Goal: Transaction & Acquisition: Book appointment/travel/reservation

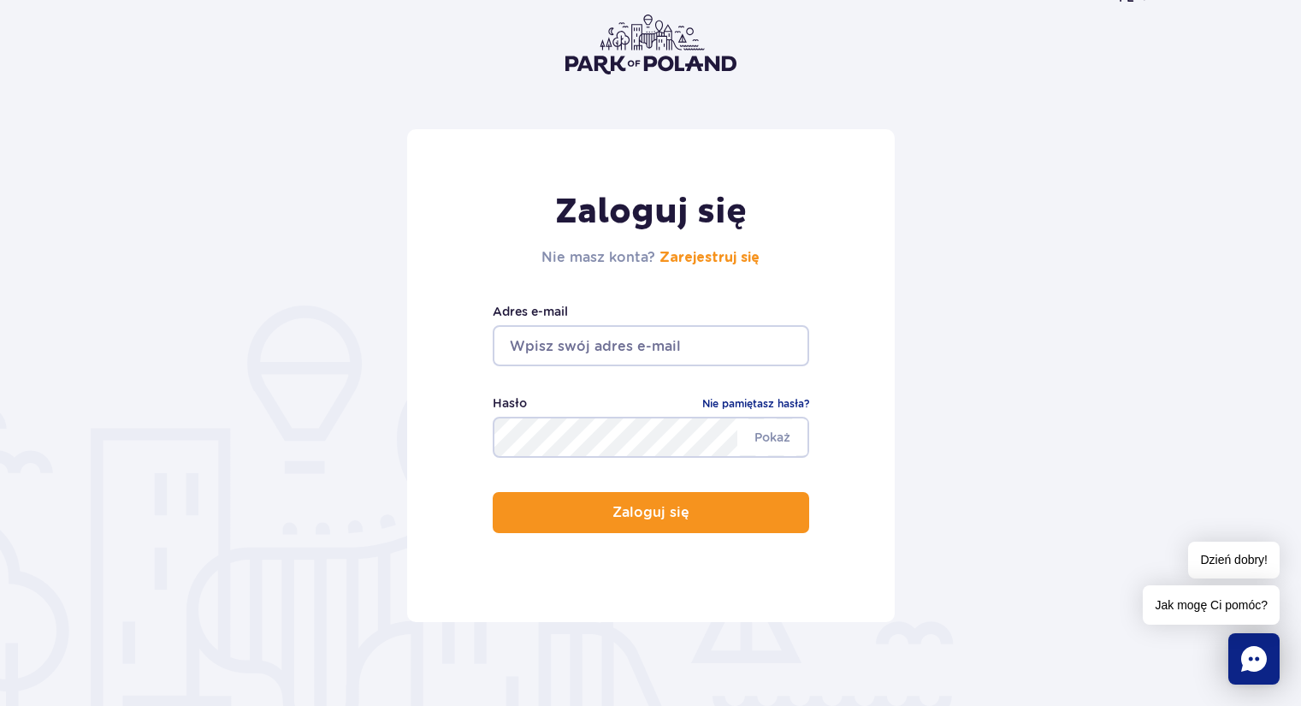
scroll to position [171, 0]
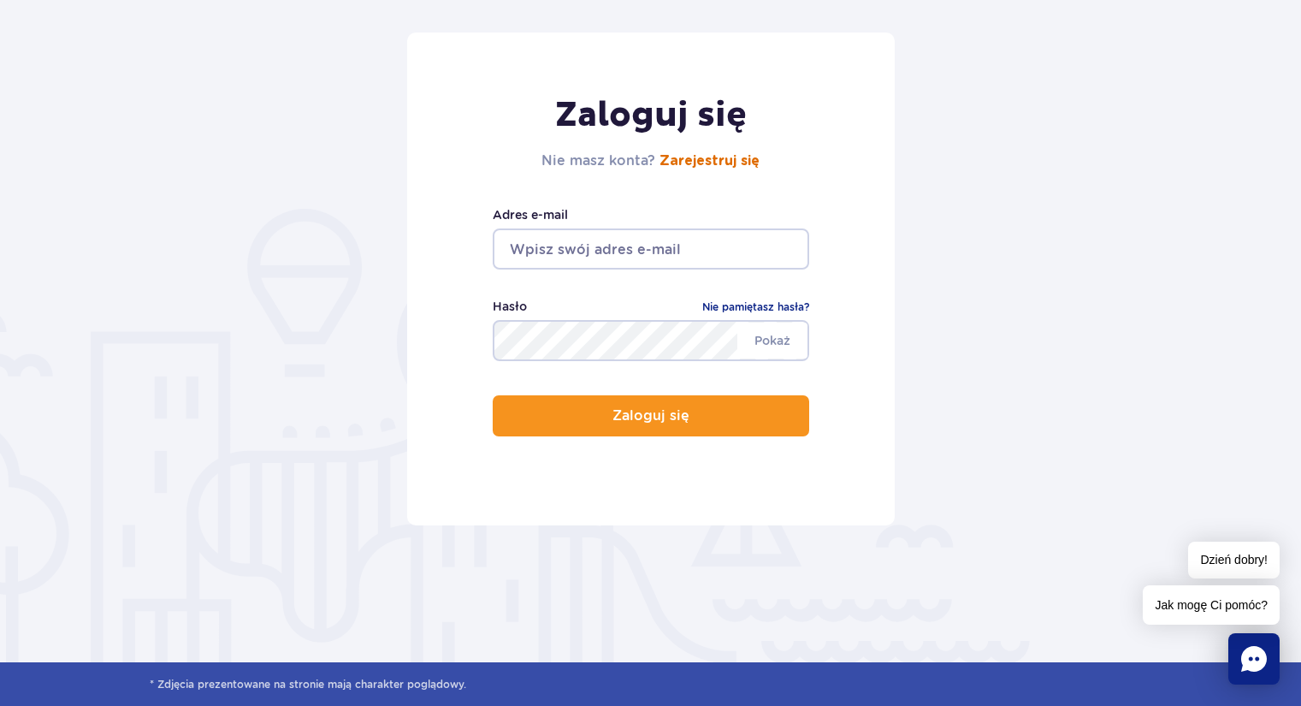
click at [714, 160] on link "Zarejestruj się" at bounding box center [710, 161] width 100 height 14
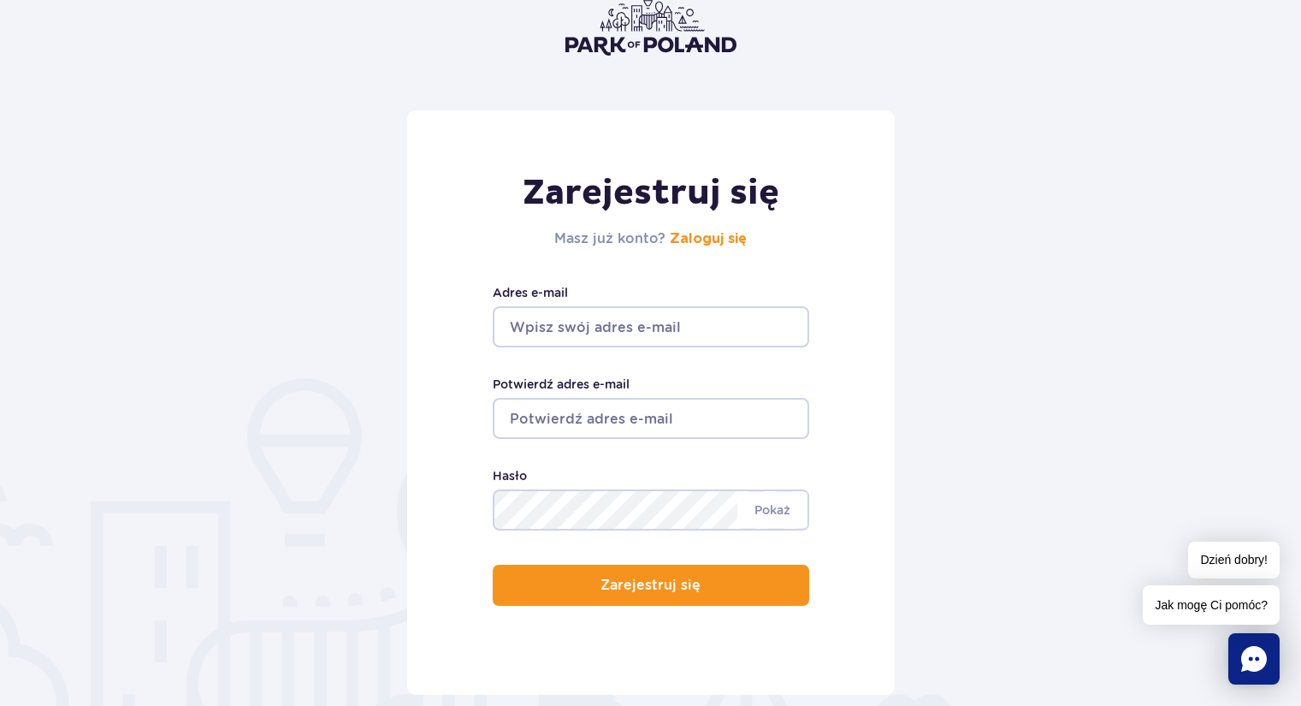
scroll to position [257, 0]
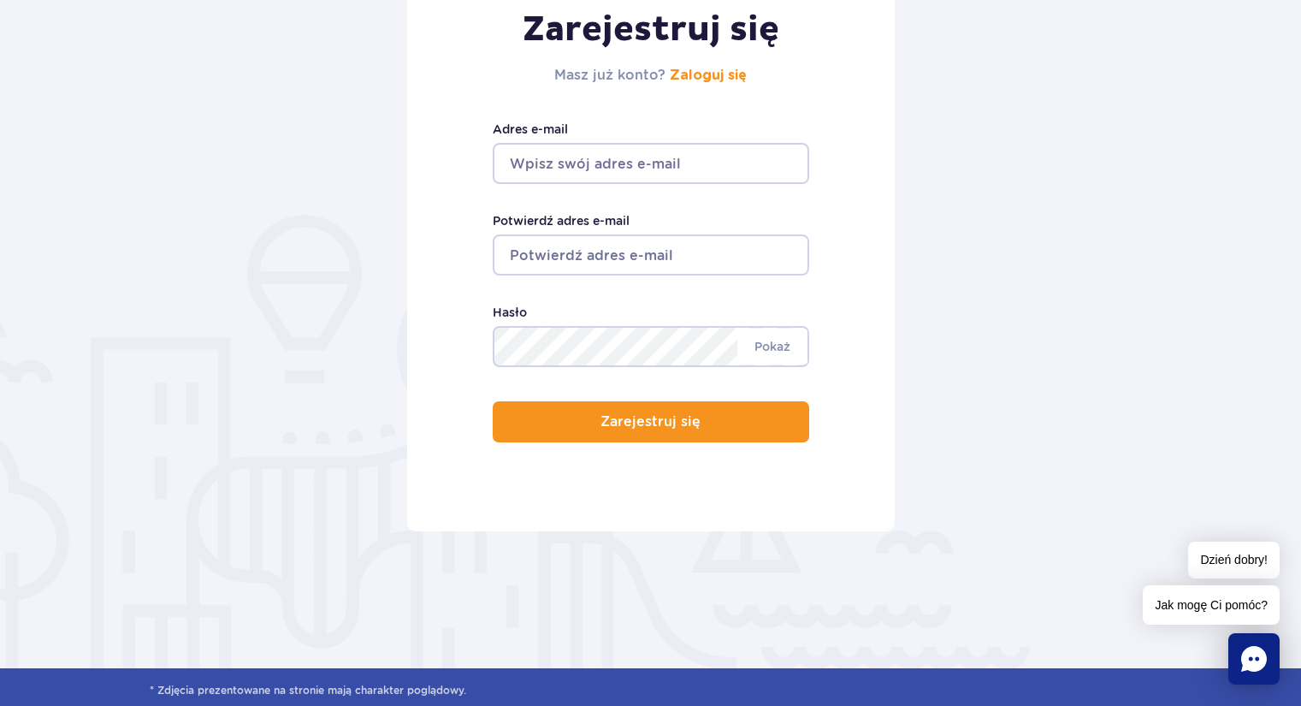
click at [666, 167] on input "Adres e-mail" at bounding box center [651, 163] width 317 height 41
click at [953, 214] on form "Zarejestruj się Masz już konto? Zaloguj się Adres e-mail Potwierdź adres e-mail…" at bounding box center [651, 239] width 1002 height 584
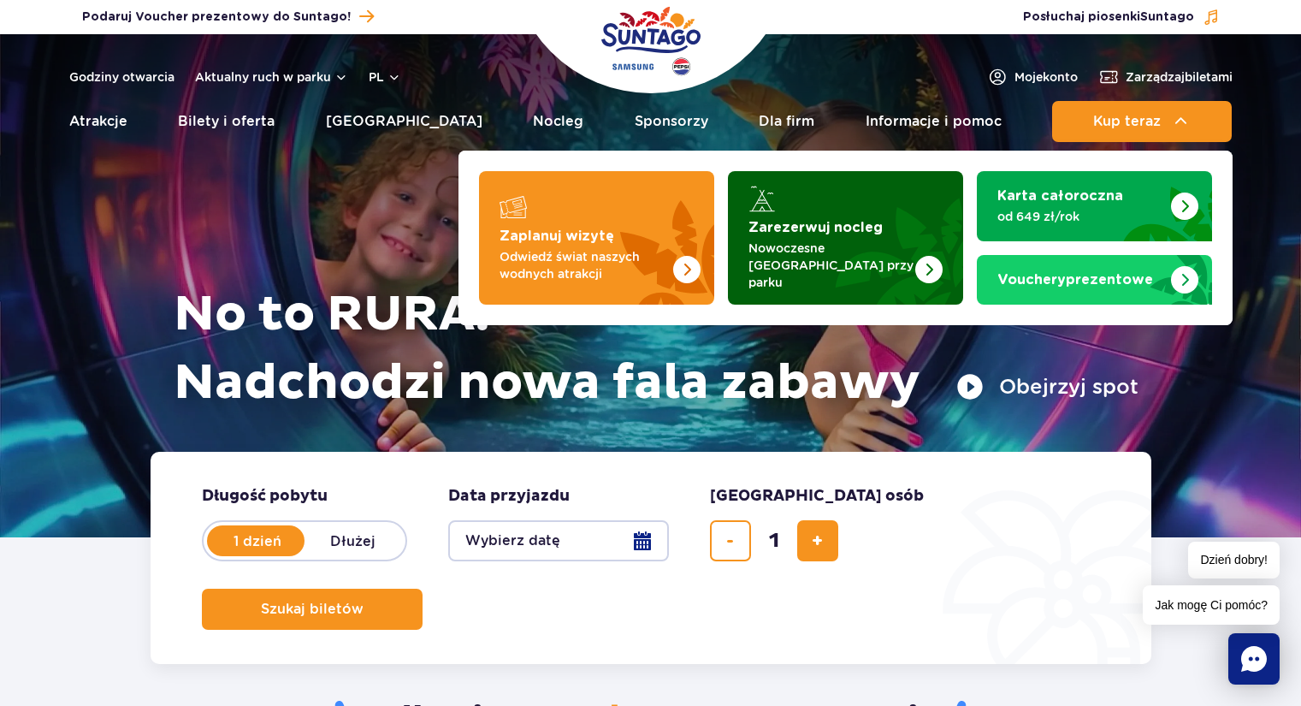
click at [886, 279] on img "Zarezerwuj nocleg" at bounding box center [888, 237] width 151 height 133
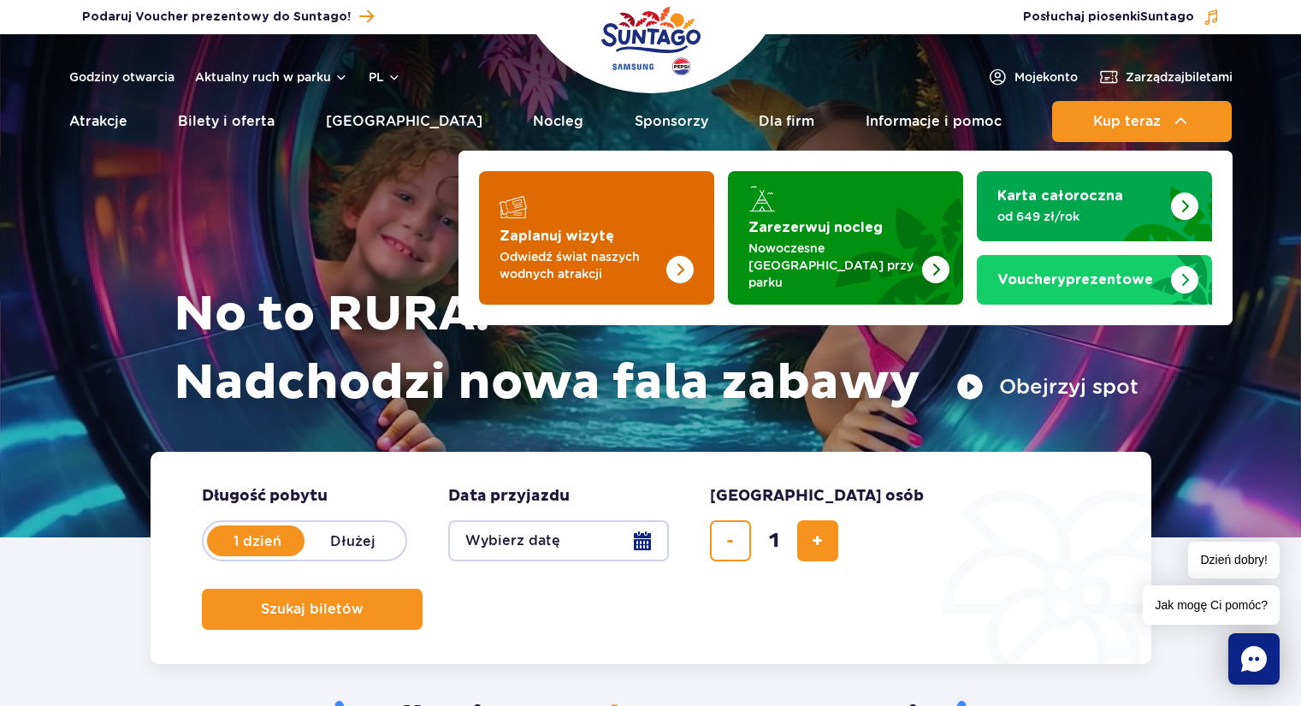
click at [643, 210] on img "Zaplanuj wizytę" at bounding box center [646, 237] width 136 height 133
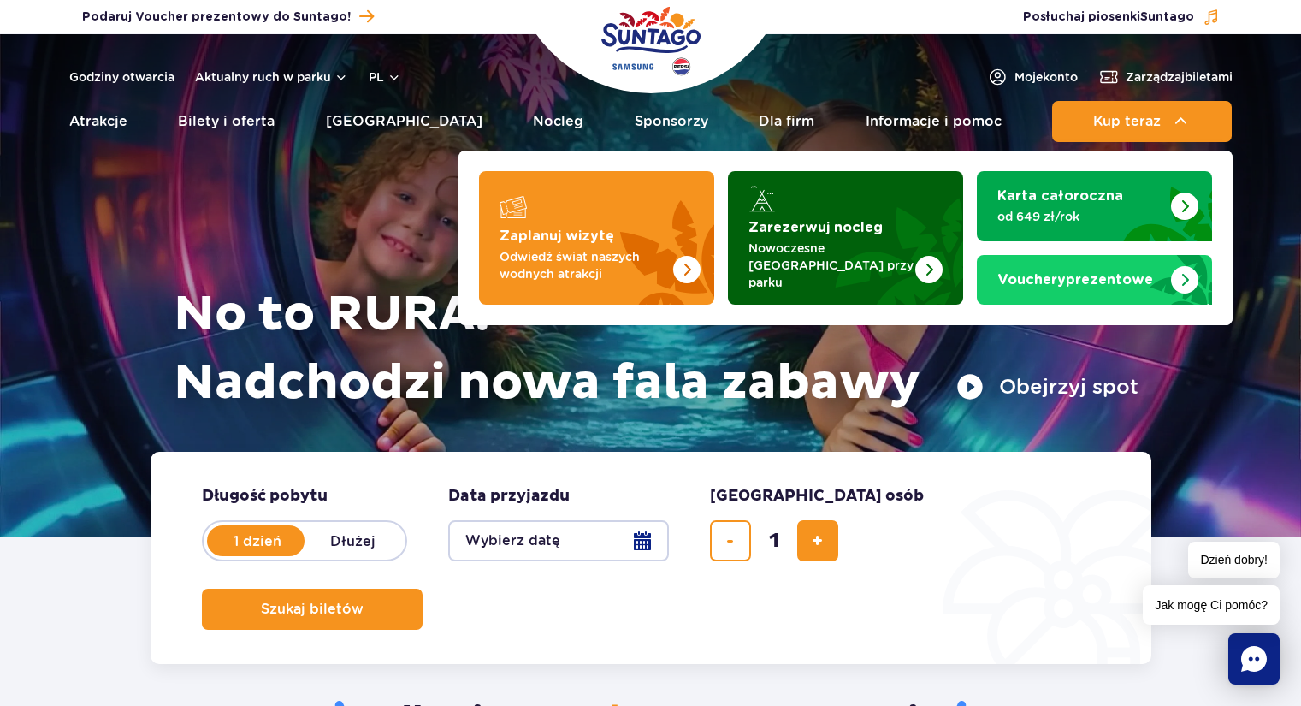
click at [894, 216] on img "Zarezerwuj nocleg" at bounding box center [888, 237] width 151 height 133
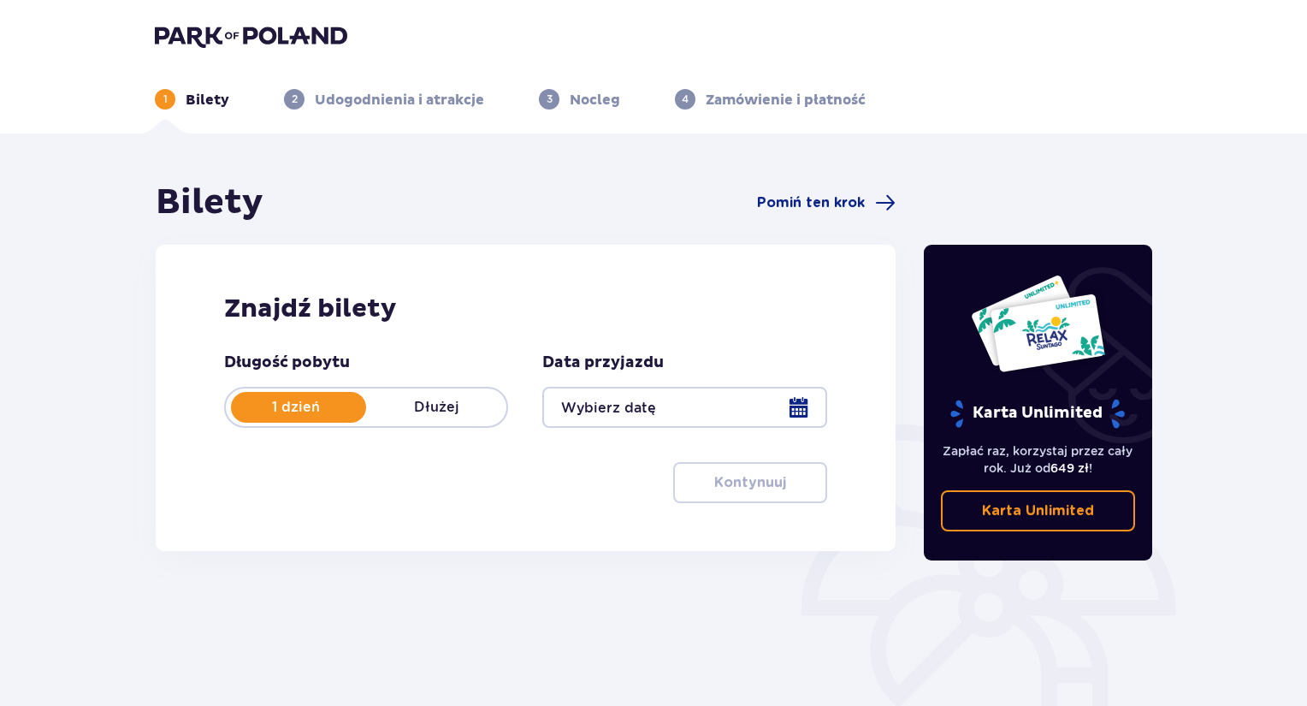
scroll to position [166, 0]
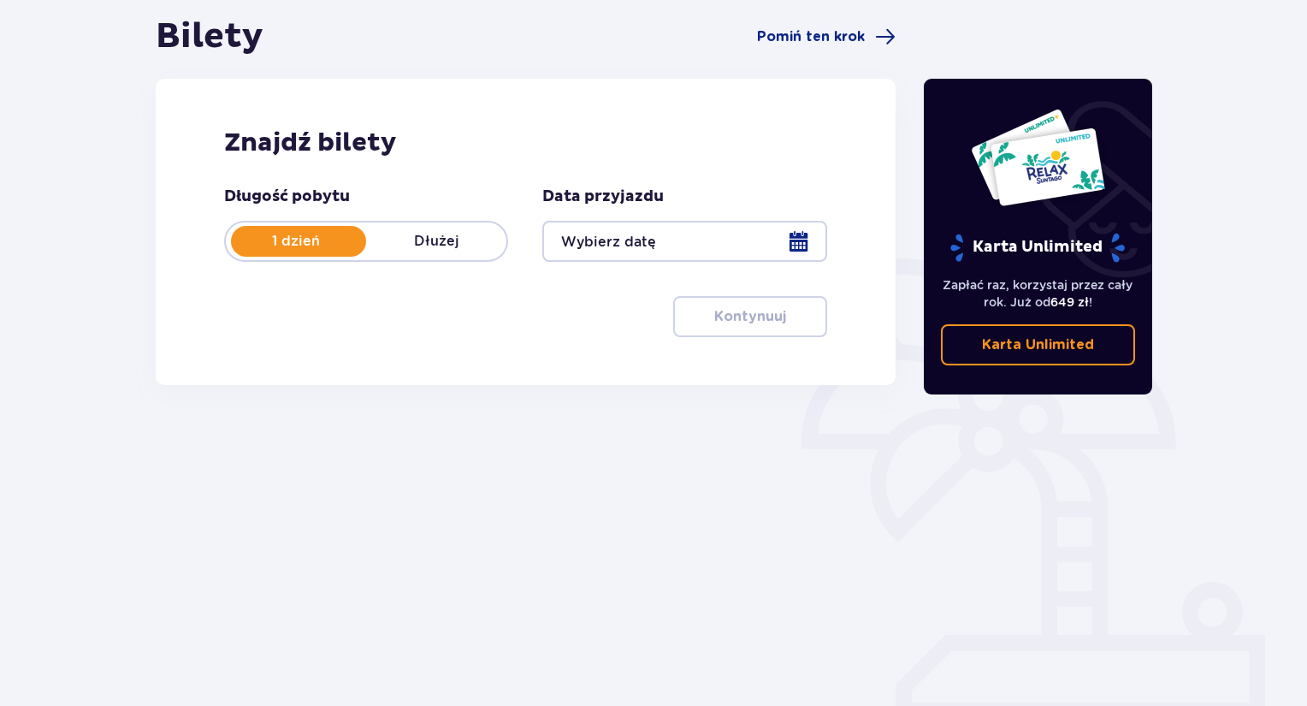
click at [425, 233] on p "Dłużej" at bounding box center [436, 241] width 140 height 19
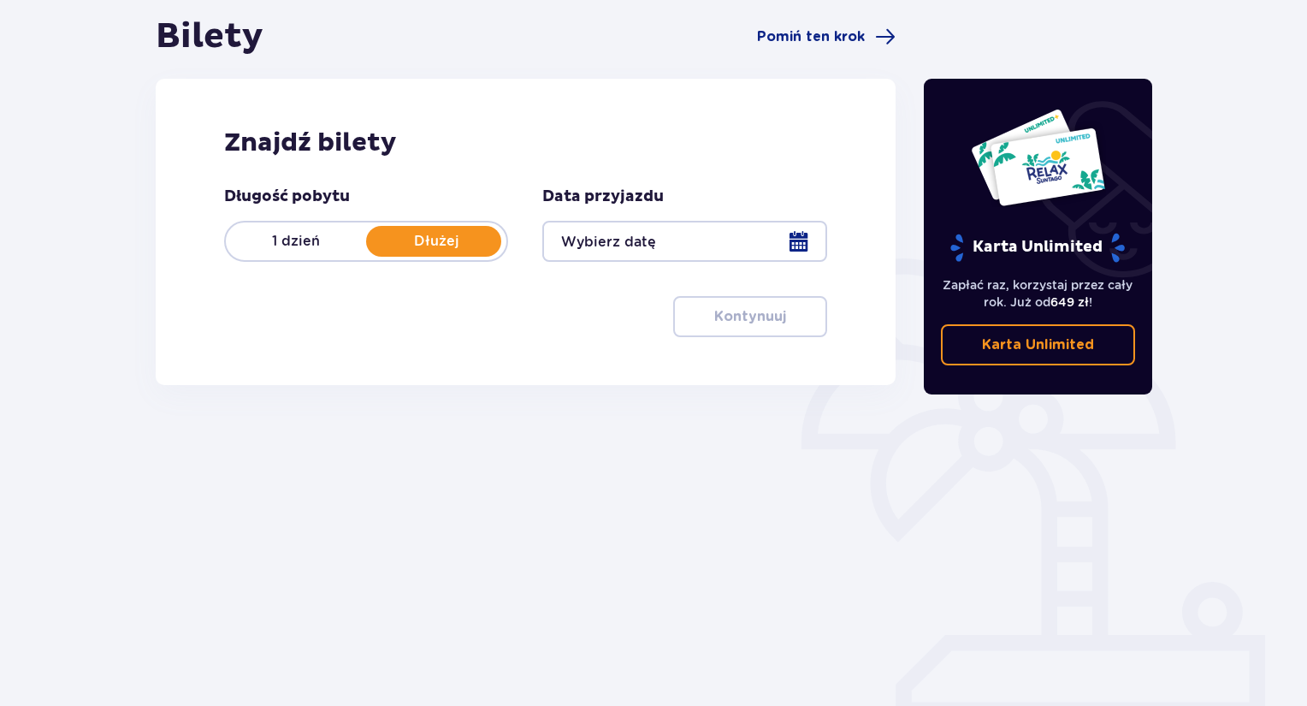
click at [277, 234] on p "1 dzień" at bounding box center [296, 241] width 140 height 19
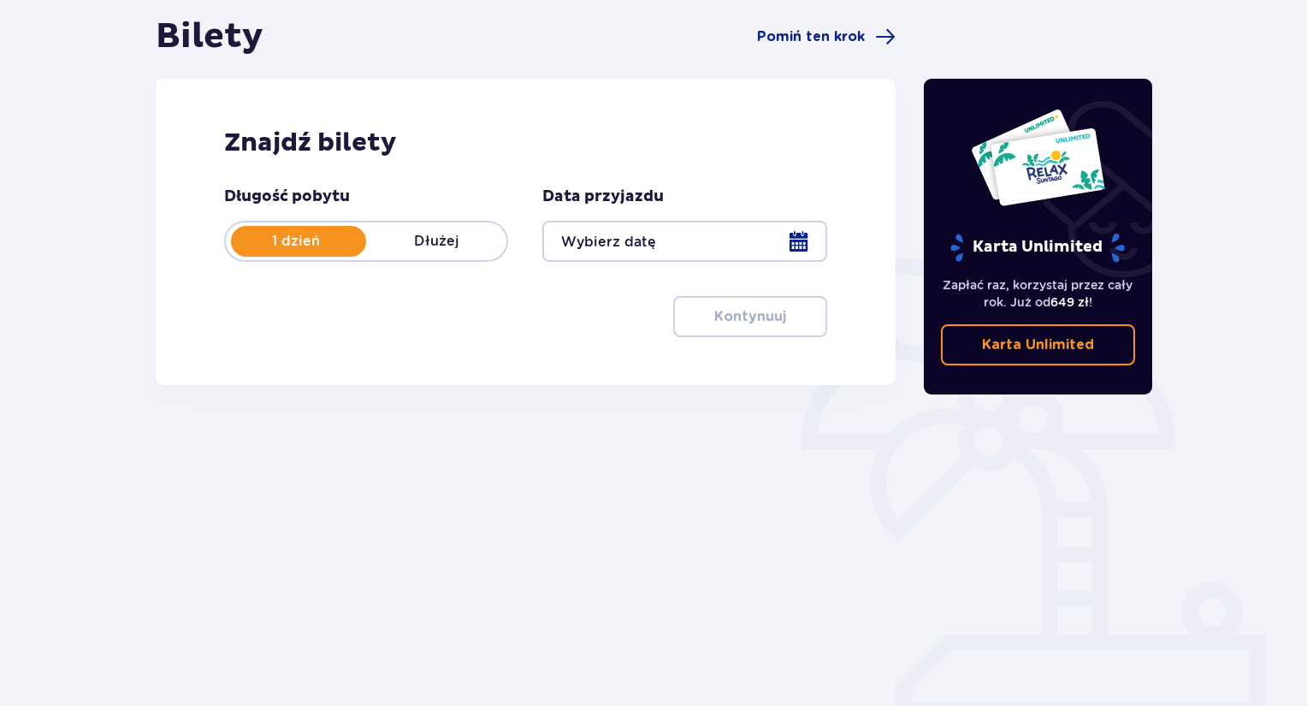
click at [707, 248] on div at bounding box center [684, 241] width 284 height 41
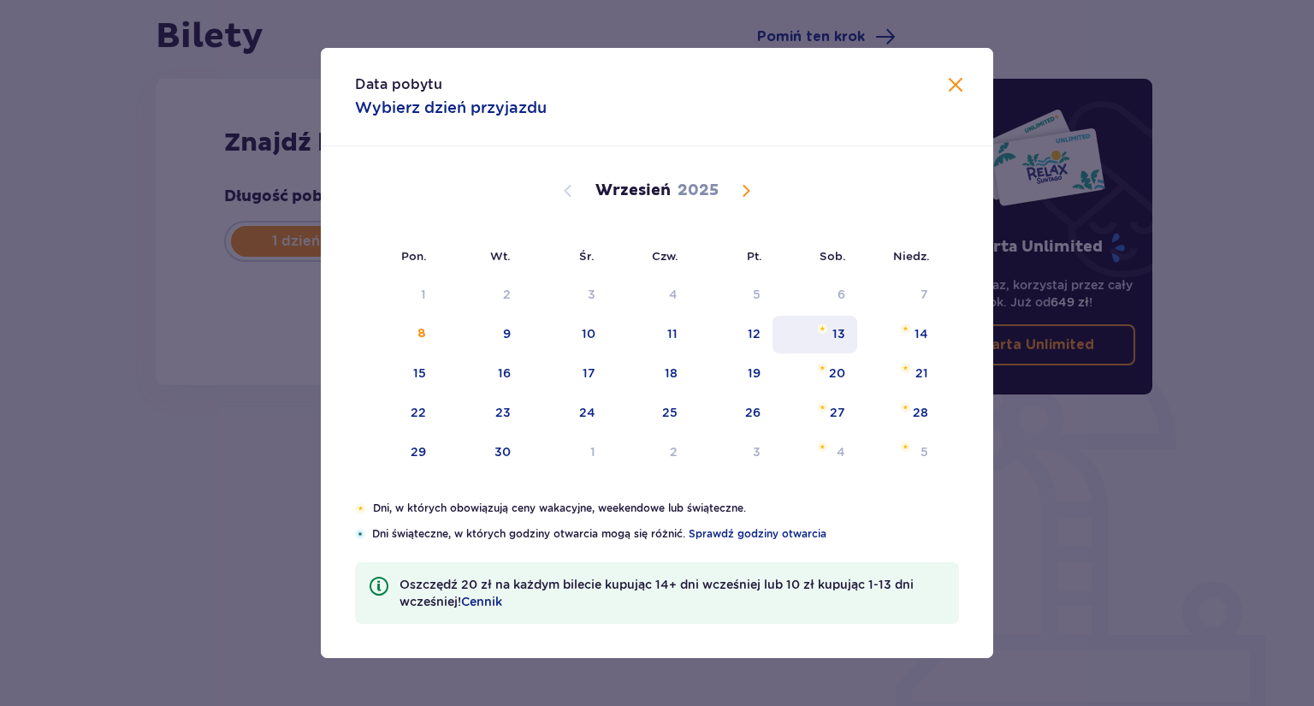
click at [839, 332] on div "13" at bounding box center [839, 333] width 13 height 17
type input "13.09.25"
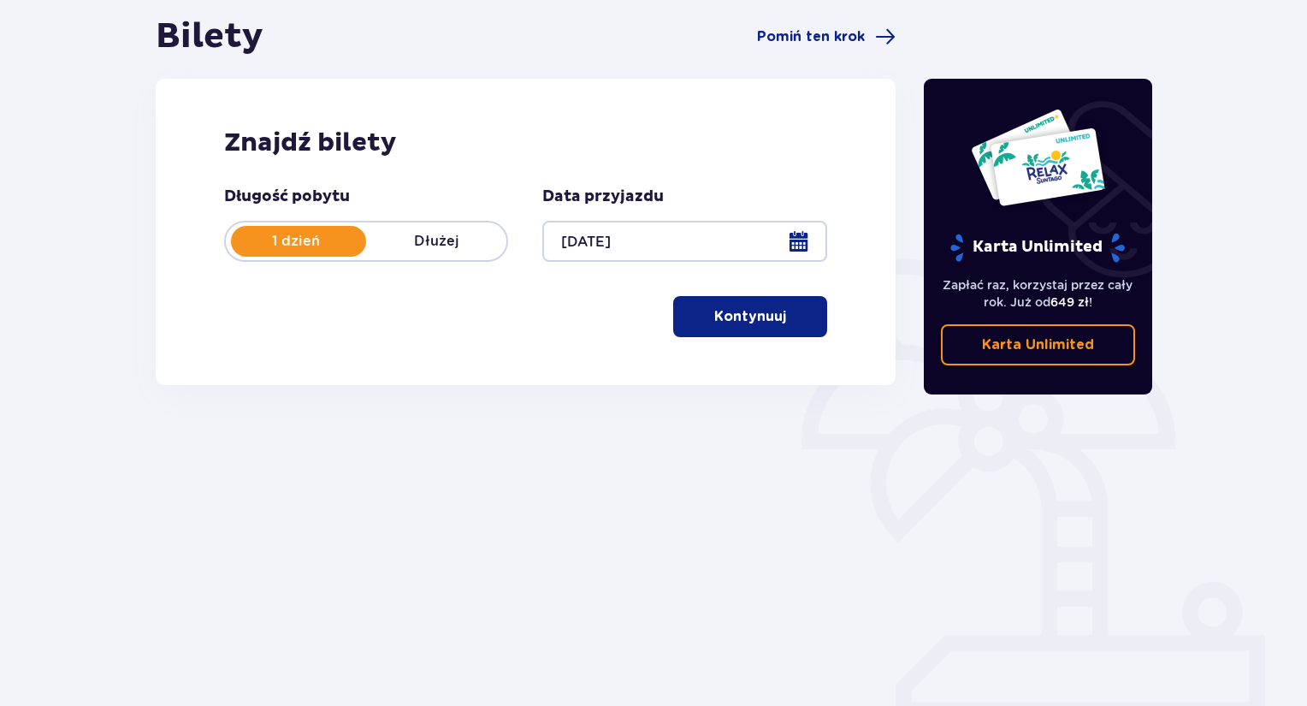
click at [764, 316] on p "Kontynuuj" at bounding box center [750, 316] width 72 height 19
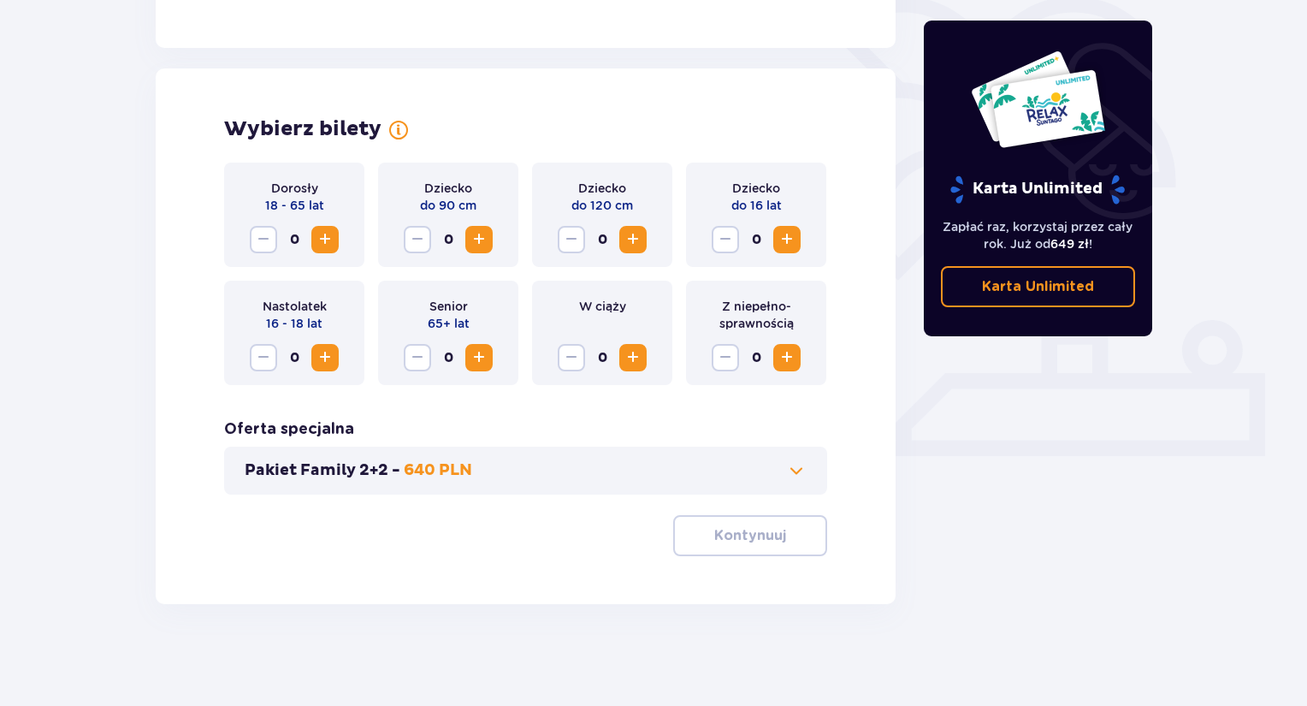
scroll to position [429, 0]
click at [334, 234] on span "Increase" at bounding box center [325, 238] width 21 height 21
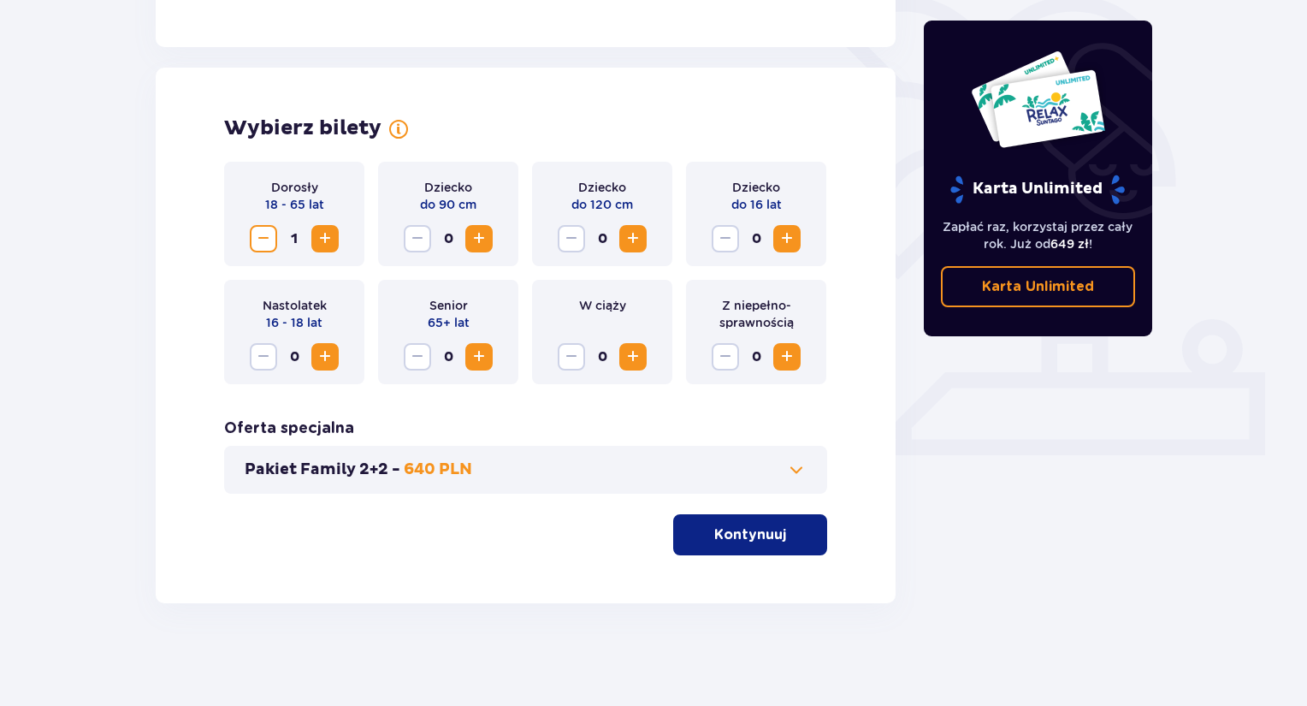
click at [334, 234] on span "Increase" at bounding box center [325, 238] width 21 height 21
click at [816, 548] on button "Kontynuuj" at bounding box center [750, 534] width 154 height 41
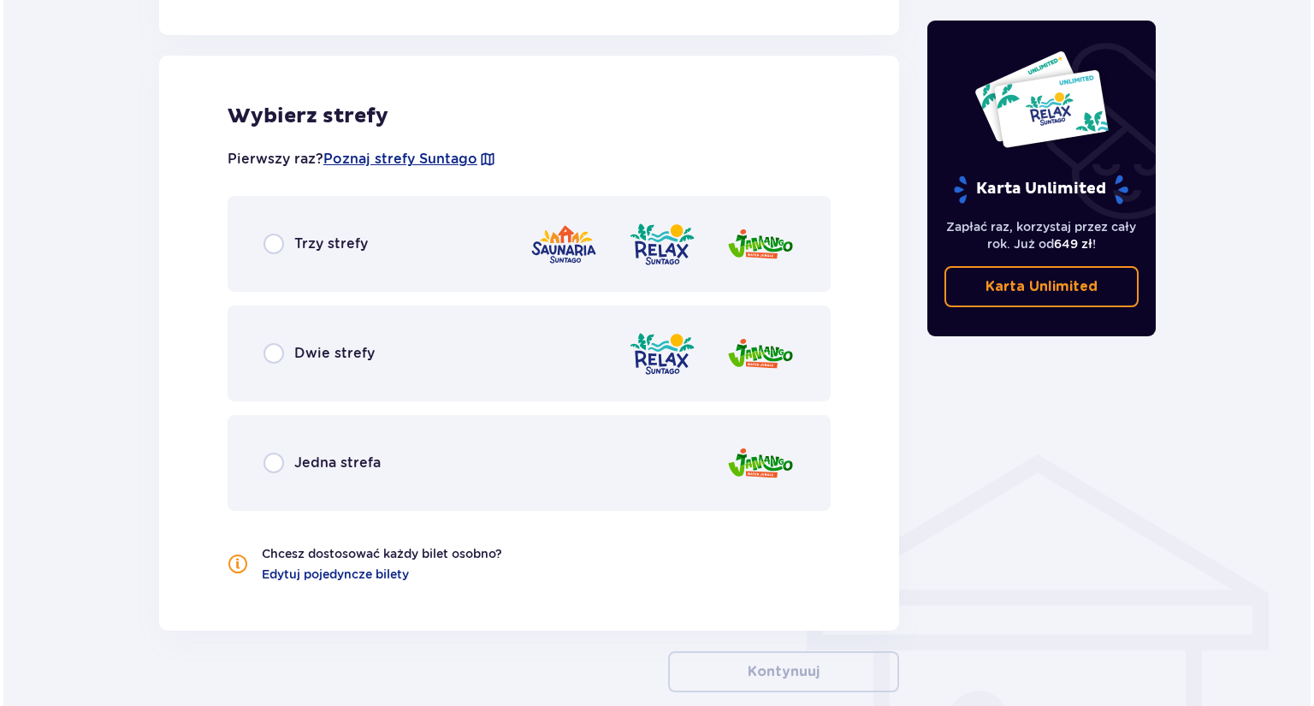
scroll to position [950, 0]
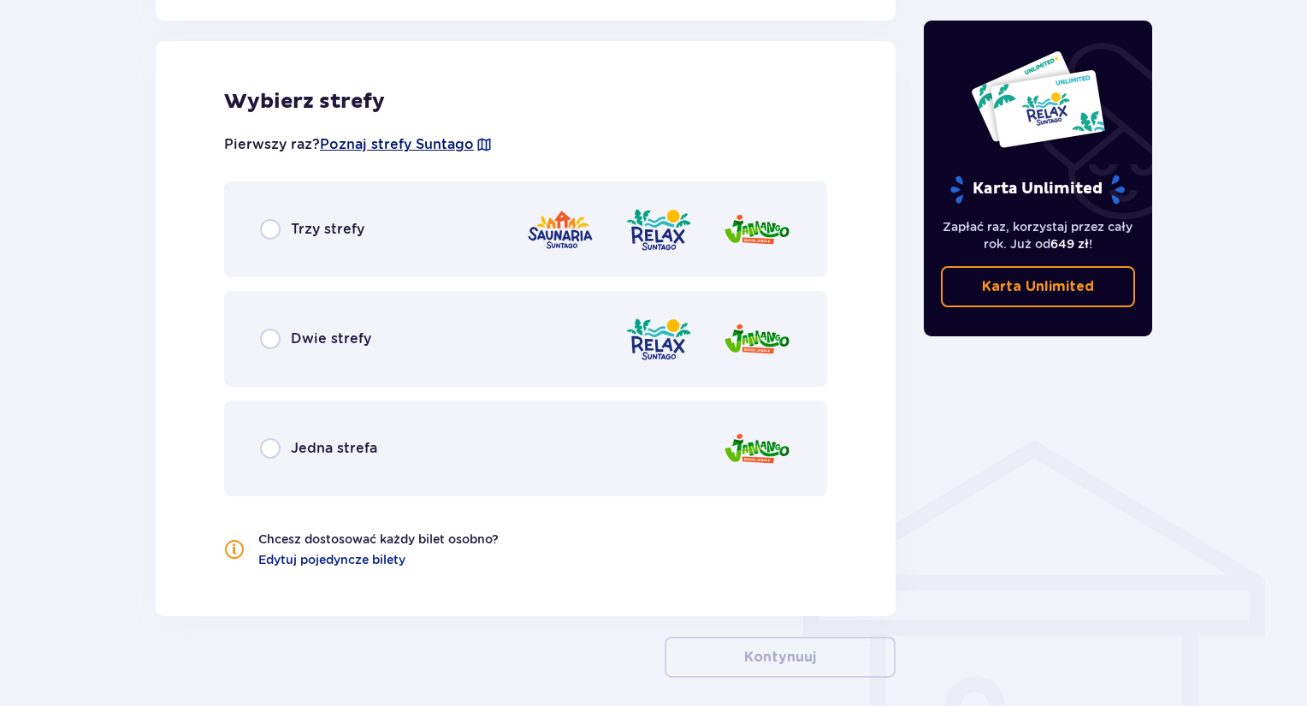
click at [440, 146] on span "Poznaj strefy Suntago" at bounding box center [397, 144] width 154 height 19
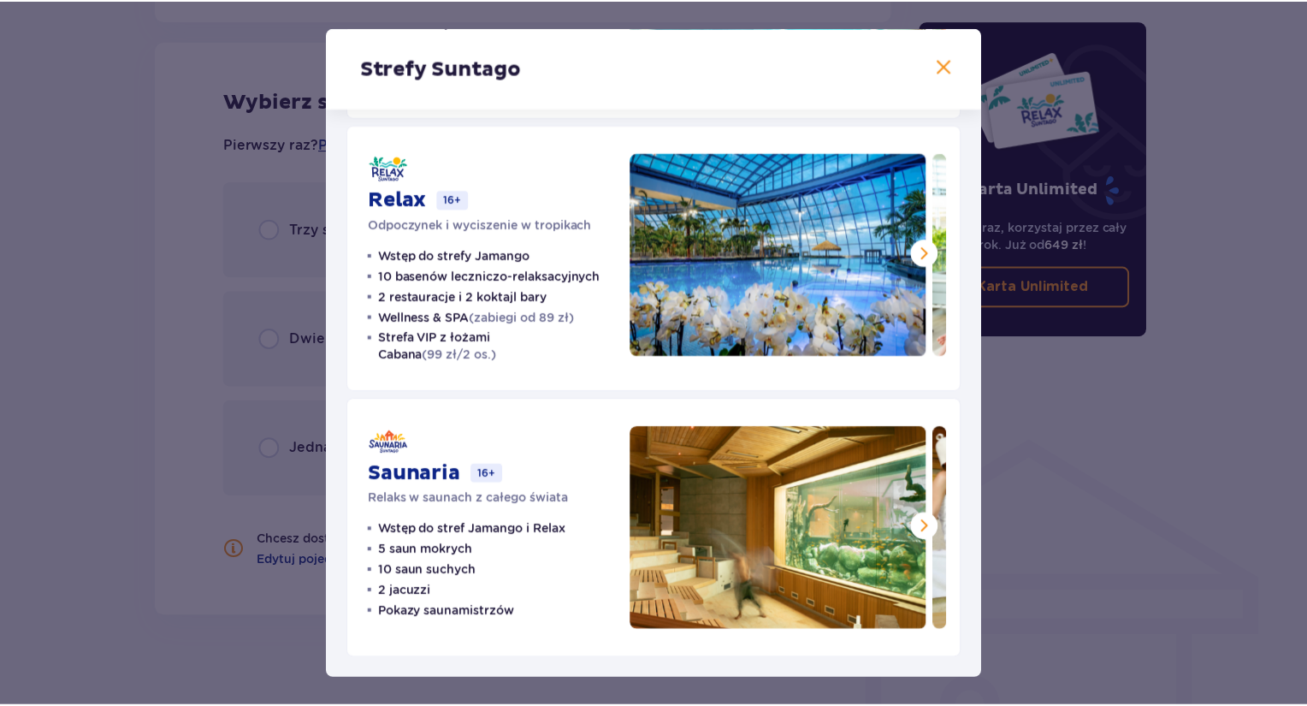
scroll to position [21, 0]
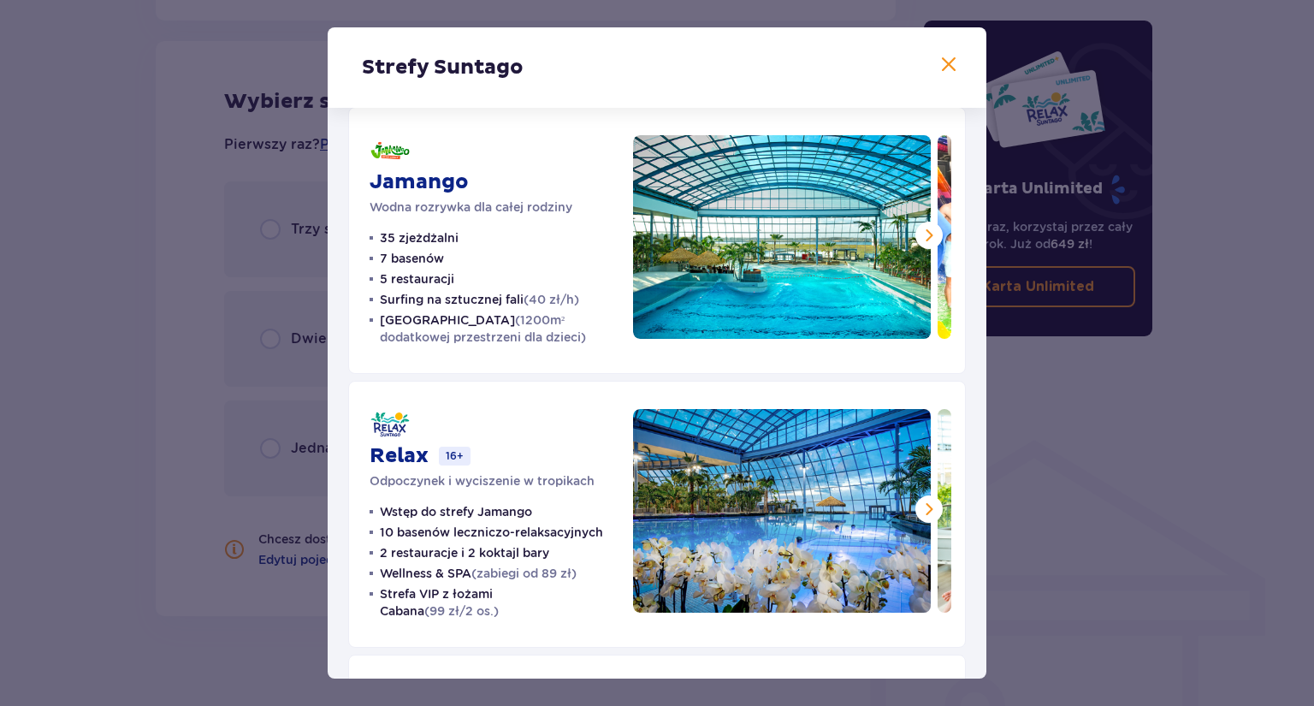
click at [943, 63] on span at bounding box center [949, 65] width 21 height 21
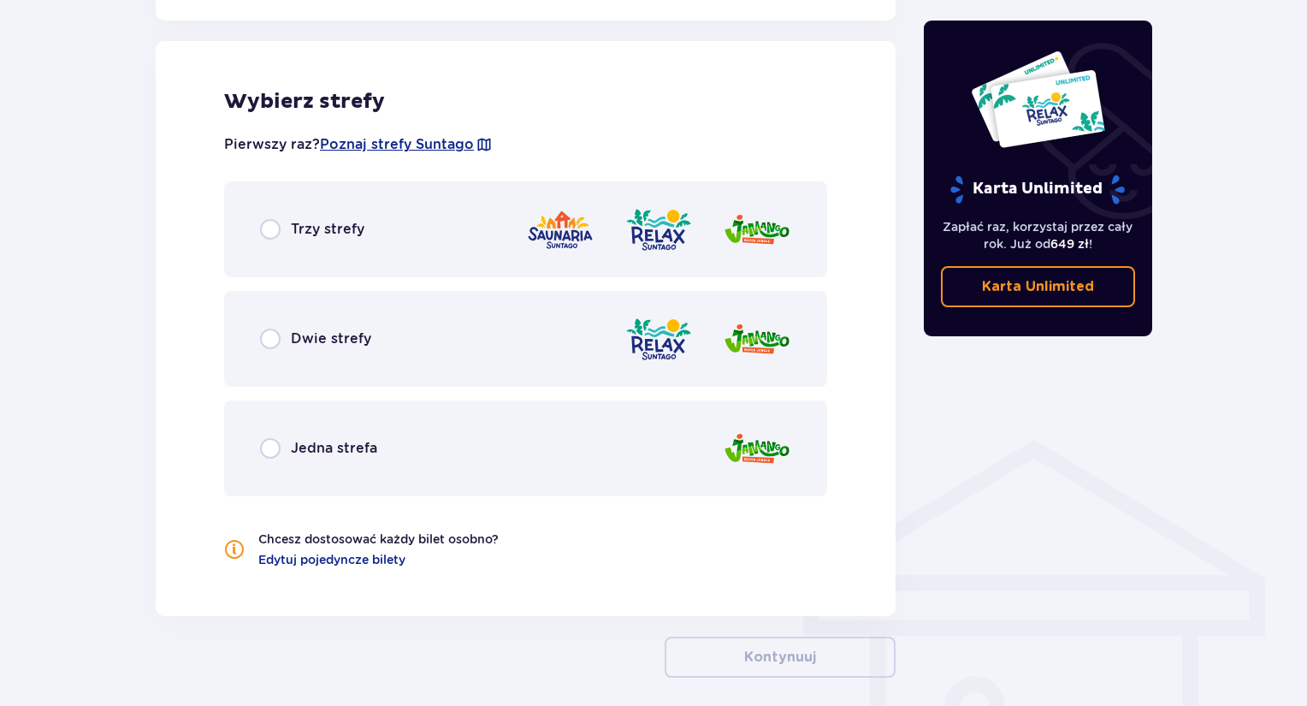
click at [317, 345] on p "Dwie strefy" at bounding box center [331, 338] width 80 height 19
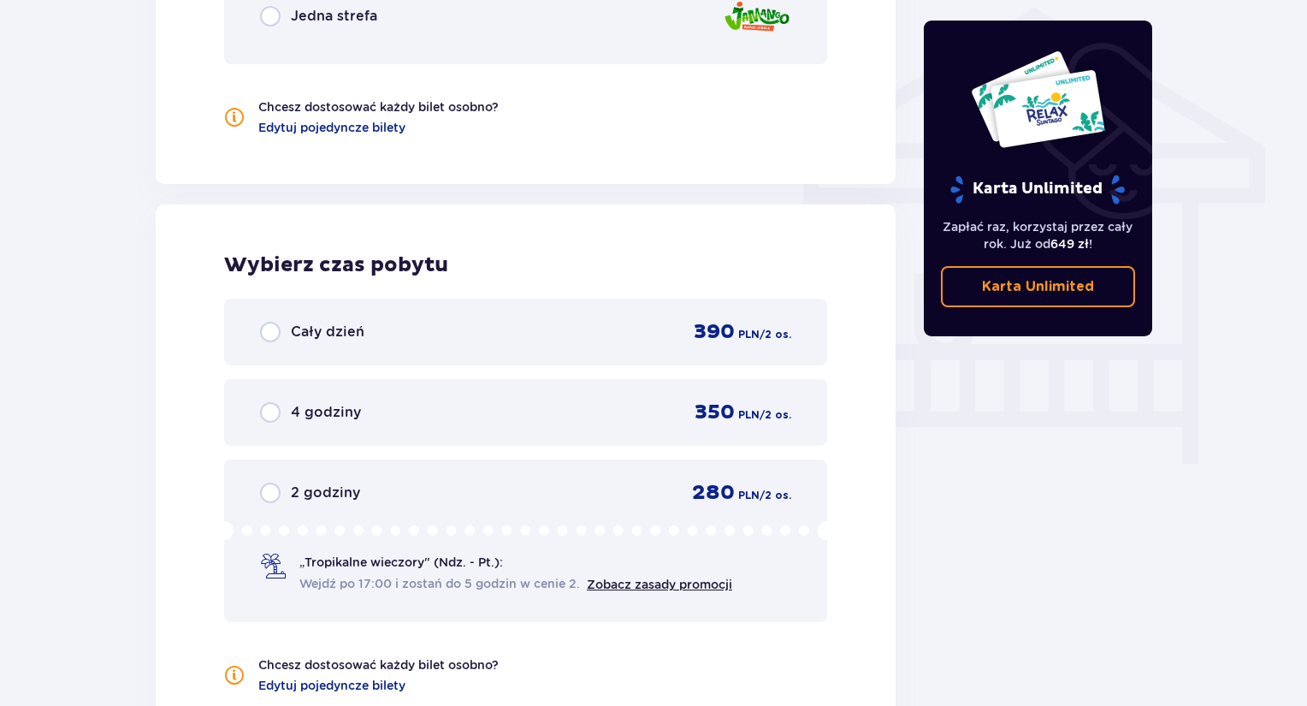
scroll to position [1374, 0]
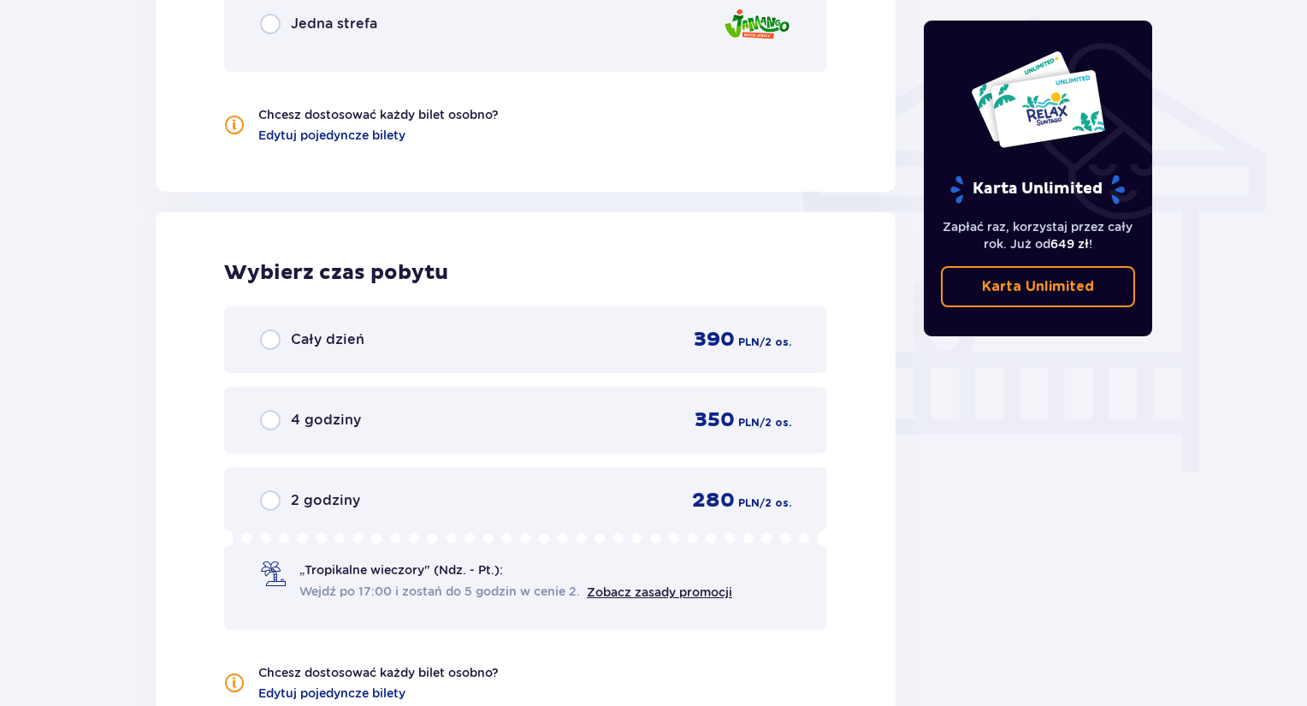
click at [332, 342] on p "Cały dzień" at bounding box center [328, 339] width 74 height 19
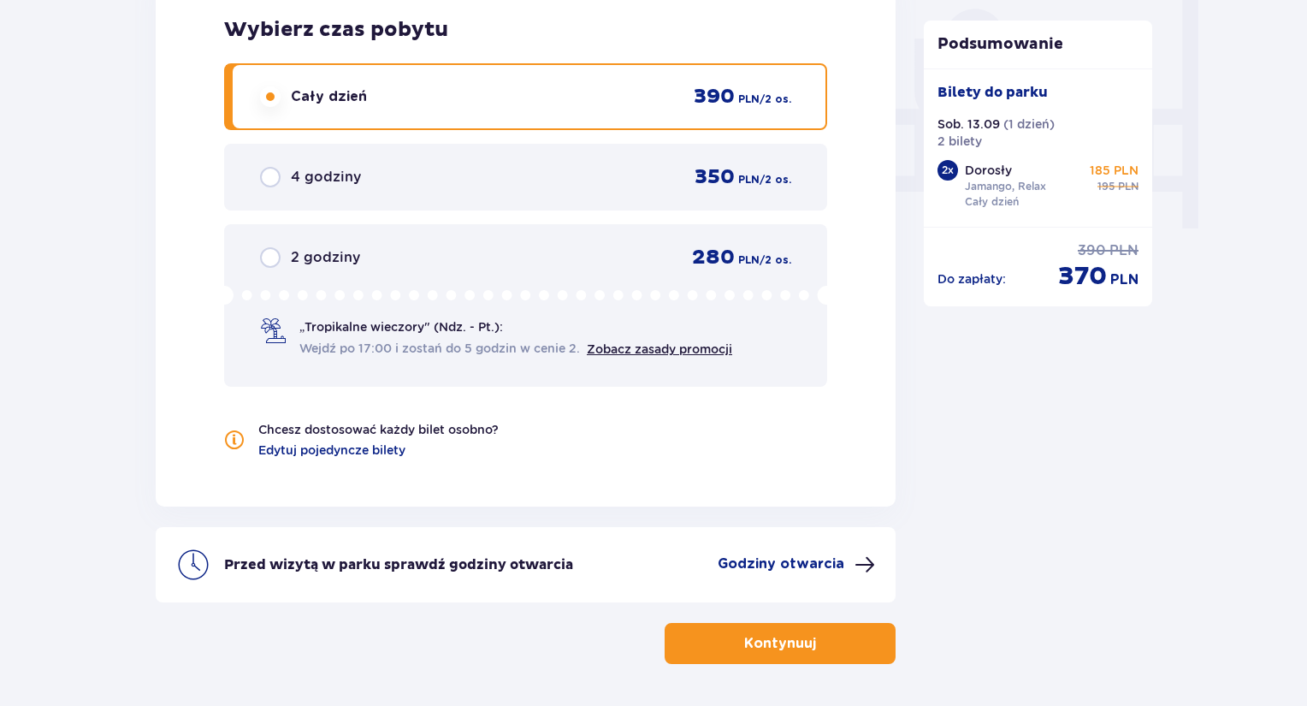
scroll to position [1507, 0]
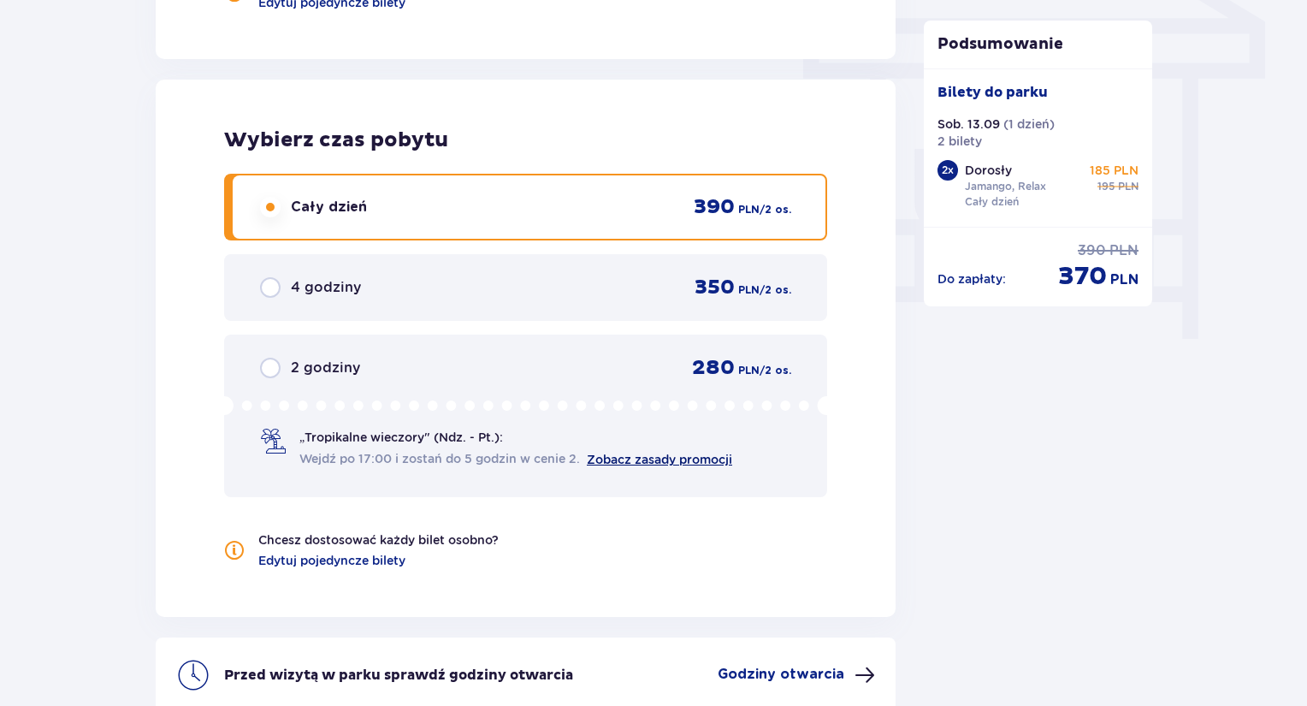
click at [637, 460] on link "Zobacz zasady promocji" at bounding box center [659, 460] width 145 height 14
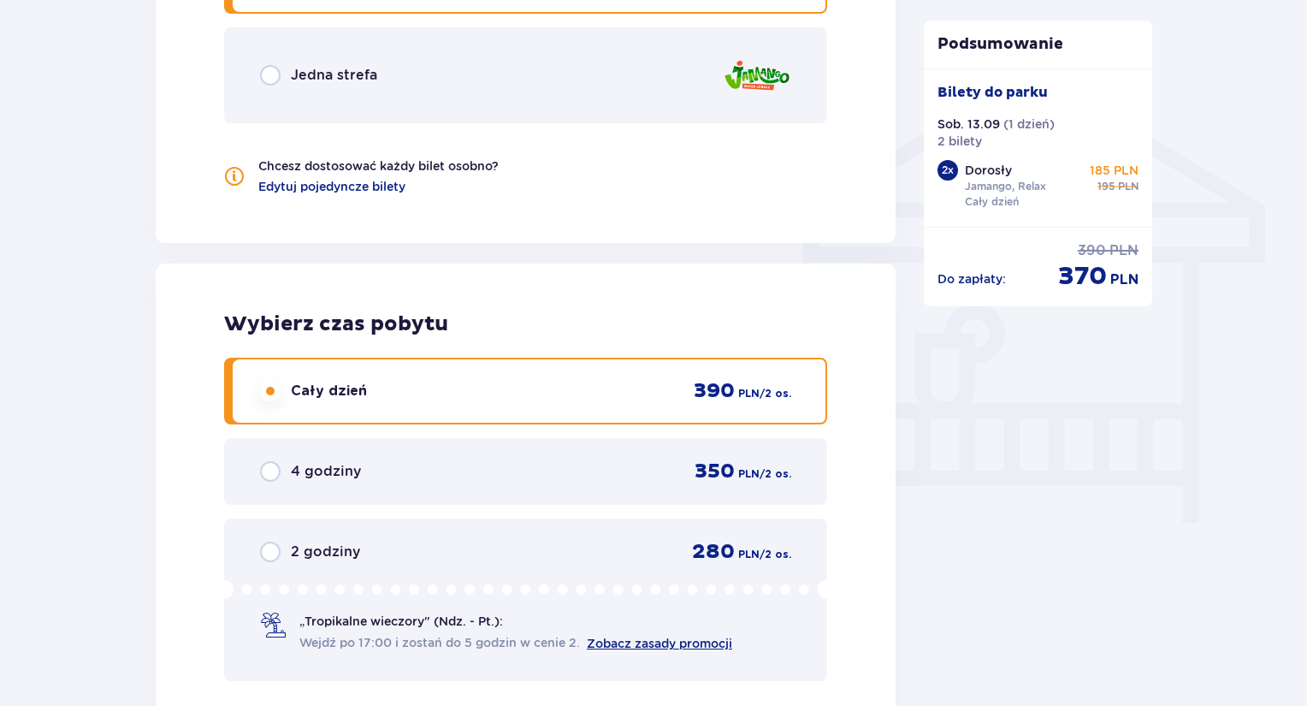
scroll to position [1079, 0]
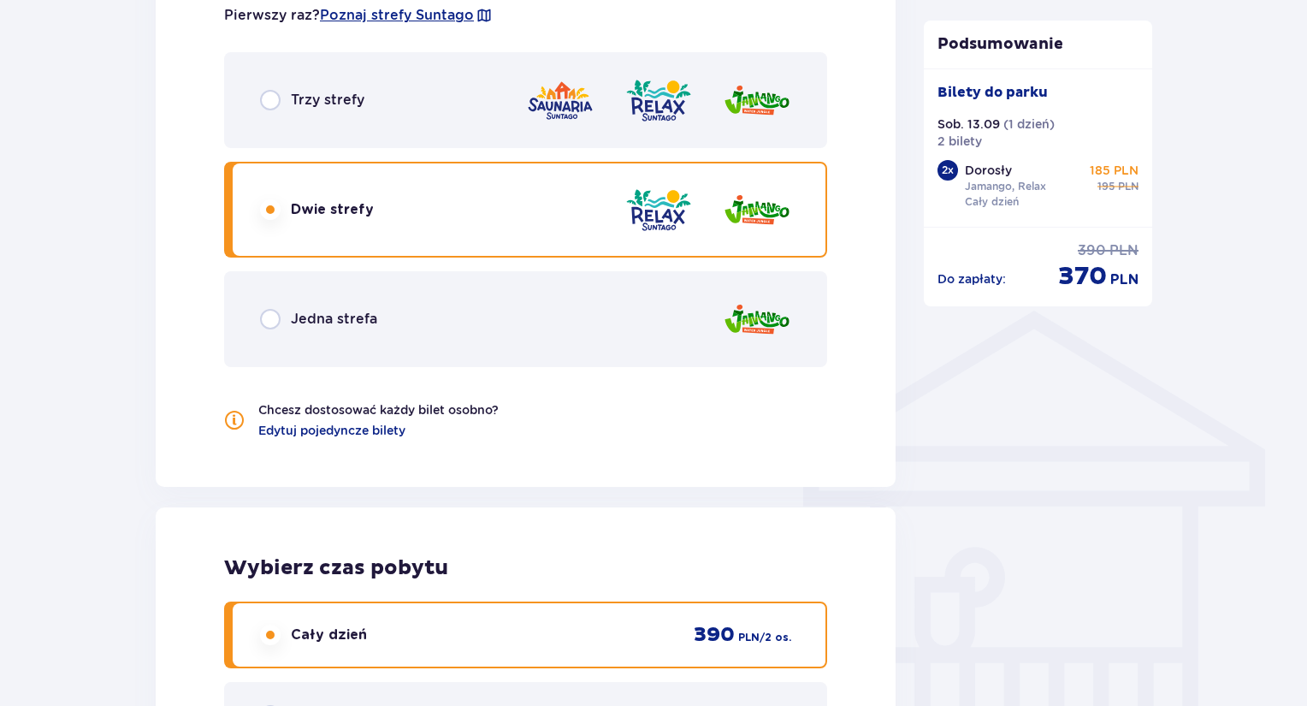
click at [311, 311] on p "Jedna strefa" at bounding box center [334, 319] width 86 height 19
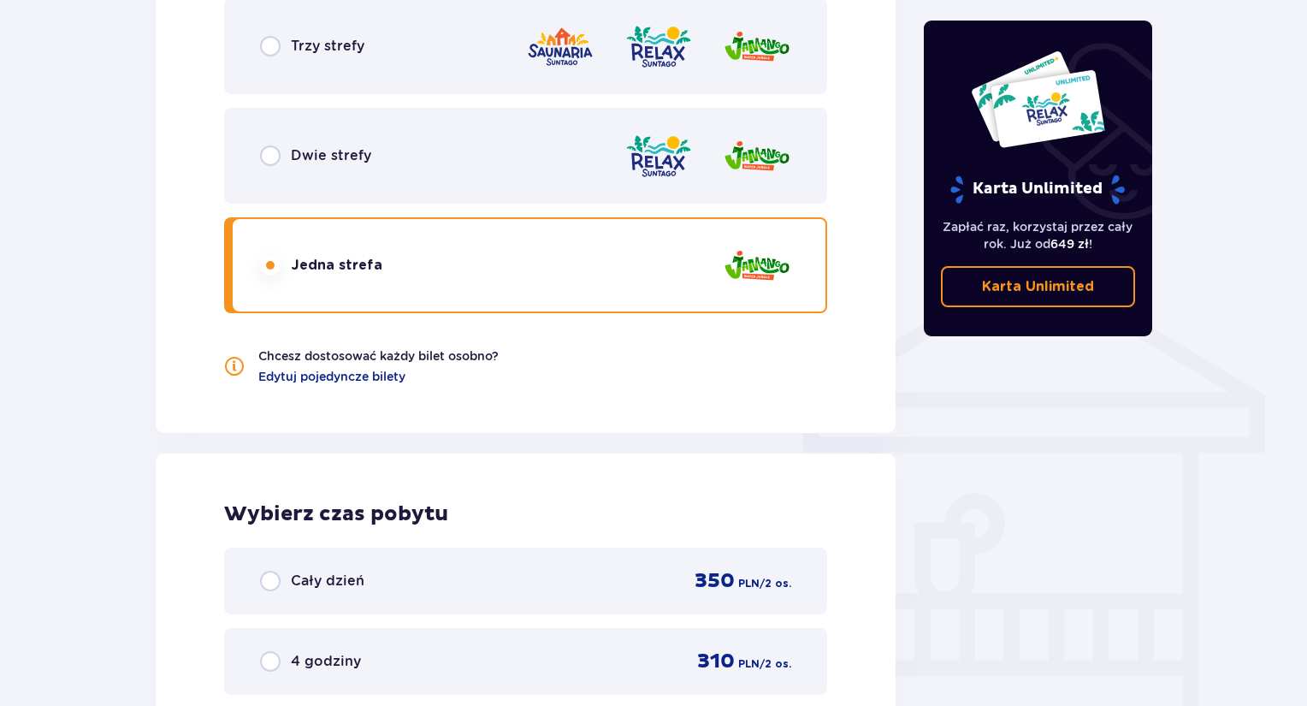
click at [391, 56] on div "Trzy strefy" at bounding box center [525, 46] width 603 height 96
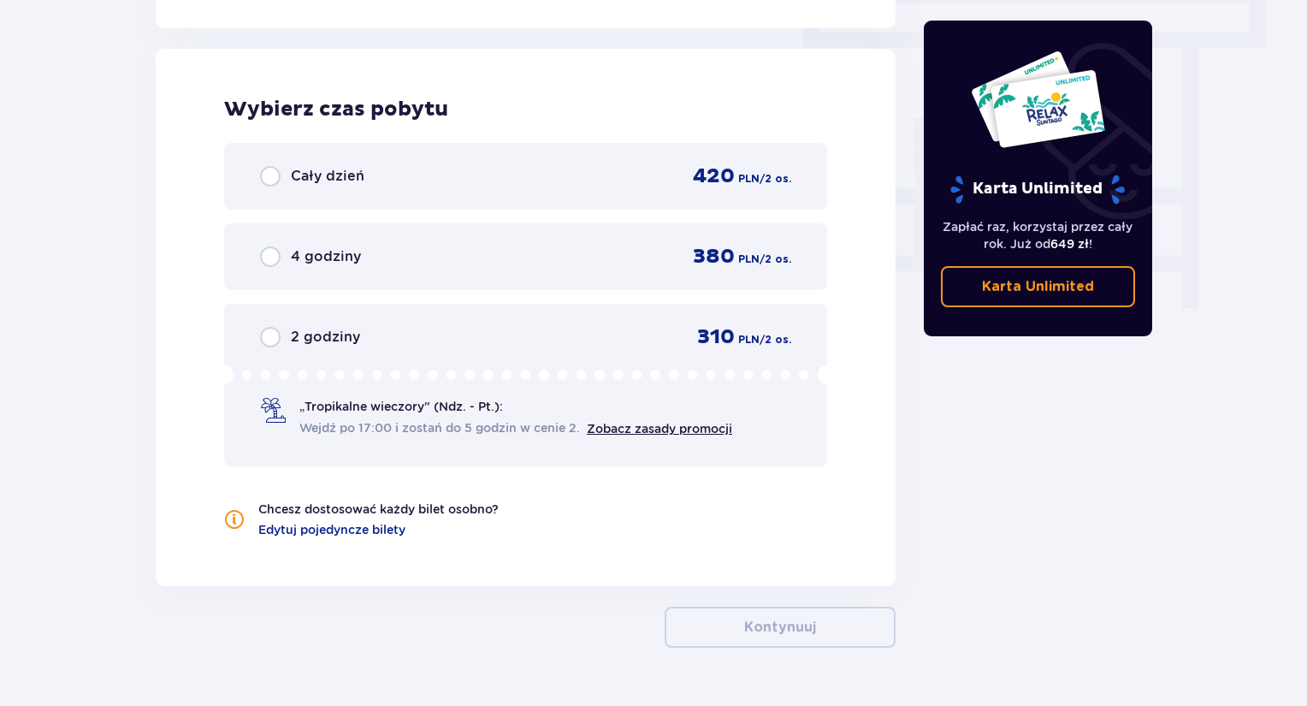
scroll to position [1545, 0]
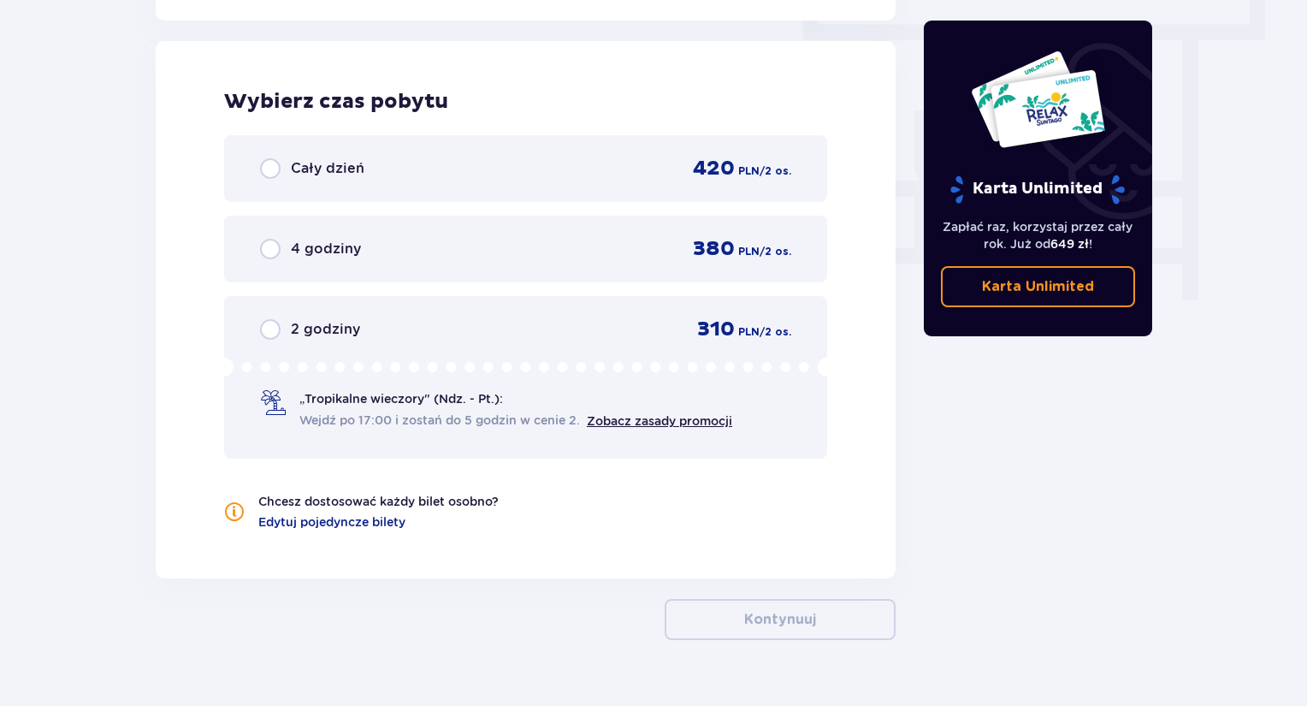
click at [389, 171] on div "Cały dzień 420 PLN / 2 os." at bounding box center [525, 169] width 531 height 26
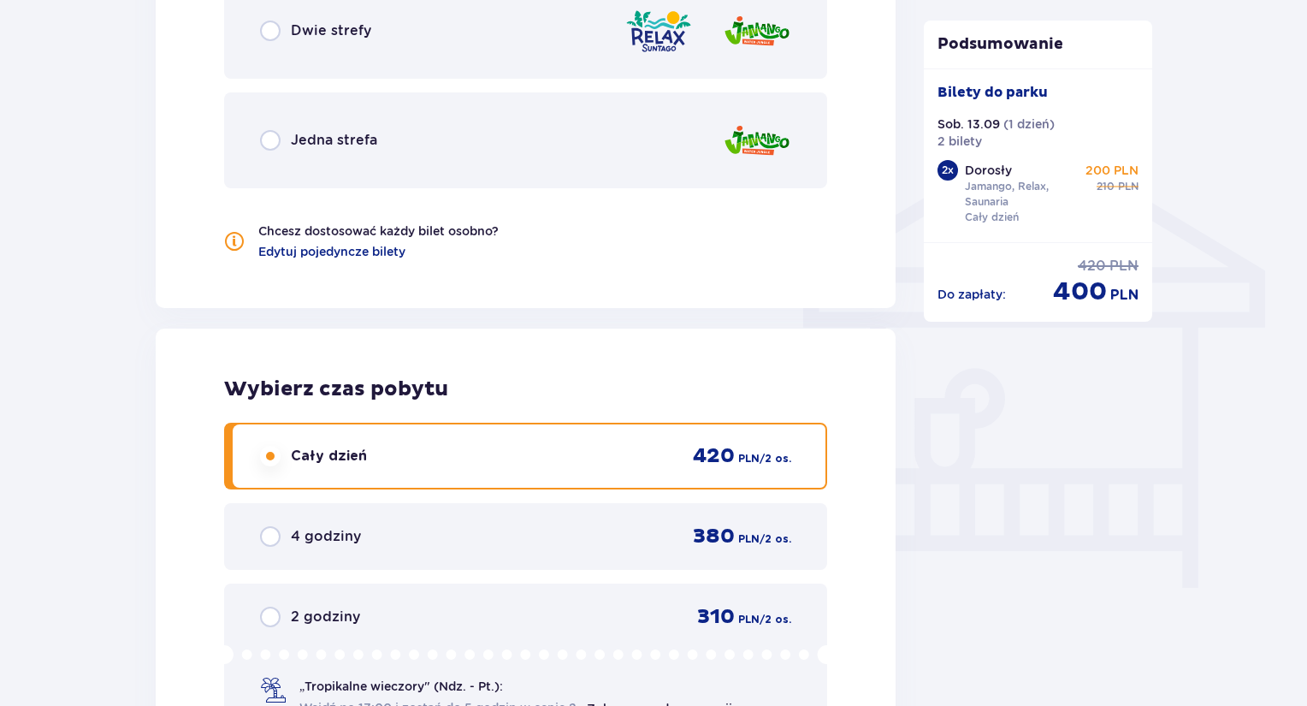
scroll to position [1164, 0]
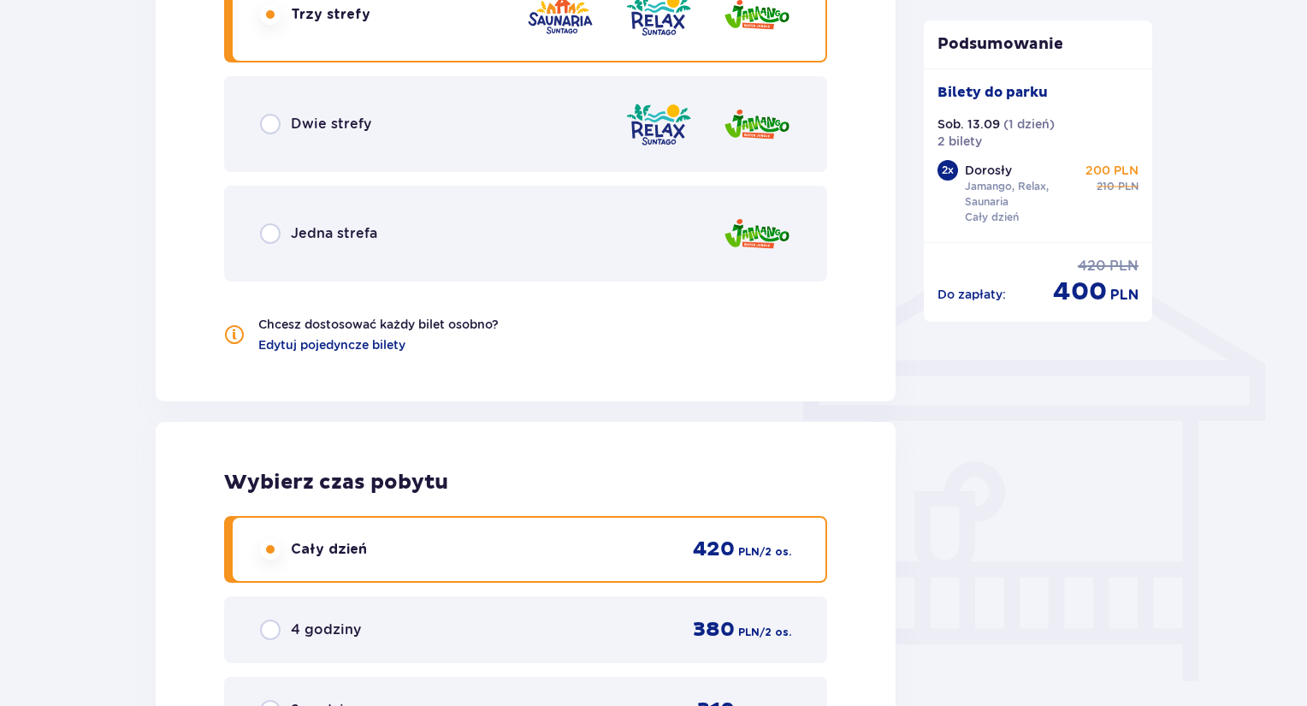
click at [351, 127] on p "Dwie strefy" at bounding box center [331, 124] width 80 height 19
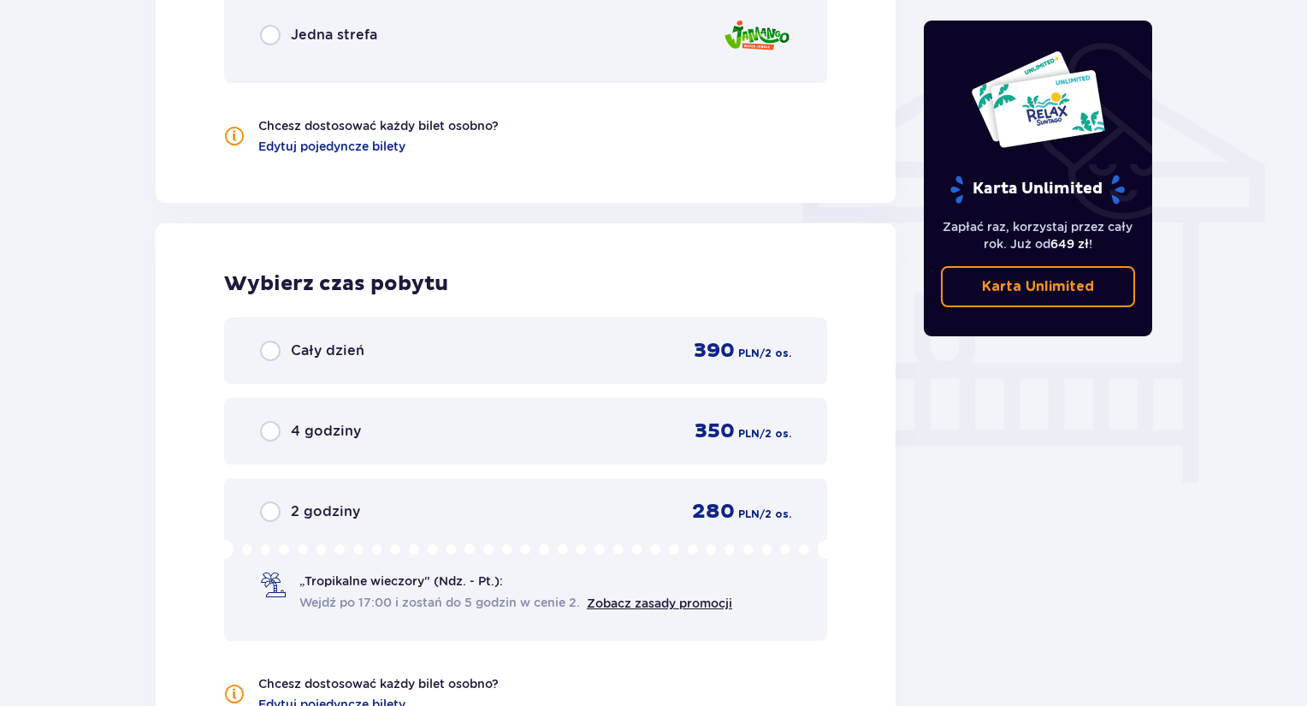
scroll to position [1374, 0]
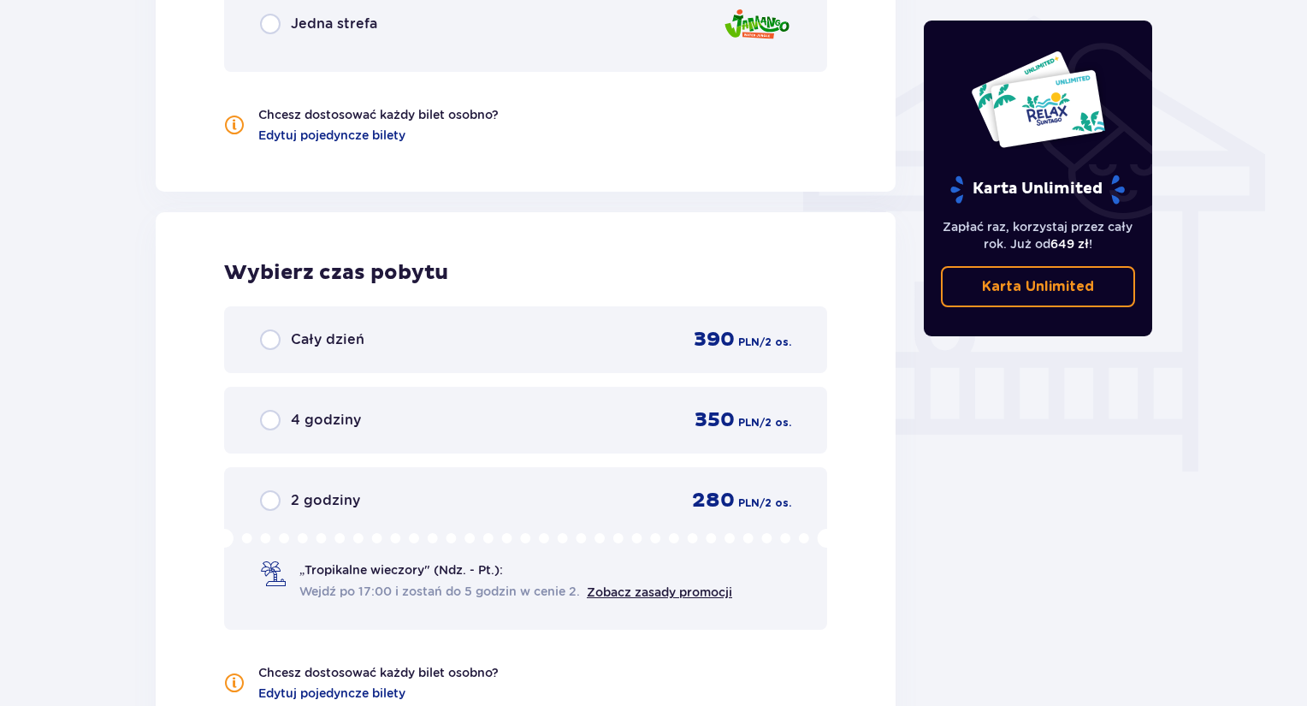
click at [701, 342] on p "390" at bounding box center [714, 340] width 41 height 26
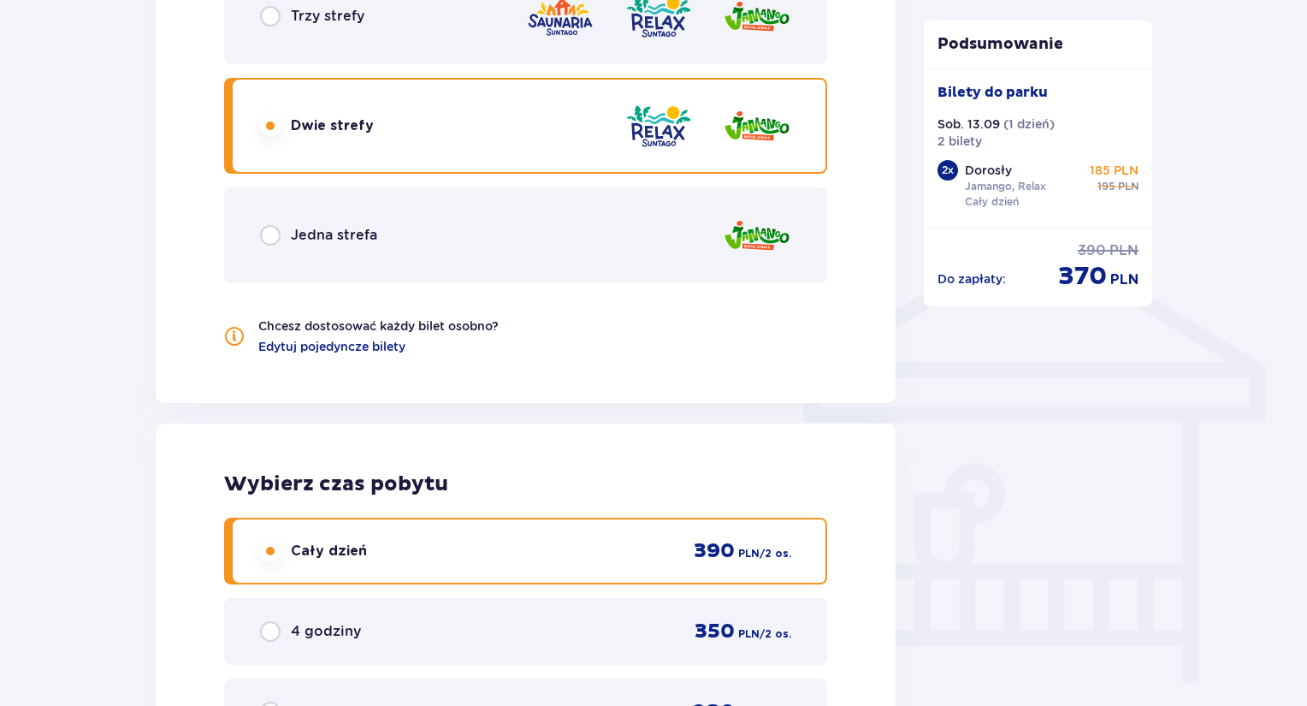
scroll to position [1079, 0]
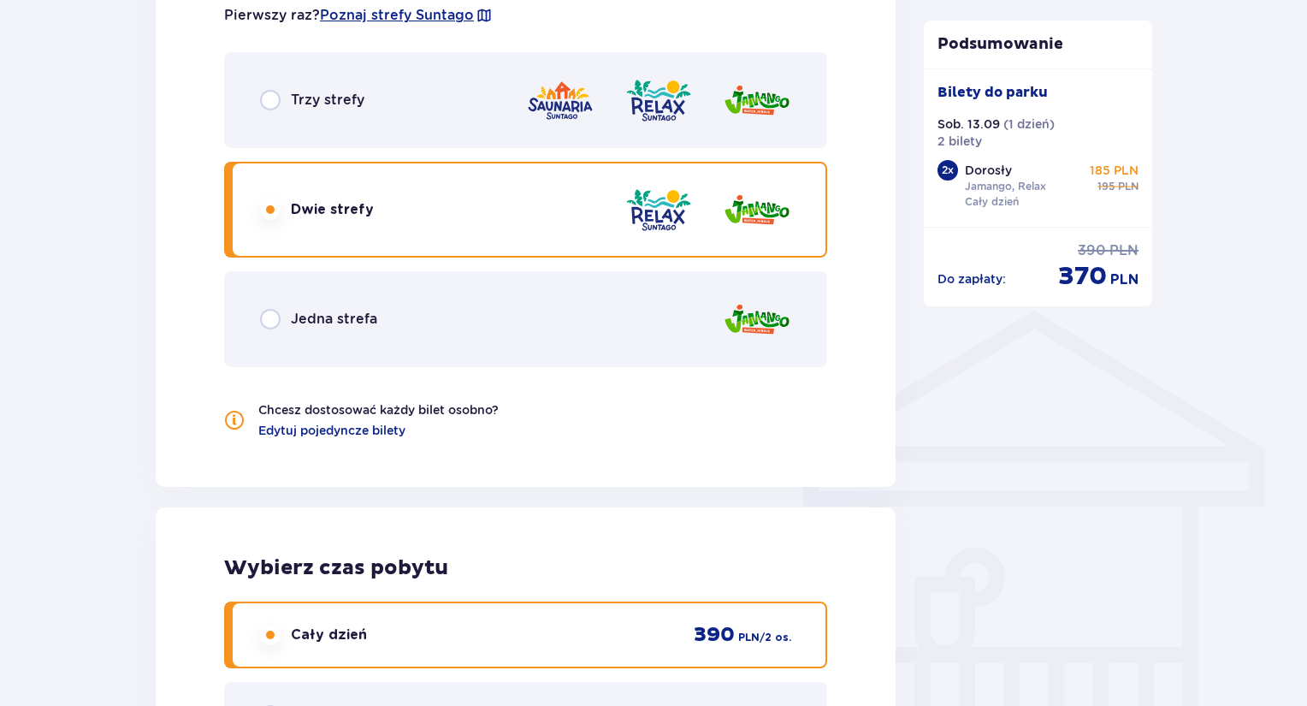
click at [330, 96] on p "Trzy strefy" at bounding box center [328, 100] width 74 height 19
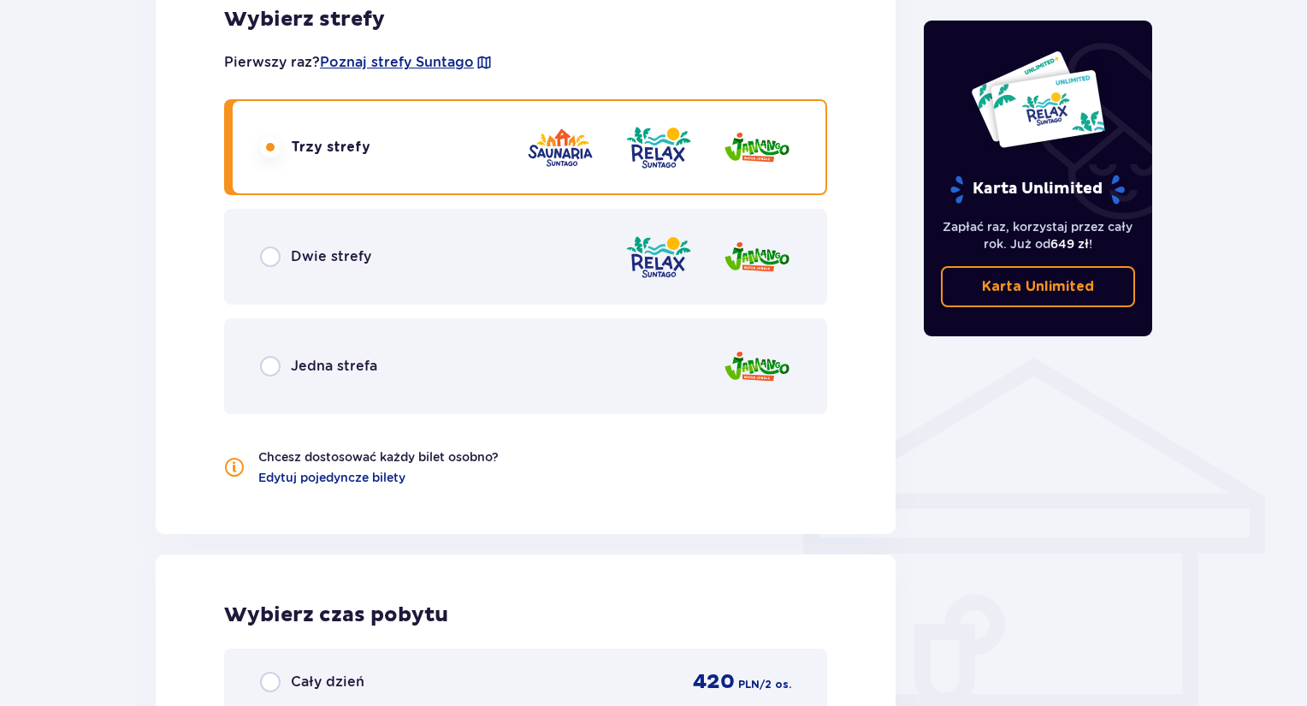
scroll to position [1117, 0]
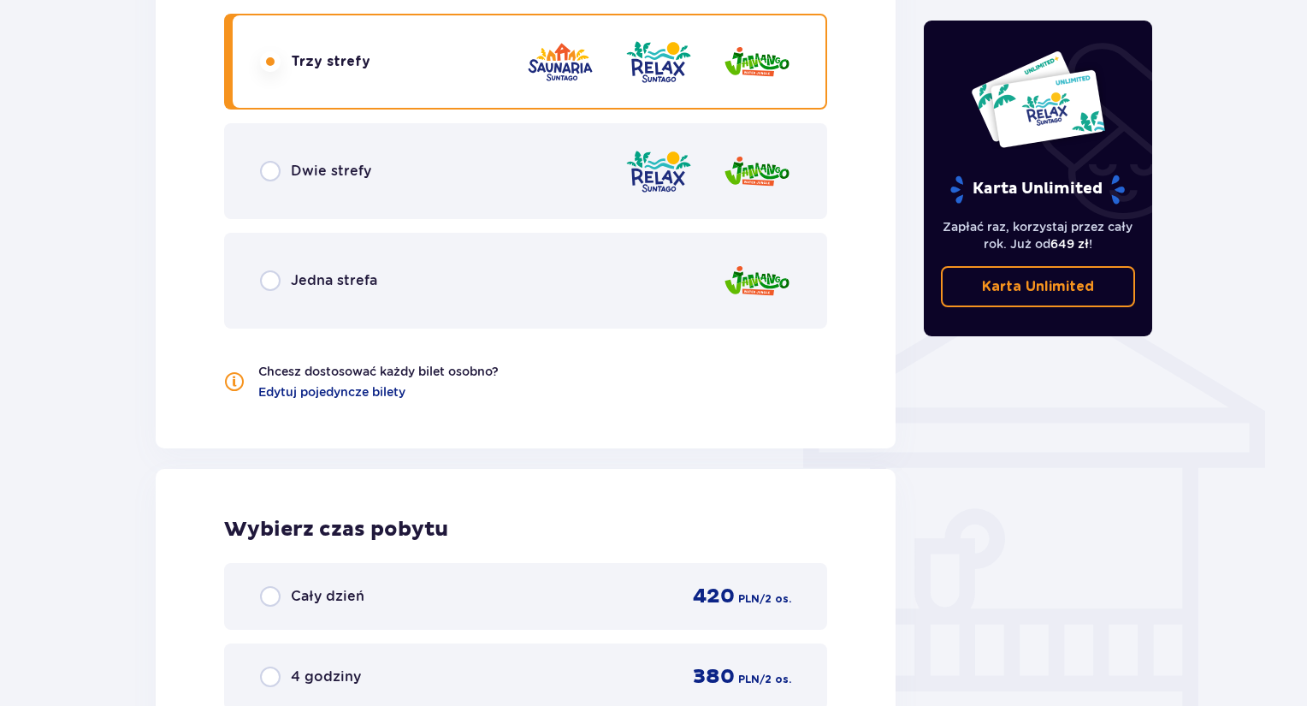
click at [409, 581] on div "Cały dzień 420 PLN / 2 os." at bounding box center [525, 596] width 603 height 67
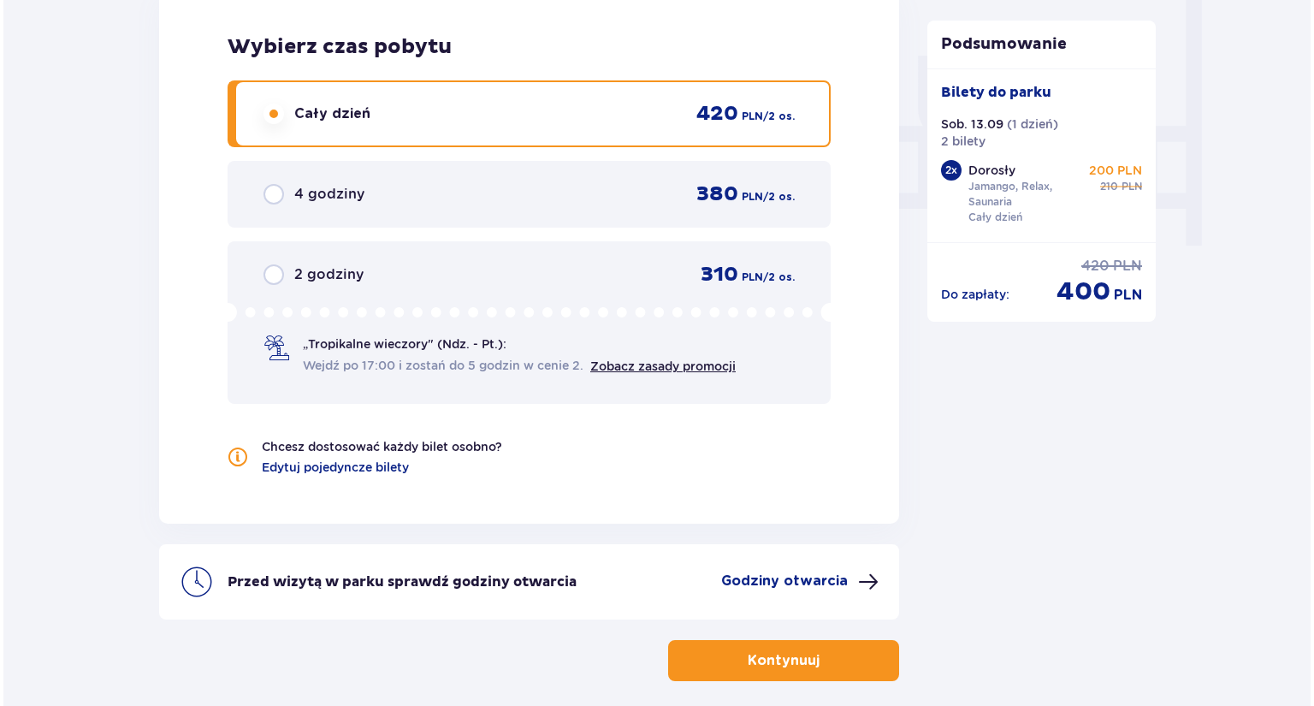
scroll to position [1678, 0]
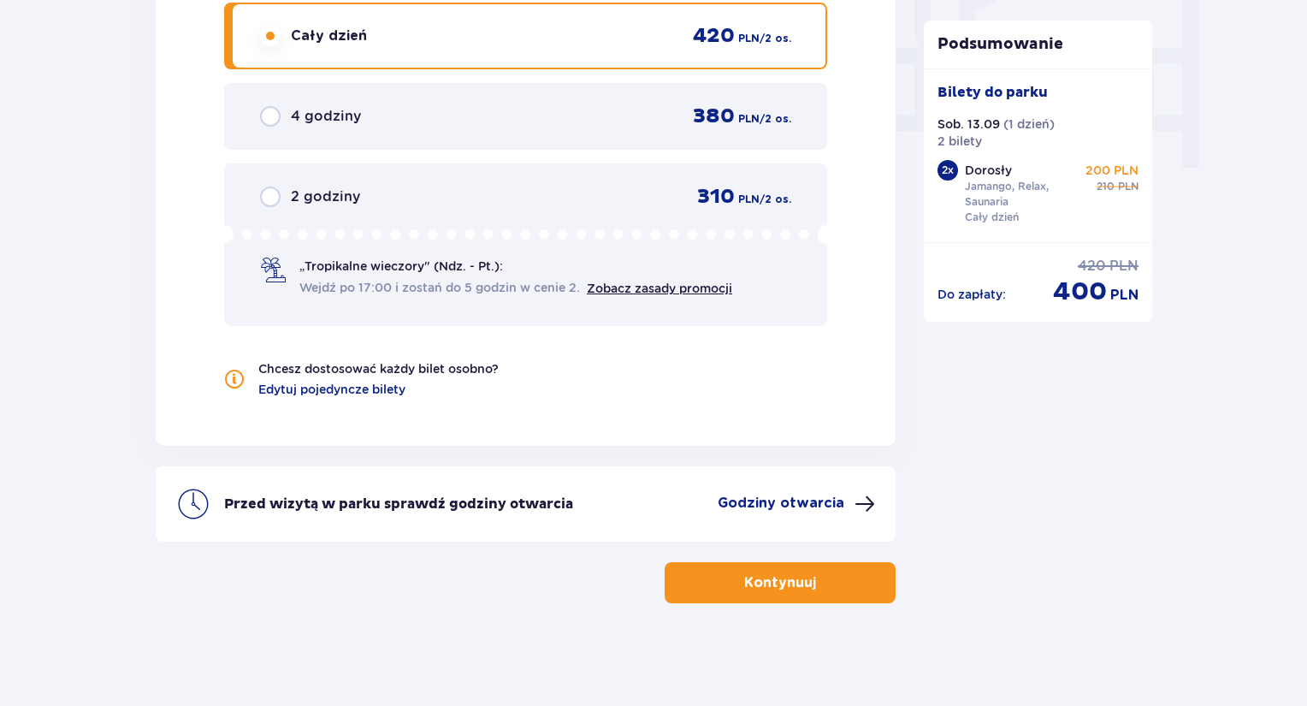
click at [810, 505] on p "Godziny otwarcia" at bounding box center [781, 503] width 127 height 19
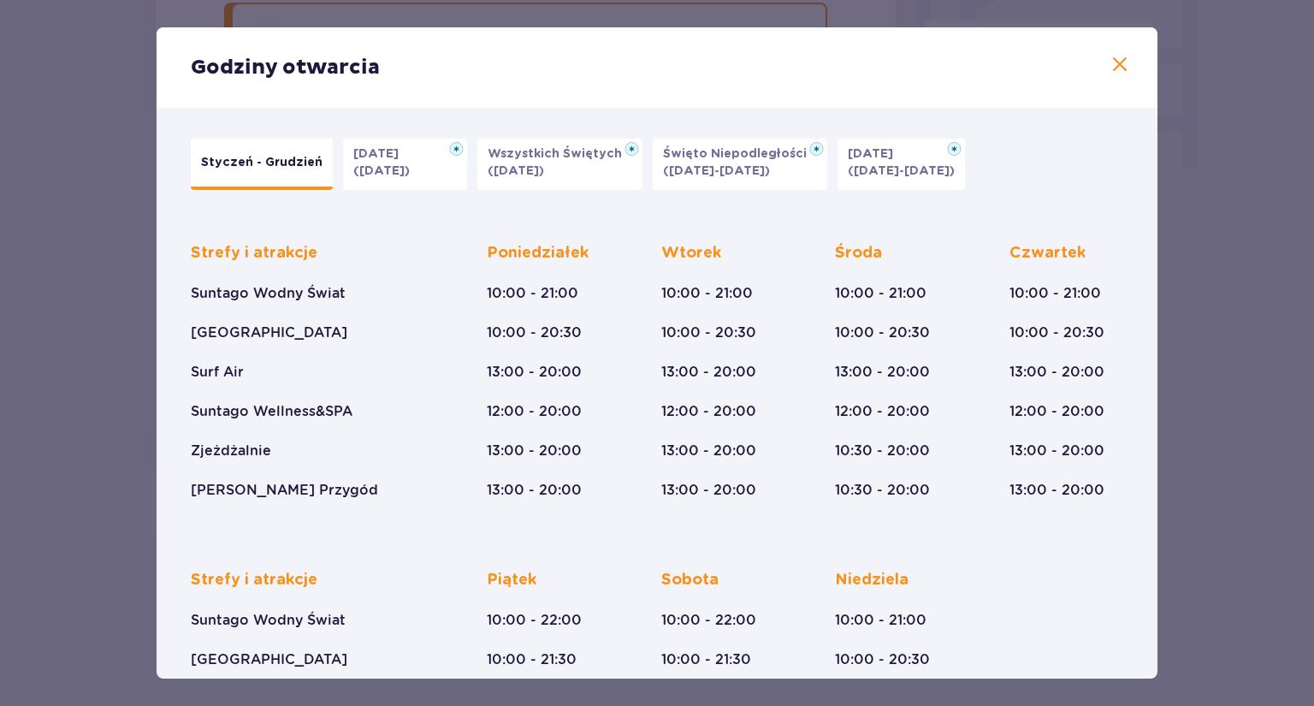
click at [1112, 66] on span at bounding box center [1120, 65] width 21 height 21
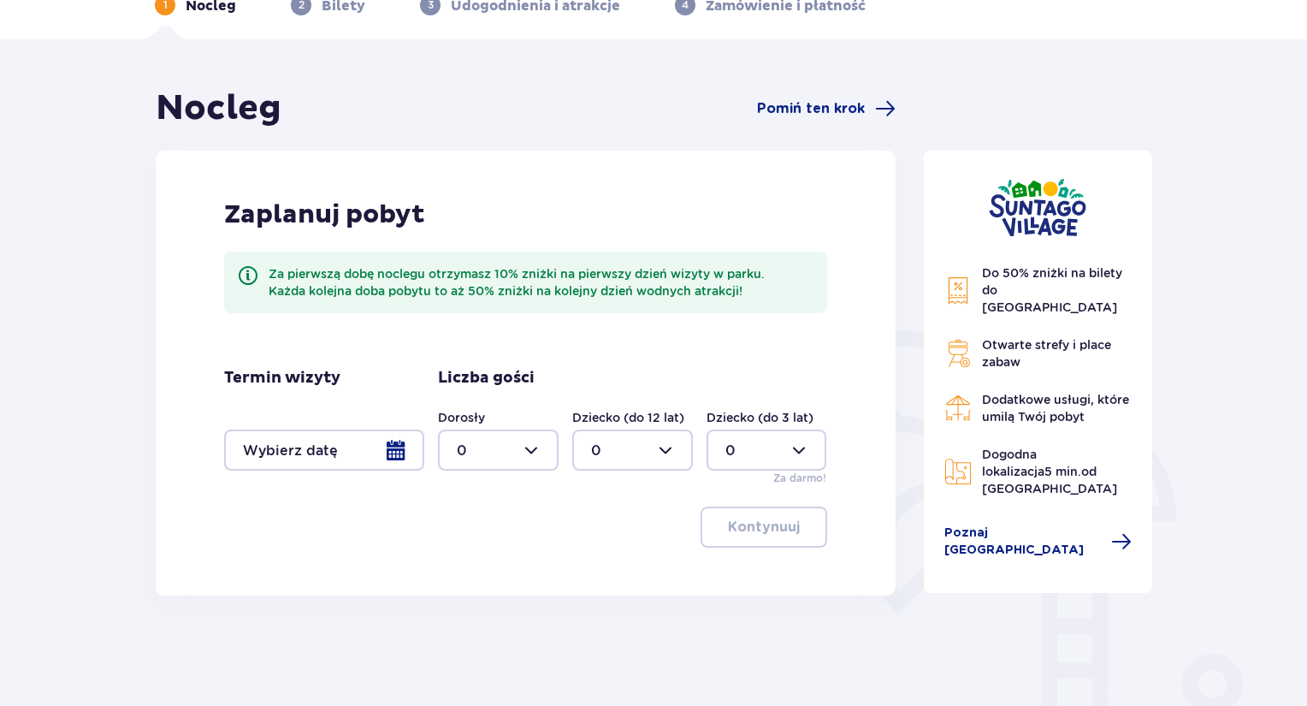
scroll to position [171, 0]
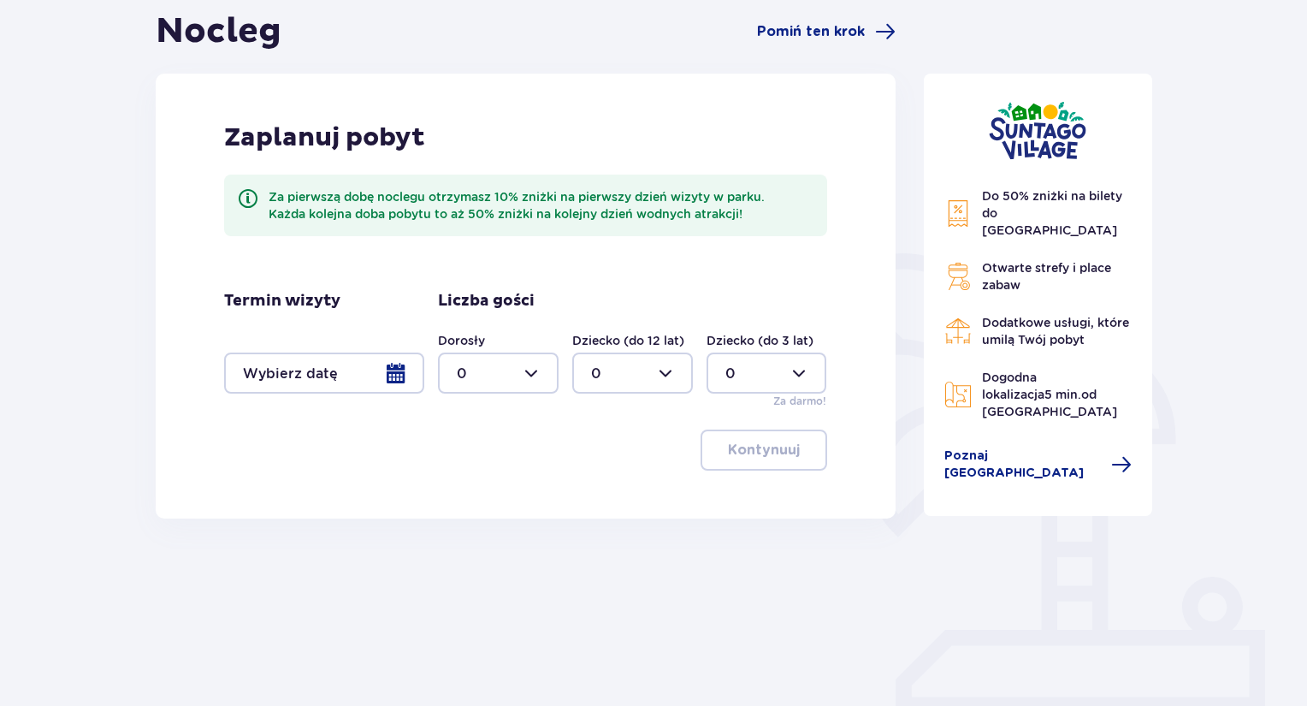
click at [400, 373] on div at bounding box center [324, 373] width 200 height 41
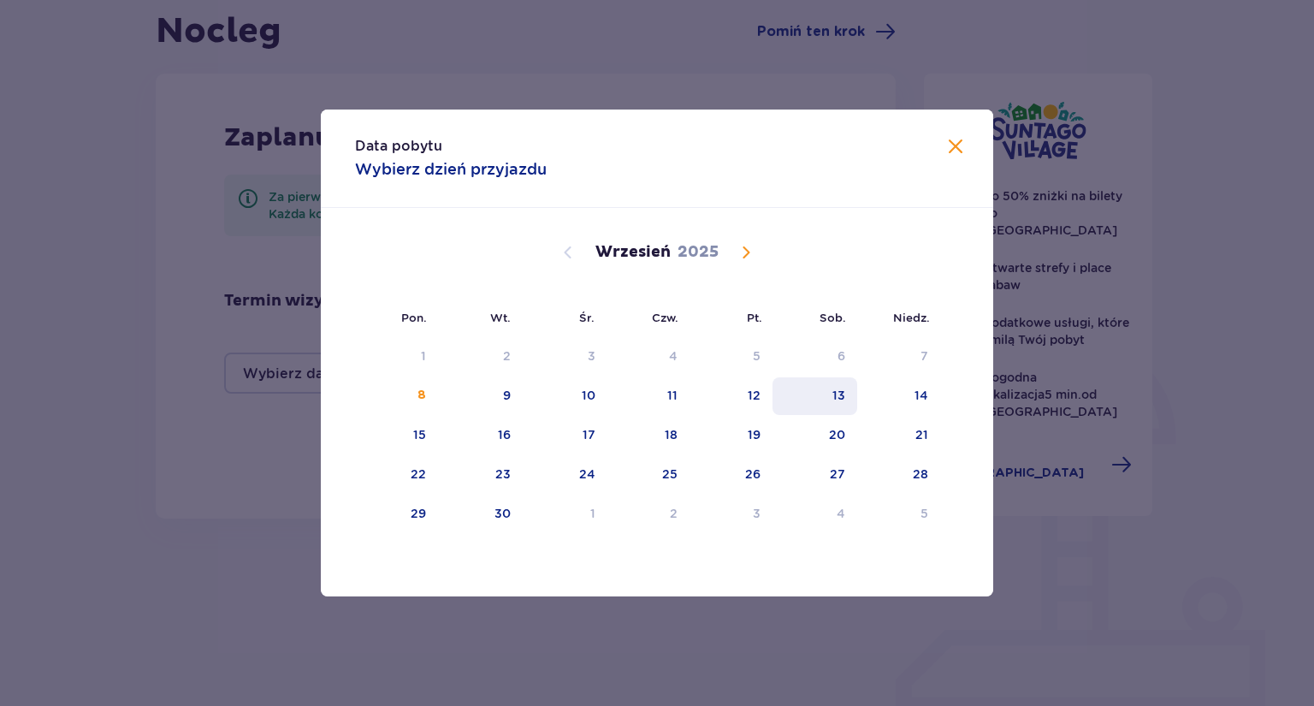
click at [835, 383] on div "13" at bounding box center [815, 396] width 85 height 38
click at [932, 401] on div "14" at bounding box center [898, 396] width 83 height 38
type input "13.09.25 - 14.09.25"
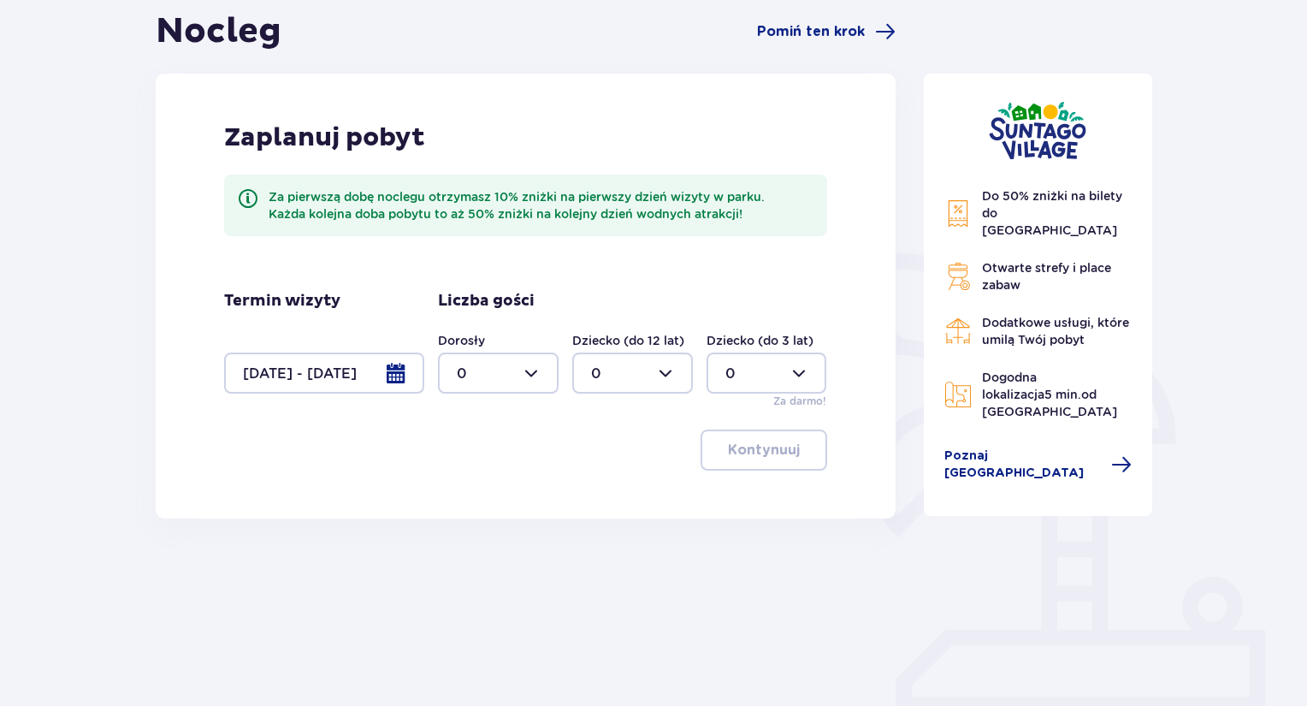
click at [522, 370] on div at bounding box center [498, 373] width 121 height 41
click at [485, 496] on div "2" at bounding box center [498, 497] width 83 height 19
type input "2"
click at [771, 469] on button "Kontynuuj" at bounding box center [764, 450] width 127 height 41
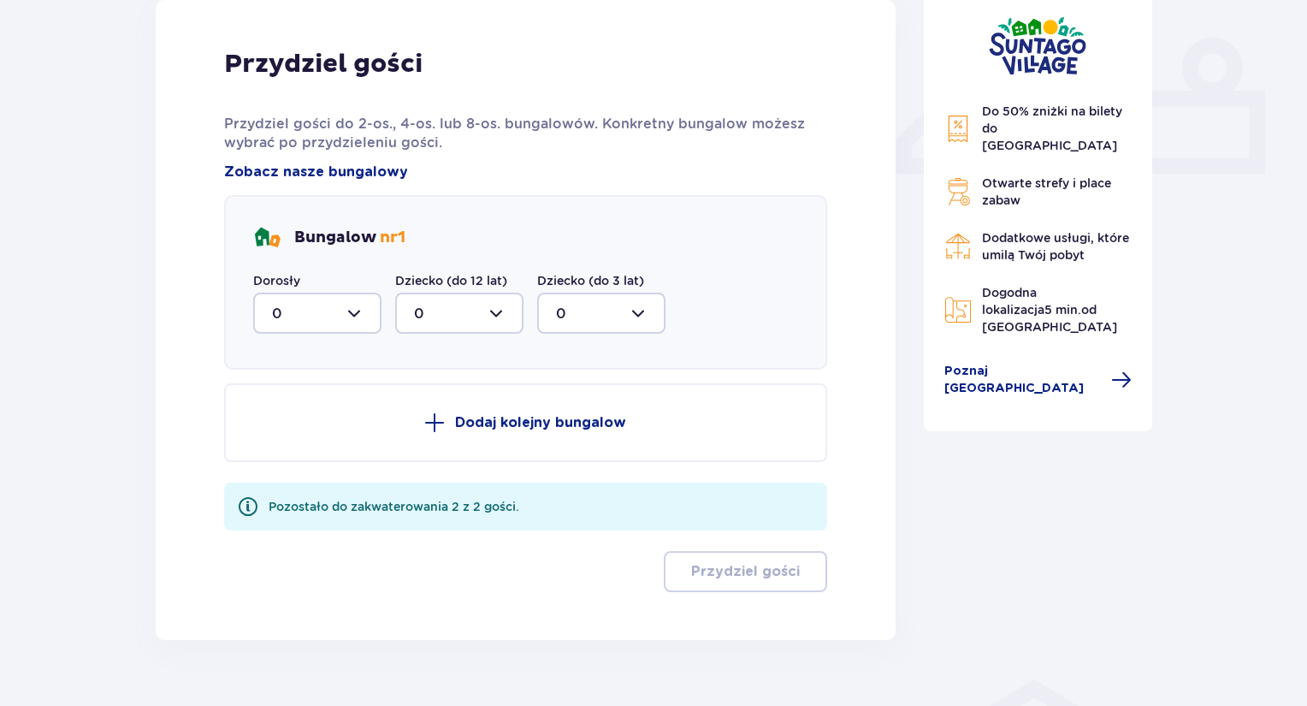
scroll to position [661, 0]
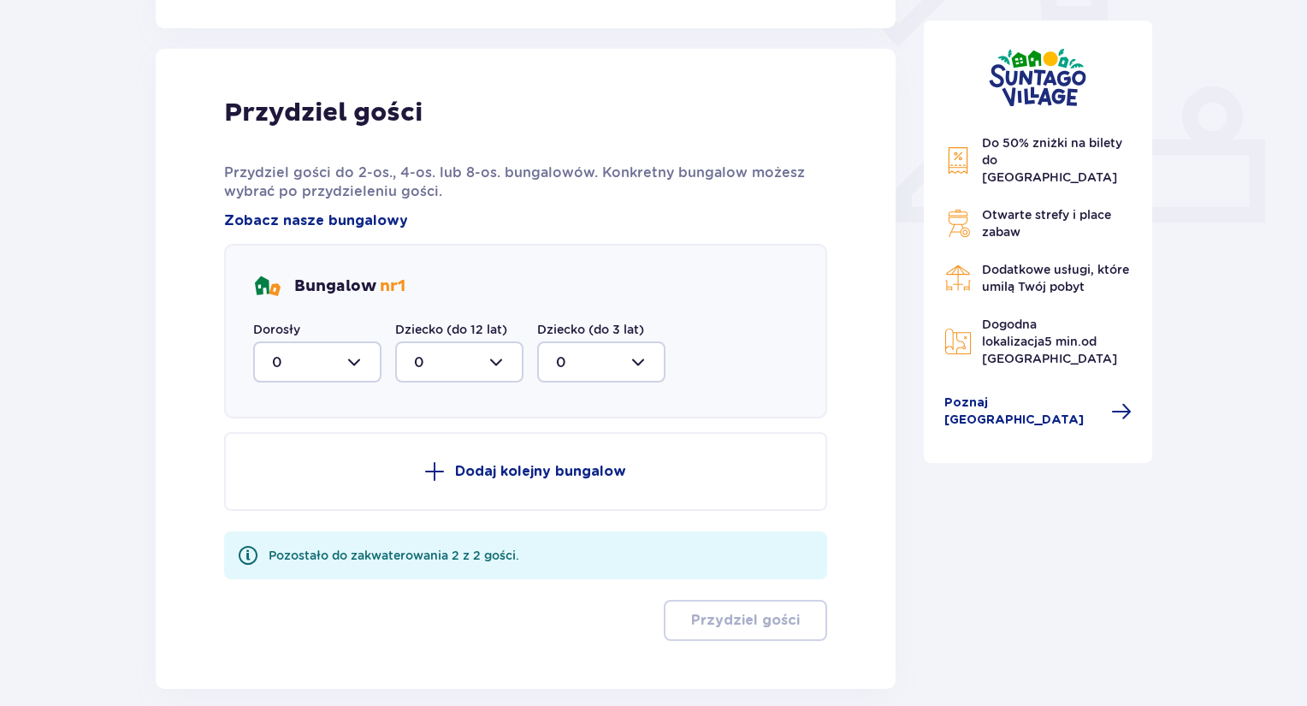
click at [318, 366] on div at bounding box center [317, 361] width 128 height 41
click at [300, 487] on div "2" at bounding box center [317, 486] width 91 height 19
type input "2"
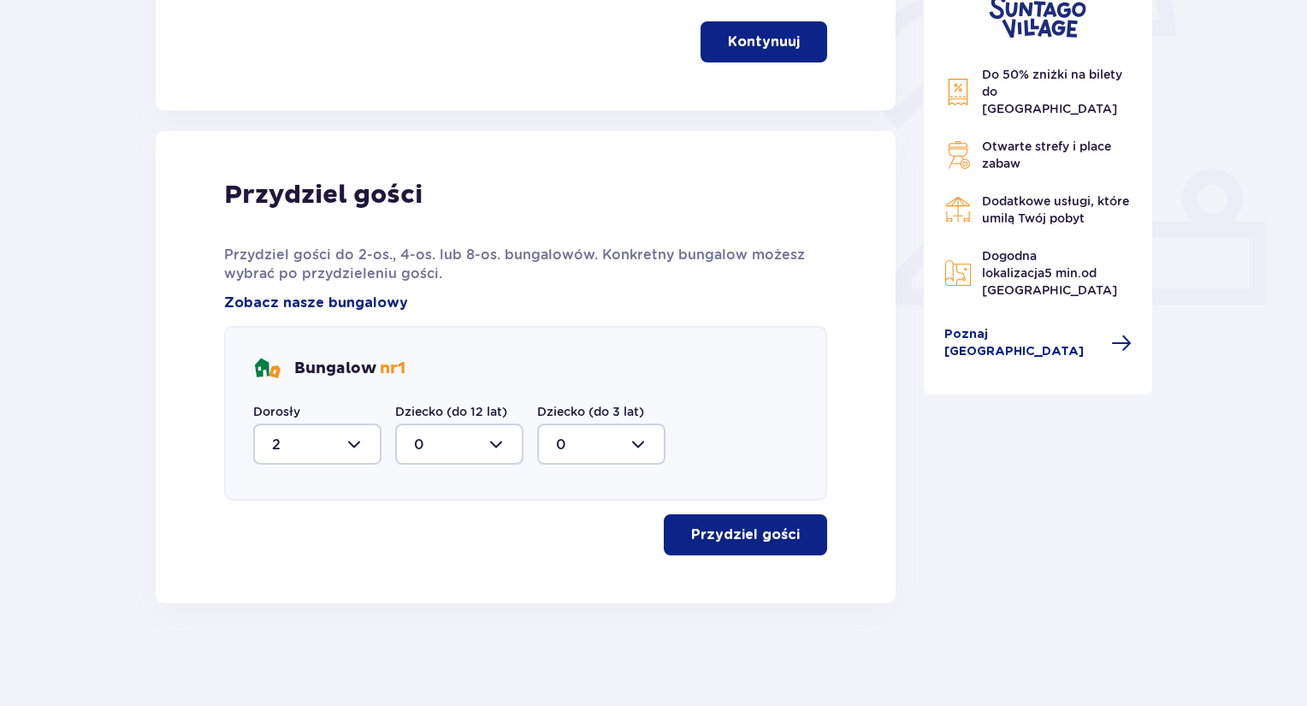
click at [794, 554] on button "Przydziel gości" at bounding box center [745, 534] width 163 height 41
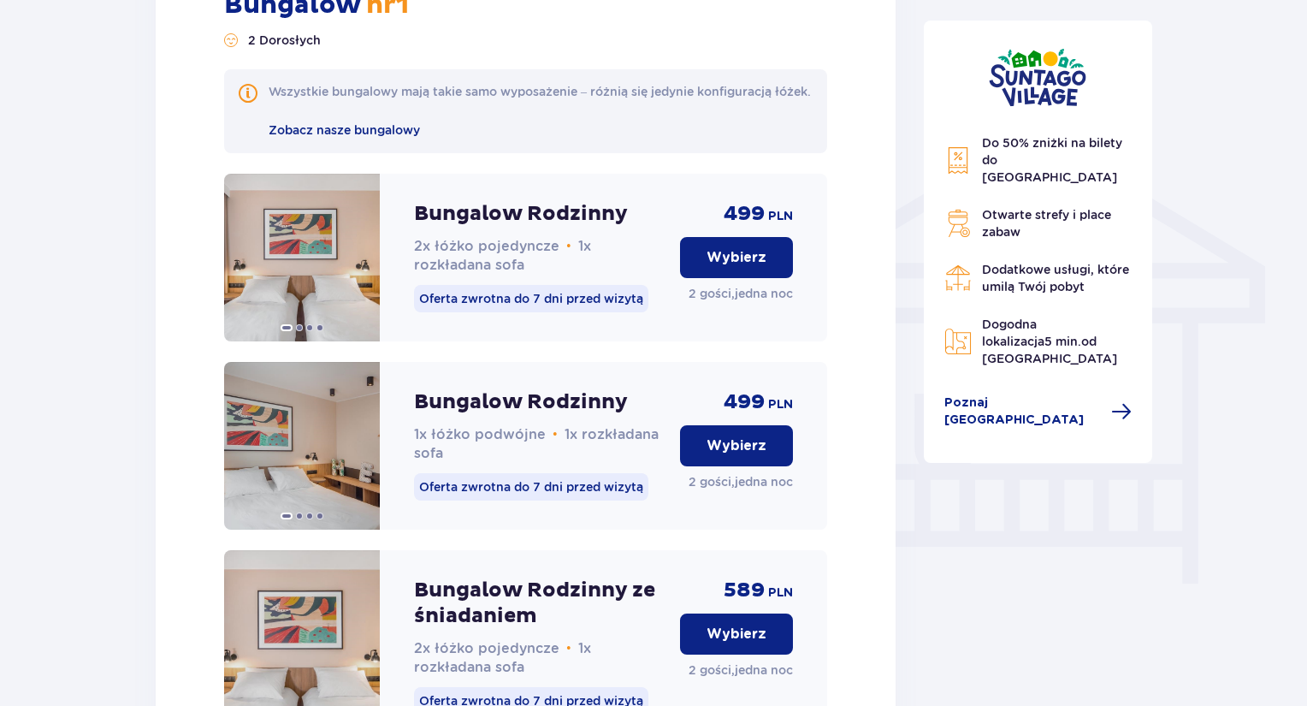
scroll to position [1291, 0]
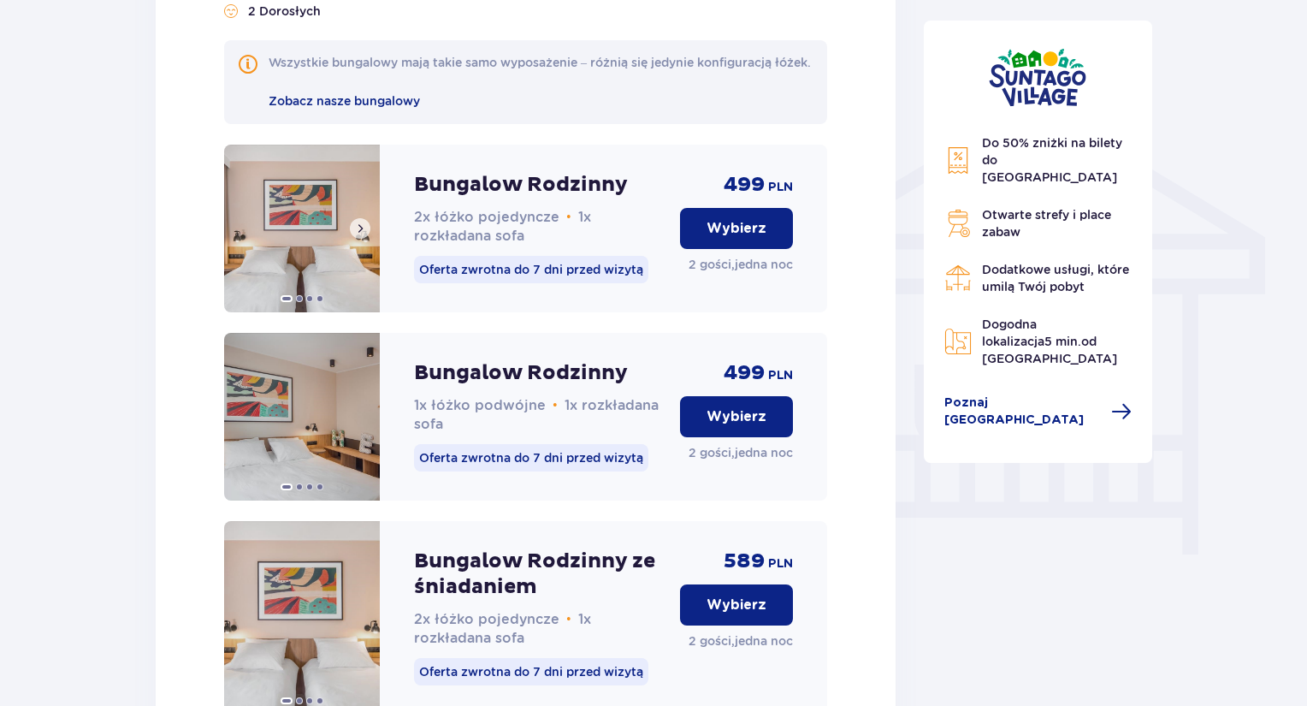
click at [370, 239] on button at bounding box center [360, 228] width 21 height 21
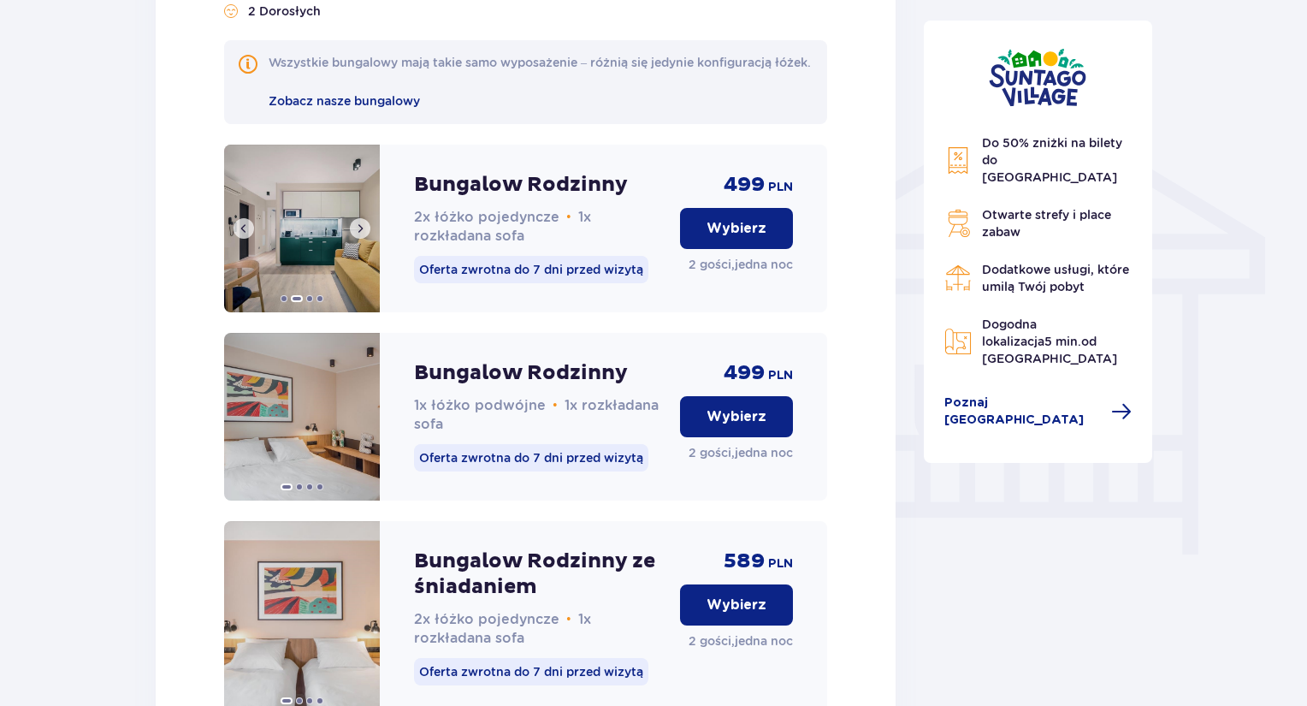
click at [364, 235] on span at bounding box center [360, 229] width 14 height 14
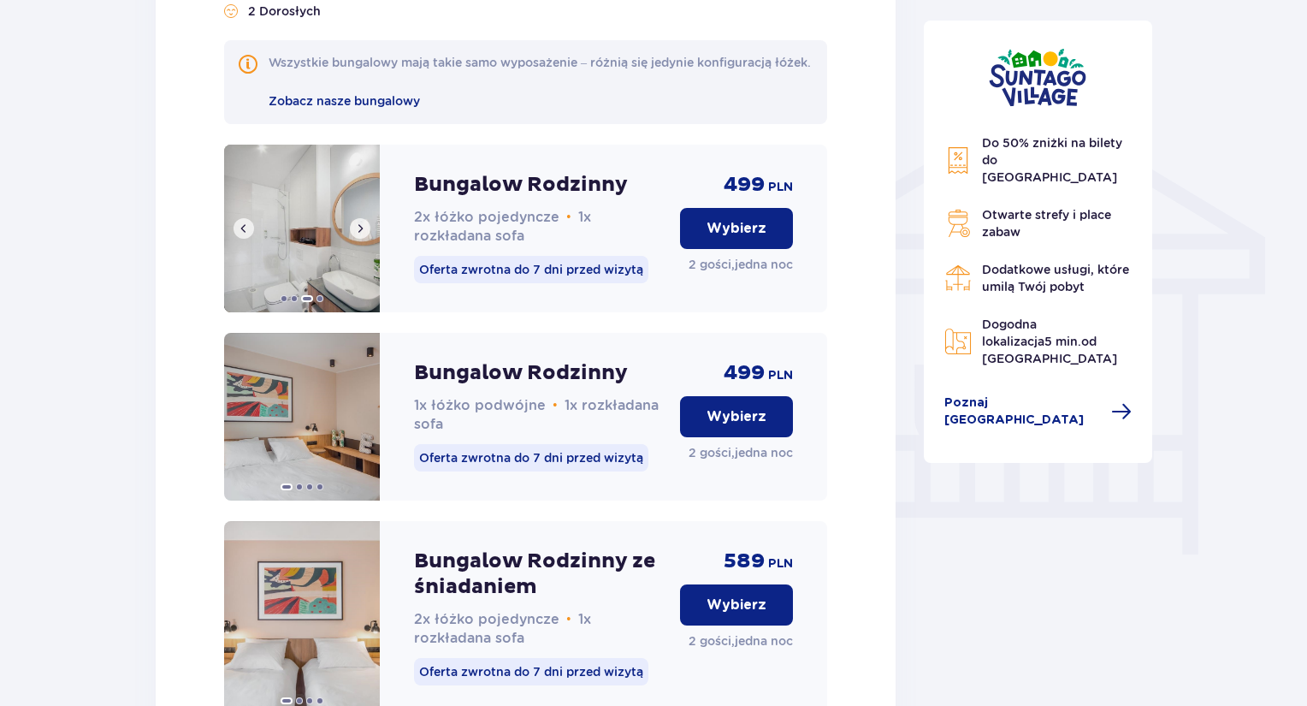
click at [361, 235] on span at bounding box center [360, 229] width 14 height 14
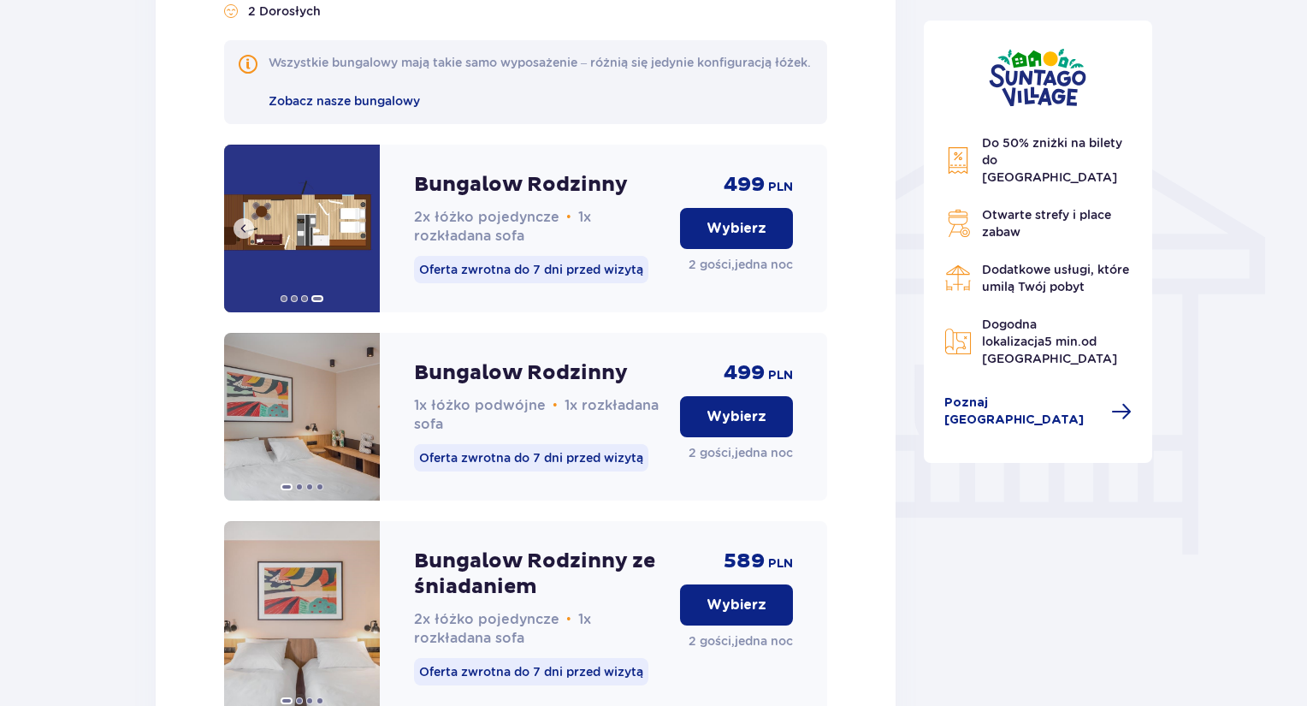
click at [364, 246] on img at bounding box center [302, 229] width 156 height 168
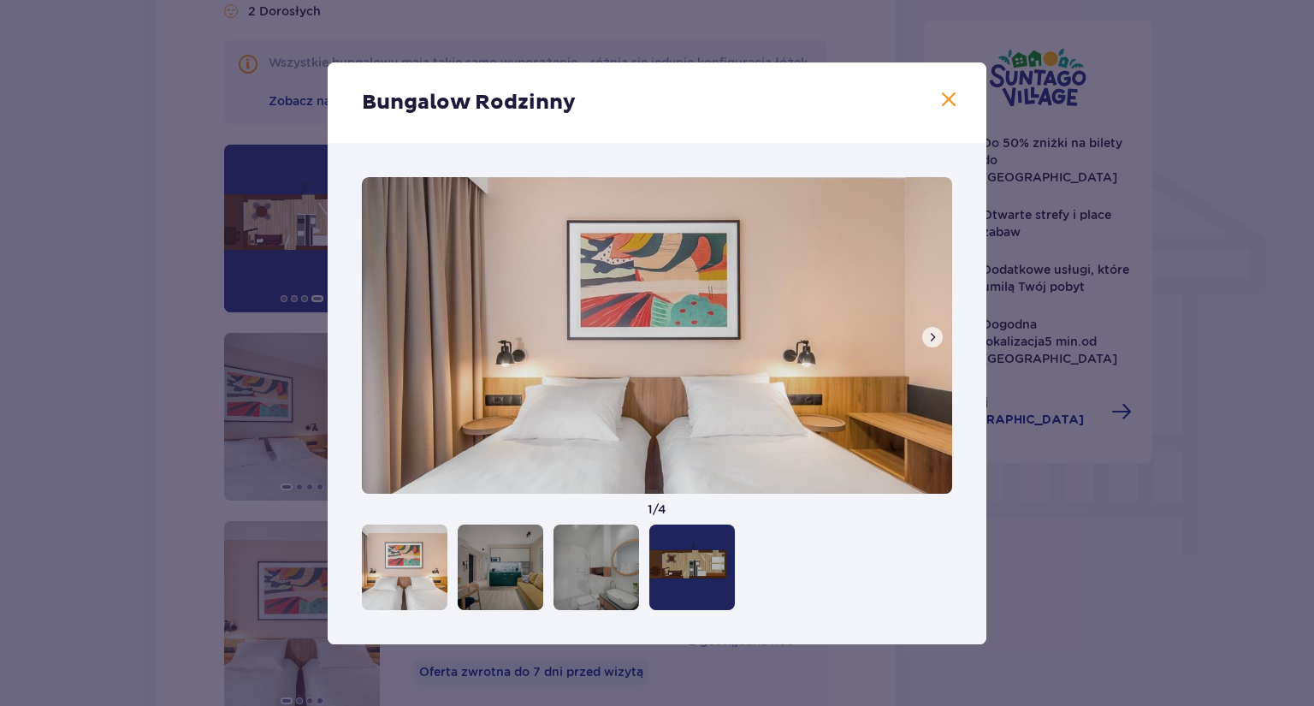
click at [938, 339] on span at bounding box center [933, 337] width 14 height 14
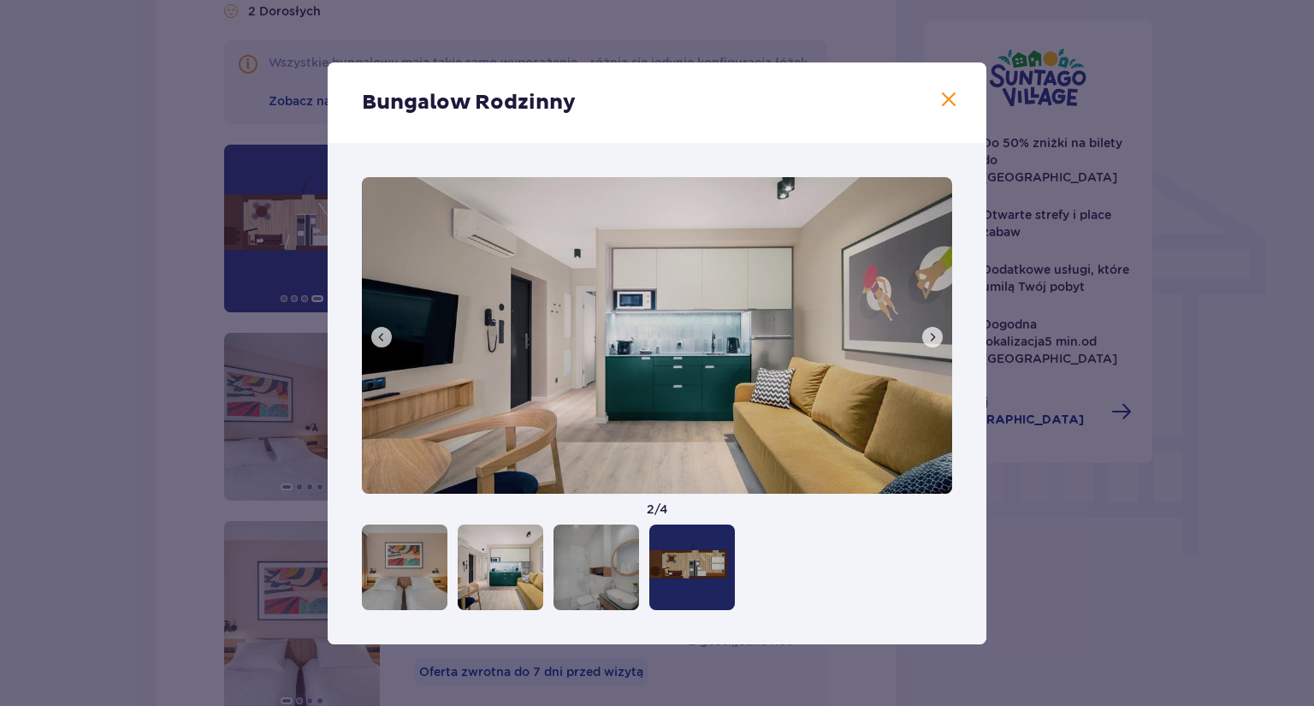
click at [938, 339] on span at bounding box center [933, 337] width 14 height 14
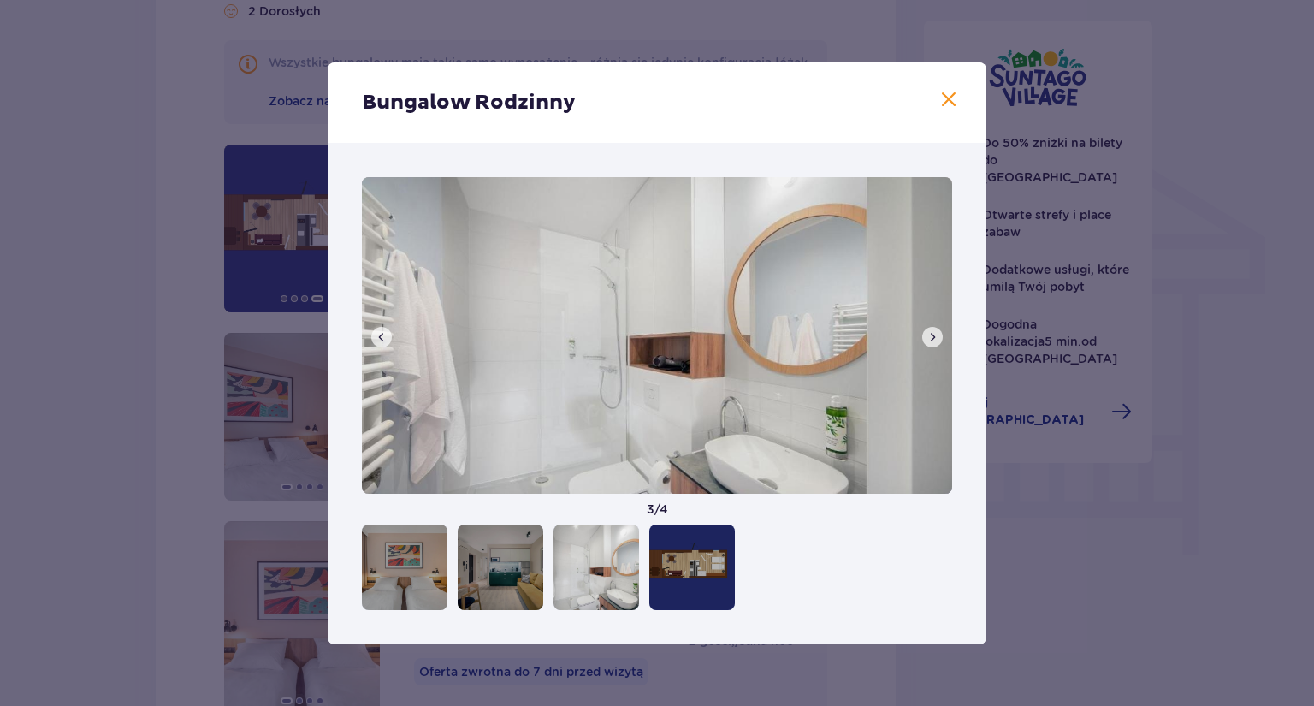
click at [938, 339] on span at bounding box center [933, 337] width 14 height 14
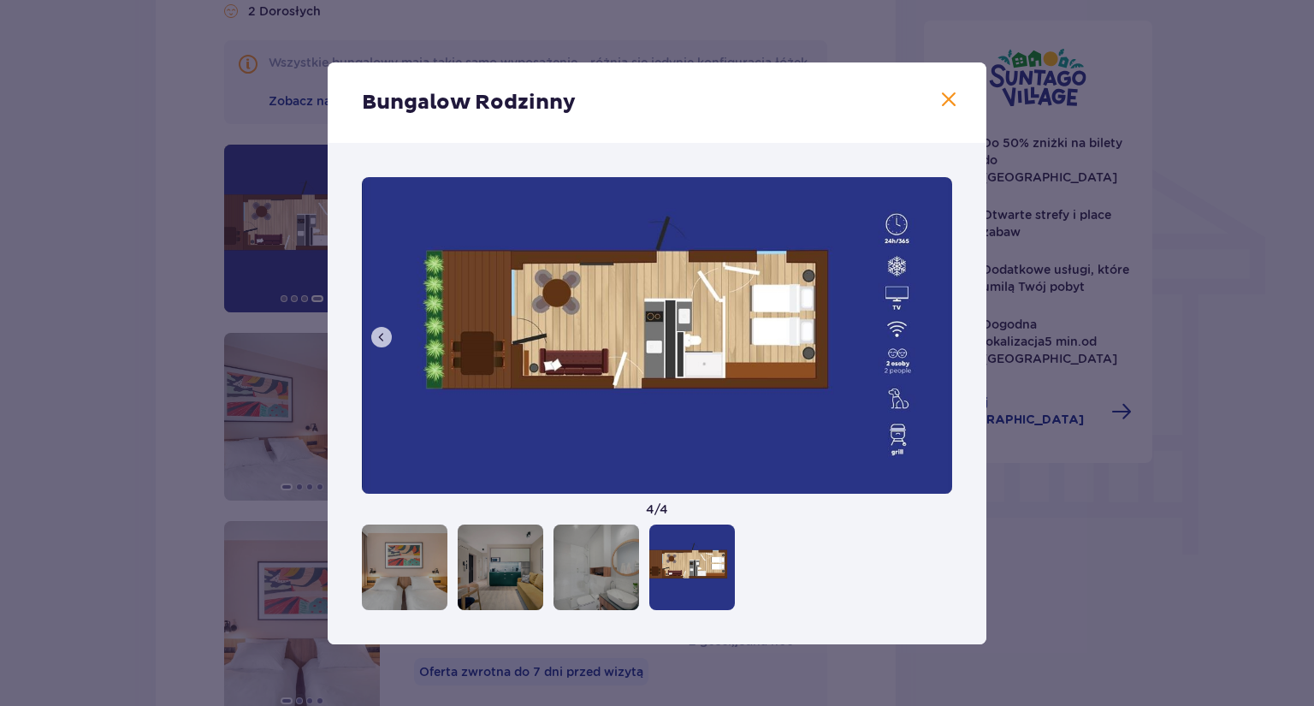
click at [938, 339] on img at bounding box center [657, 335] width 590 height 317
click at [949, 96] on span at bounding box center [949, 100] width 21 height 21
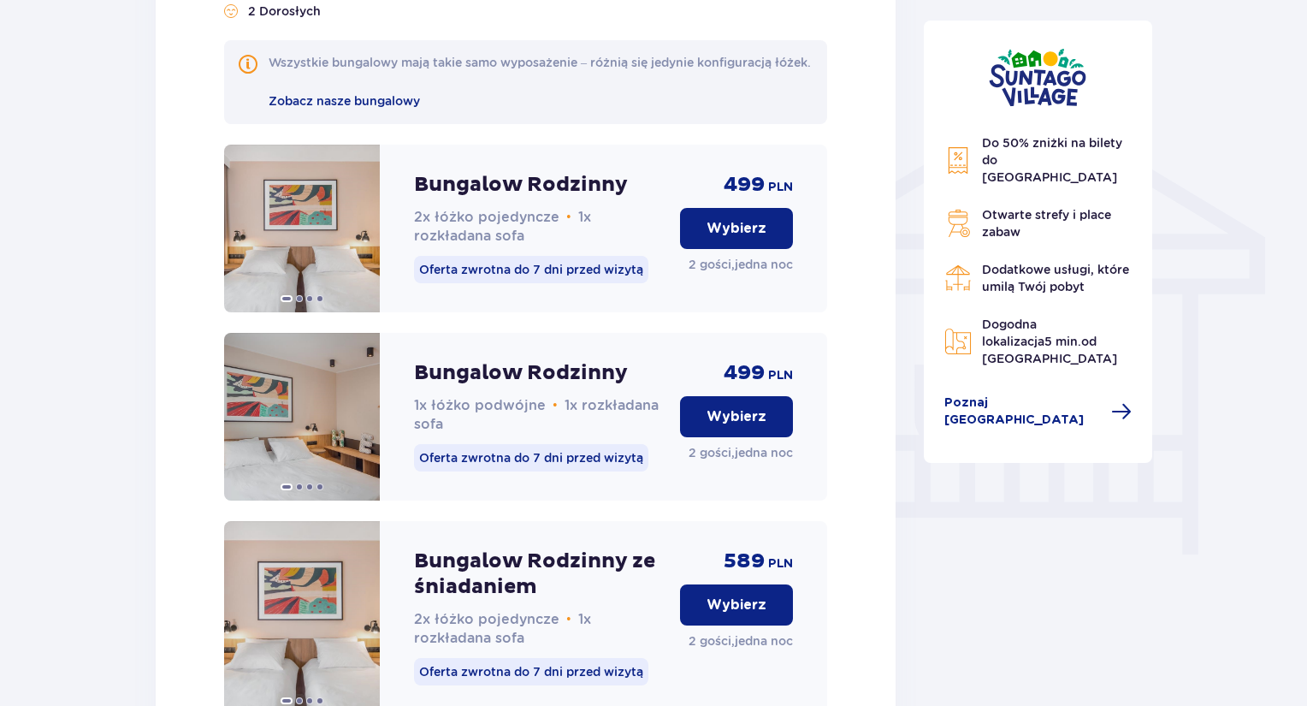
click at [879, 437] on div "Bungalow nr 1 2 Dorosłych Wszystkie bungalowy mają takie samo wyposażenie – róż…" at bounding box center [526, 461] width 740 height 1099
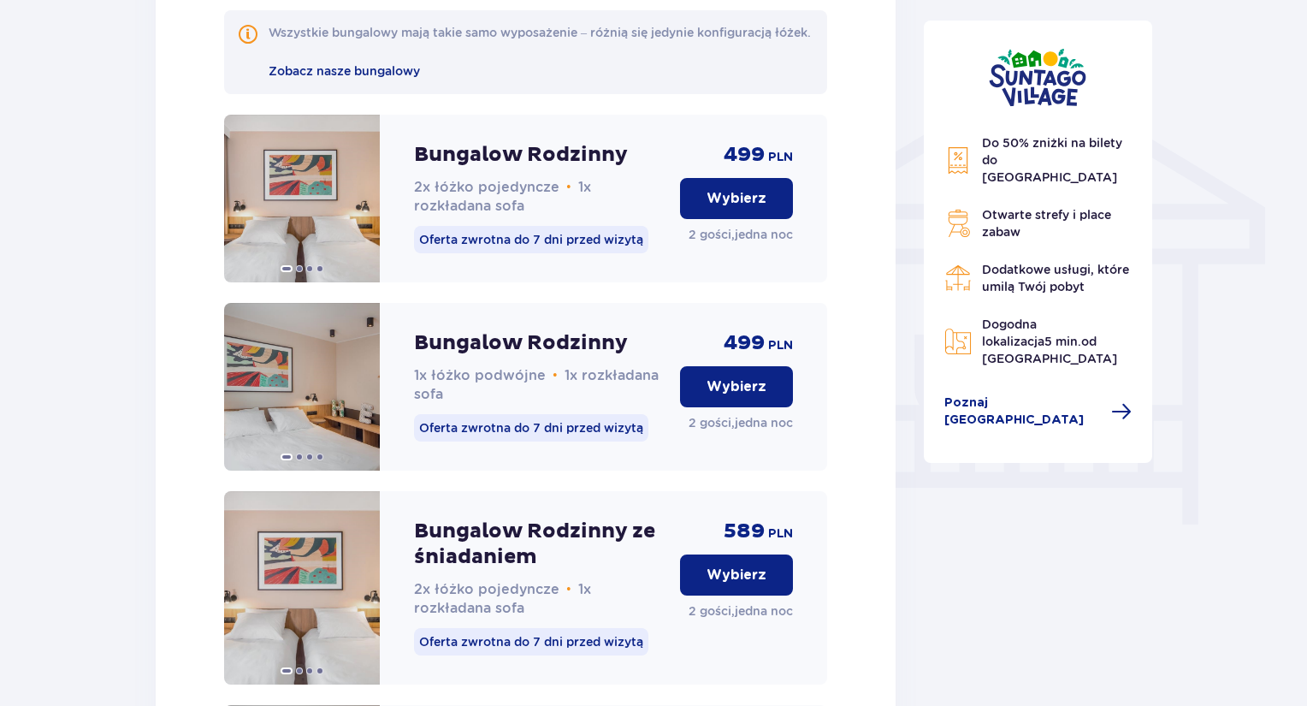
scroll to position [1291, 0]
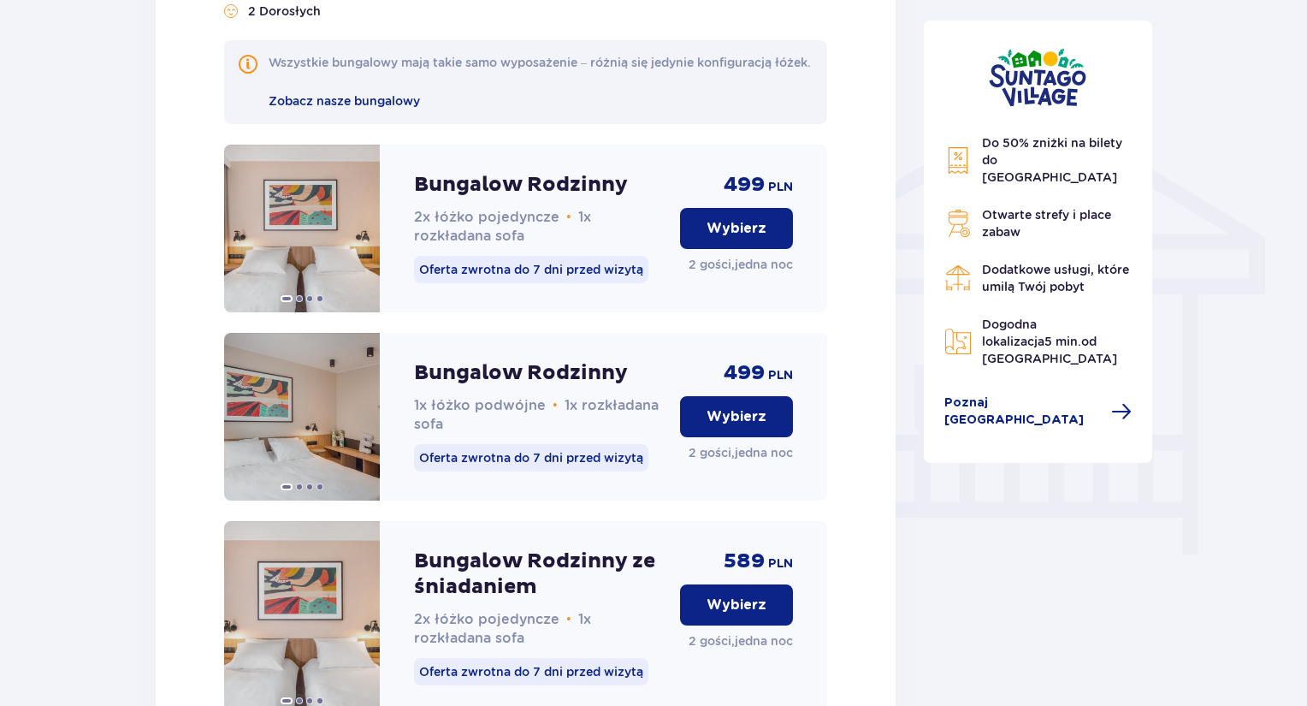
click at [484, 219] on div "Bungalow Rodzinny 2x łóżko pojedyncze • 1x rozkładana sofa" at bounding box center [540, 209] width 252 height 74
click at [337, 193] on img at bounding box center [302, 229] width 156 height 168
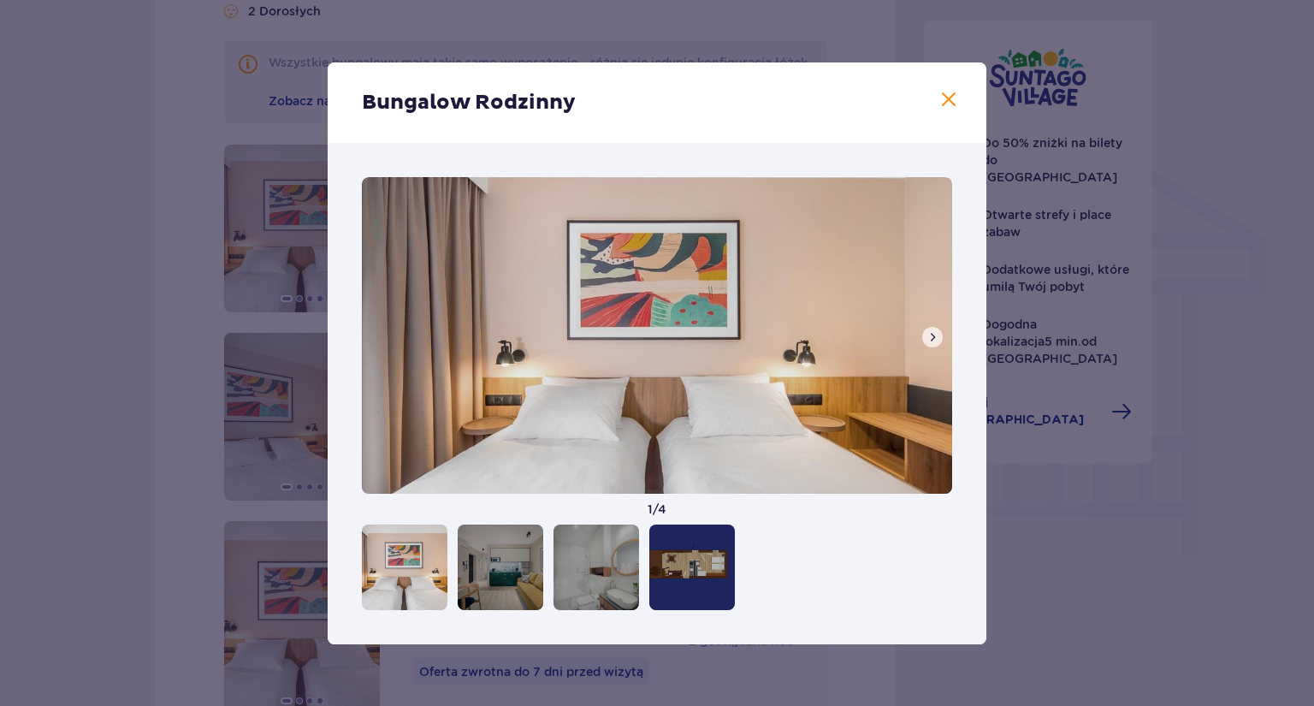
click at [944, 97] on span at bounding box center [949, 100] width 21 height 21
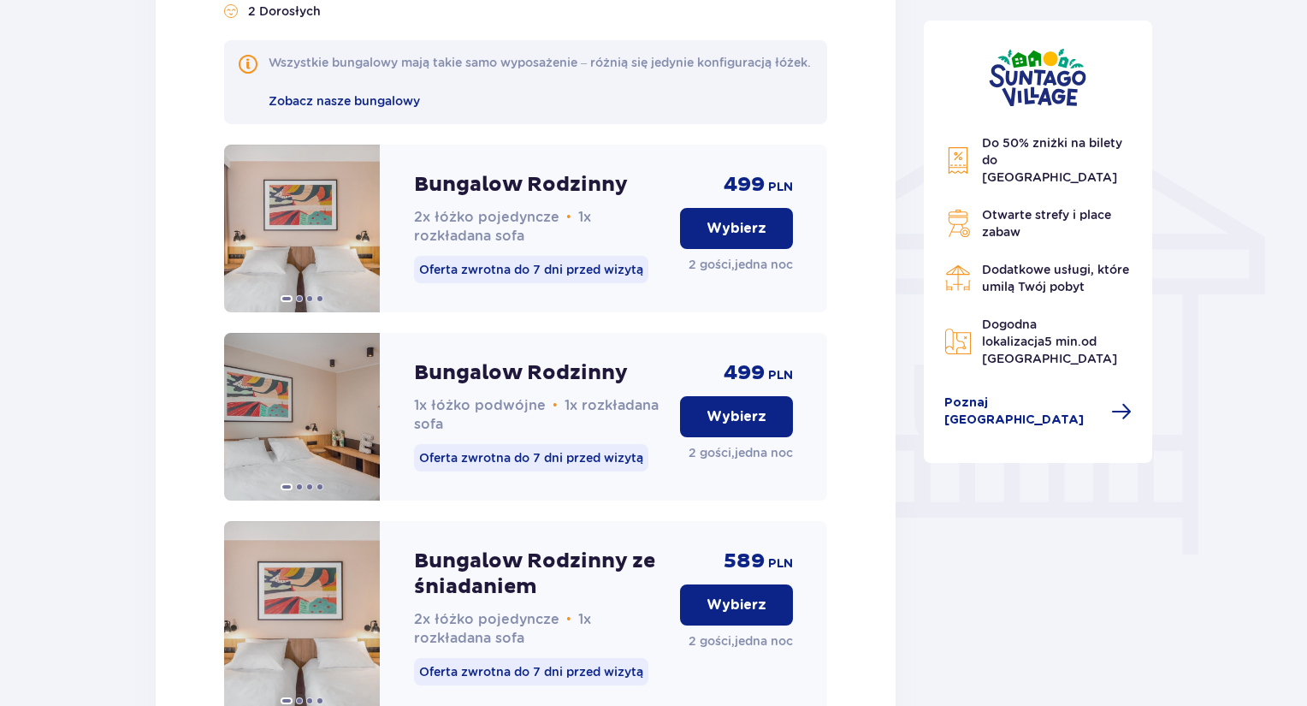
click at [753, 238] on p "Wybierz" at bounding box center [737, 228] width 60 height 19
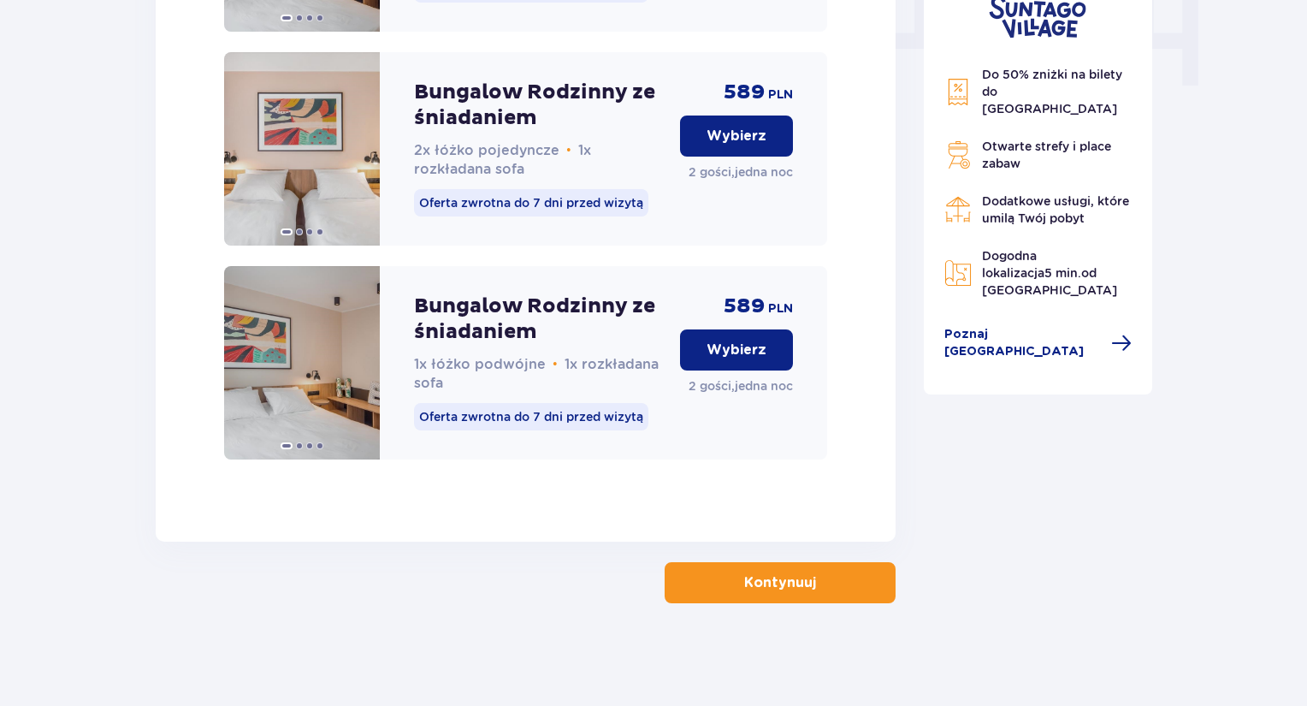
scroll to position [1781, 0]
click at [810, 588] on span "button" at bounding box center [819, 582] width 21 height 21
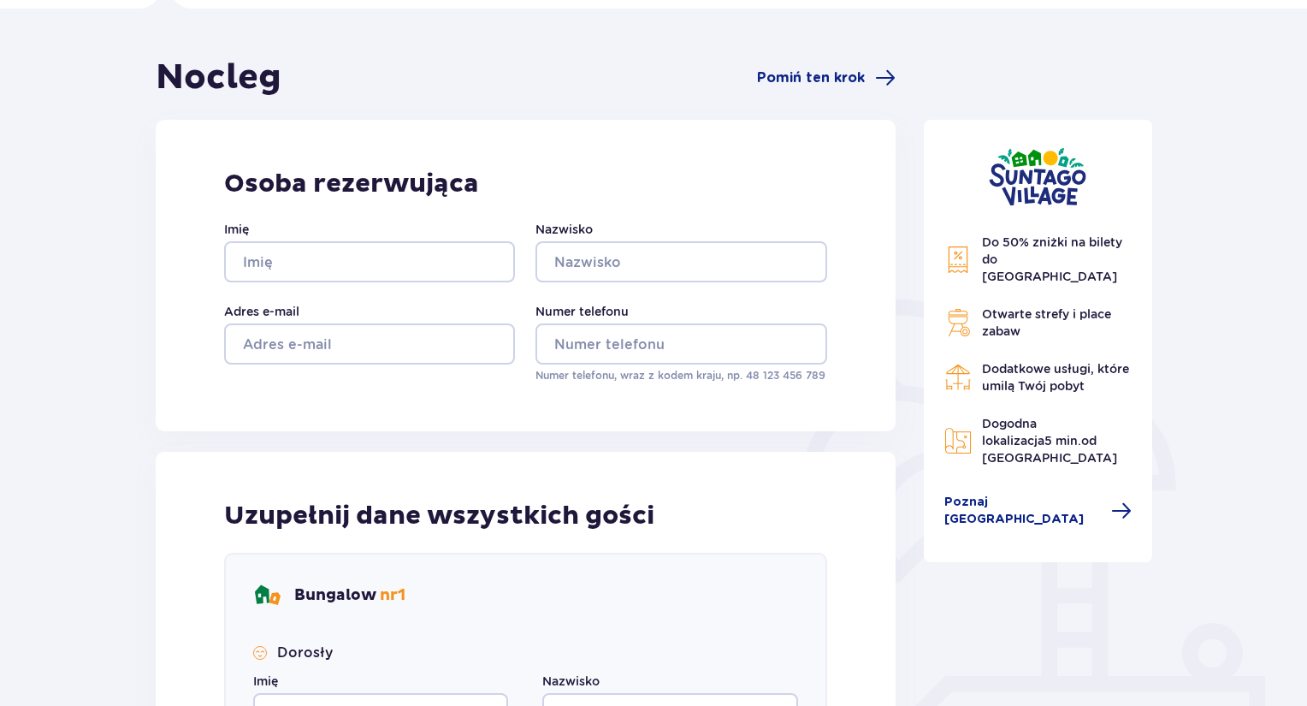
scroll to position [171, 0]
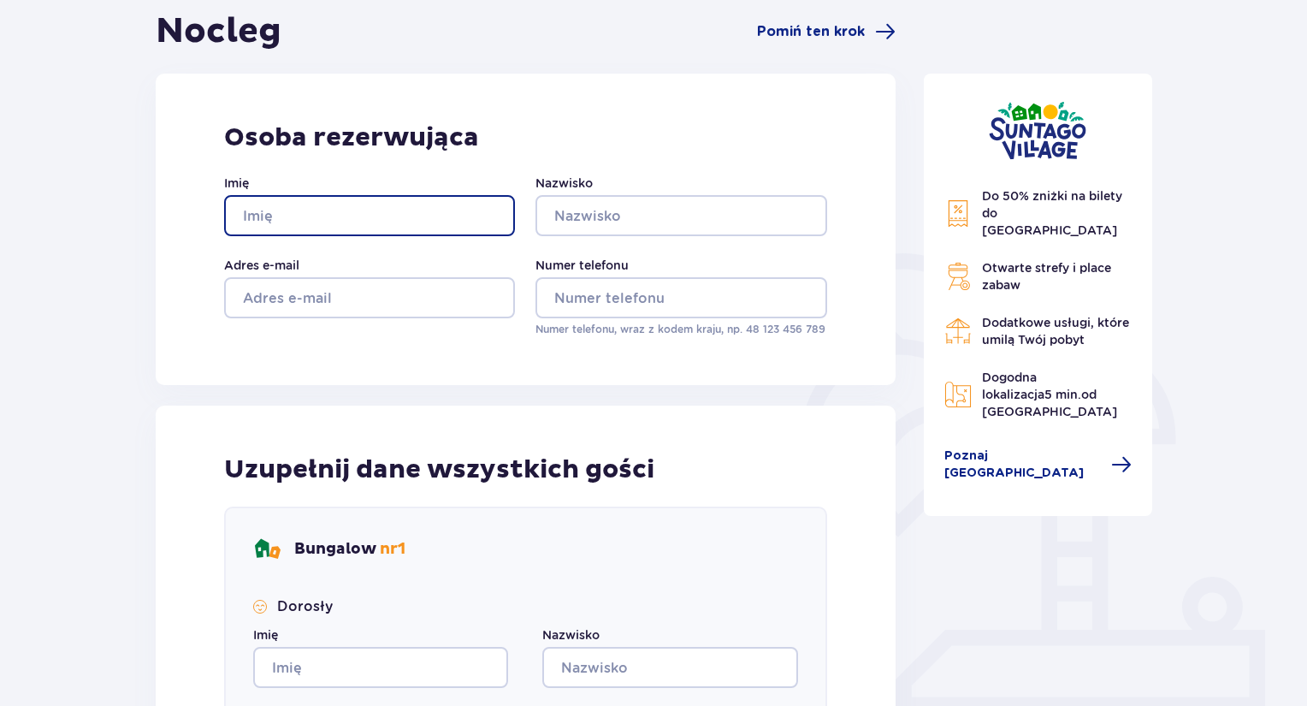
click at [321, 218] on input "Imię" at bounding box center [369, 215] width 291 height 41
type input "Karolina"
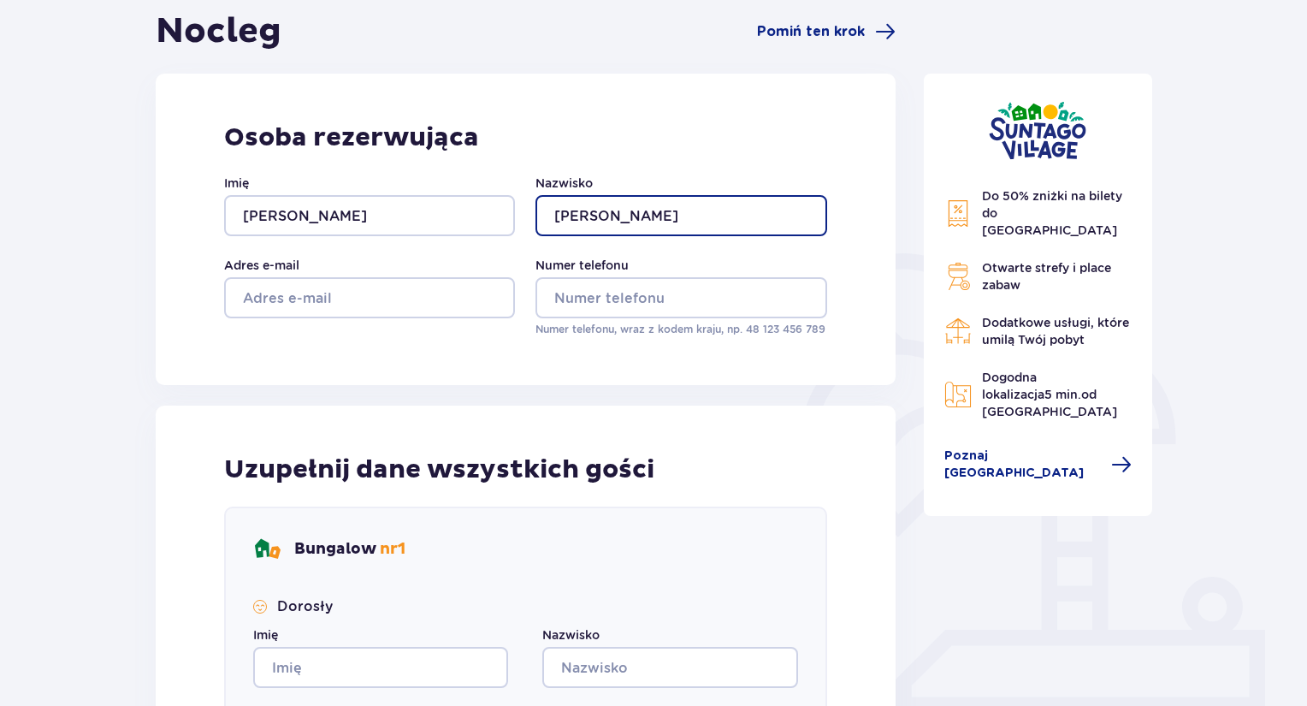
type input "Borkowska"
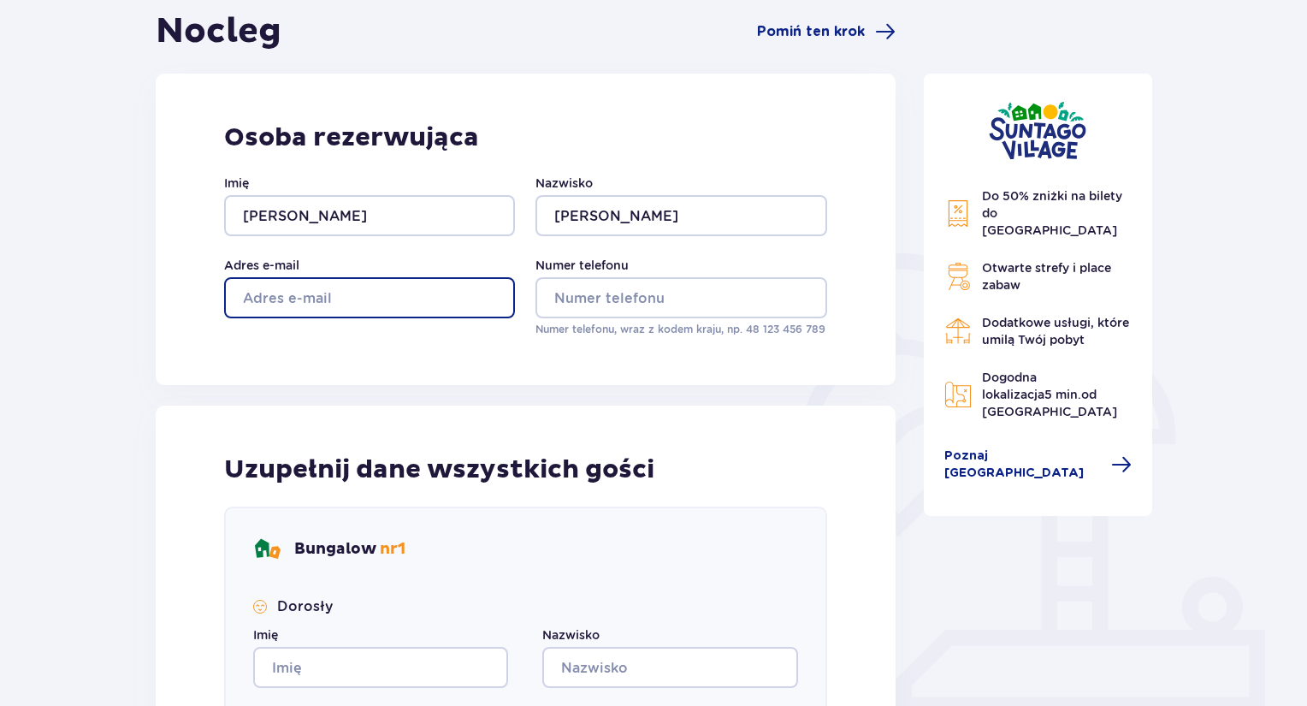
click at [351, 303] on input "Adres e-mail" at bounding box center [369, 297] width 291 height 41
type input "holowiak.karolina@gmail.com"
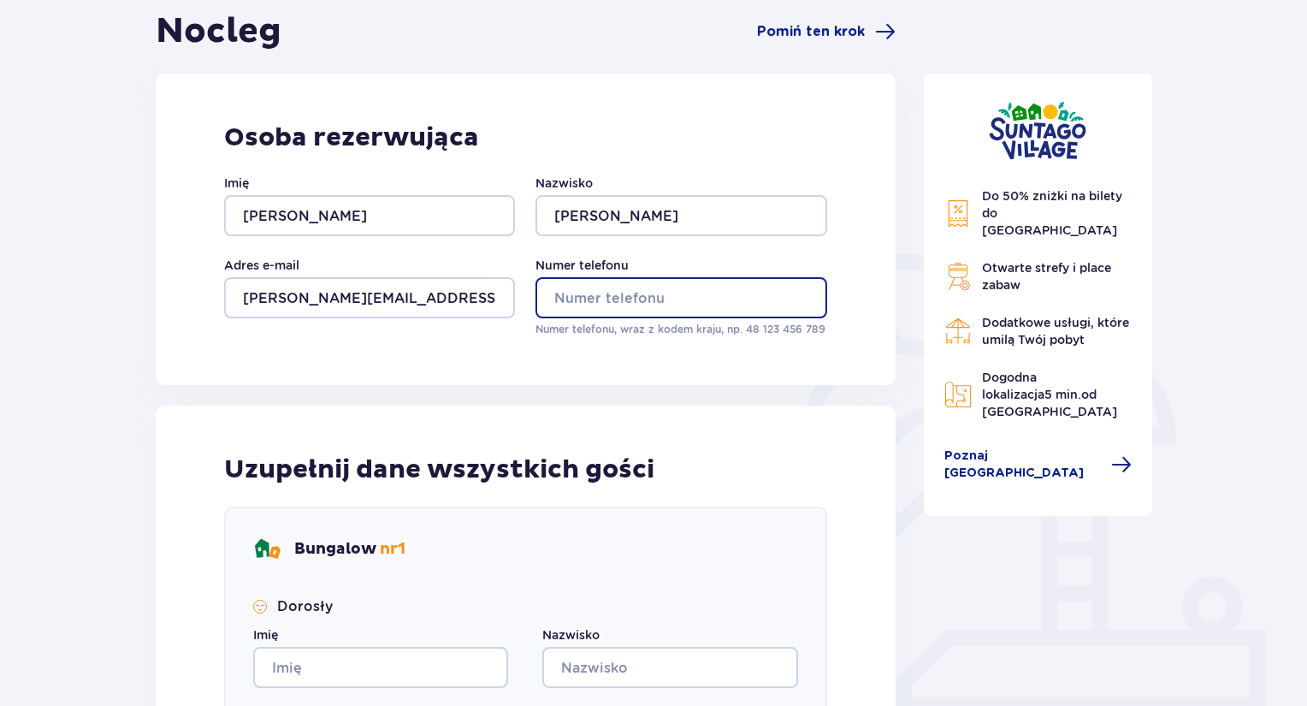
click at [663, 295] on input "Numer telefonu" at bounding box center [681, 297] width 291 height 41
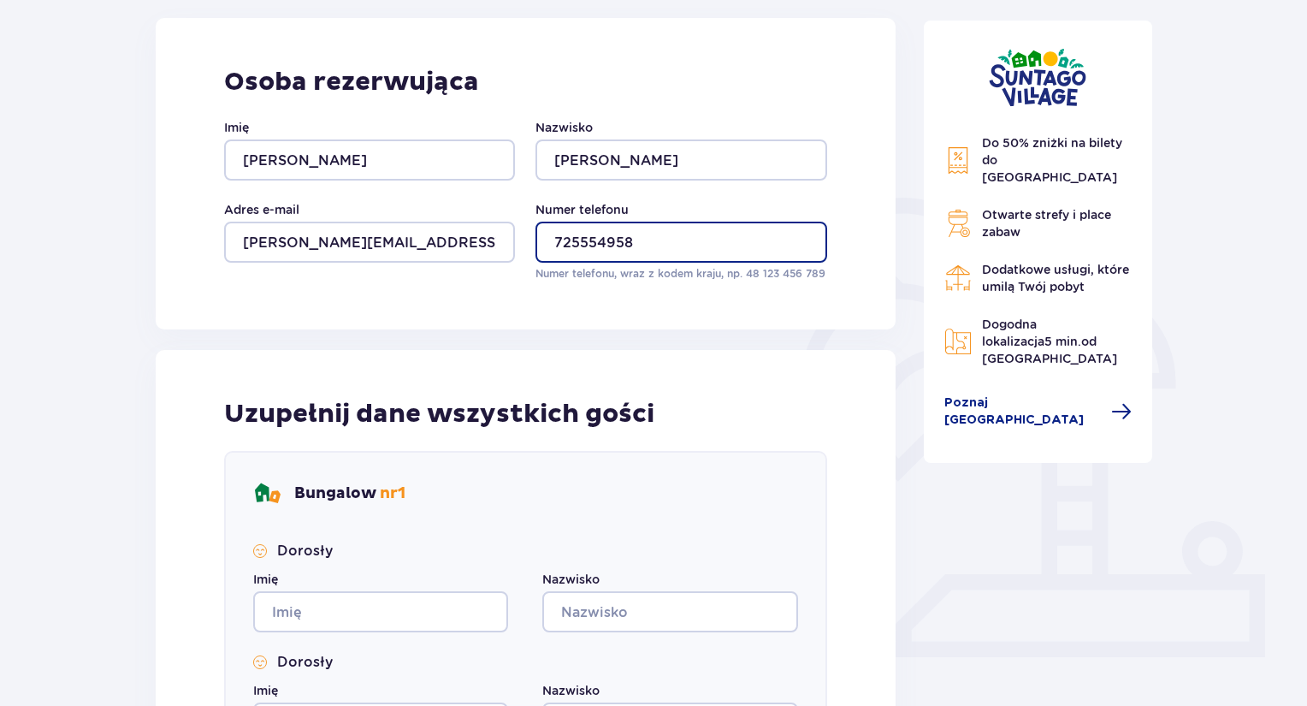
scroll to position [257, 0]
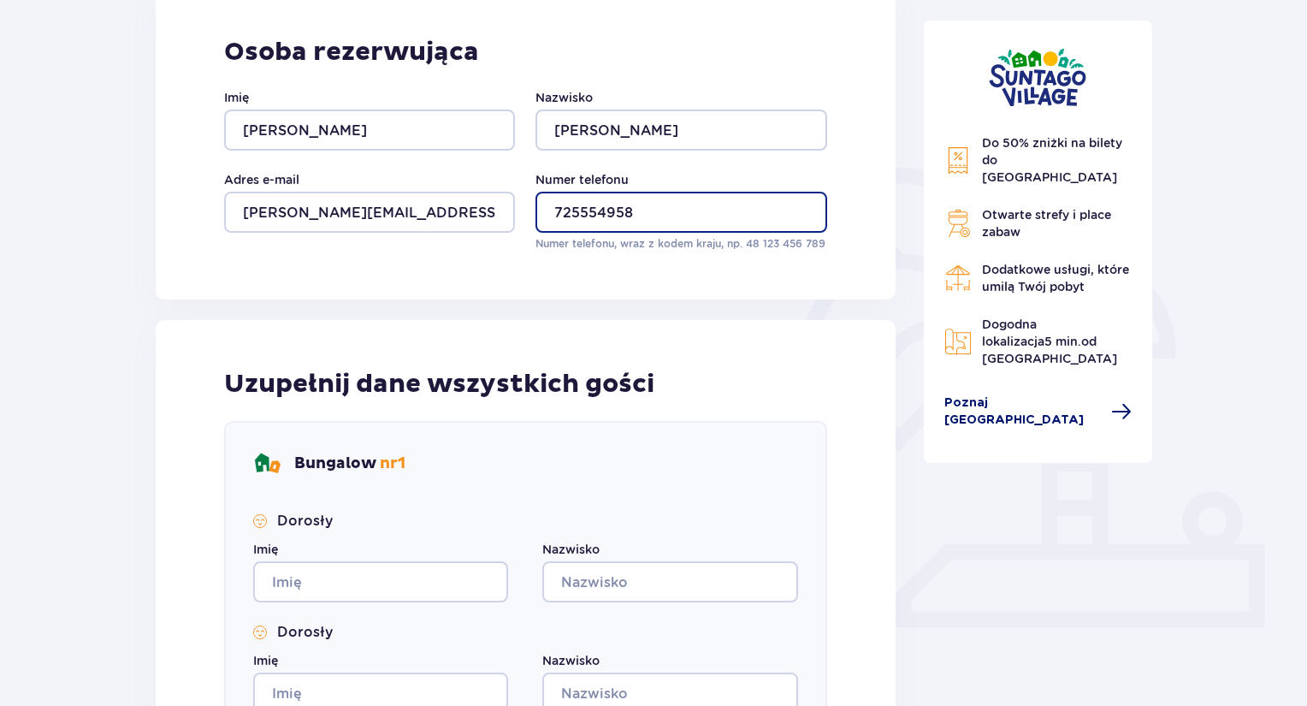
type input "725554958"
click at [1010, 394] on span "Poznaj Suntago Village" at bounding box center [1023, 411] width 157 height 34
click at [1032, 394] on span "Poznaj Suntago Village" at bounding box center [1023, 411] width 157 height 34
drag, startPoint x: 1007, startPoint y: 367, endPoint x: 867, endPoint y: 412, distance: 147.5
click at [867, 412] on div "Uzupełnij dane wszystkich gości Bungalow nr 1 Dorosły Imię Nazwisko Dorosły Imi…" at bounding box center [526, 558] width 740 height 477
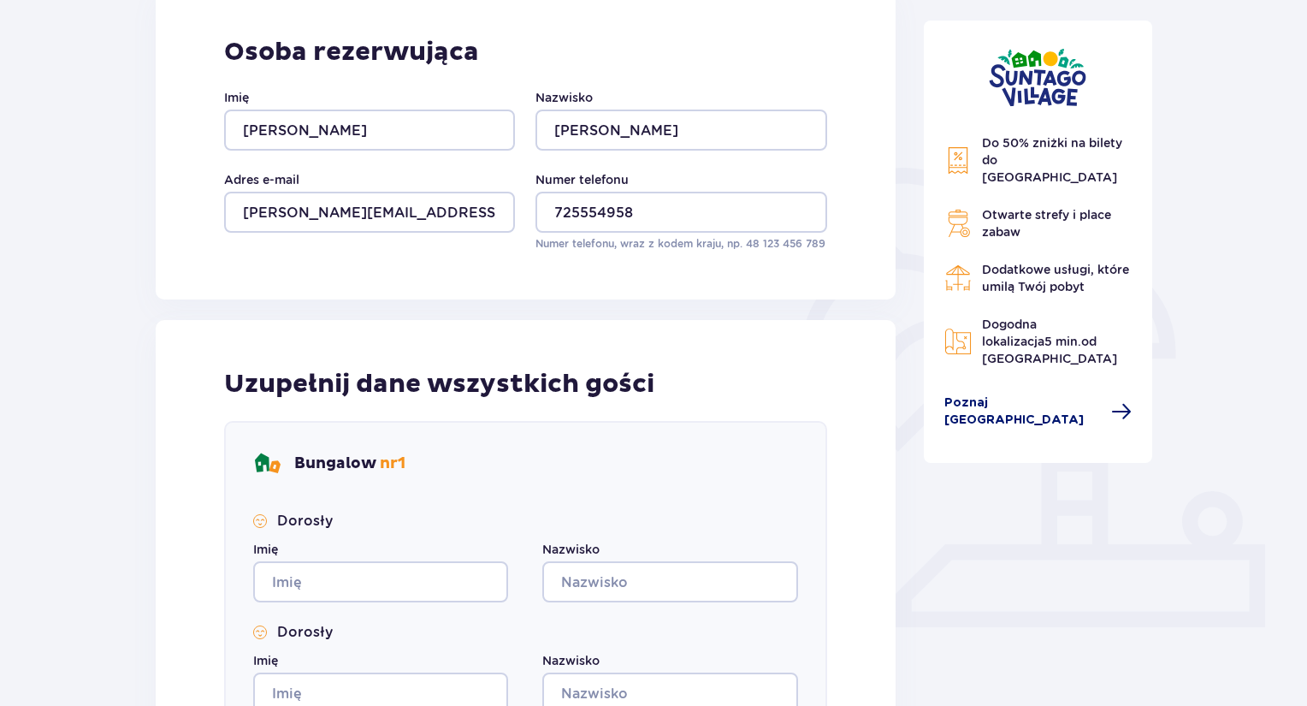
click at [956, 394] on span "Poznaj Suntago Village" at bounding box center [1023, 411] width 157 height 34
click at [918, 439] on div "Do 50% zniżki na bilety do parku Suntago Otwarte strefy i place zabaw Dodatkowe…" at bounding box center [1038, 447] width 257 height 1044
click at [1111, 401] on span at bounding box center [1121, 411] width 21 height 21
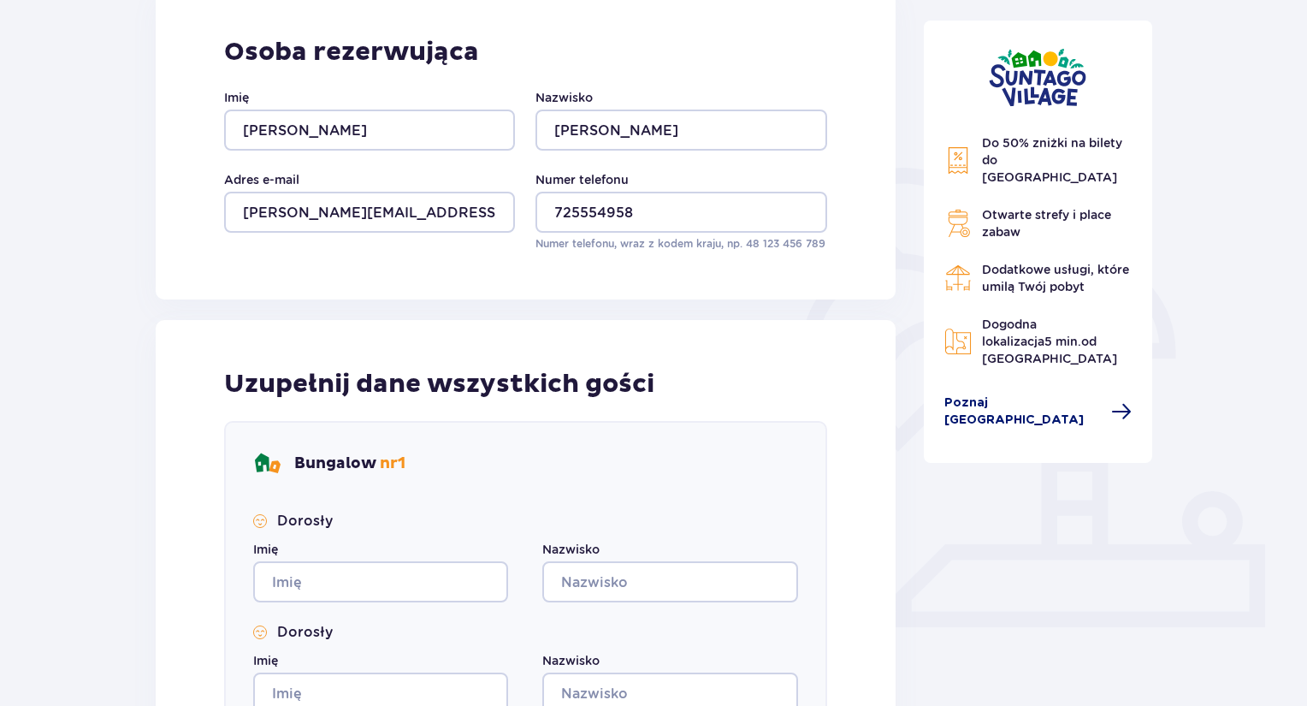
click at [1037, 394] on span "Poznaj Suntago Village" at bounding box center [1023, 411] width 157 height 34
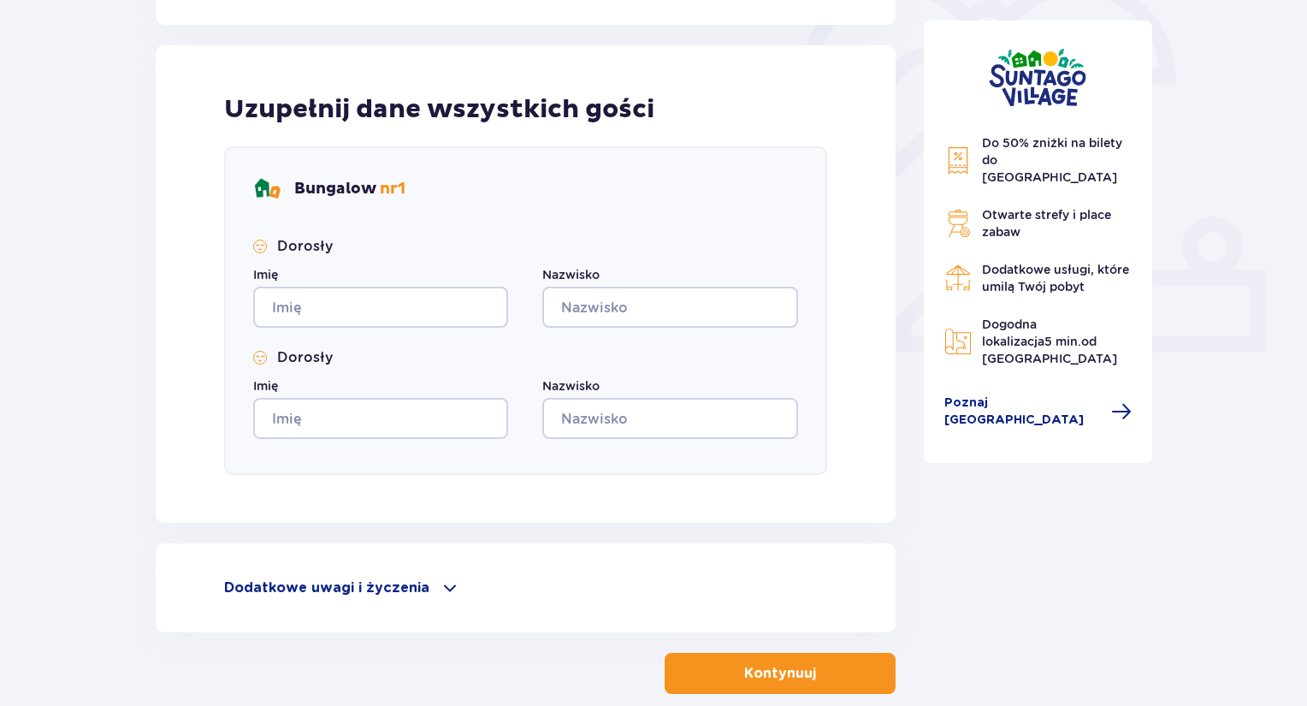
scroll to position [622, 0]
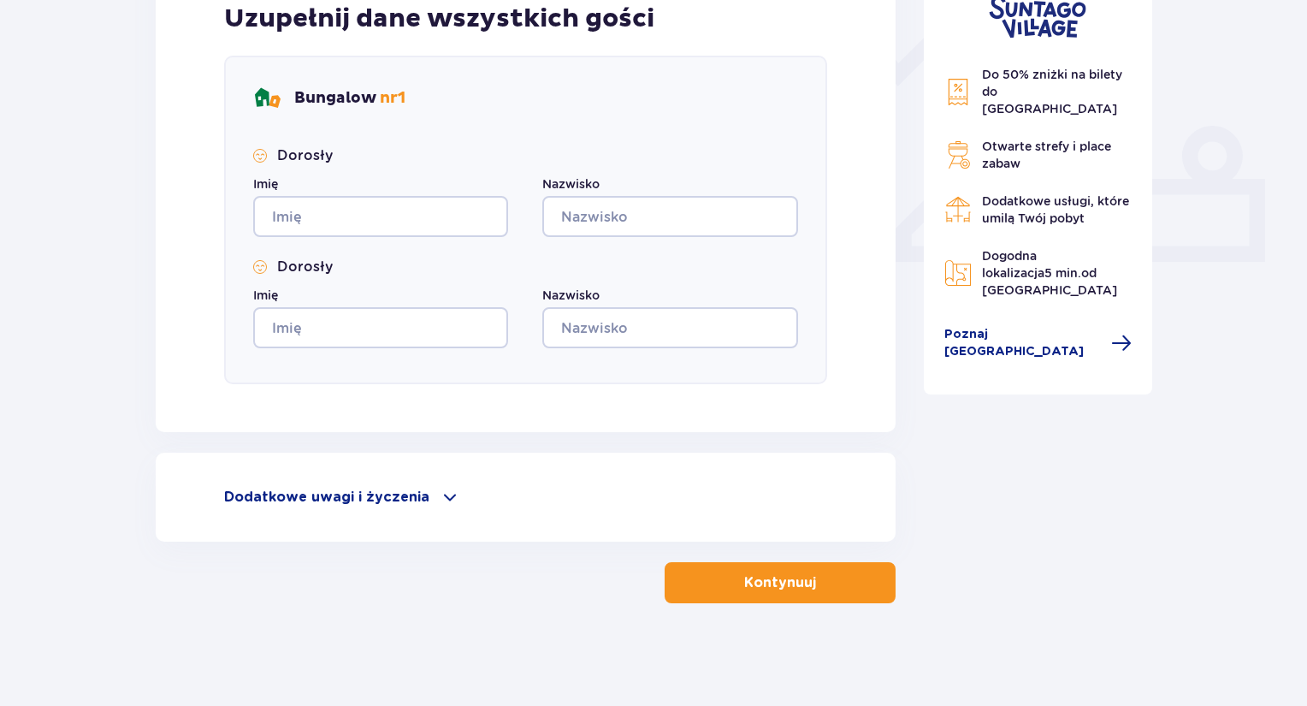
click at [407, 495] on p "Dodatkowe uwagi i życzenia" at bounding box center [326, 497] width 205 height 19
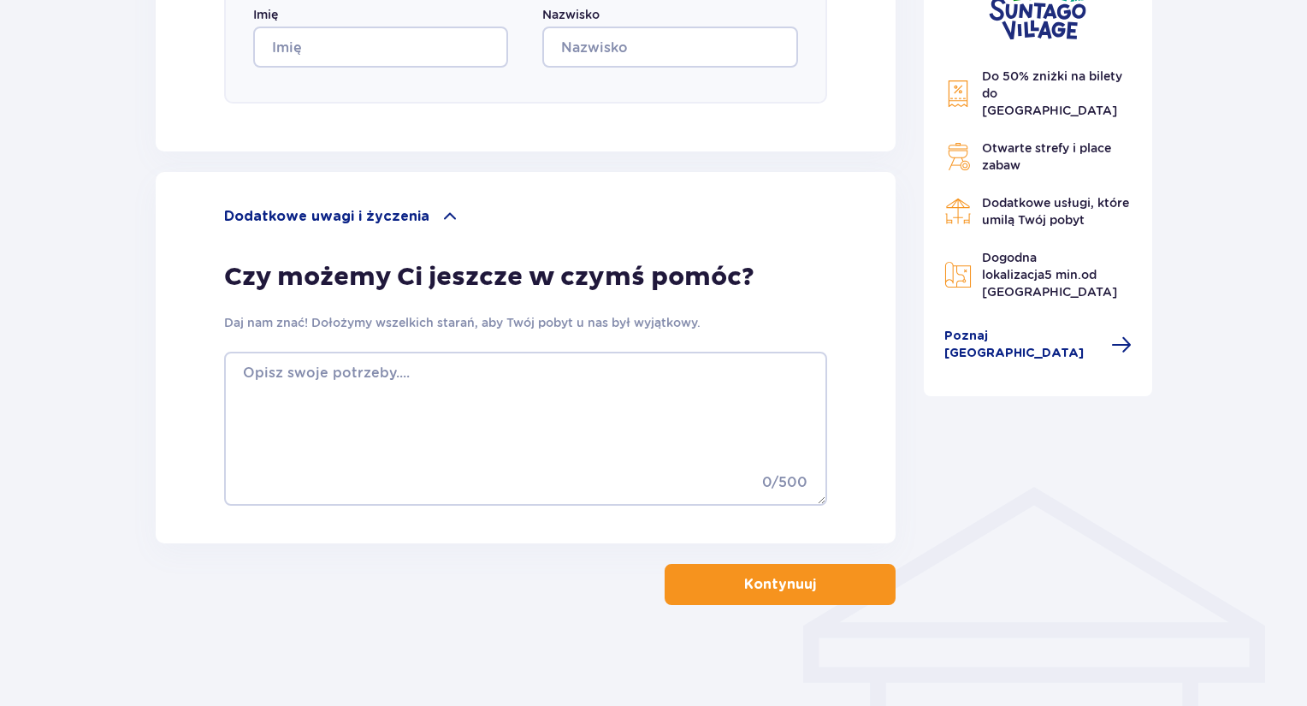
scroll to position [904, 0]
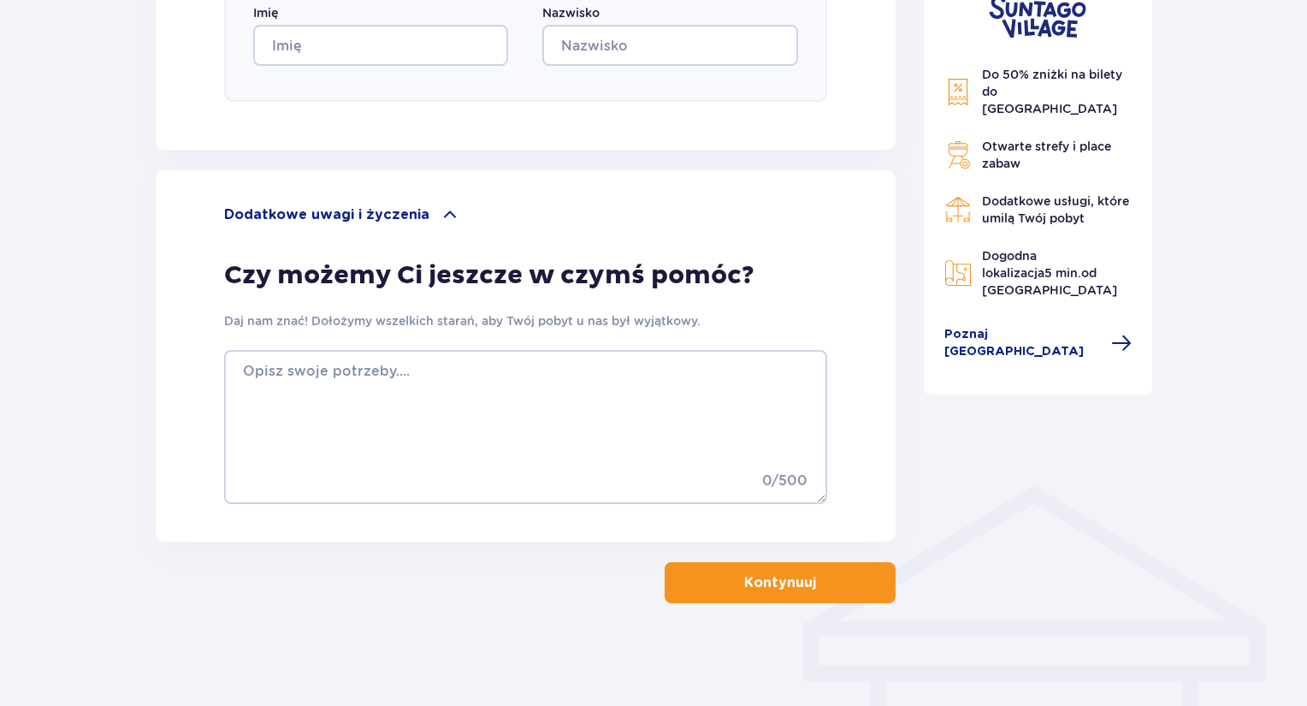
click at [356, 210] on p "Dodatkowe uwagi i życzenia" at bounding box center [326, 214] width 205 height 19
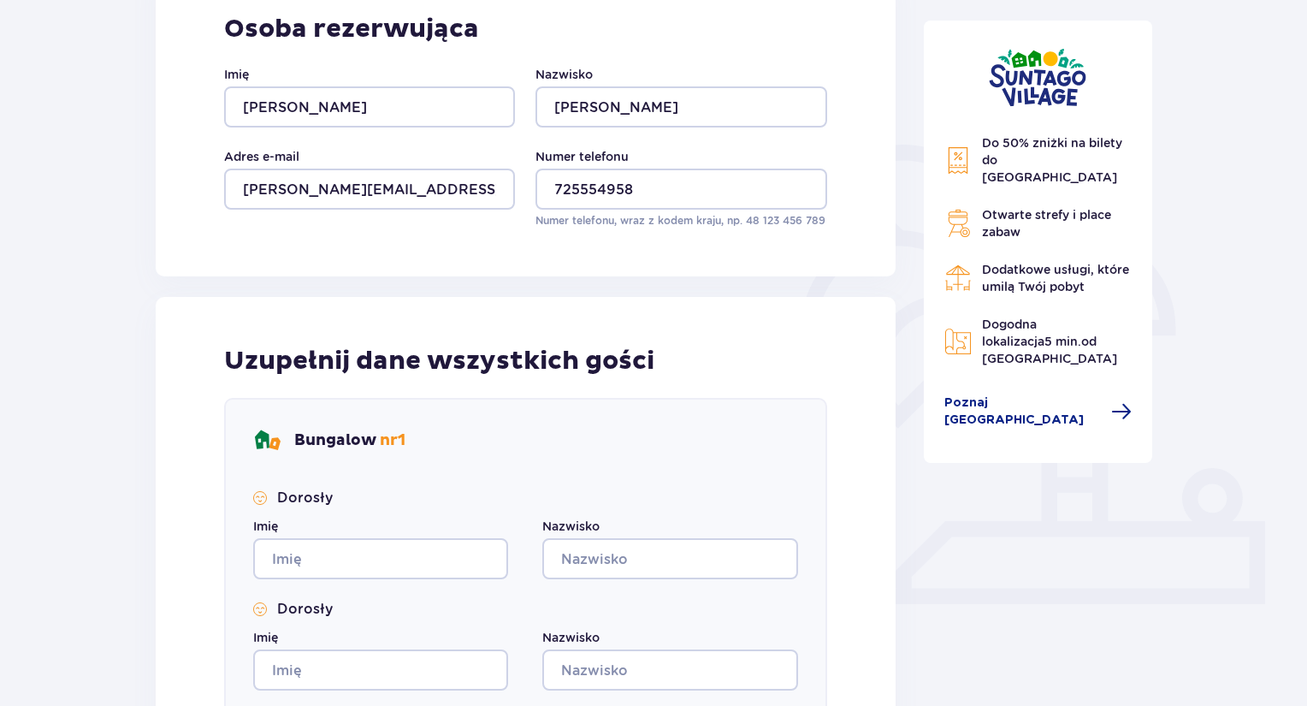
scroll to position [536, 0]
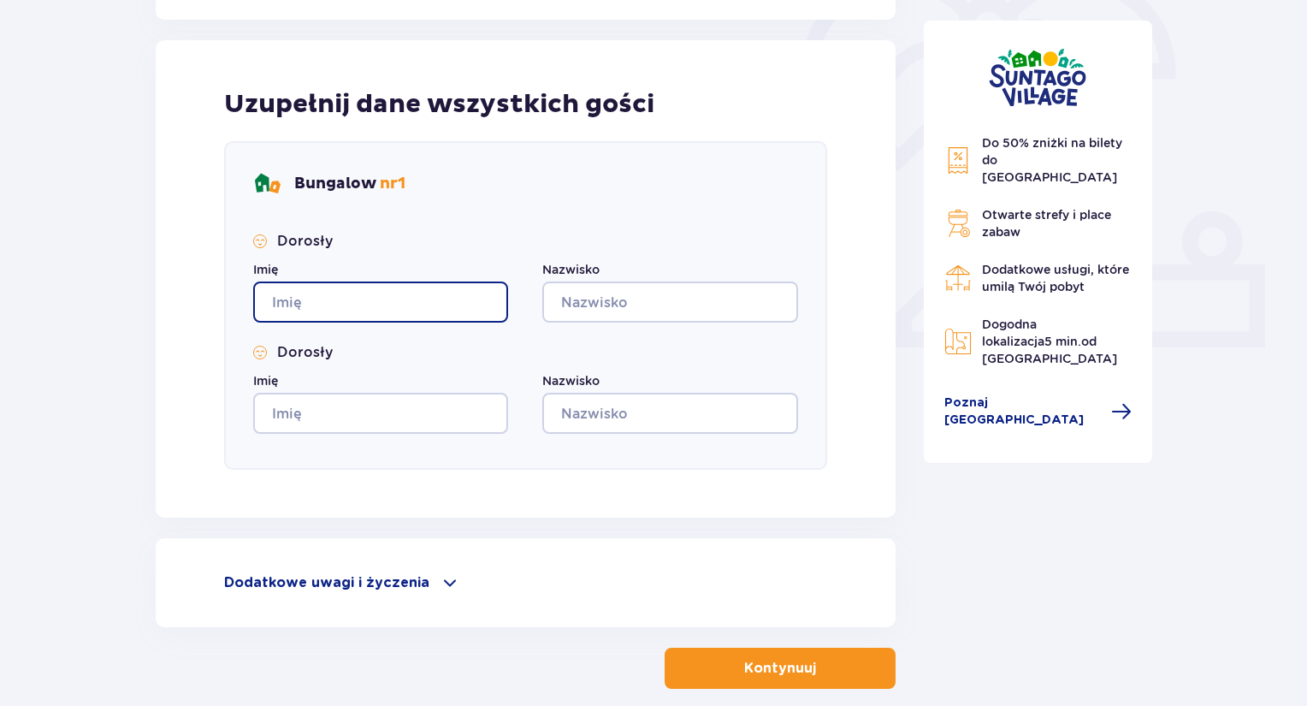
click at [432, 304] on input "Imię" at bounding box center [380, 301] width 255 height 41
type input "Justyna"
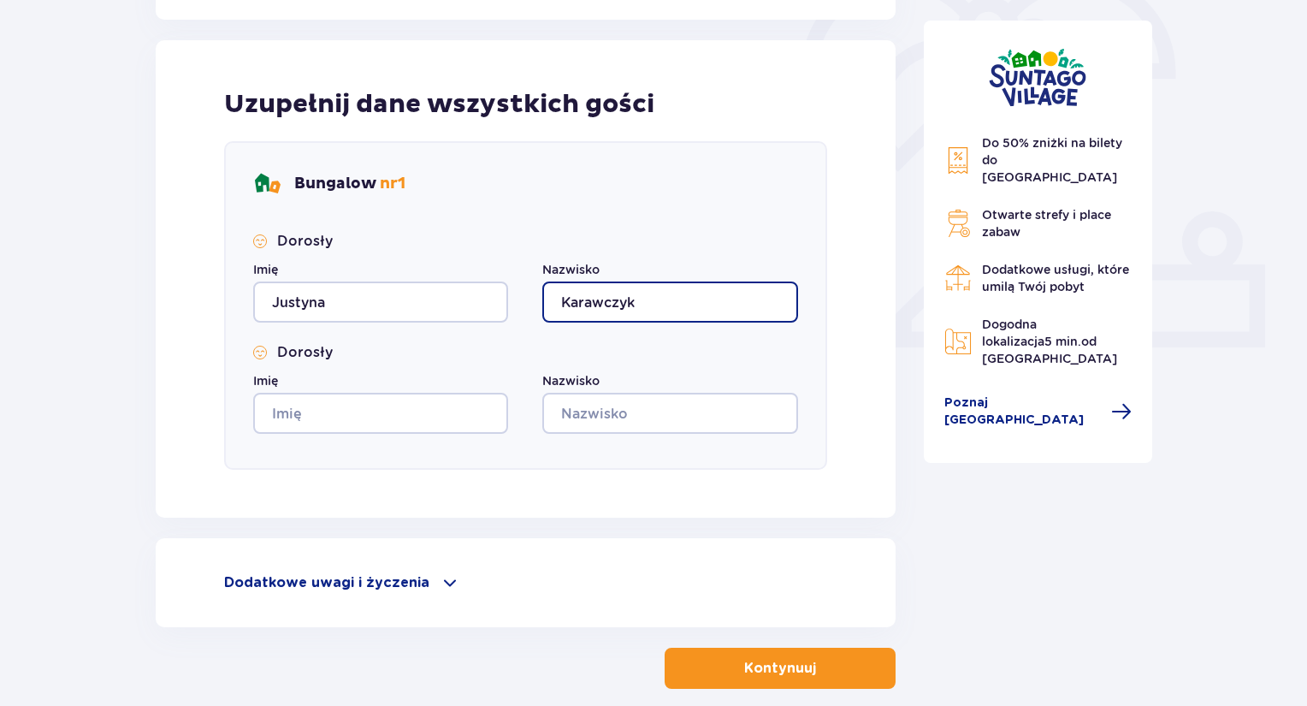
type input "Karawczyk"
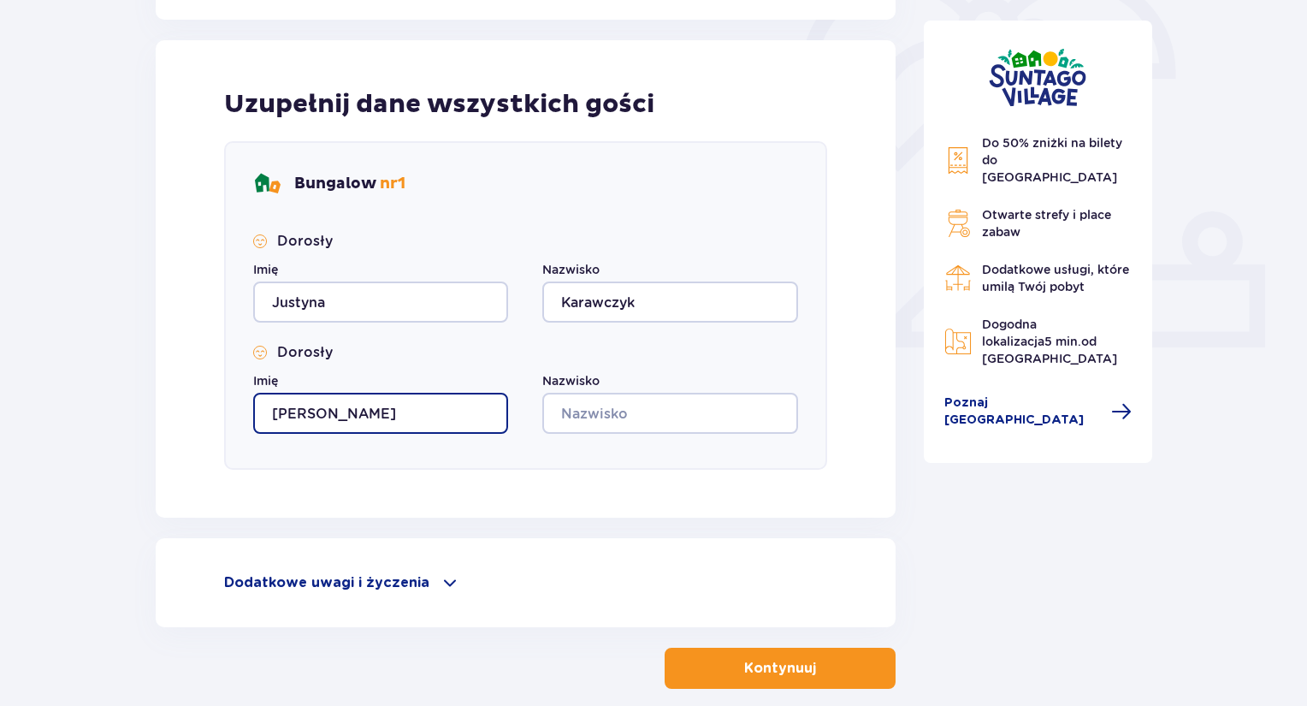
type input "Karolina"
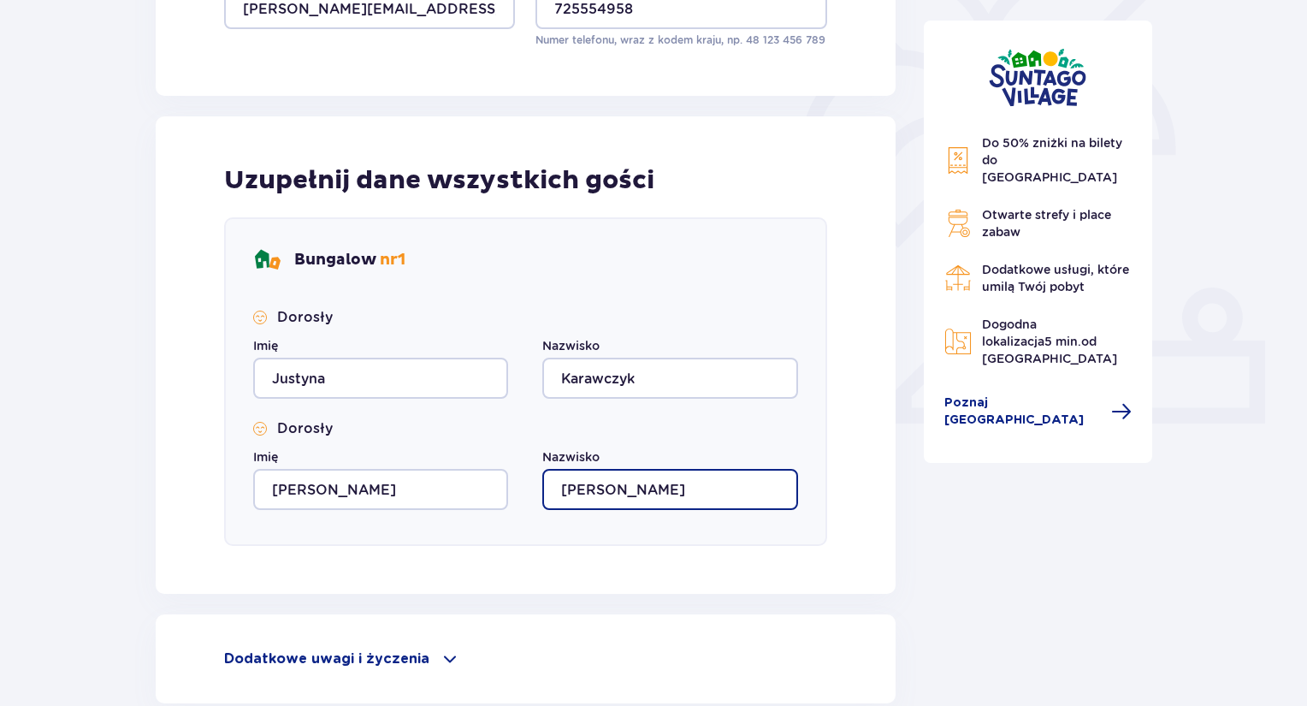
scroll to position [365, 0]
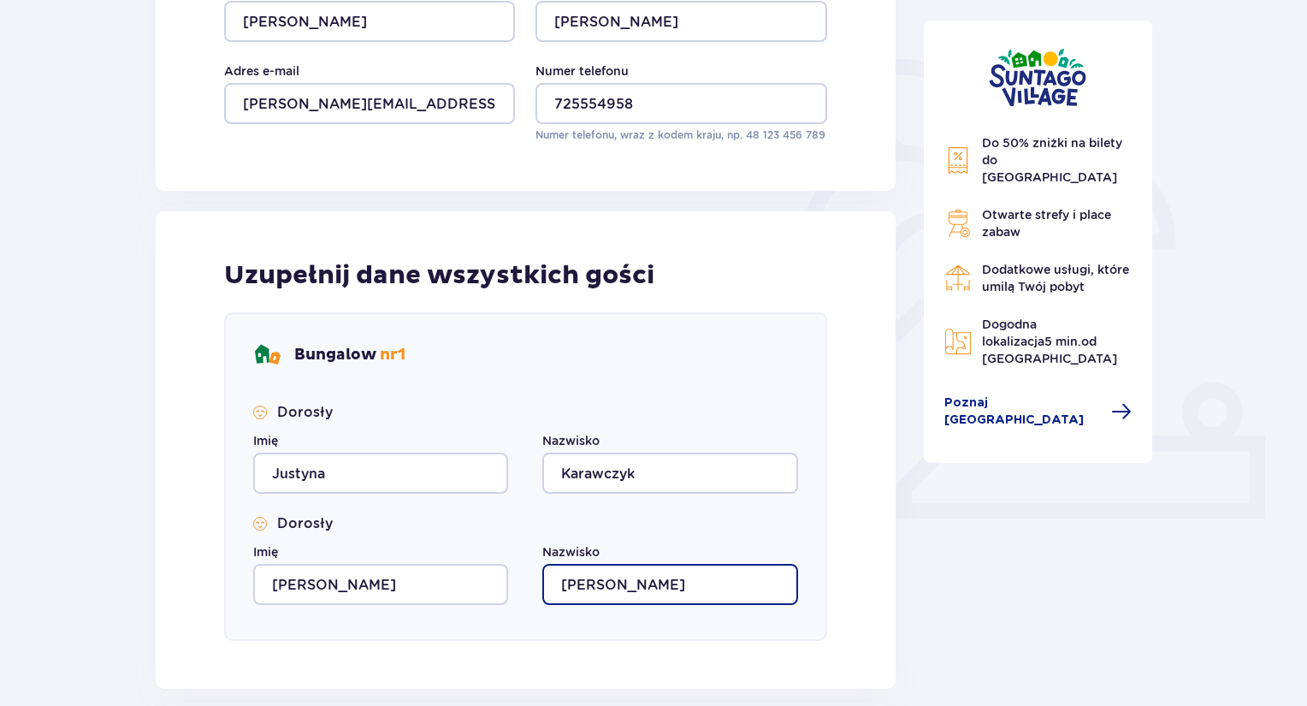
type input "Borkowska"
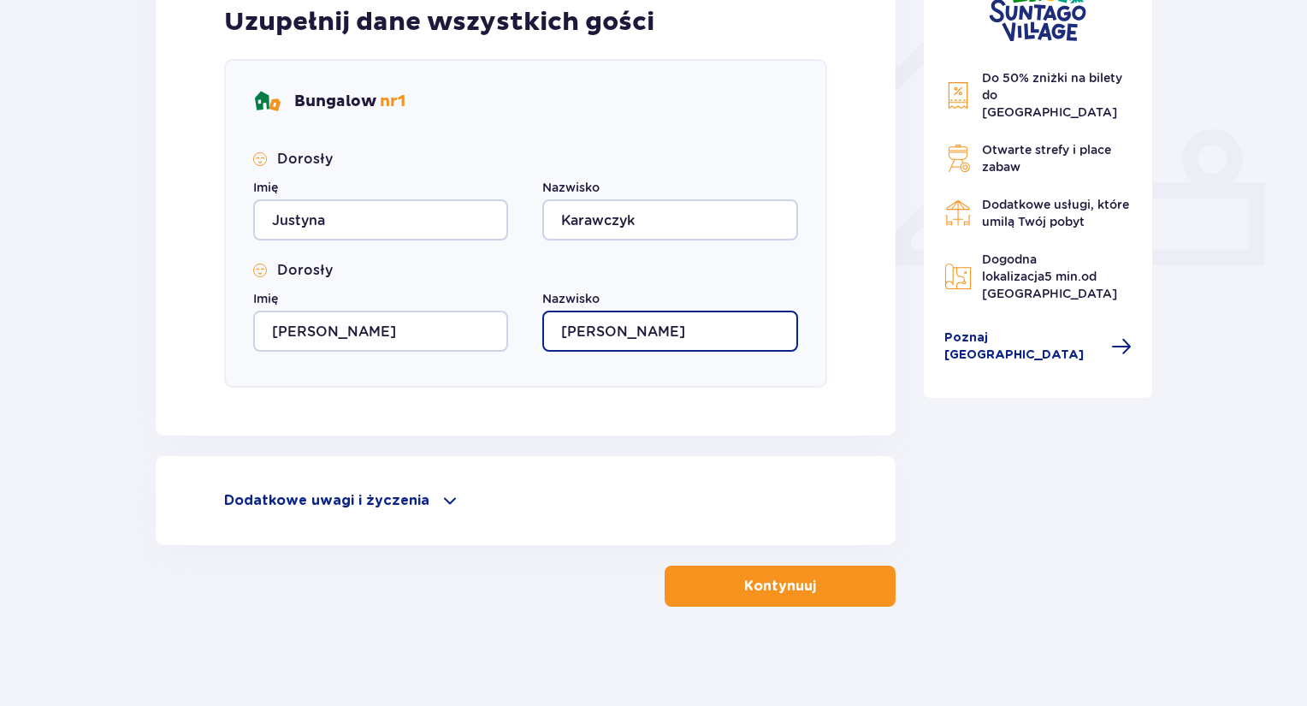
scroll to position [622, 0]
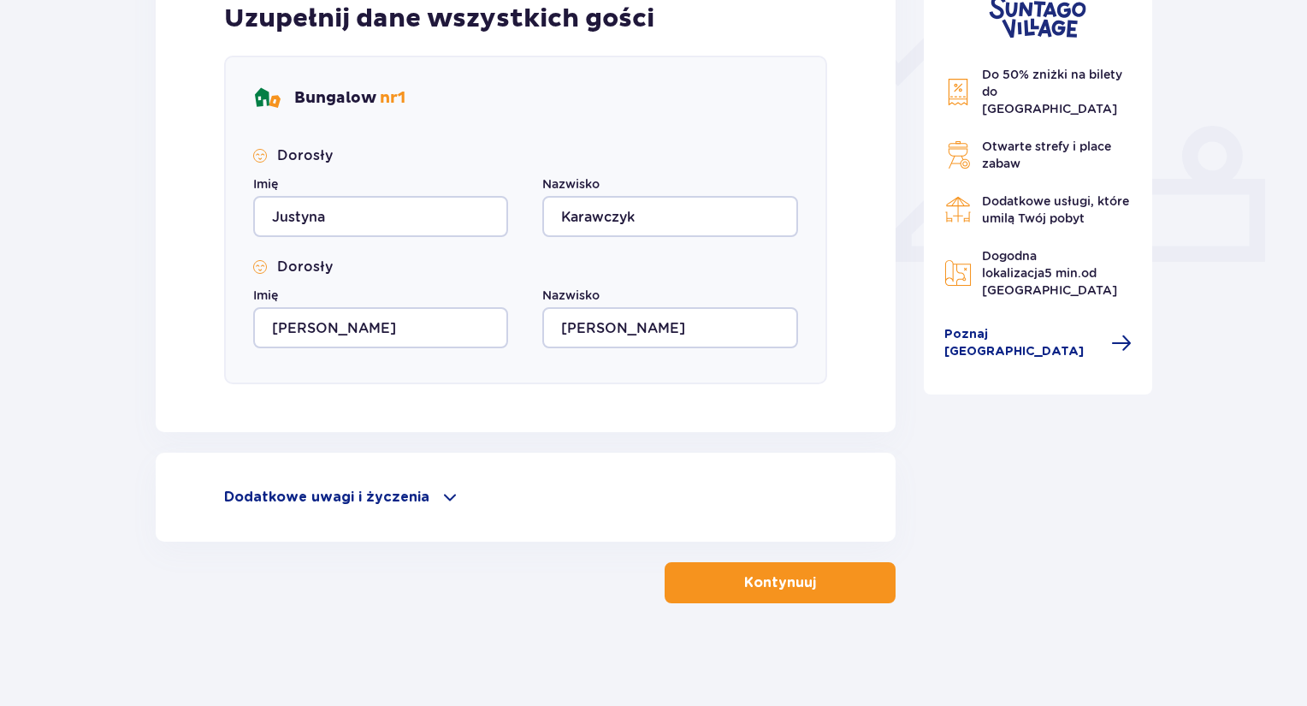
click at [826, 577] on span "button" at bounding box center [819, 582] width 21 height 21
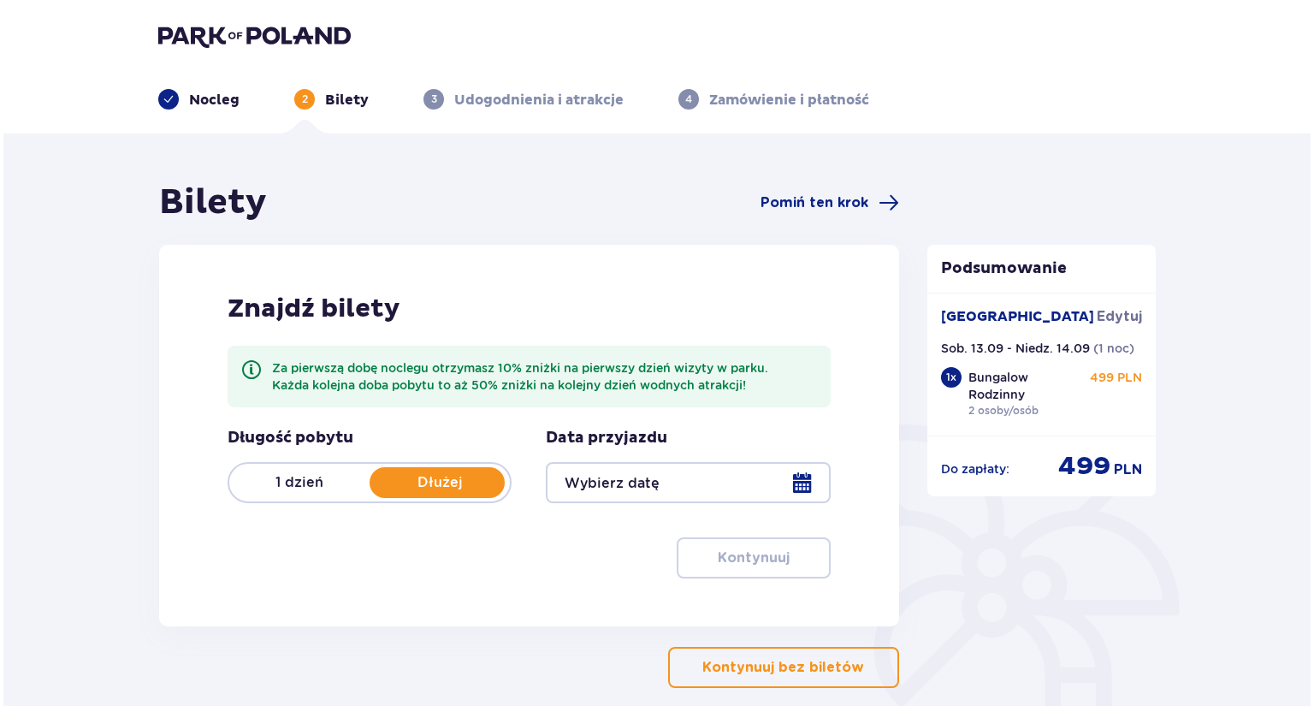
scroll to position [86, 0]
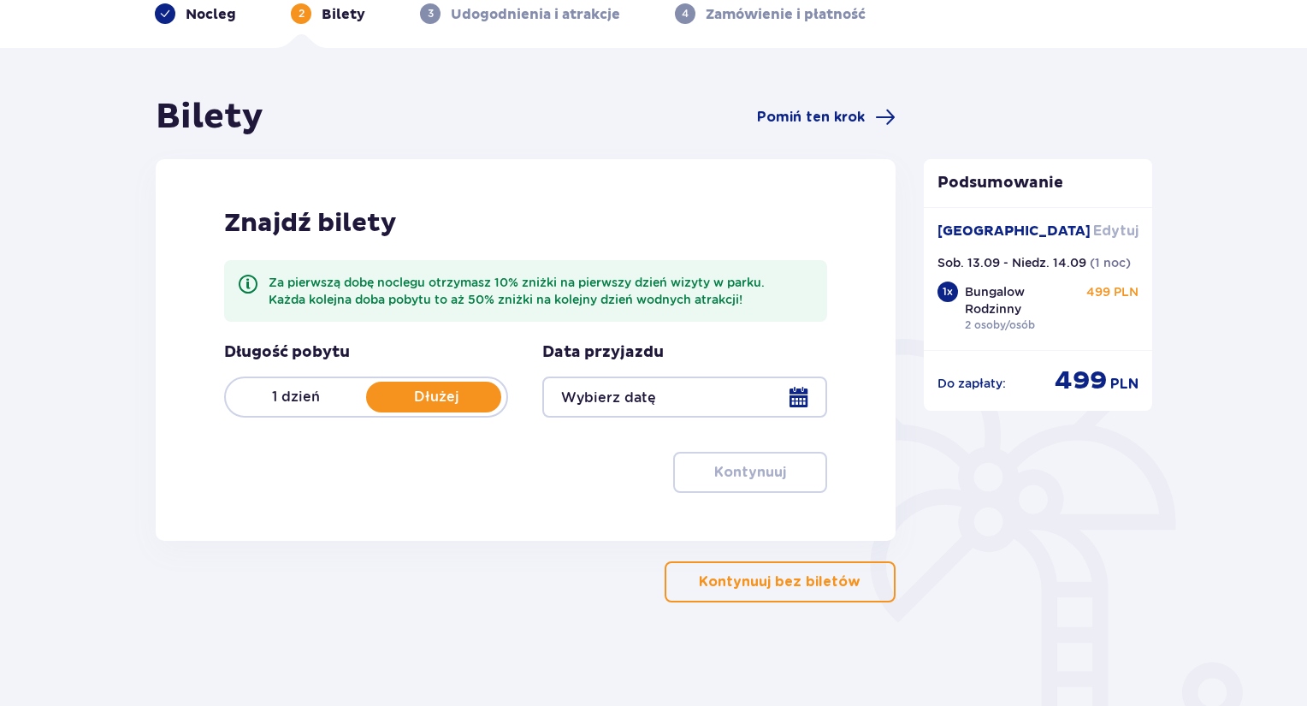
click at [1113, 232] on span "Edytuj" at bounding box center [1115, 231] width 45 height 19
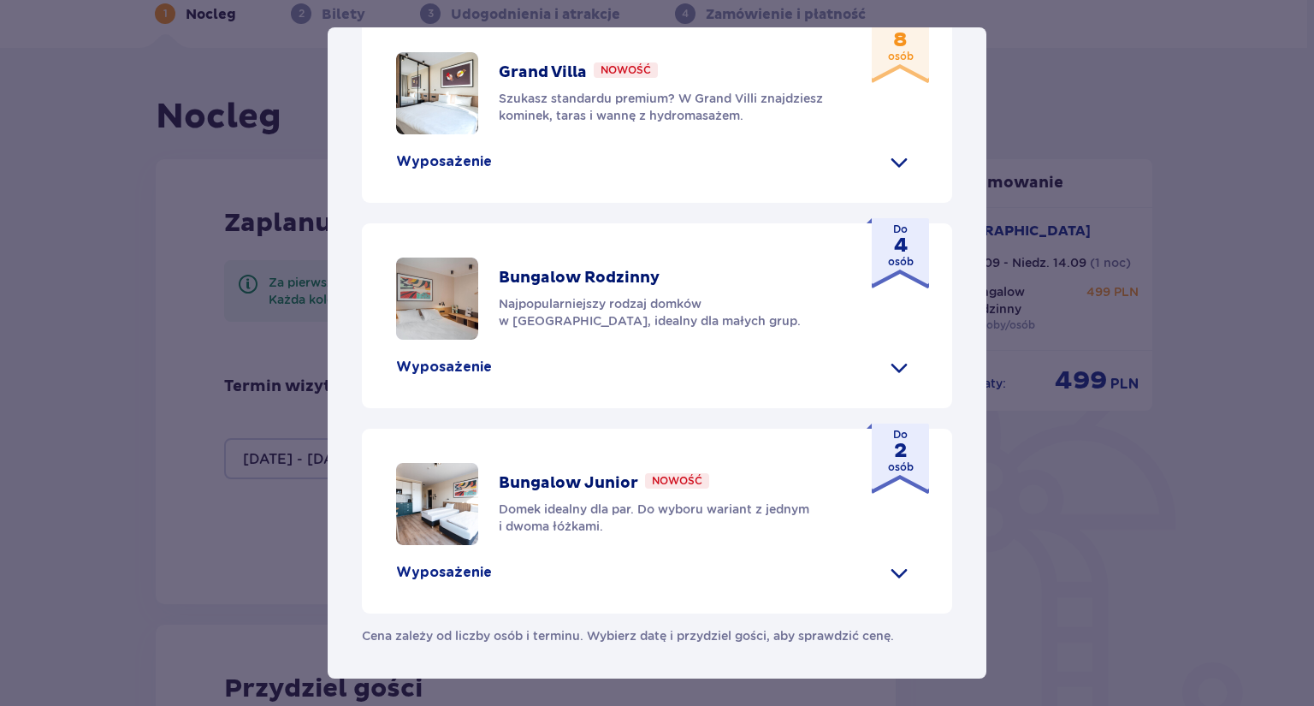
scroll to position [785, 0]
click at [891, 580] on span at bounding box center [899, 572] width 27 height 27
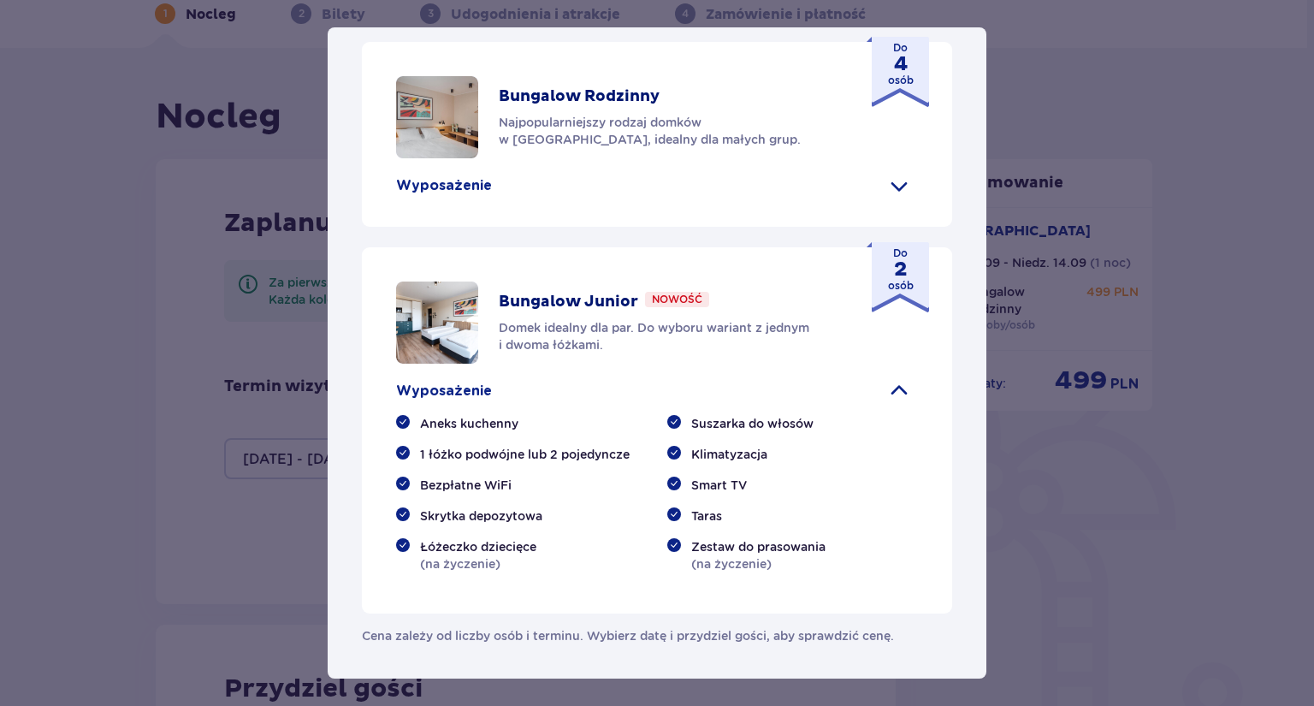
scroll to position [966, 0]
click at [584, 296] on p "Bungalow Junior" at bounding box center [568, 302] width 139 height 21
click at [690, 306] on p "Nowość" at bounding box center [677, 299] width 50 height 15
click at [706, 339] on p "Domek idealny dla par. Do wyboru wariant z jednym i dwoma łóżkami." at bounding box center [669, 336] width 340 height 34
click at [745, 323] on p "Domek idealny dla par. Do wyboru wariant z jednym i dwoma łóżkami." at bounding box center [669, 336] width 340 height 34
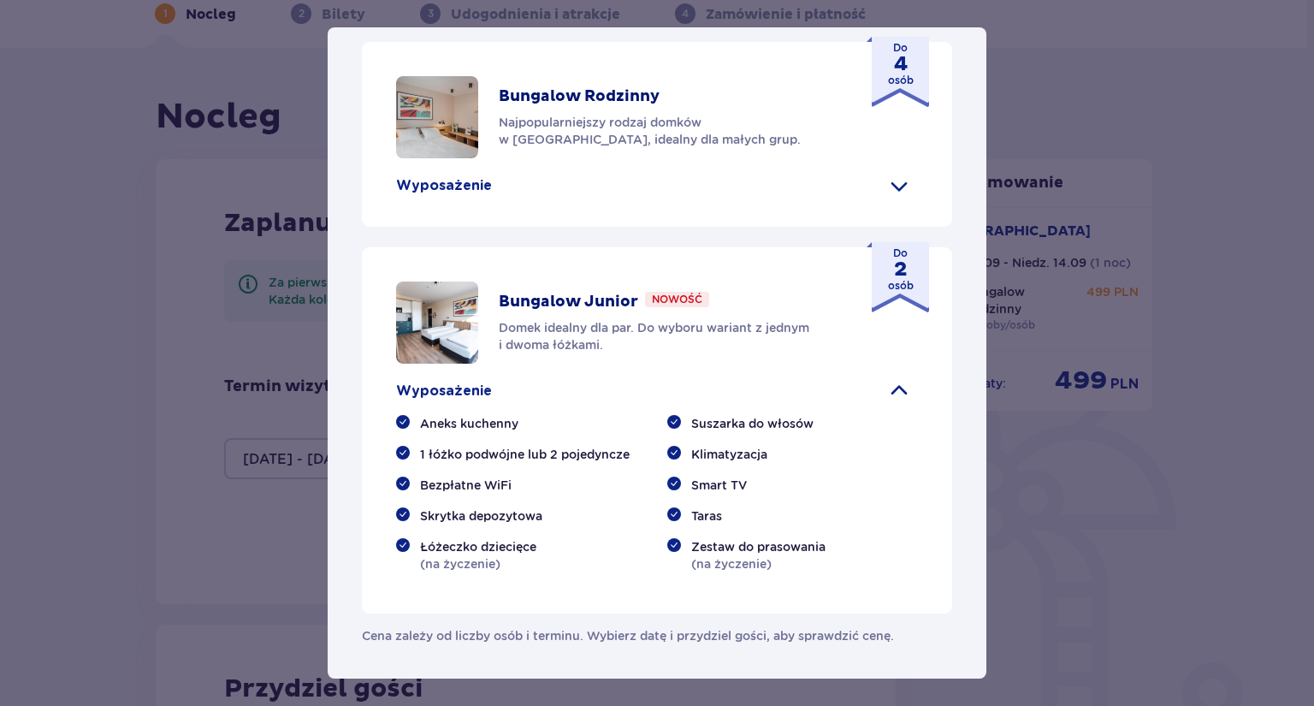
click at [900, 271] on strong "2" at bounding box center [901, 269] width 26 height 17
drag, startPoint x: 401, startPoint y: 356, endPoint x: 483, endPoint y: 353, distance: 81.4
click at [402, 354] on img at bounding box center [437, 322] width 82 height 82
click at [889, 405] on span at bounding box center [899, 390] width 27 height 27
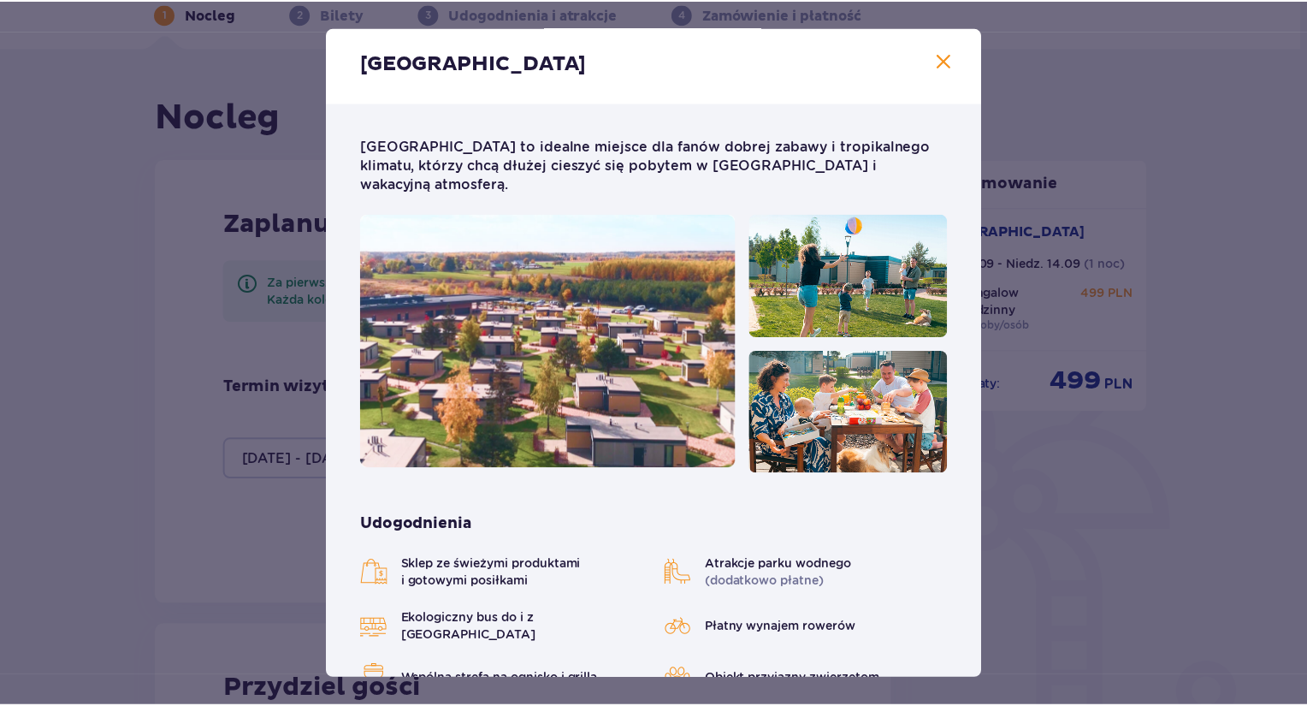
scroll to position [0, 0]
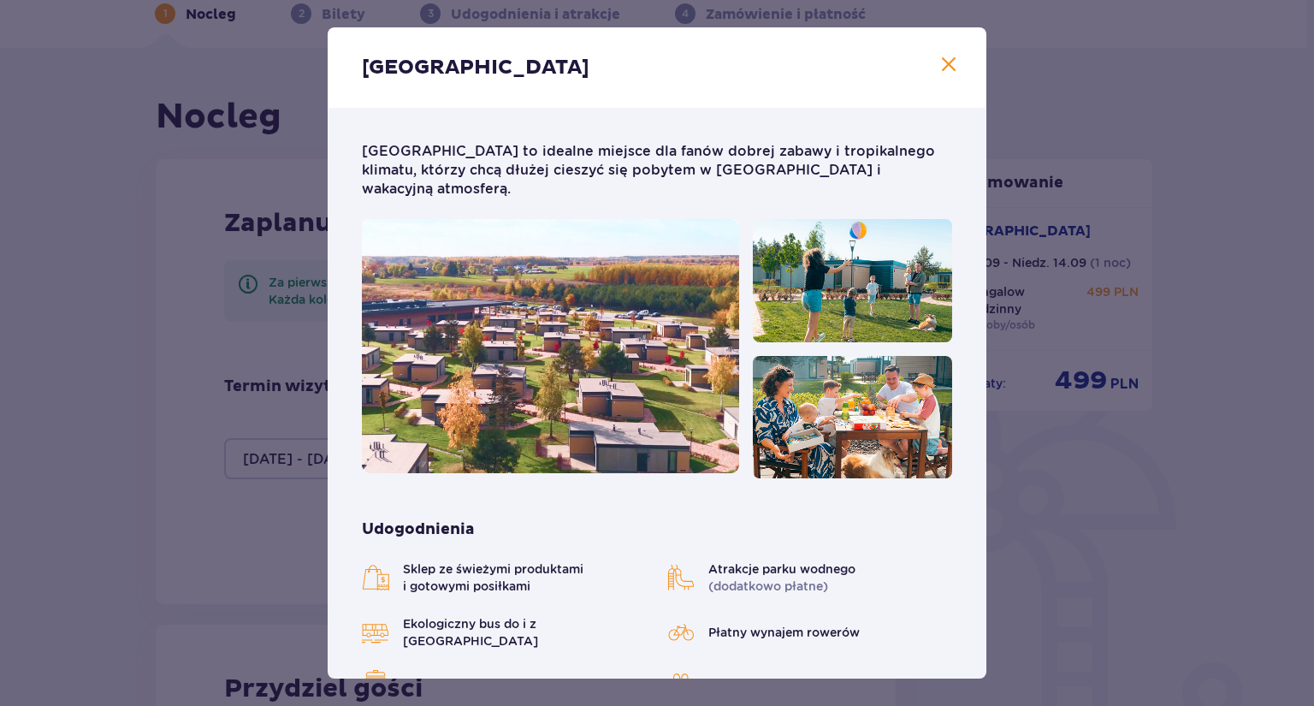
click at [1060, 541] on div "Suntago Village Suntago Village to idealne miejsce dla fanów dobrej zabawy i tr…" at bounding box center [657, 353] width 1314 height 706
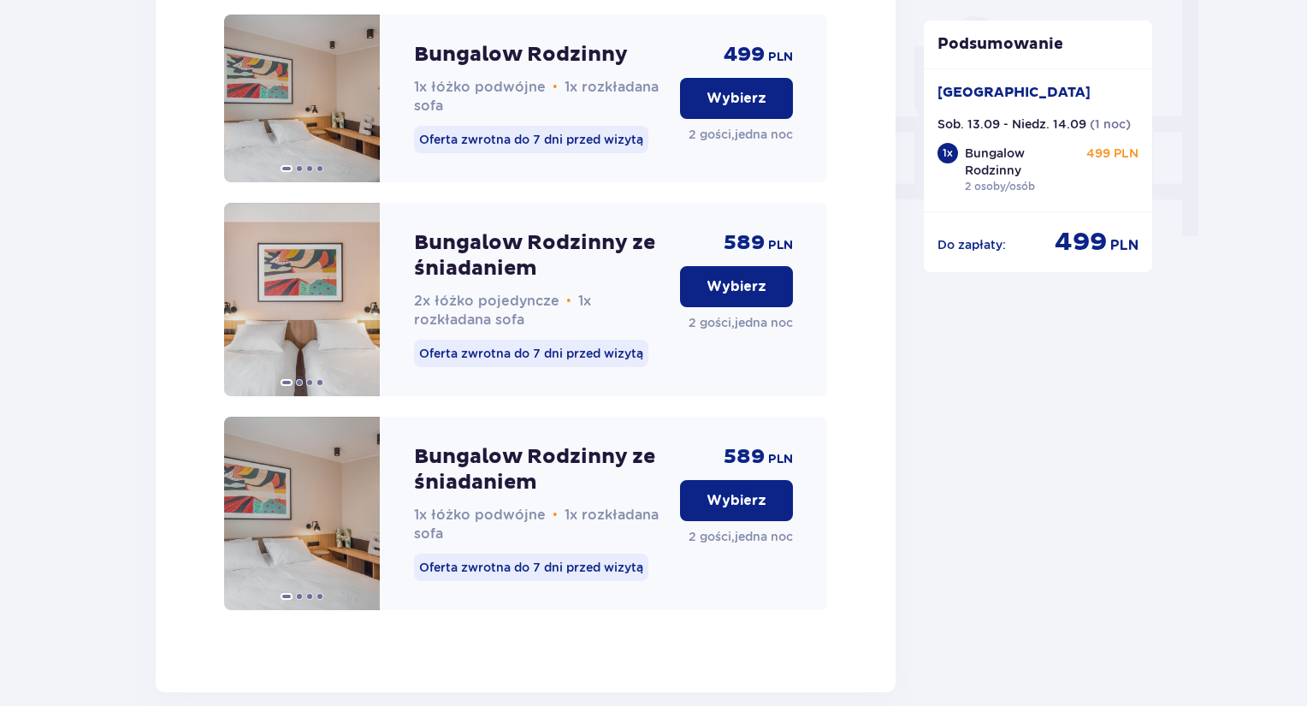
scroll to position [1781, 0]
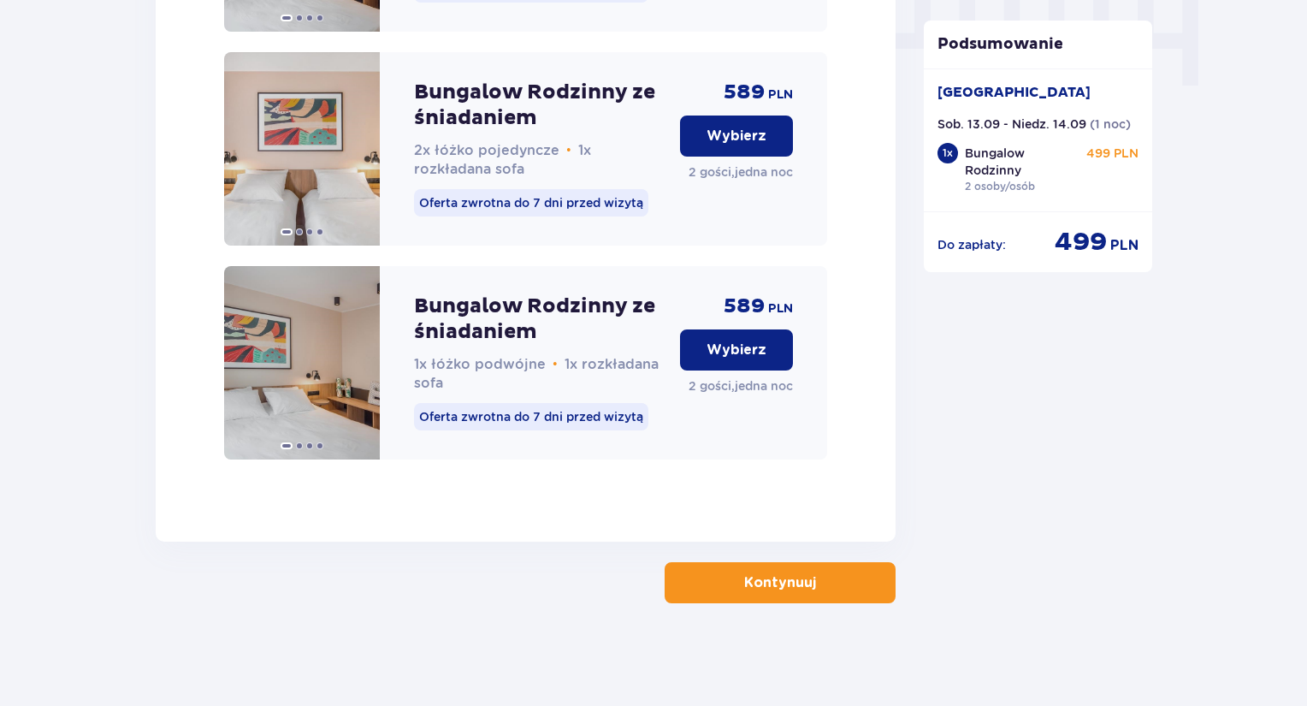
click at [820, 595] on button "Kontynuuj" at bounding box center [780, 582] width 231 height 41
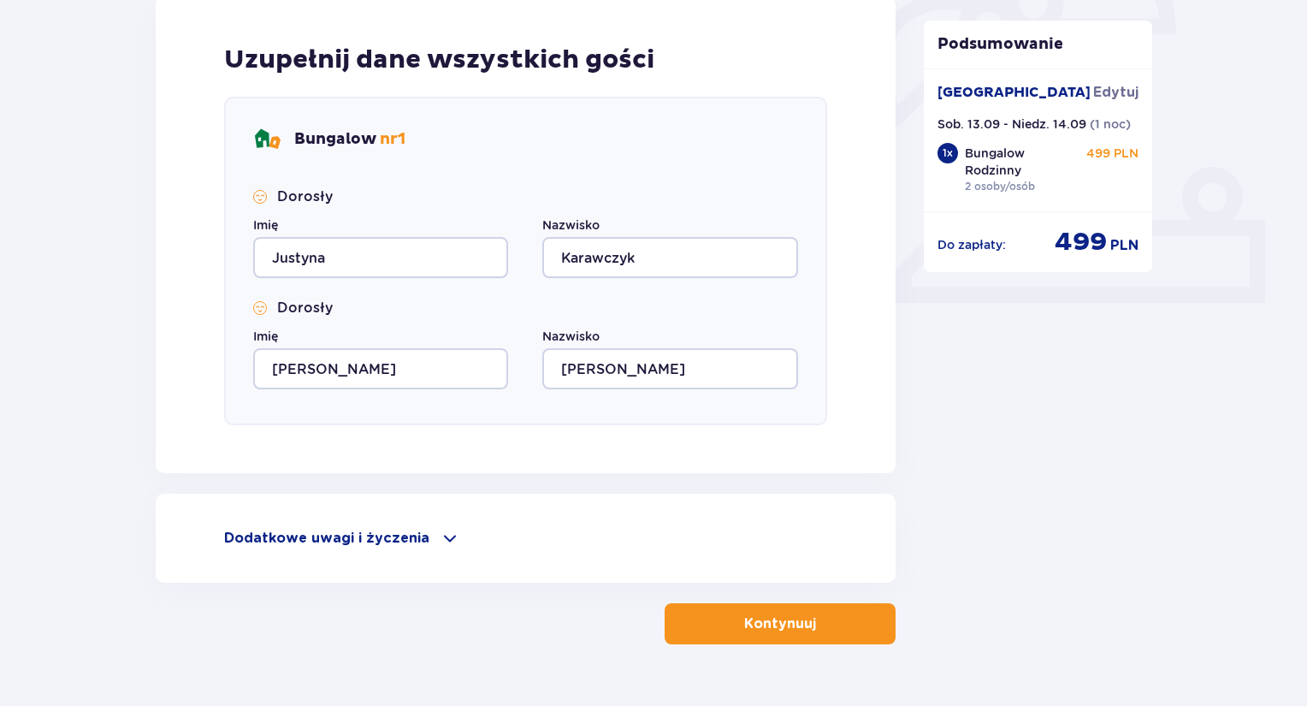
scroll to position [622, 0]
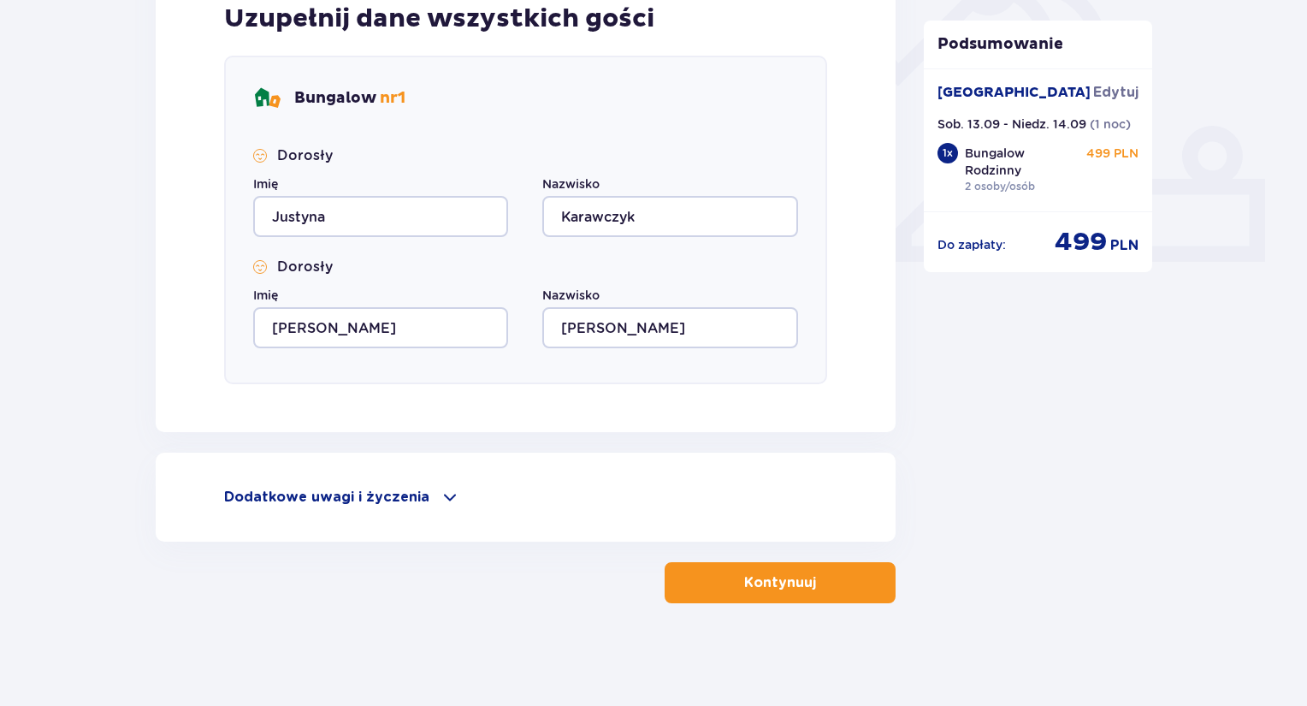
click at [816, 586] on span "button" at bounding box center [819, 582] width 21 height 21
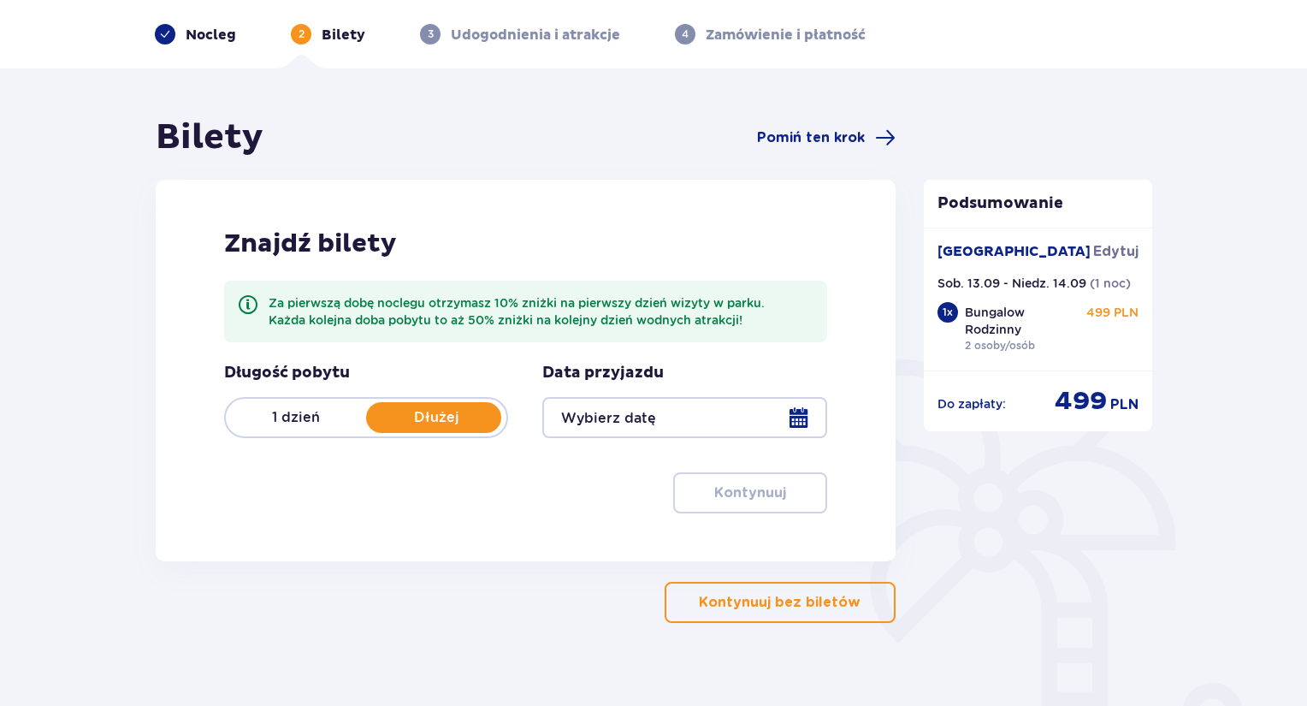
scroll to position [86, 0]
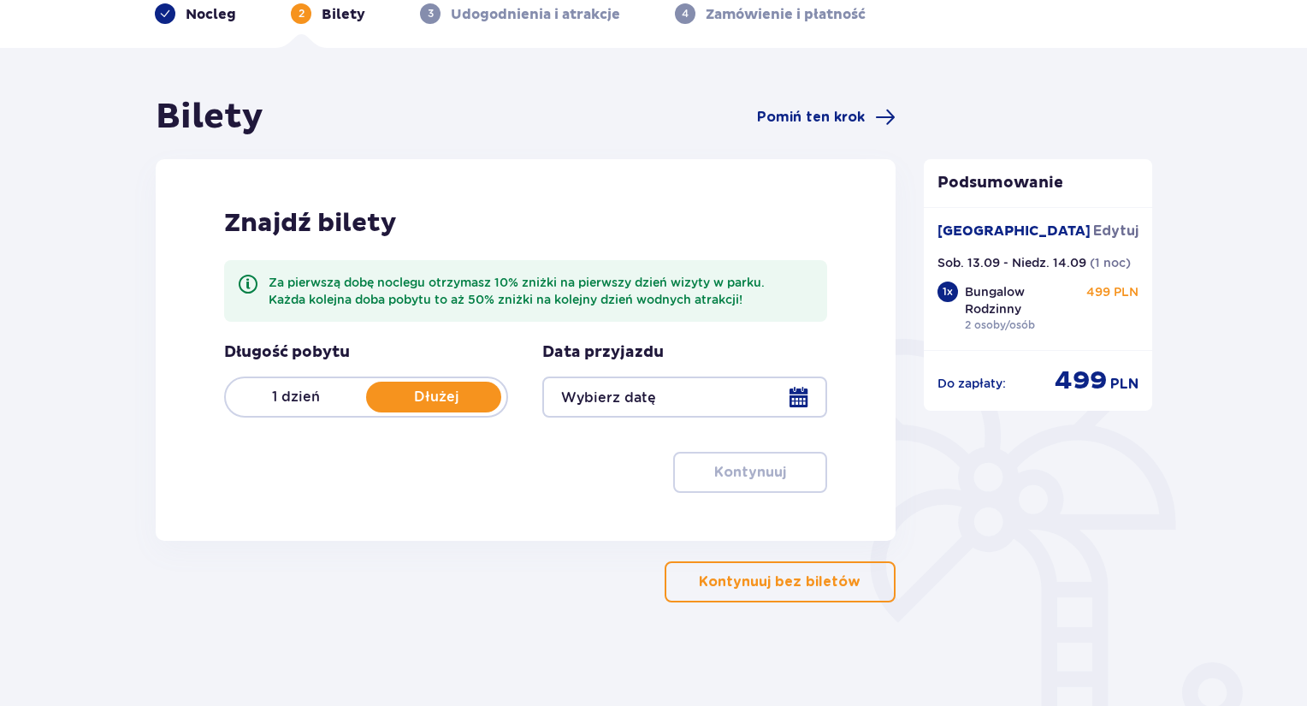
click at [285, 401] on p "1 dzień" at bounding box center [296, 397] width 140 height 19
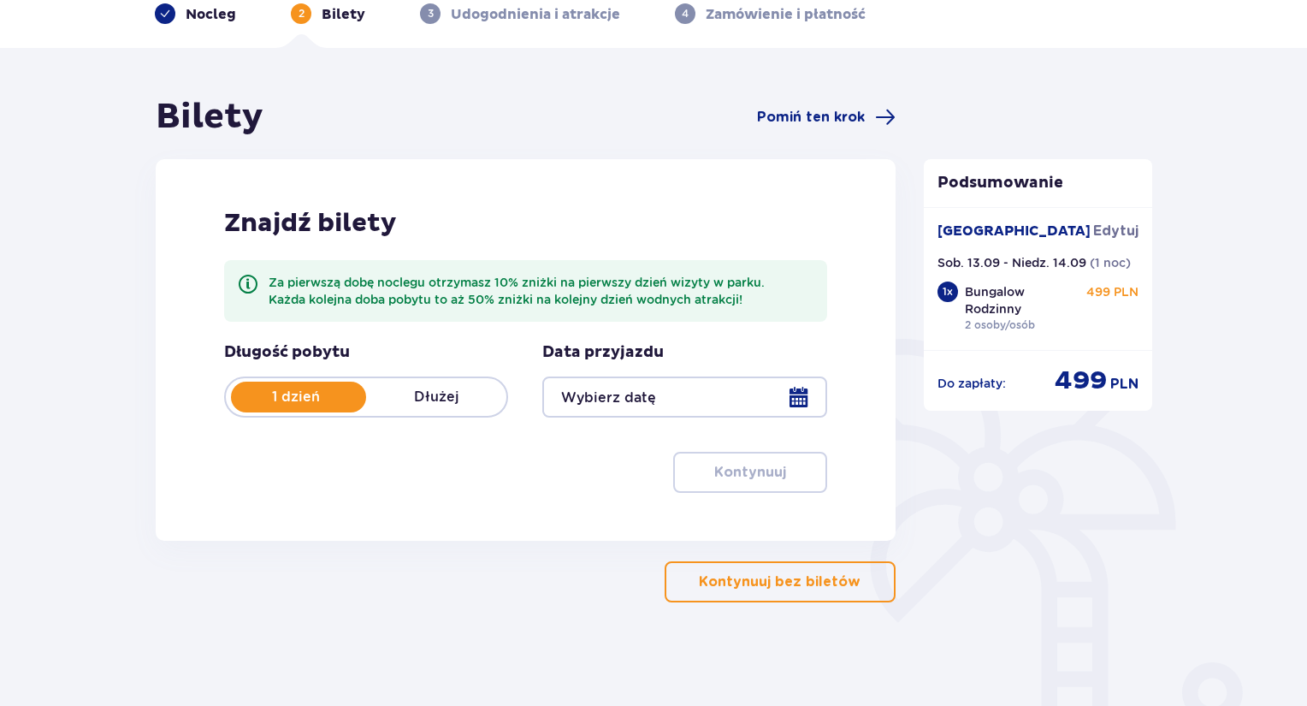
click at [739, 409] on div at bounding box center [684, 396] width 284 height 41
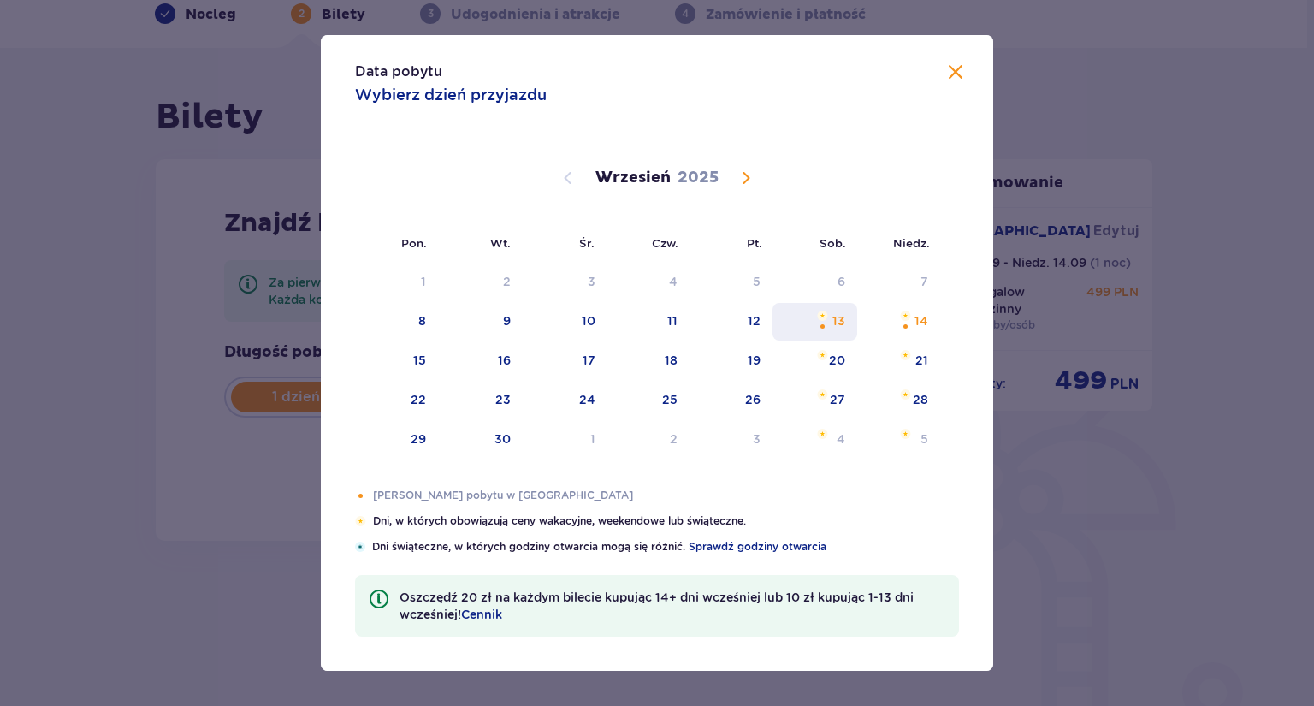
click at [833, 325] on div "13" at bounding box center [815, 322] width 85 height 38
type input "13.09.25"
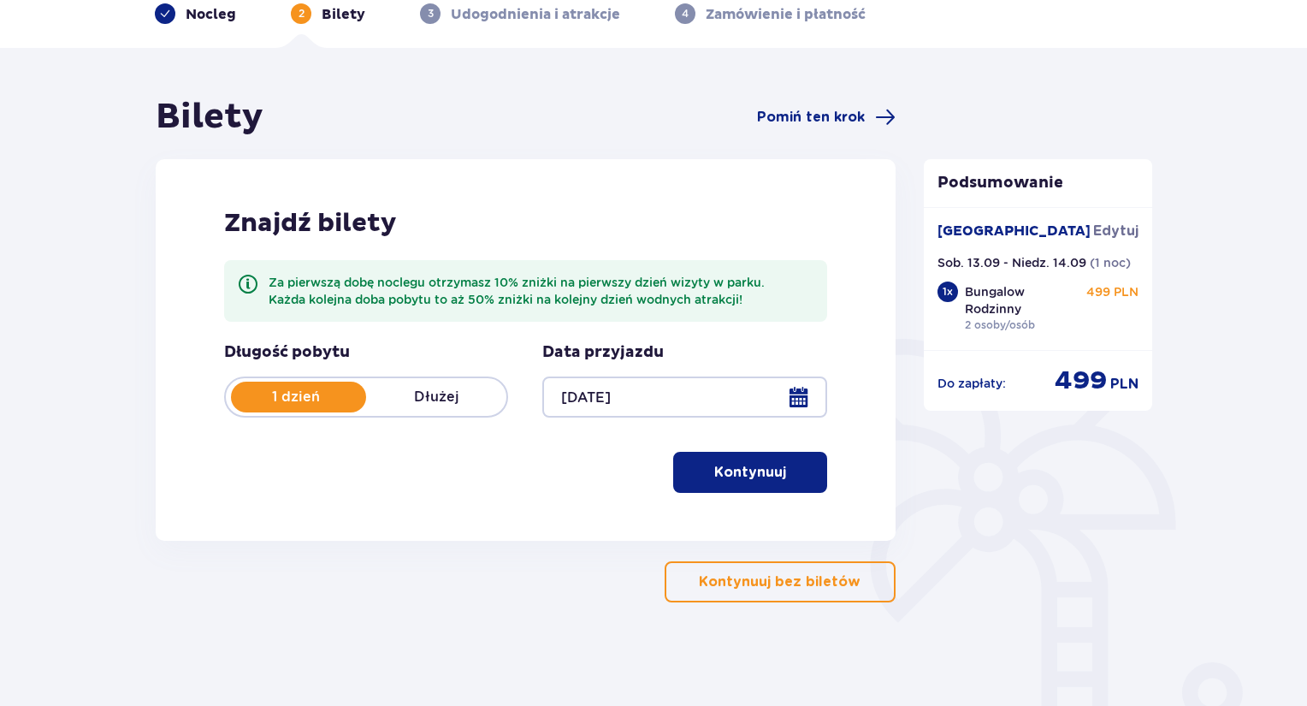
click at [441, 382] on div "1 dzień Dłużej" at bounding box center [366, 396] width 284 height 41
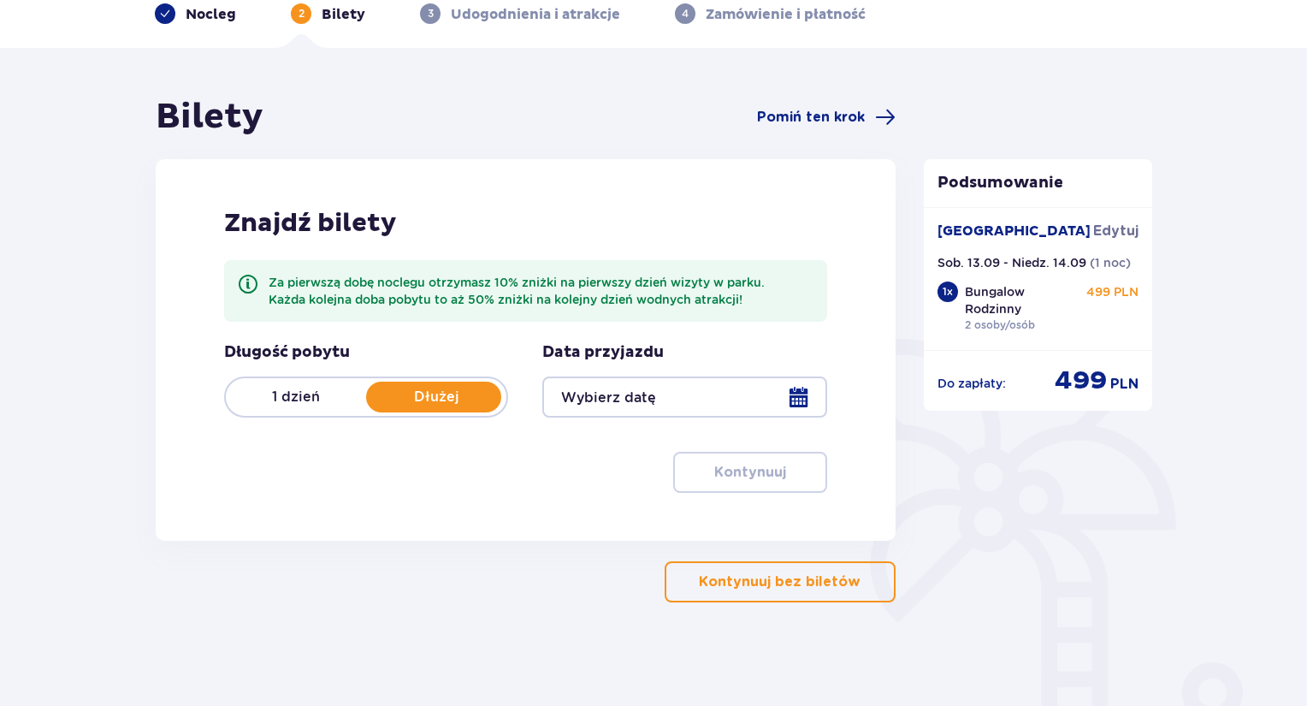
click at [682, 392] on div at bounding box center [684, 396] width 284 height 41
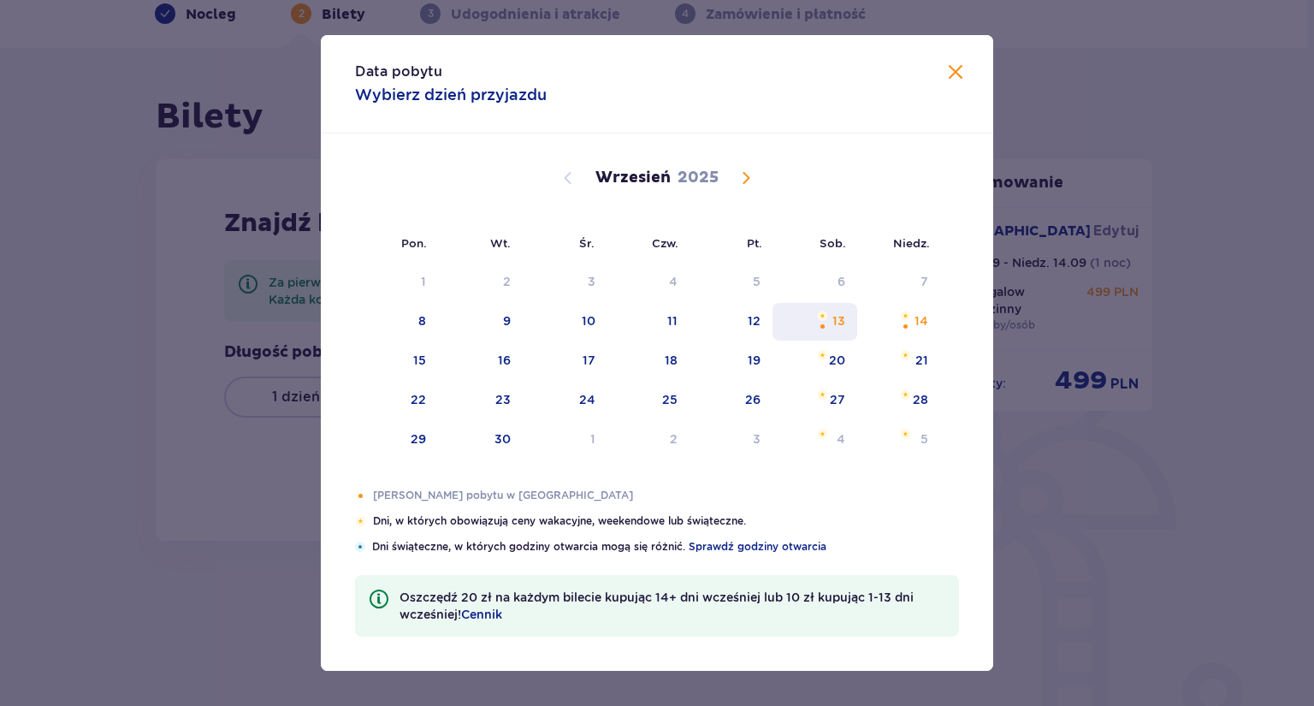
click at [827, 325] on div "Choose sobota, 13 września 2025 as your check-in date. It’s available." at bounding box center [822, 326] width 11 height 11
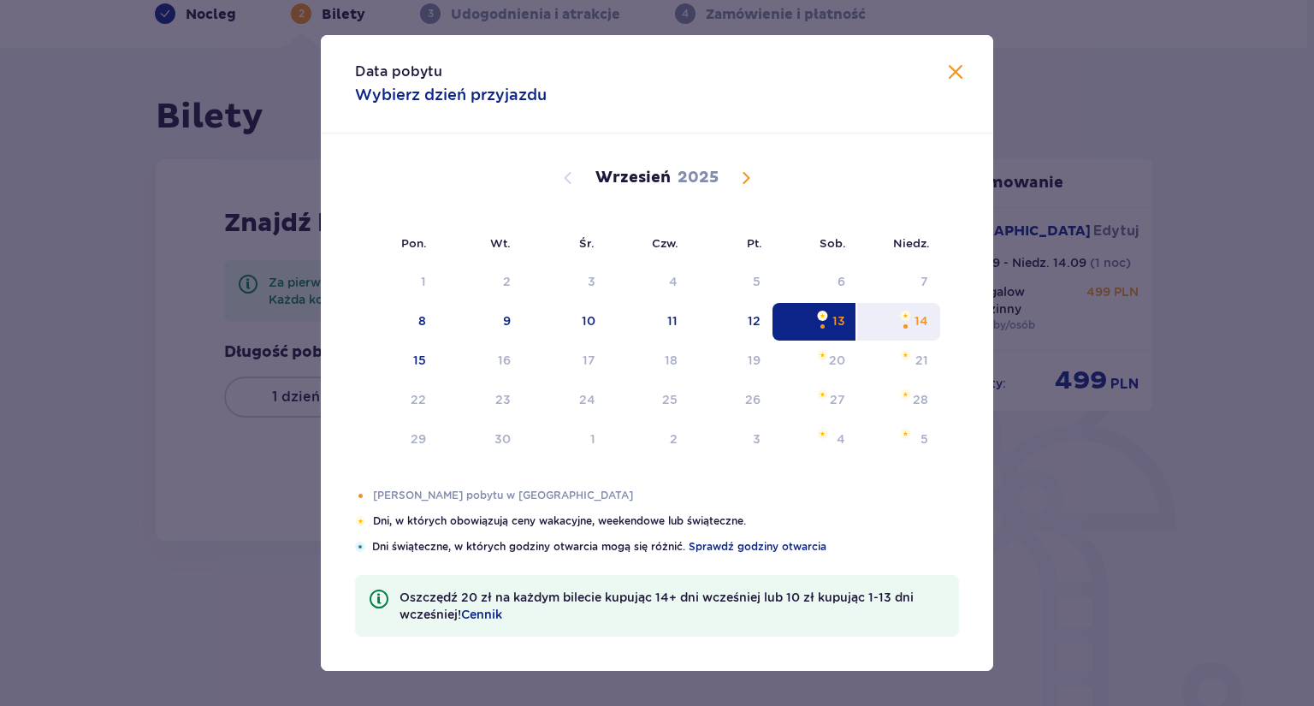
click at [919, 333] on div "14" at bounding box center [898, 322] width 83 height 38
type input "13.09.25 - 14.09.25"
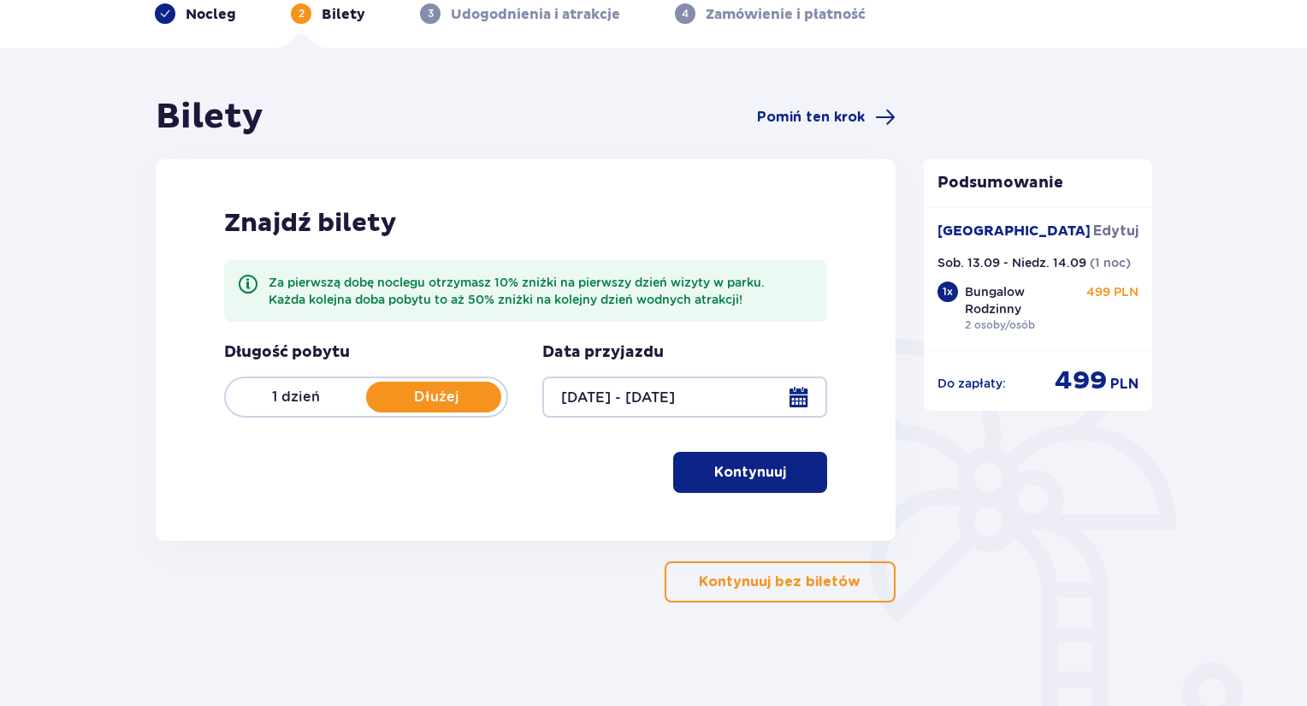
click at [673, 402] on div at bounding box center [684, 396] width 284 height 41
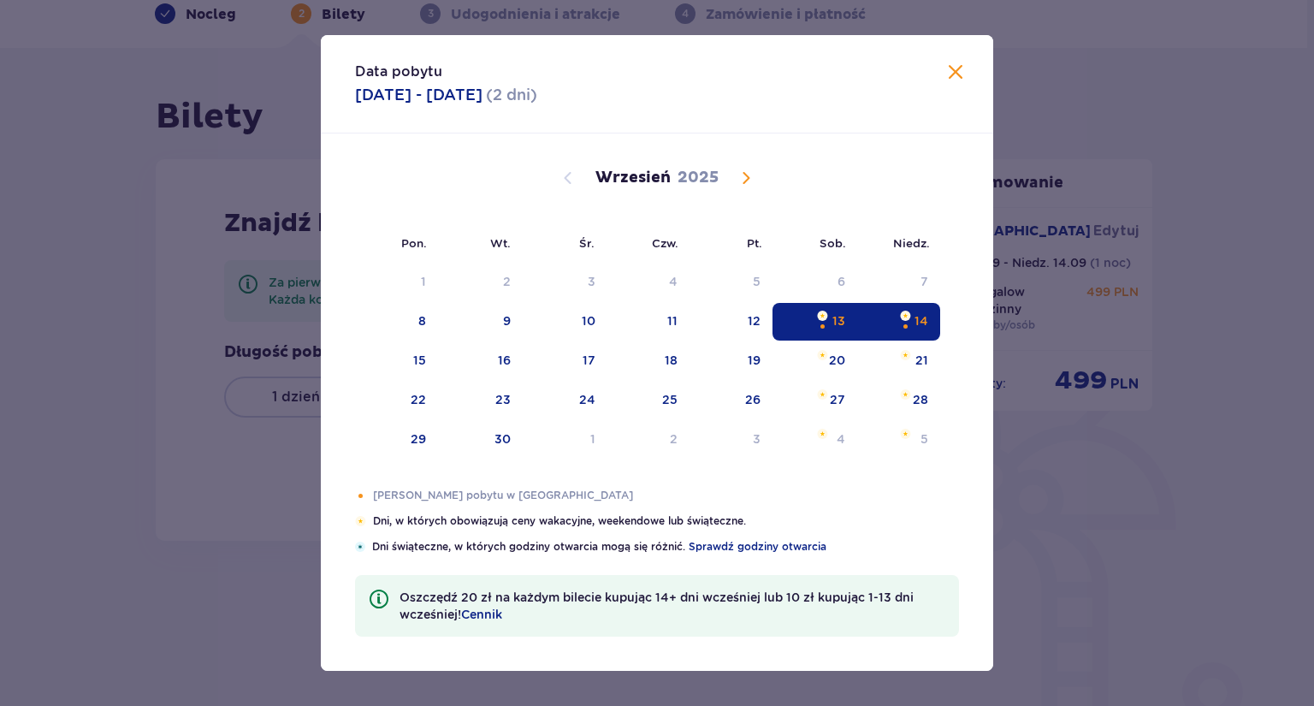
click at [821, 308] on div "13" at bounding box center [815, 322] width 85 height 38
click at [952, 69] on span at bounding box center [955, 72] width 21 height 21
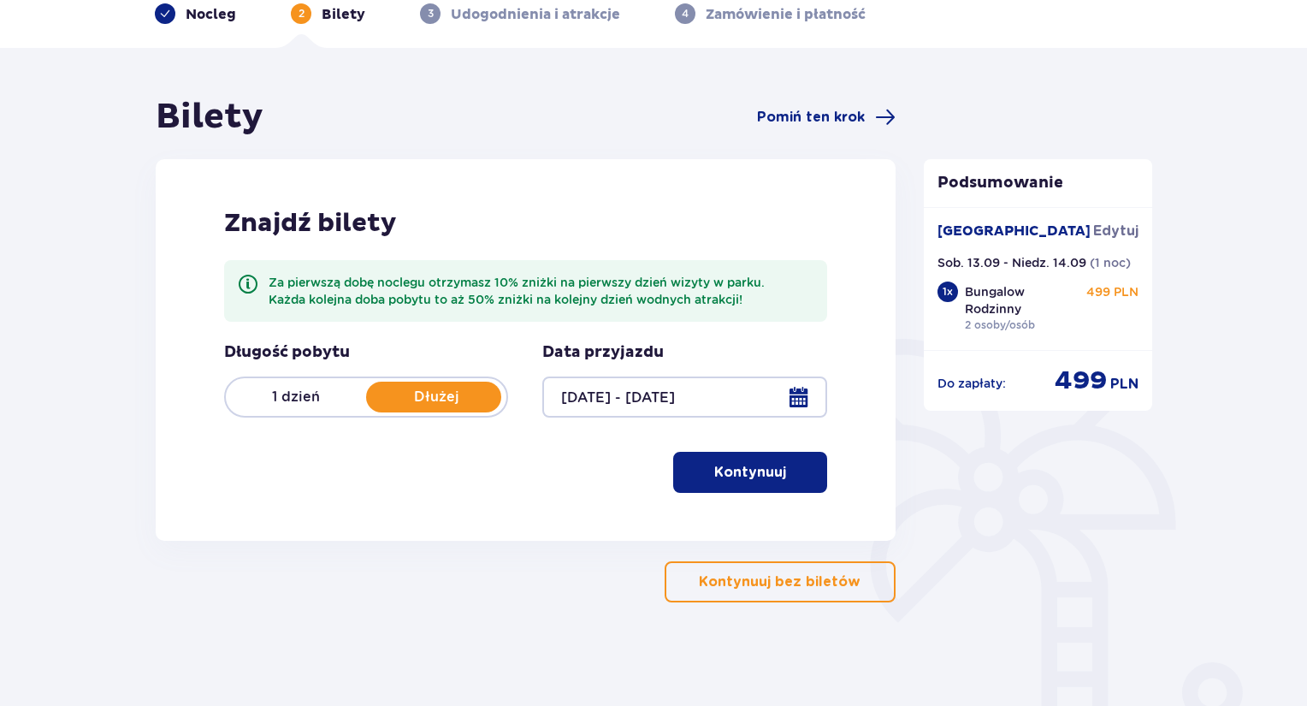
click at [323, 394] on p "1 dzień" at bounding box center [296, 397] width 140 height 19
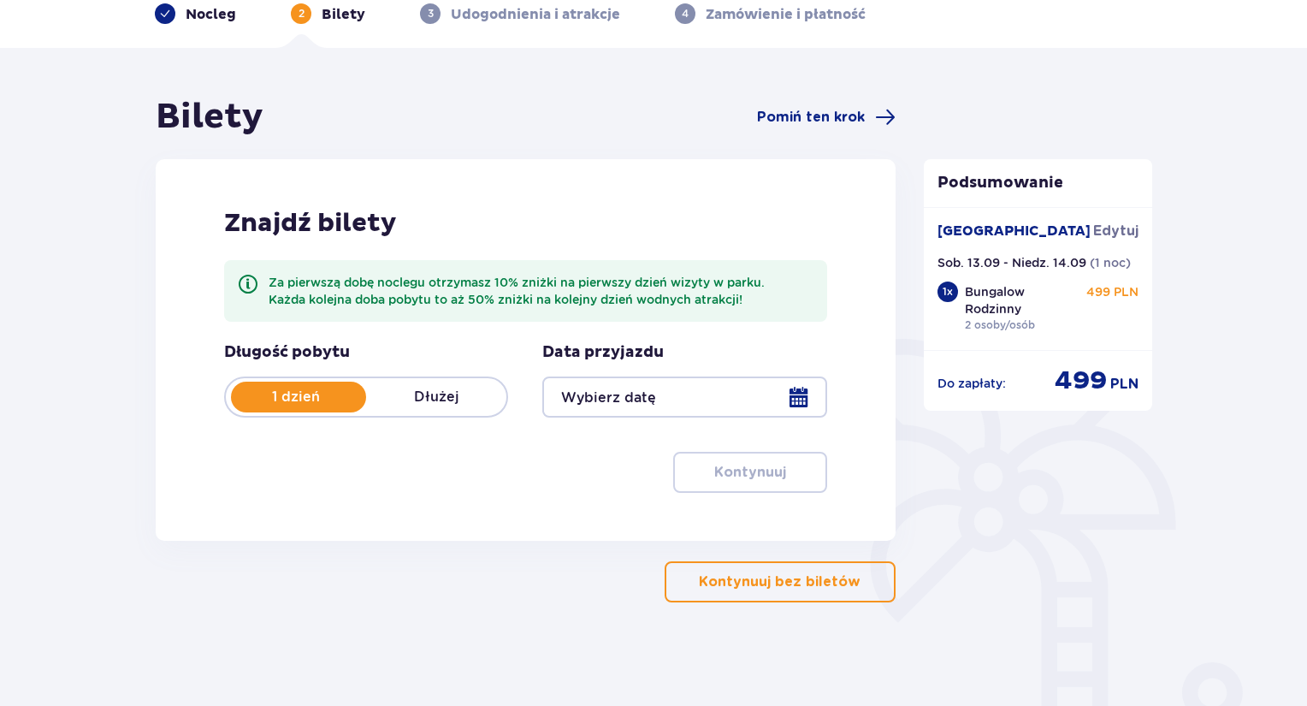
click at [612, 400] on div at bounding box center [684, 396] width 284 height 41
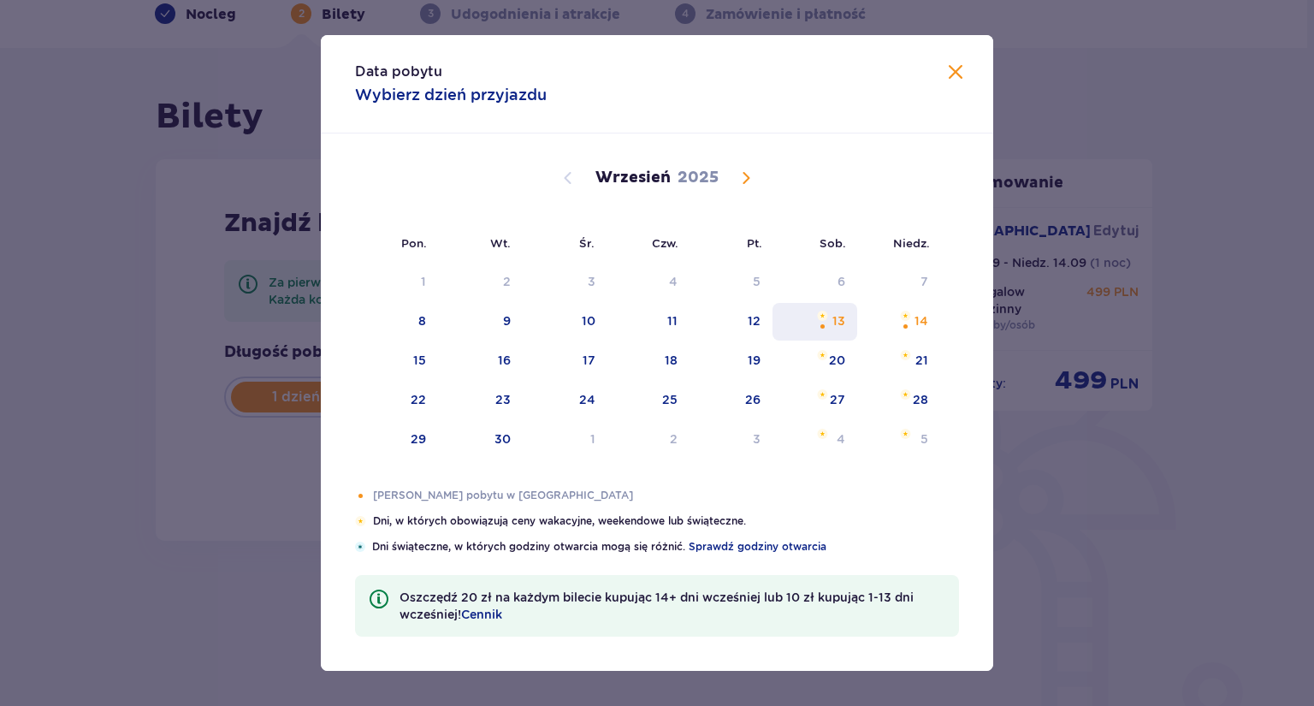
click at [833, 326] on div "13" at bounding box center [815, 322] width 85 height 38
type input "13.09.25"
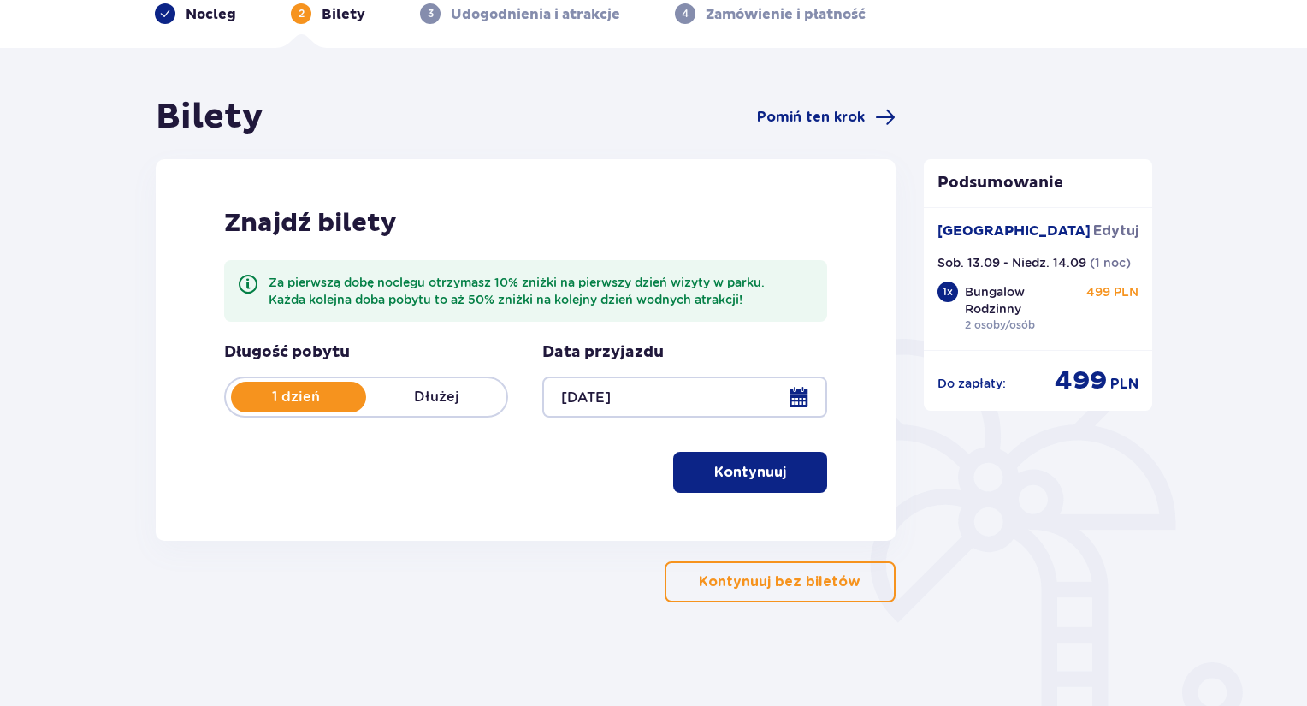
click at [789, 477] on span "button" at bounding box center [789, 472] width 21 height 21
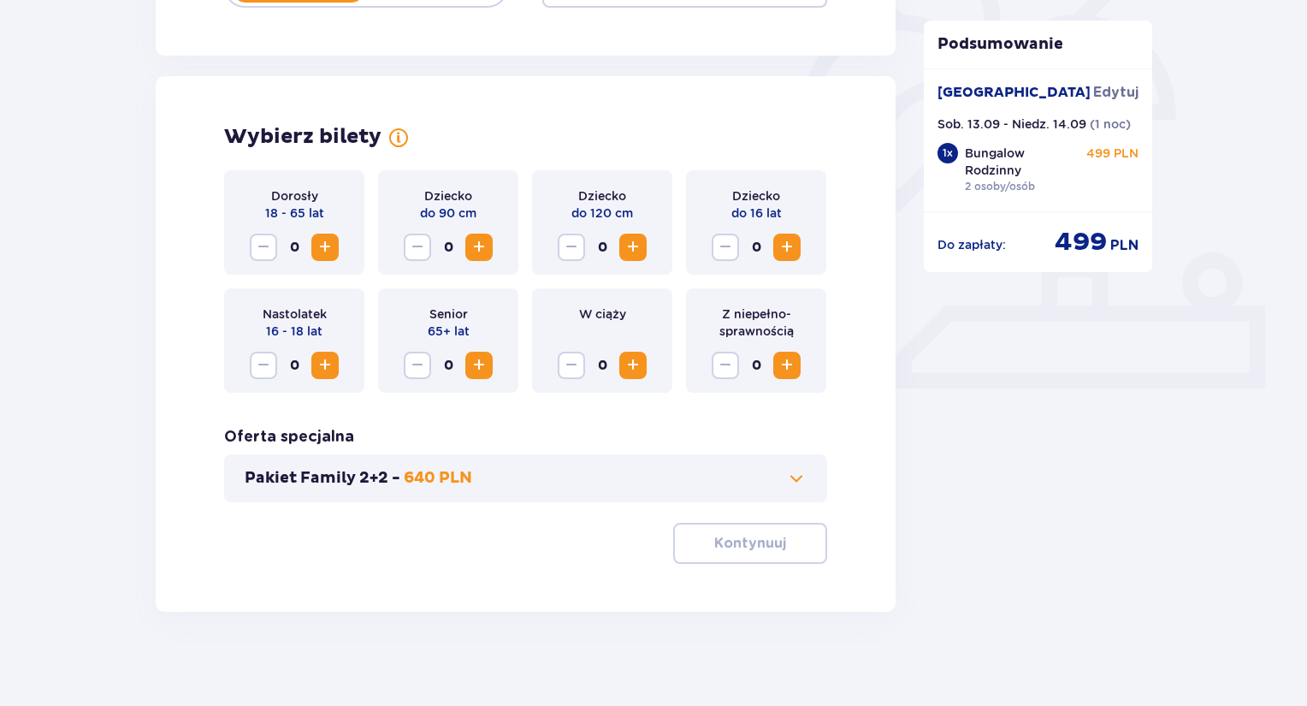
scroll to position [504, 0]
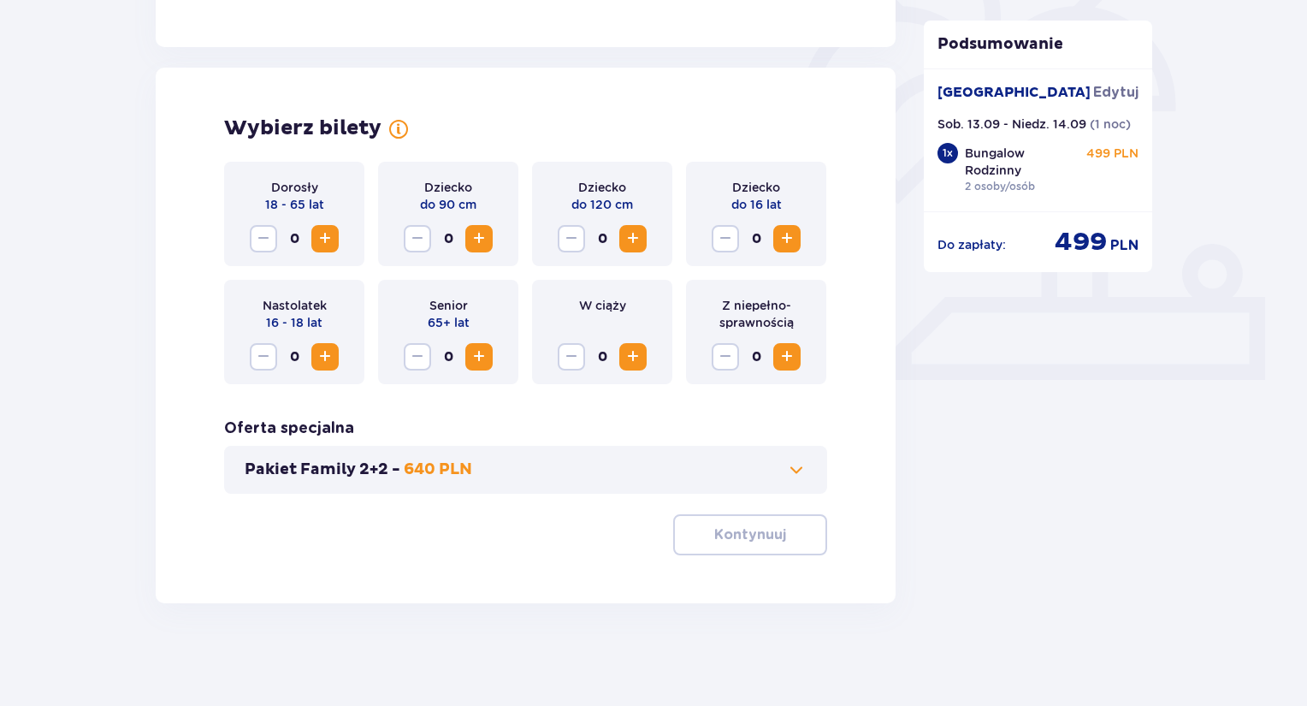
click at [328, 237] on span "Increase" at bounding box center [325, 238] width 21 height 21
click at [327, 237] on span "Increase" at bounding box center [325, 238] width 21 height 21
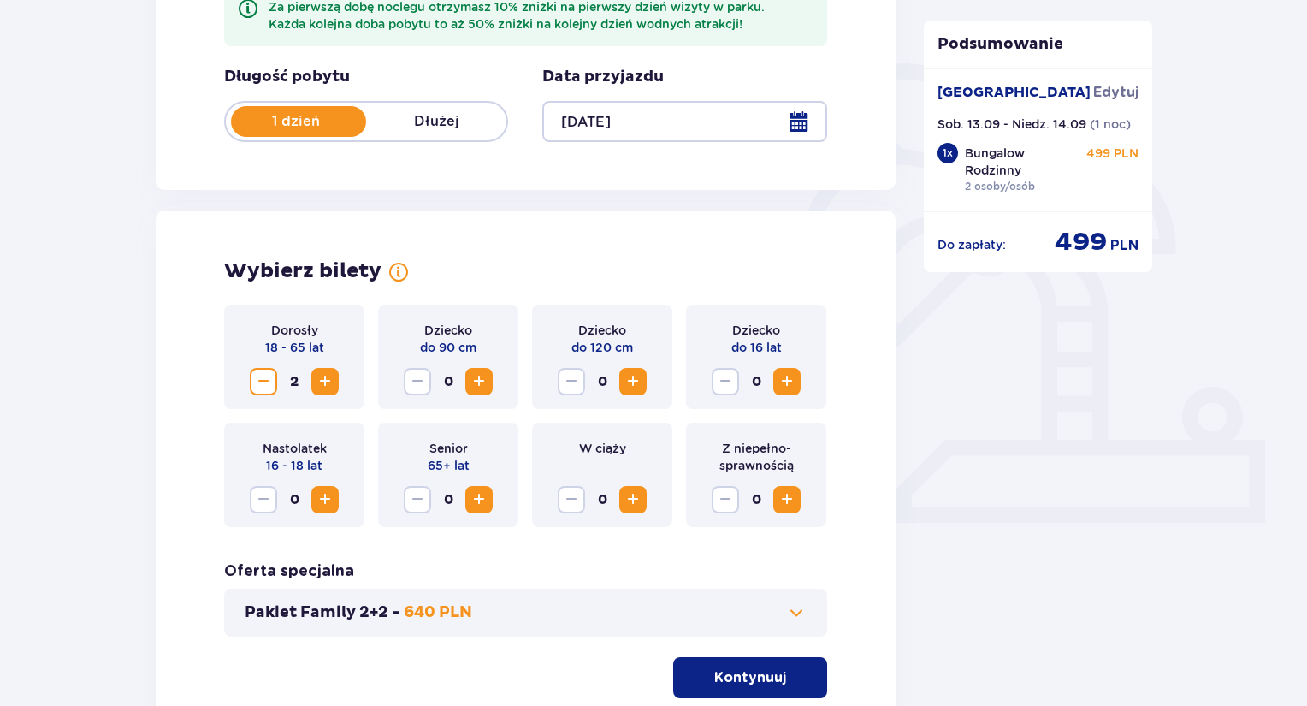
scroll to position [418, 0]
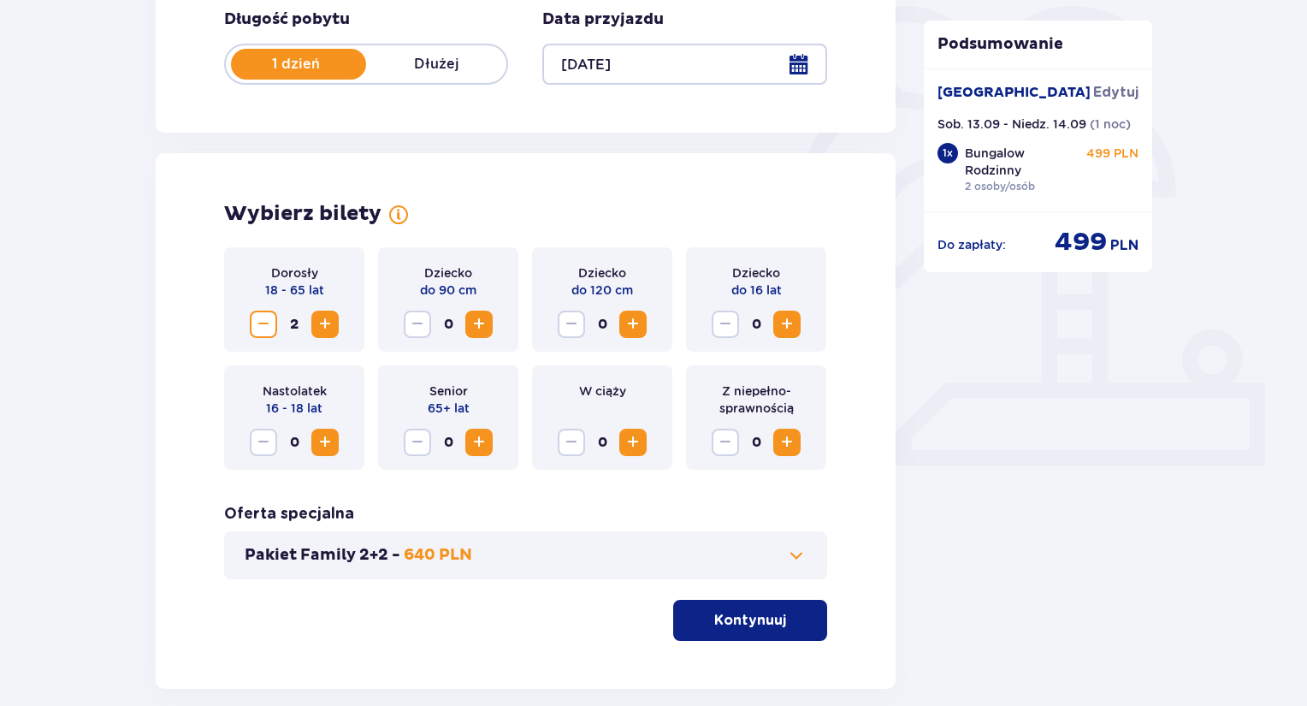
click at [790, 607] on button "Kontynuuj" at bounding box center [750, 620] width 154 height 41
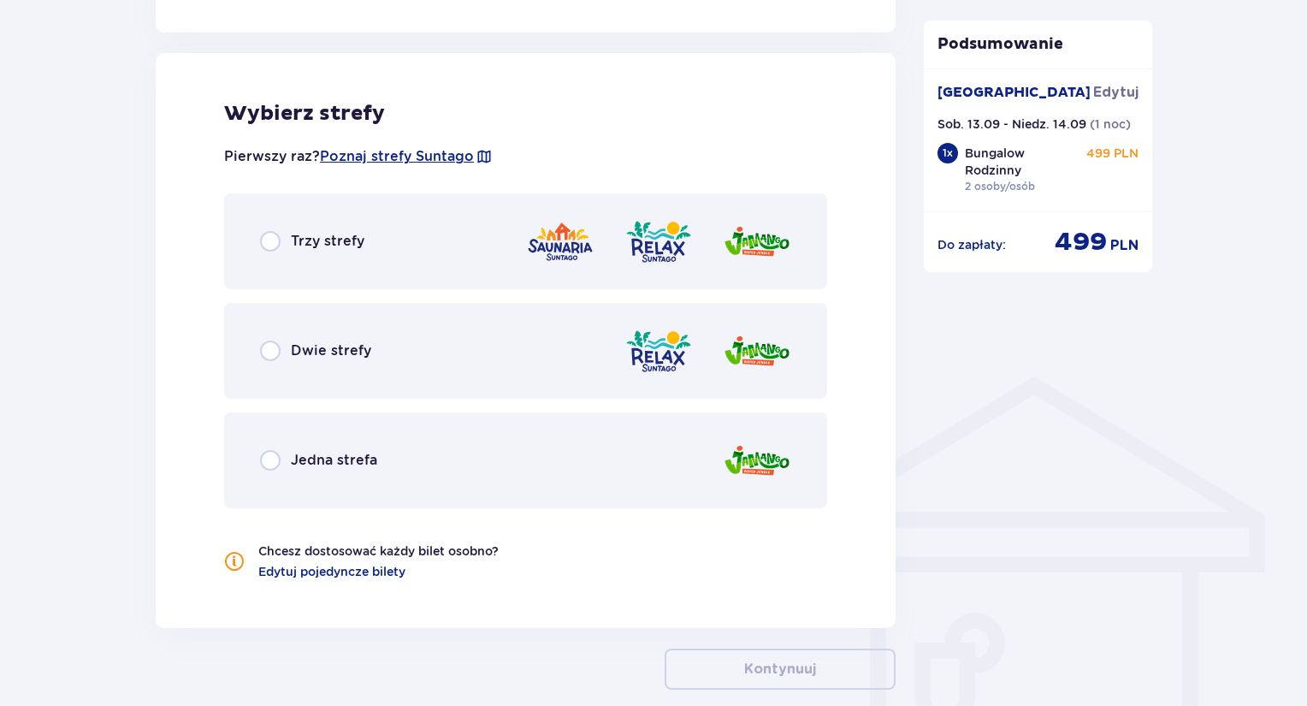
scroll to position [1025, 0]
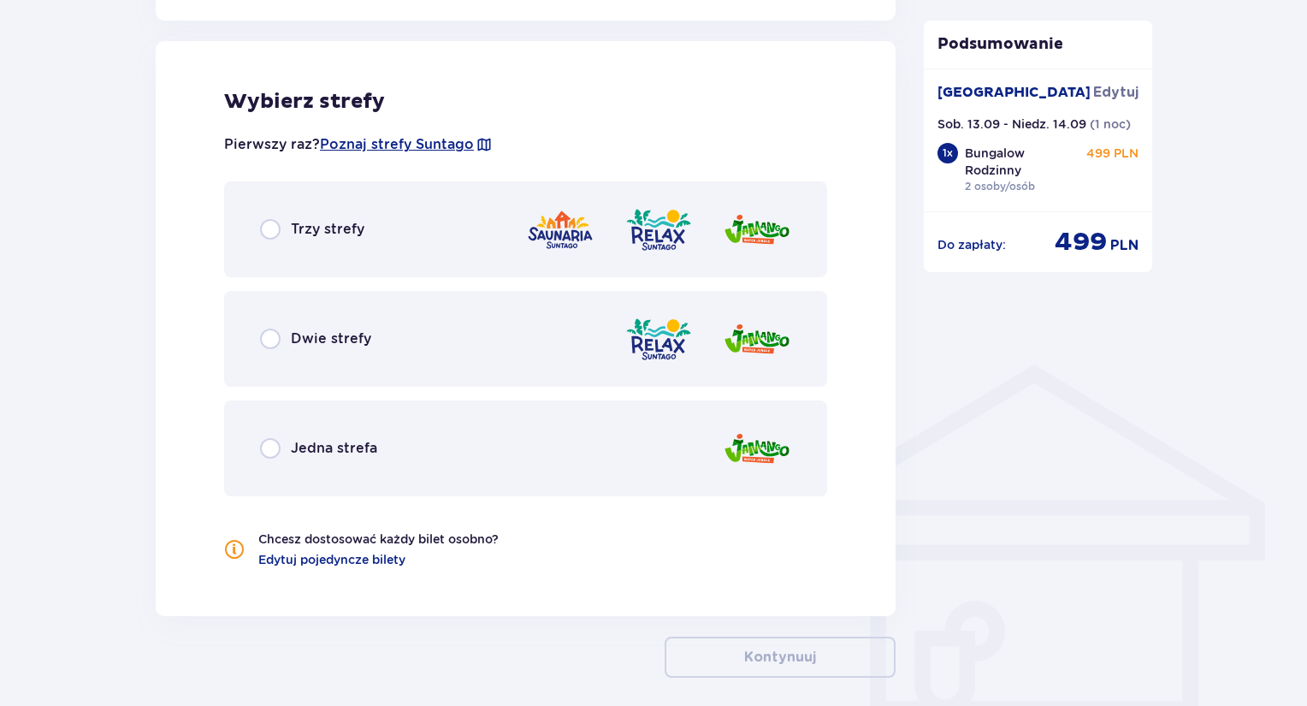
click at [353, 221] on p "Trzy strefy" at bounding box center [328, 229] width 74 height 19
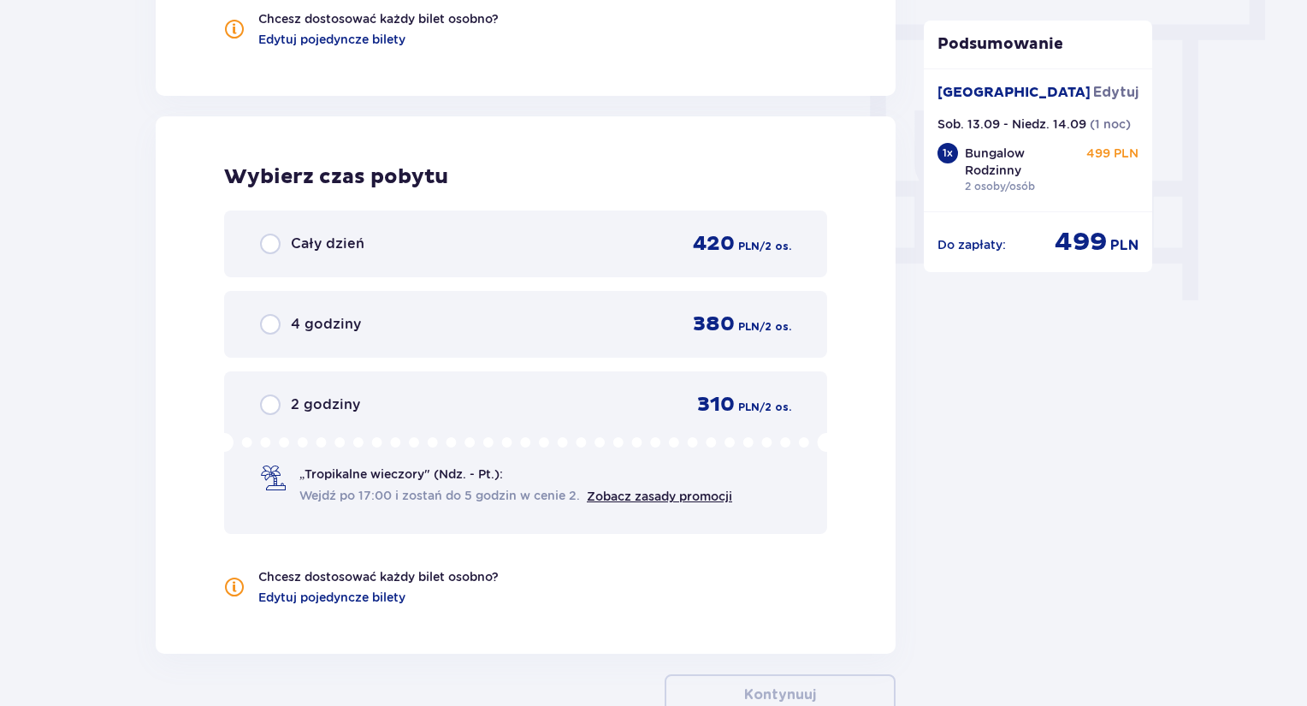
scroll to position [1621, 0]
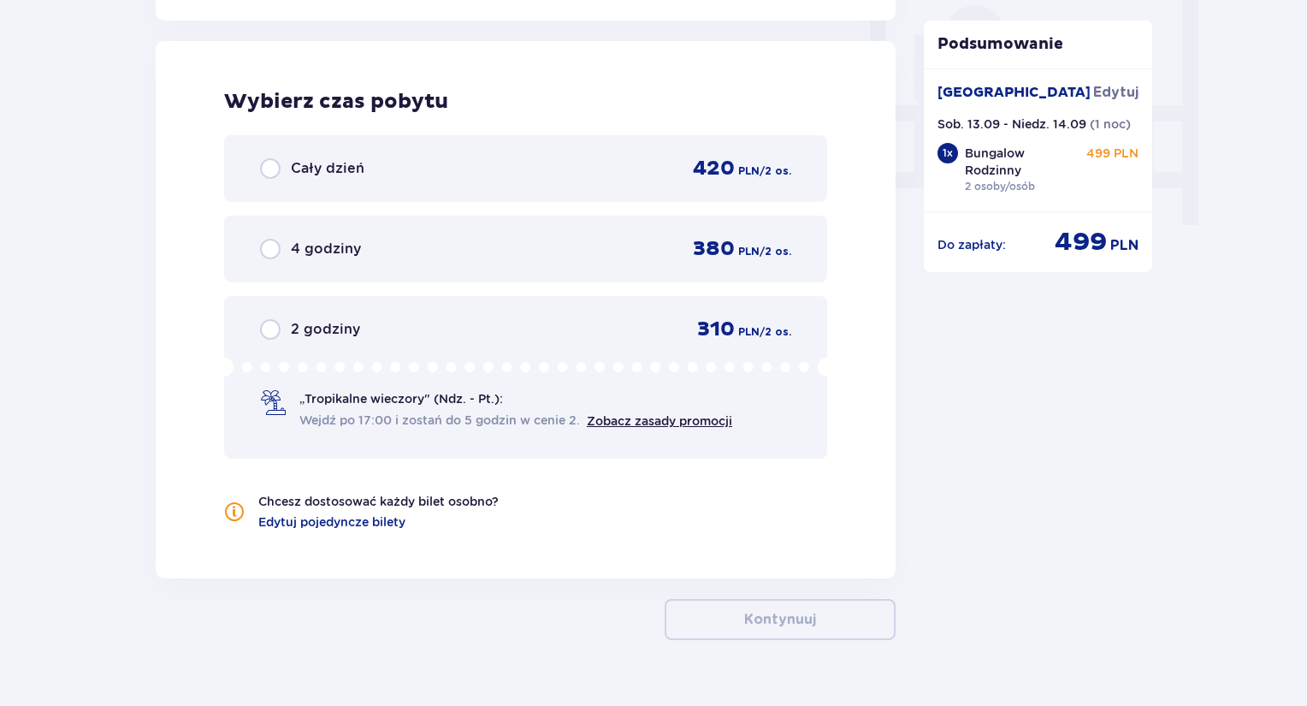
click at [341, 162] on p "Cały dzień" at bounding box center [328, 168] width 74 height 19
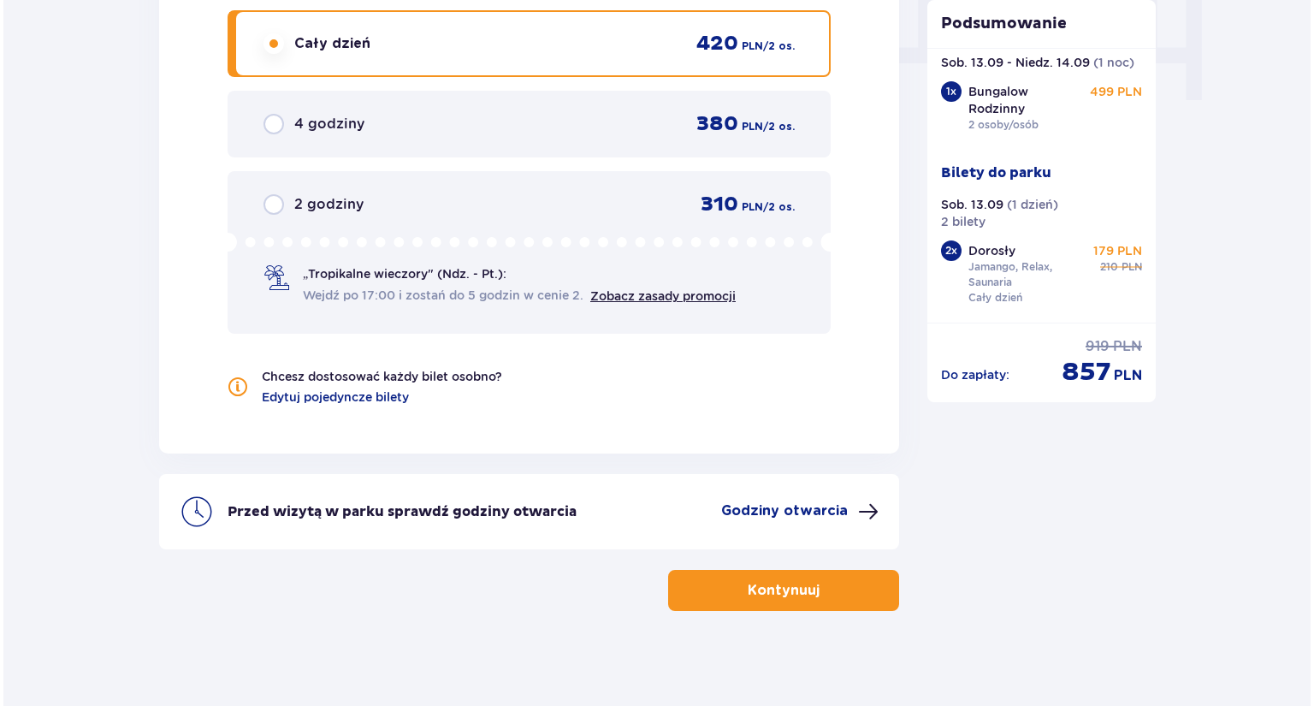
scroll to position [1753, 0]
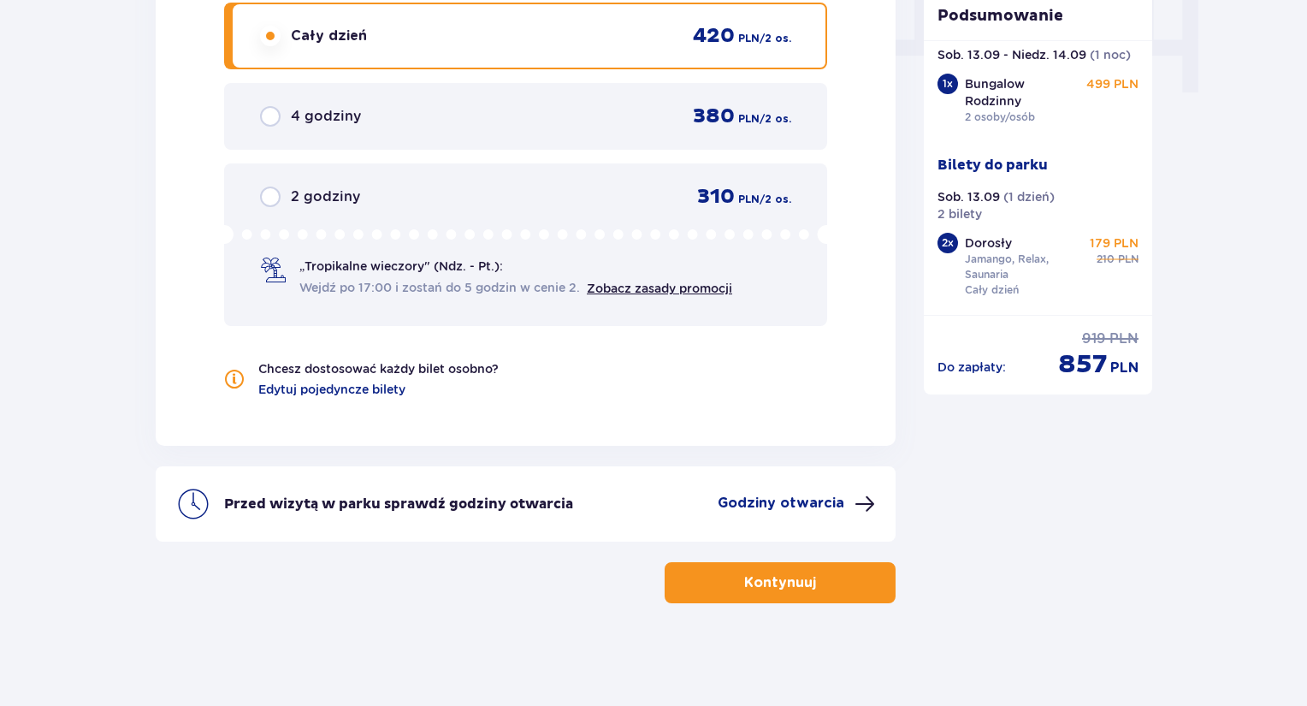
click at [828, 501] on p "Godziny otwarcia" at bounding box center [781, 503] width 127 height 19
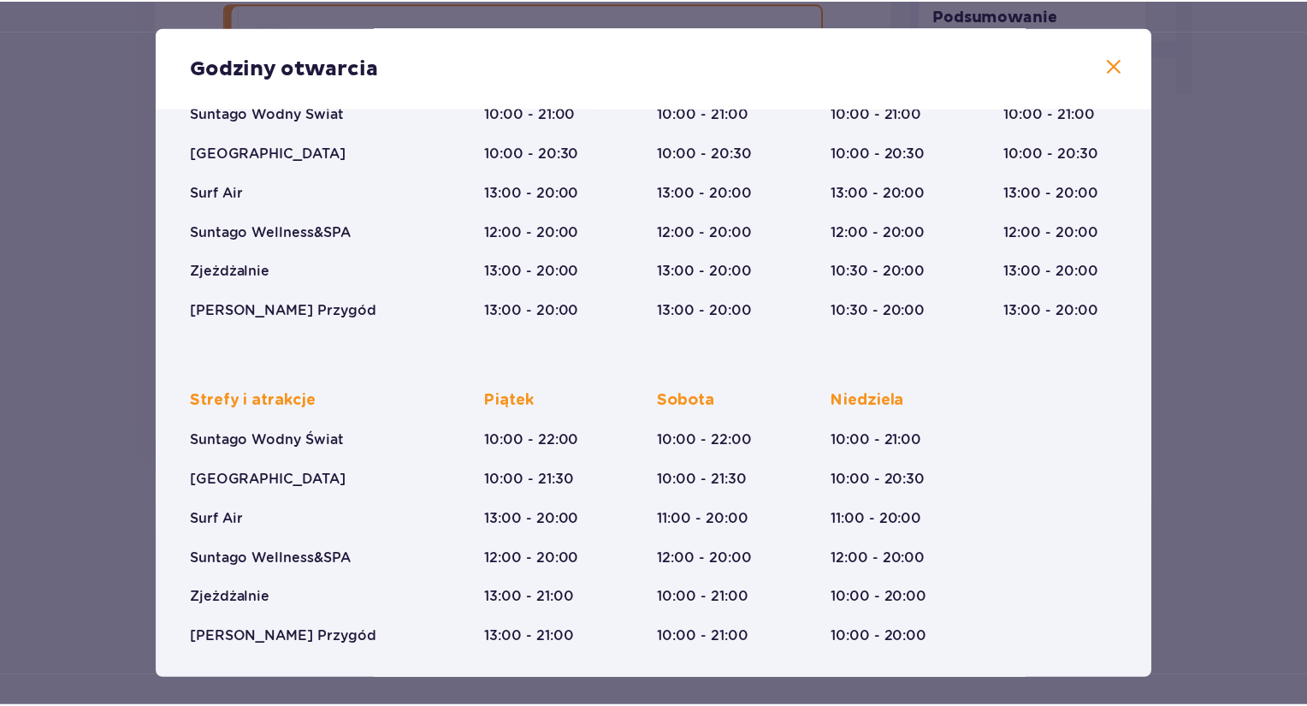
scroll to position [182, 0]
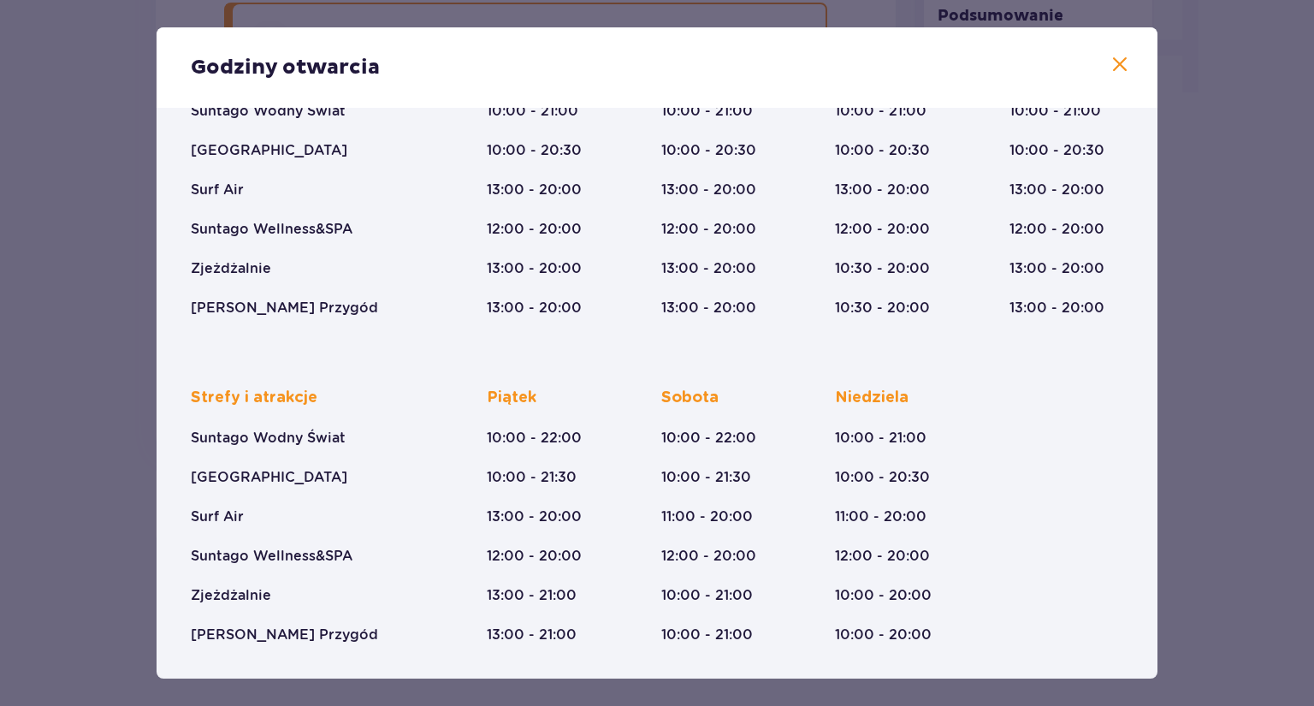
click at [1121, 70] on span at bounding box center [1120, 65] width 21 height 21
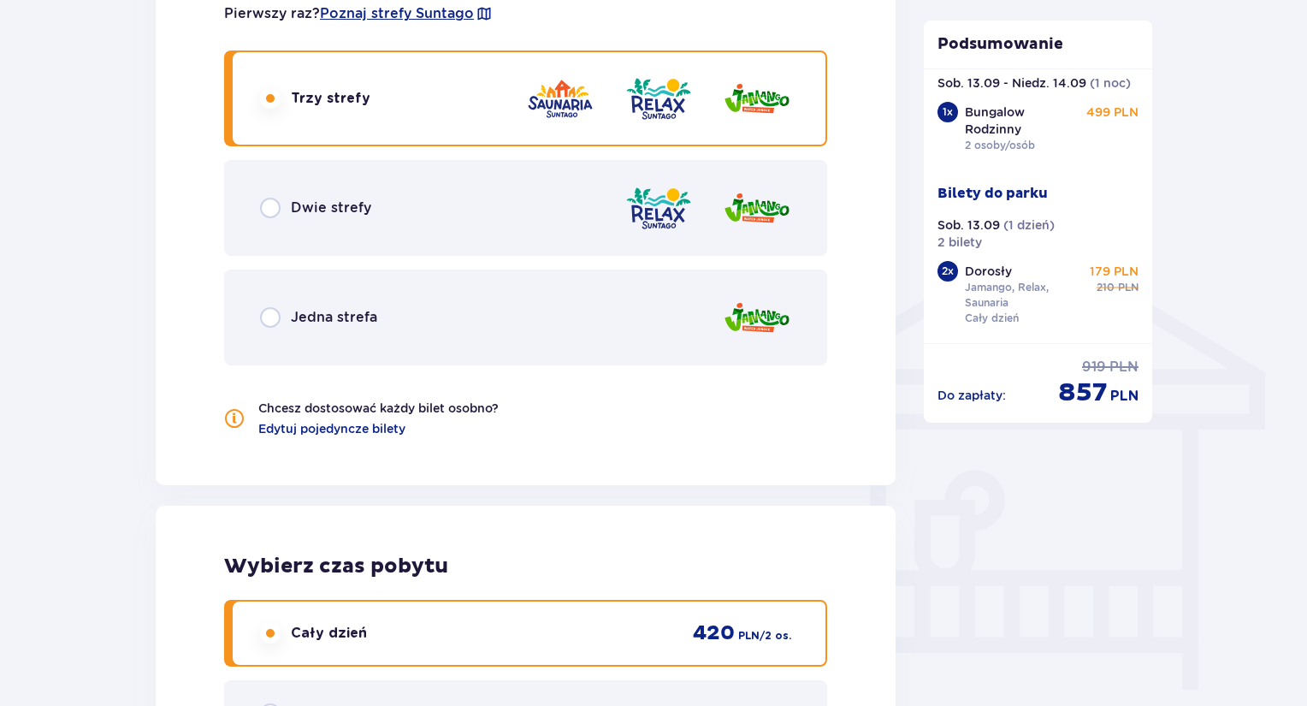
scroll to position [1154, 0]
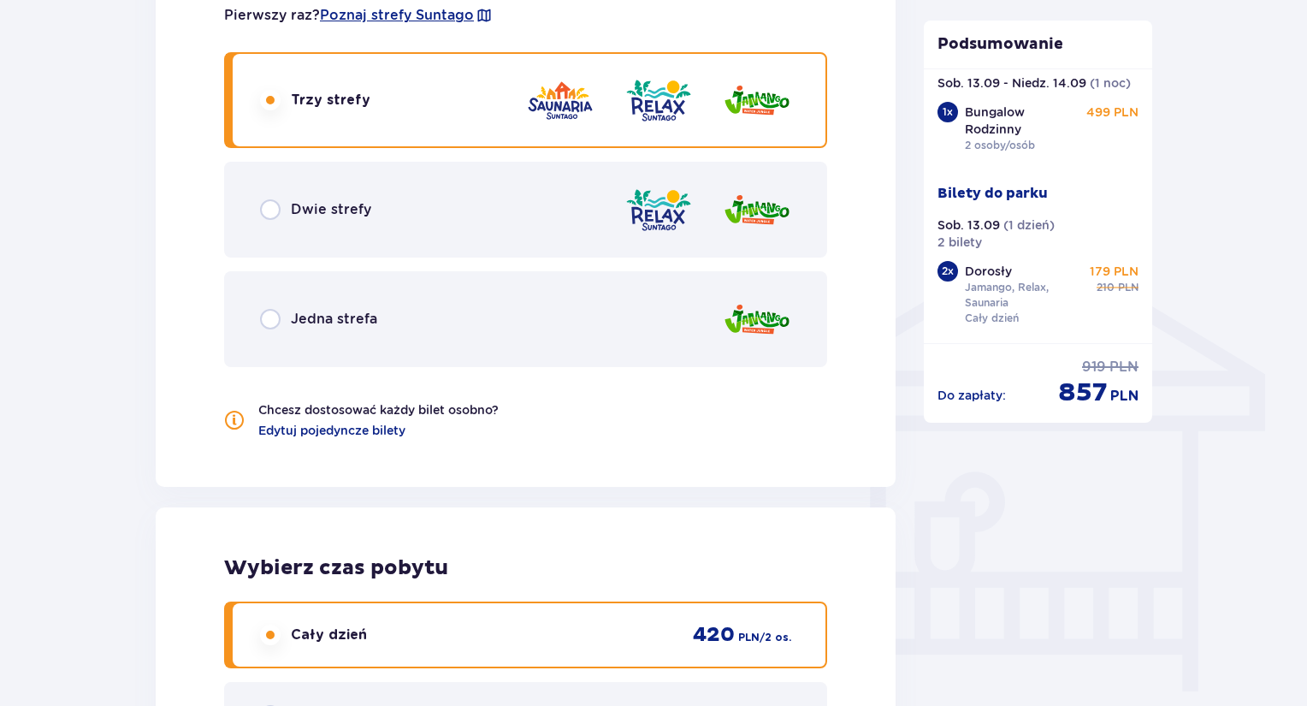
click at [453, 222] on div "Dwie strefy" at bounding box center [525, 210] width 603 height 96
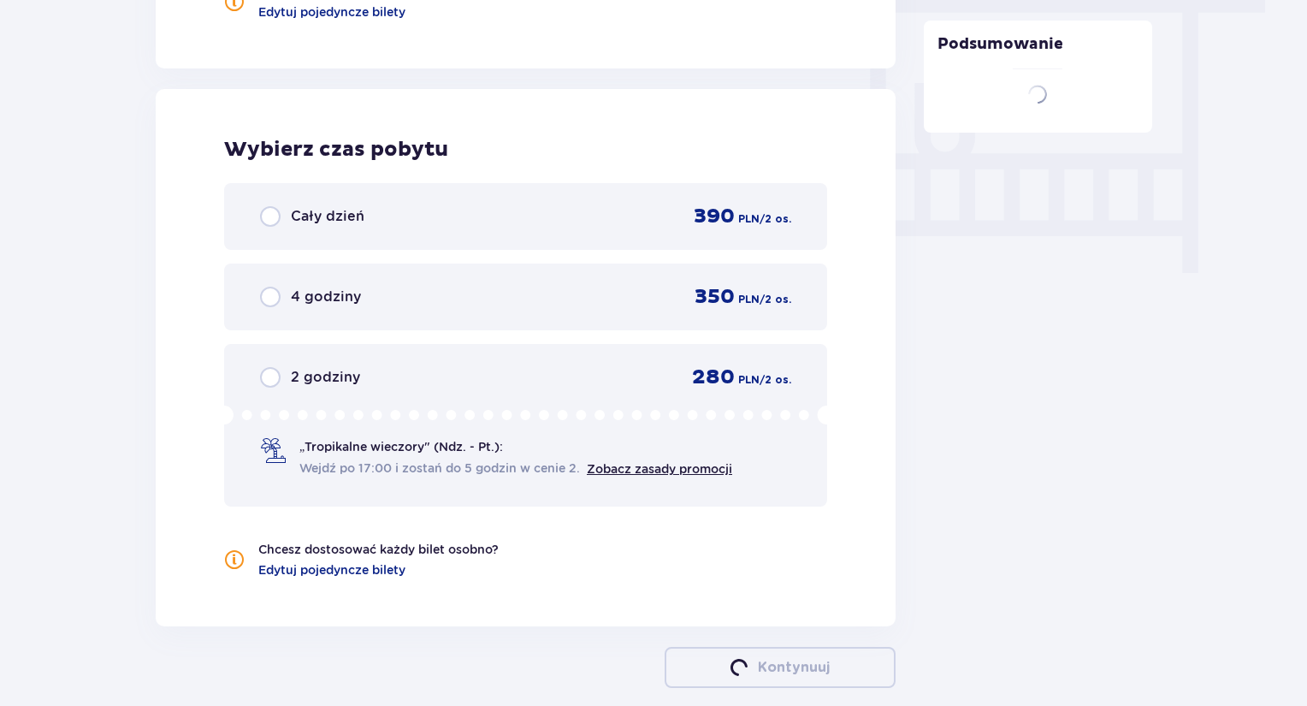
scroll to position [1621, 0]
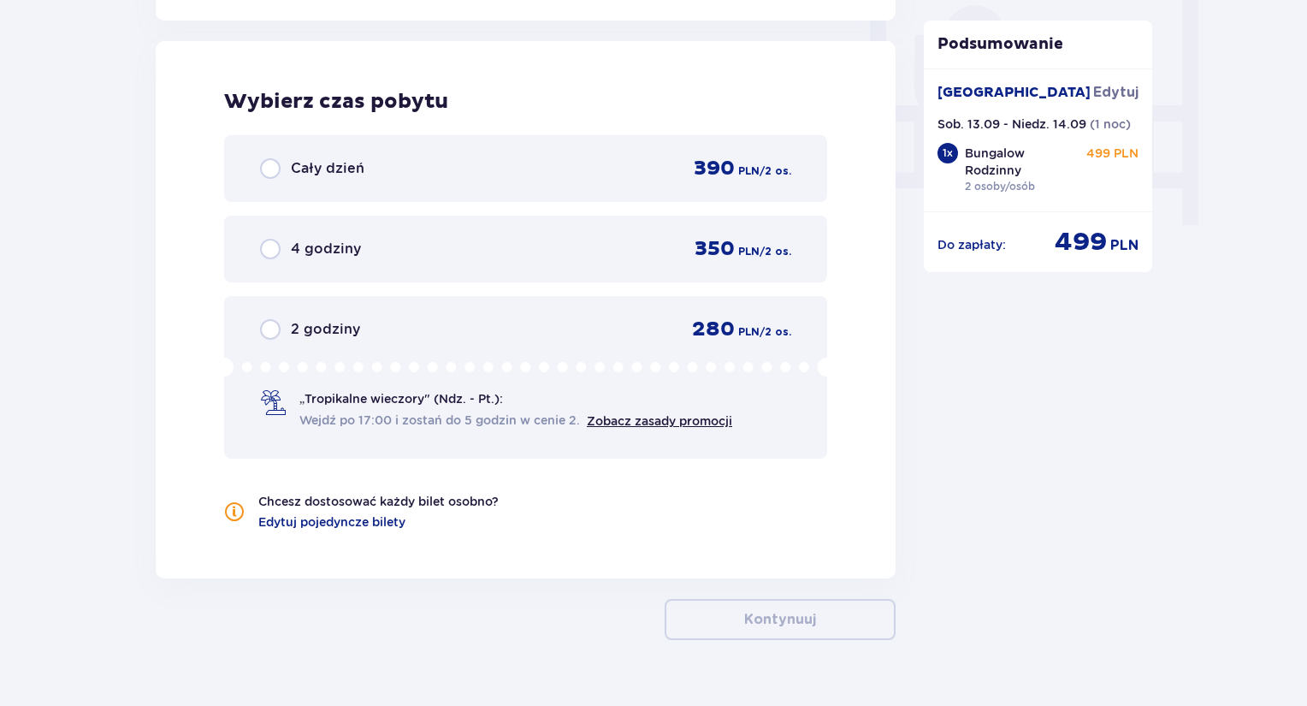
click at [426, 175] on div "Cały dzień 390 PLN / 2 os." at bounding box center [525, 169] width 531 height 26
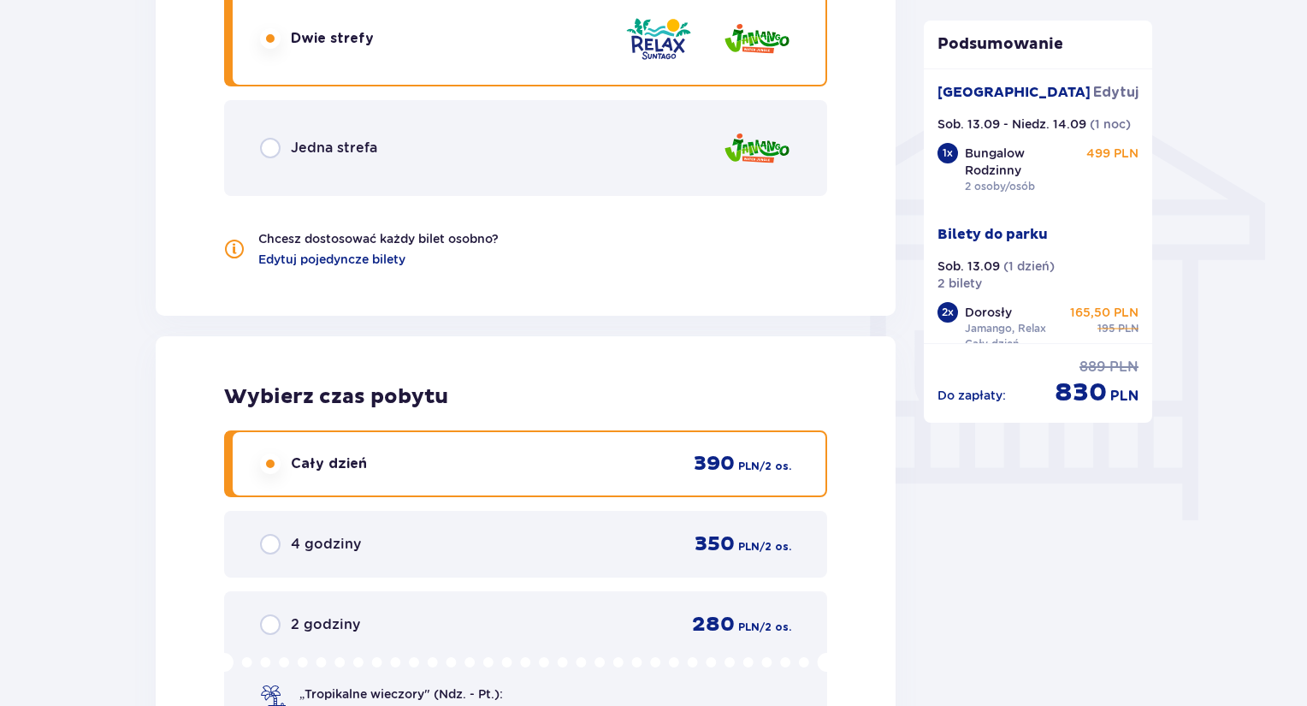
scroll to position [1069, 0]
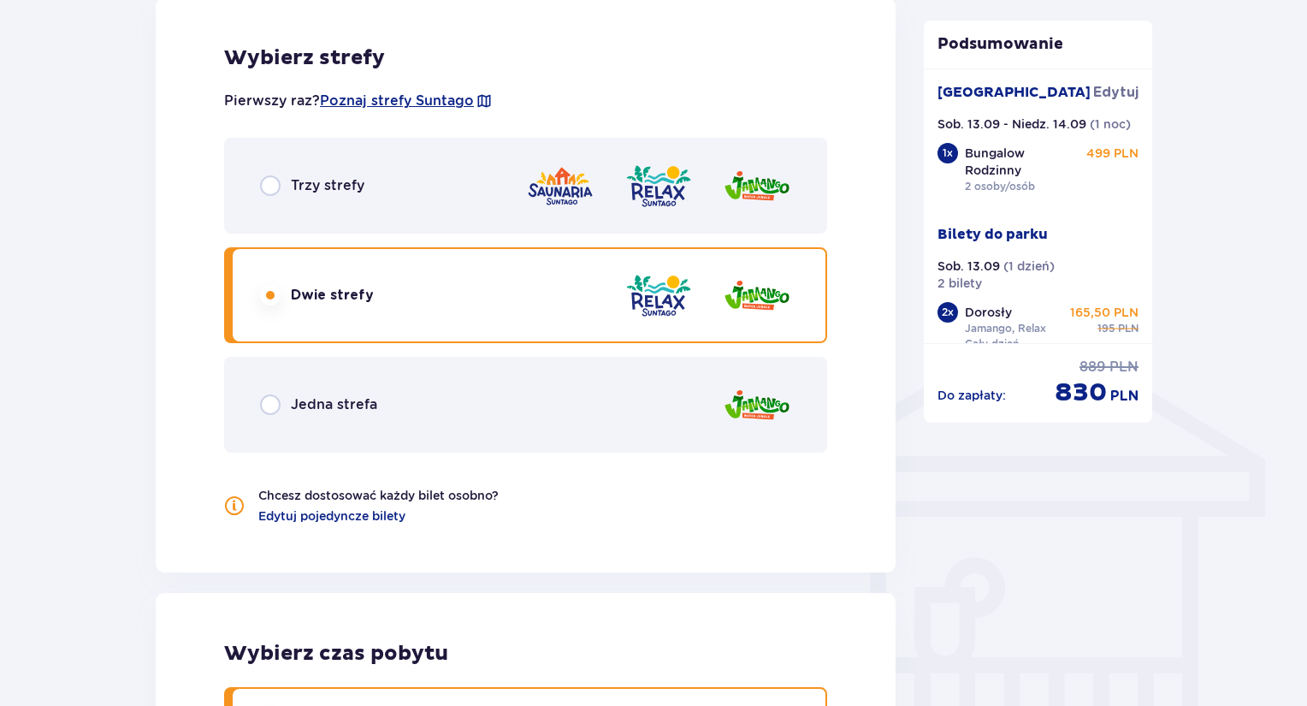
click at [416, 207] on div "Trzy strefy" at bounding box center [525, 186] width 603 height 96
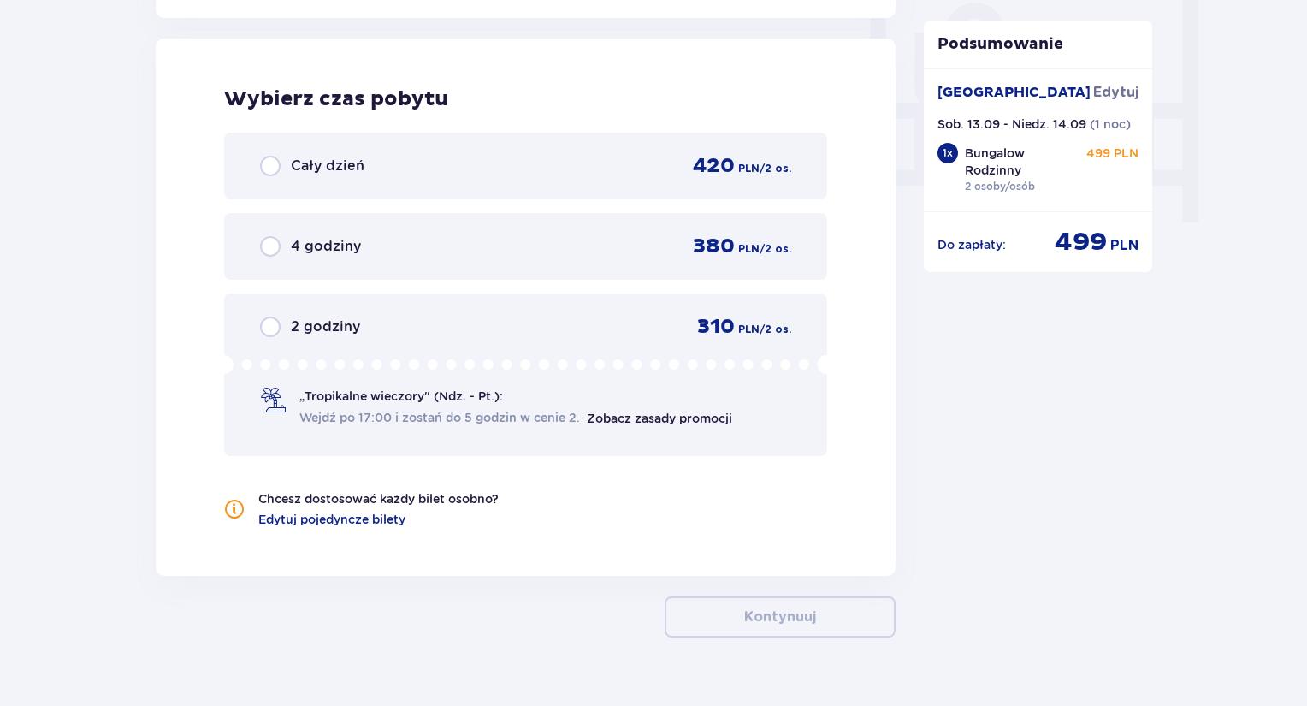
click at [459, 170] on div "Cały dzień 420 PLN / 2 os." at bounding box center [525, 166] width 531 height 26
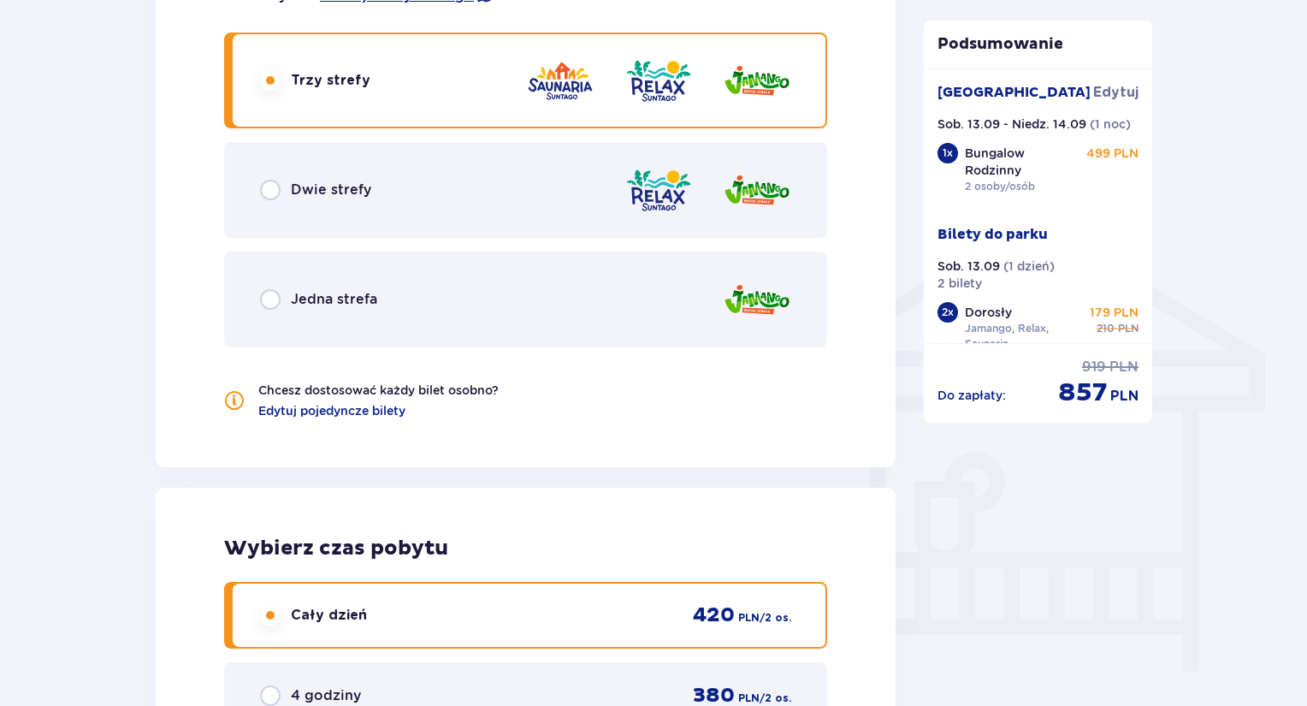
scroll to position [1154, 0]
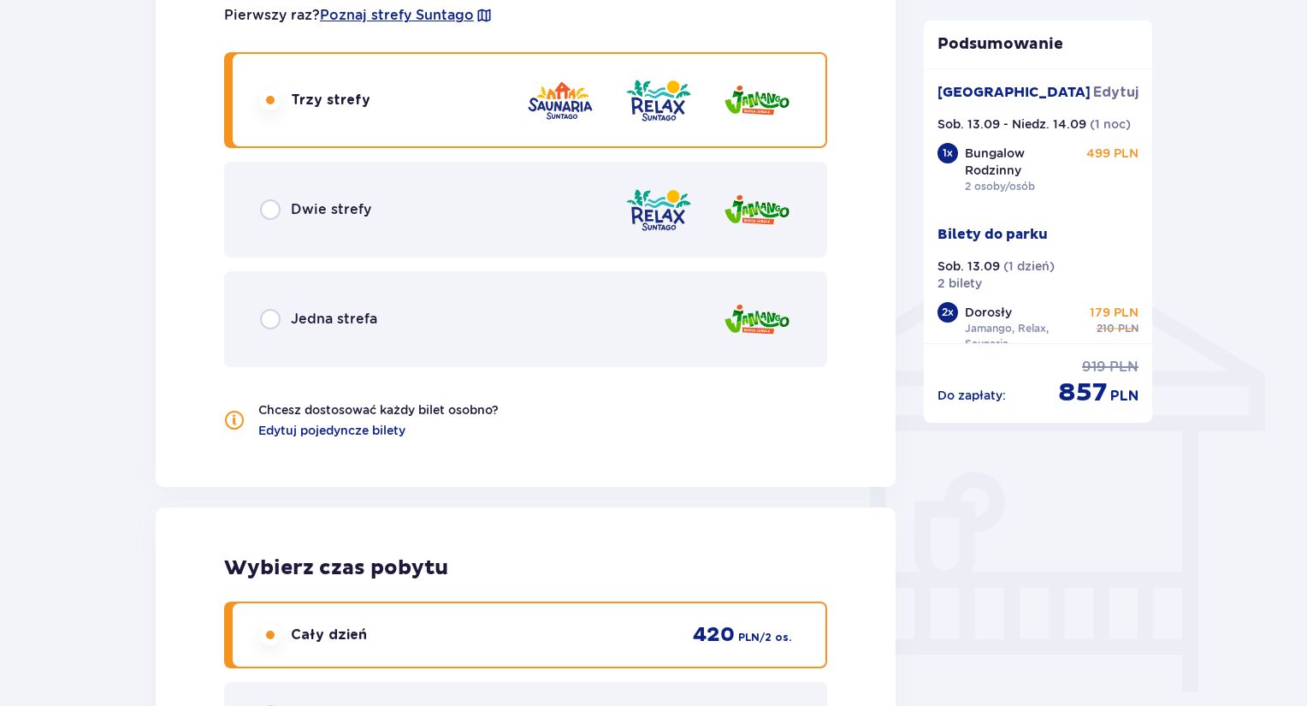
click at [475, 210] on div "Dwie strefy" at bounding box center [525, 210] width 603 height 96
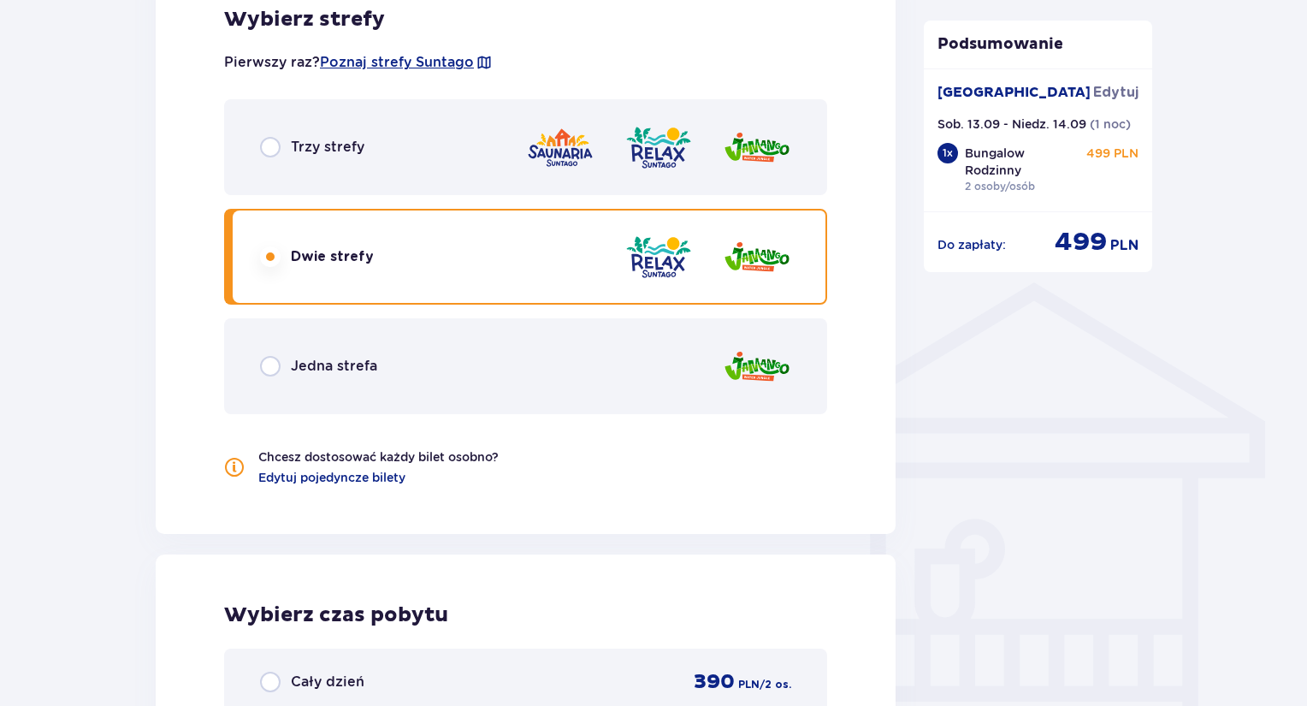
click at [442, 146] on div "Trzy strefy" at bounding box center [525, 147] width 603 height 96
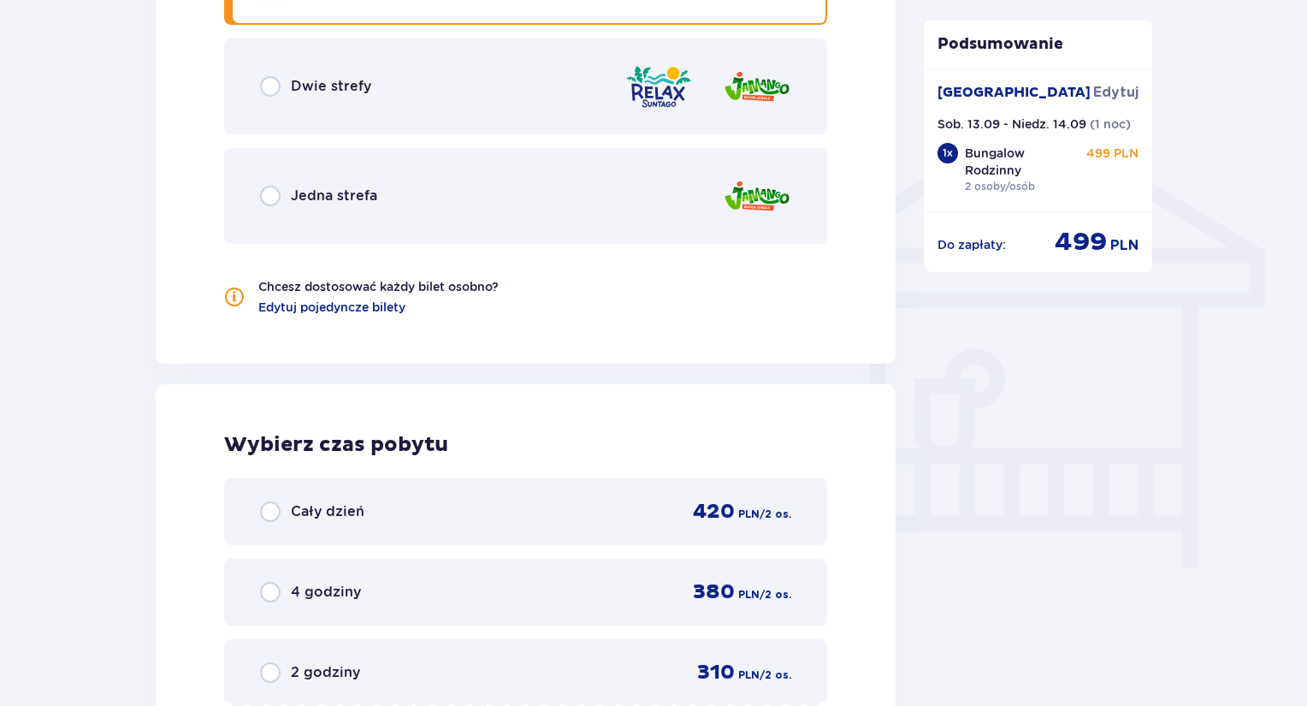
scroll to position [1278, 0]
click at [497, 495] on div "Cały dzień 420 PLN / 2 os." at bounding box center [525, 510] width 603 height 67
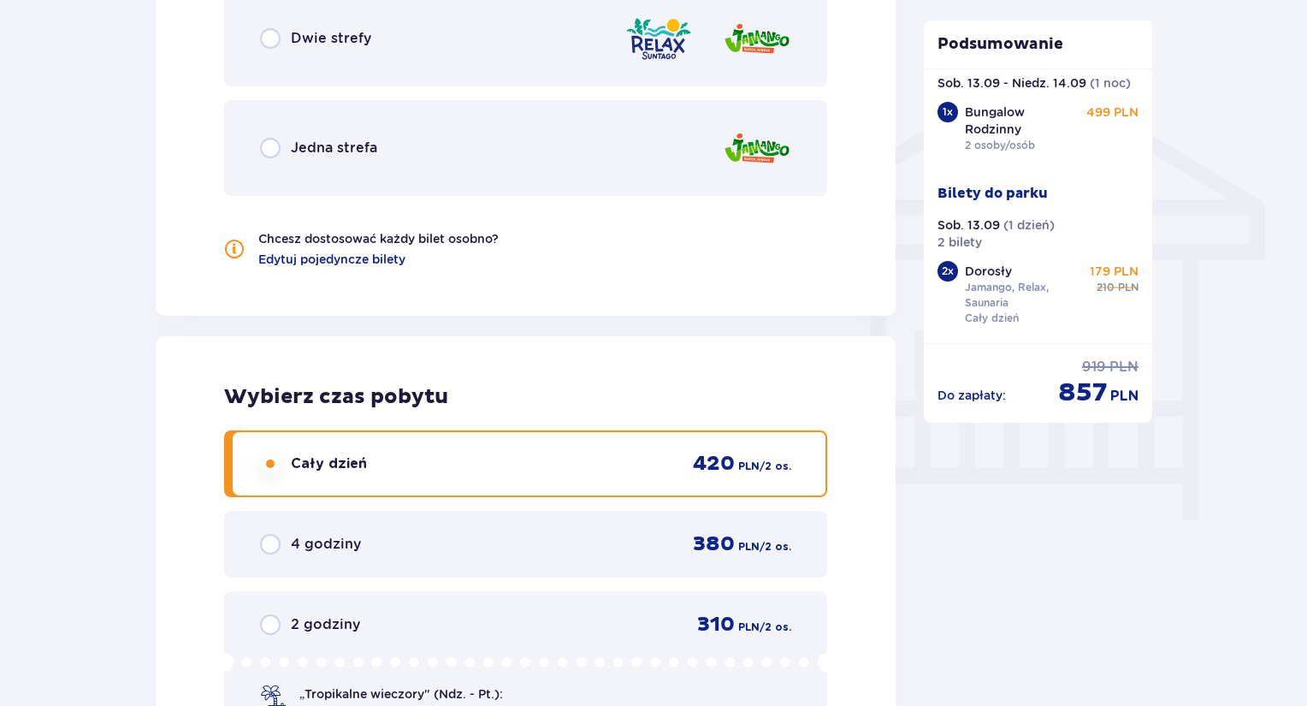
scroll to position [0, 0]
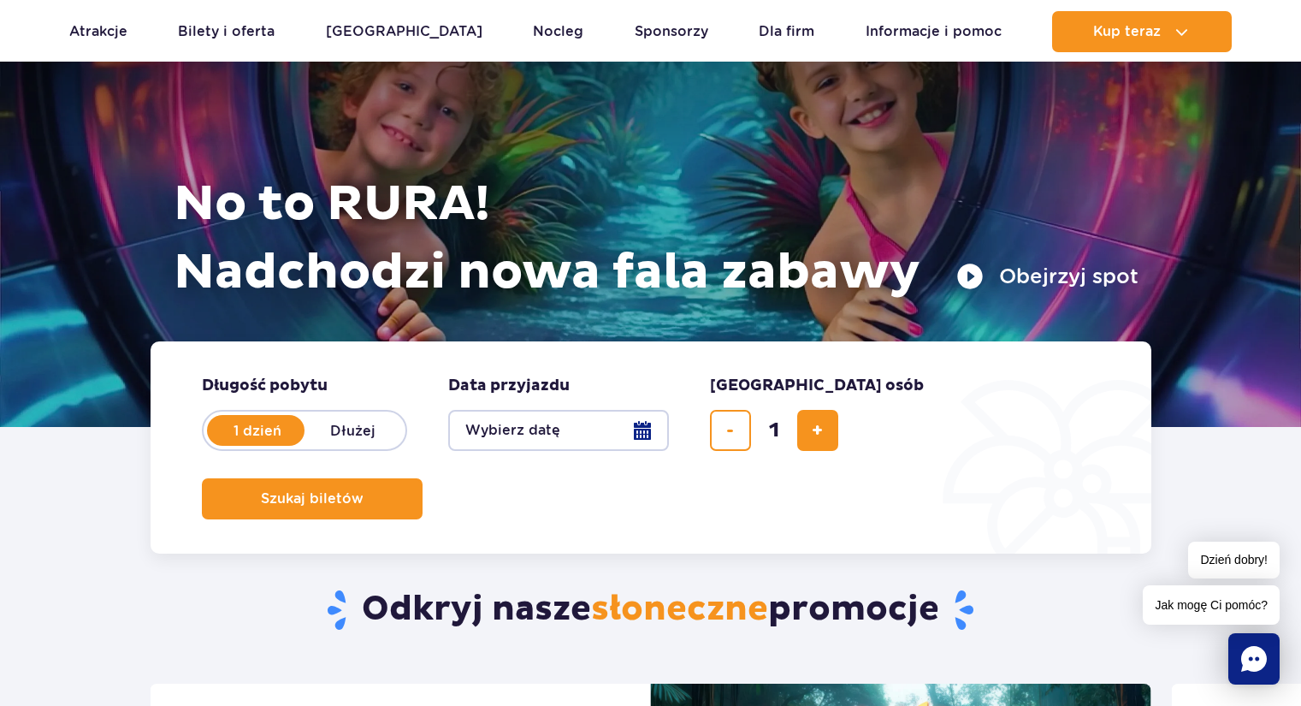
scroll to position [171, 0]
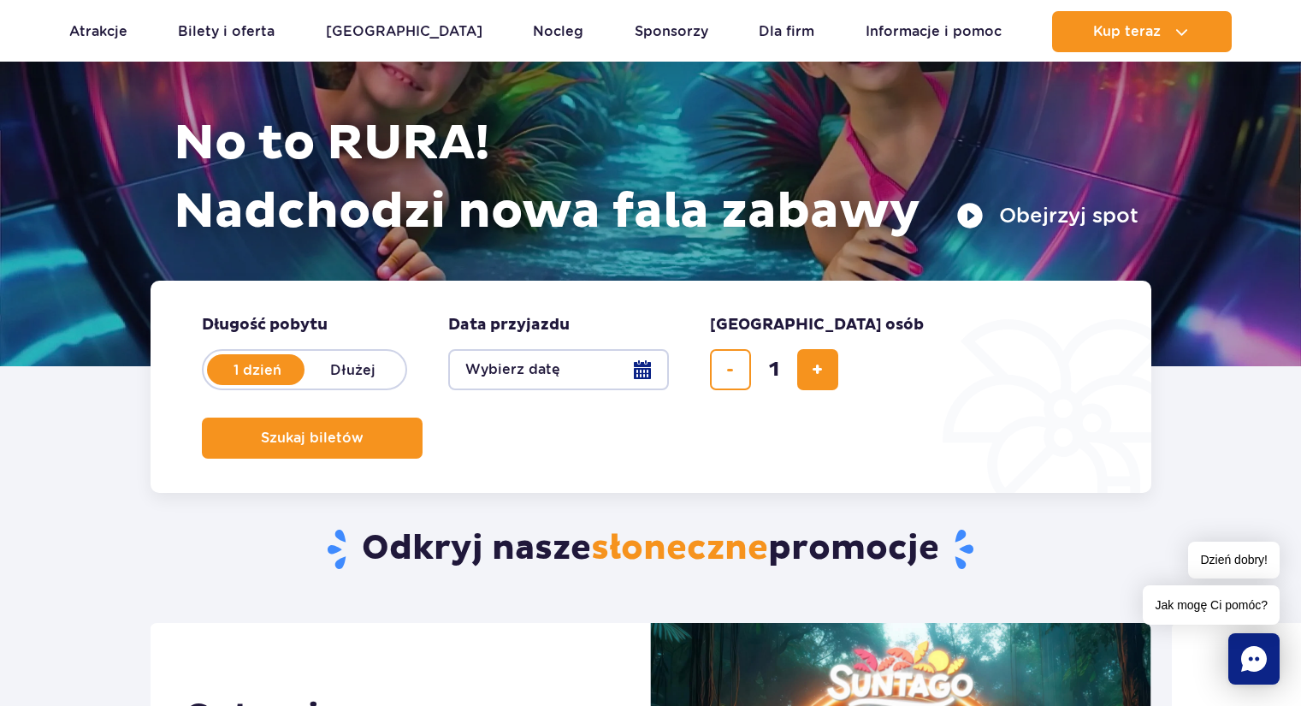
click at [569, 365] on button "Wybierz datę" at bounding box center [558, 369] width 221 height 41
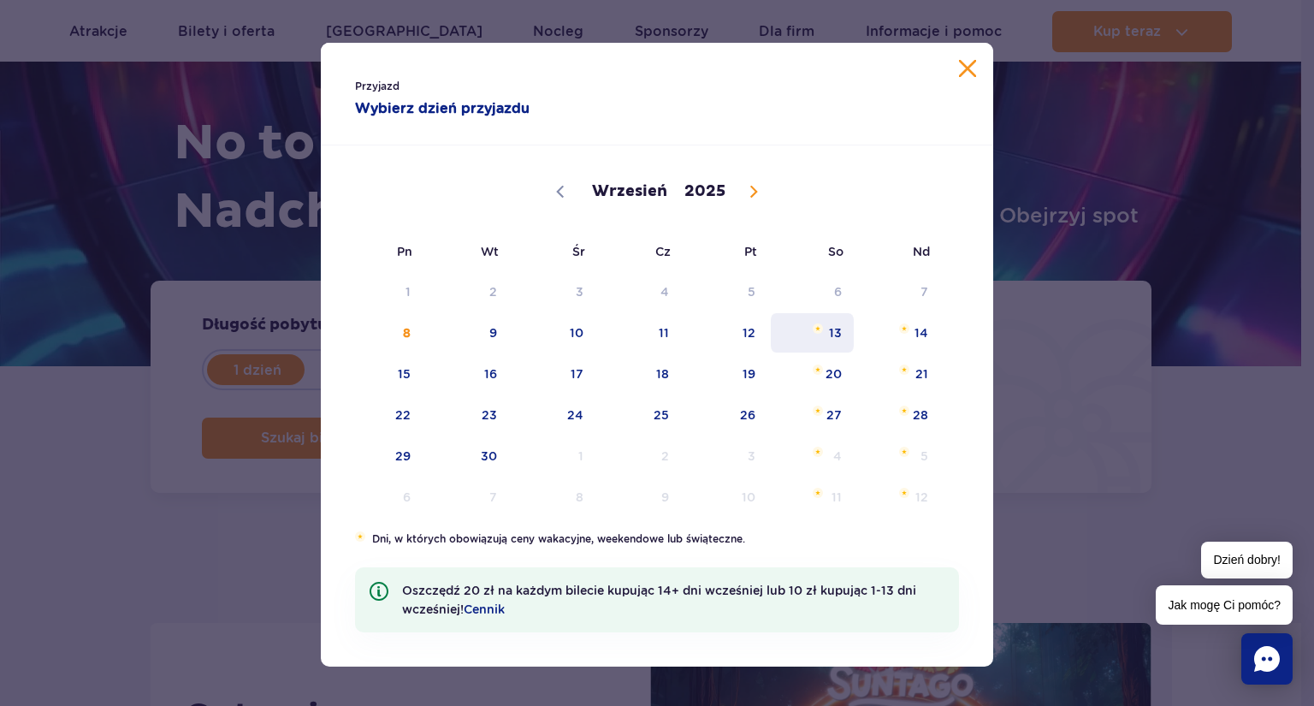
click at [830, 338] on span "13" at bounding box center [812, 332] width 86 height 39
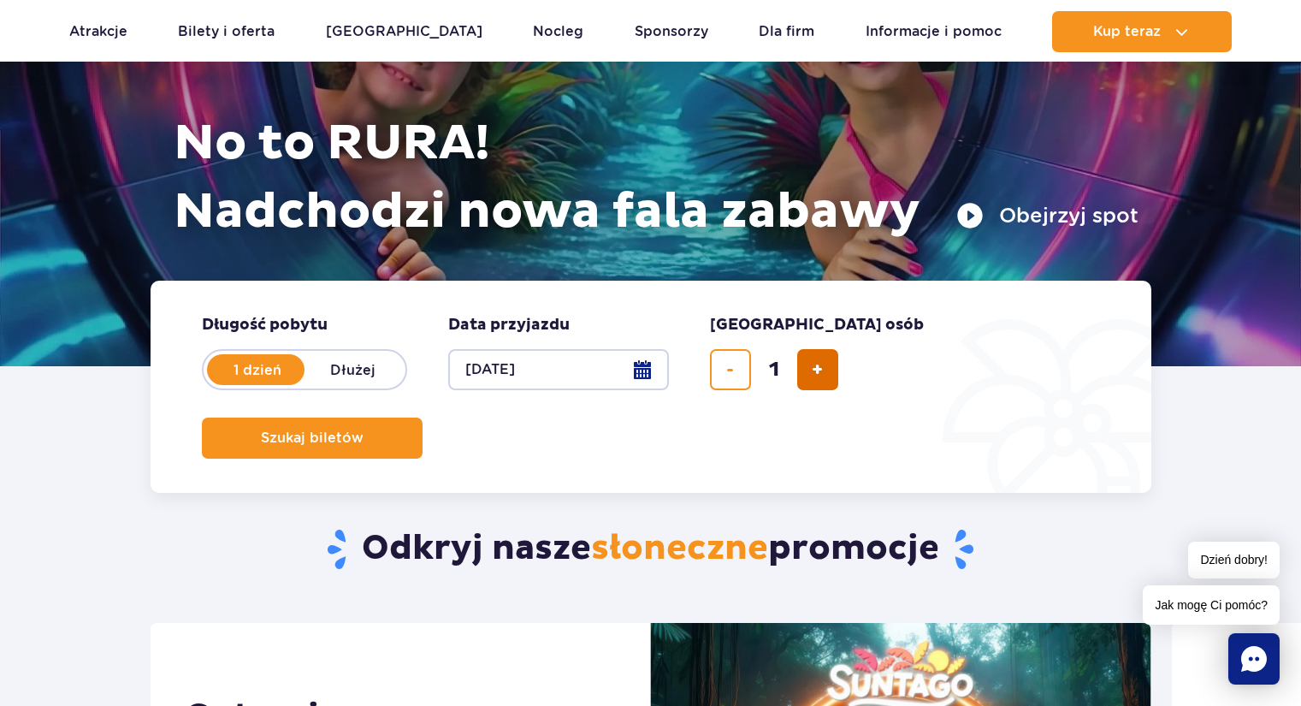
click at [821, 381] on button "dodaj bilet" at bounding box center [817, 369] width 41 height 41
type input "2"
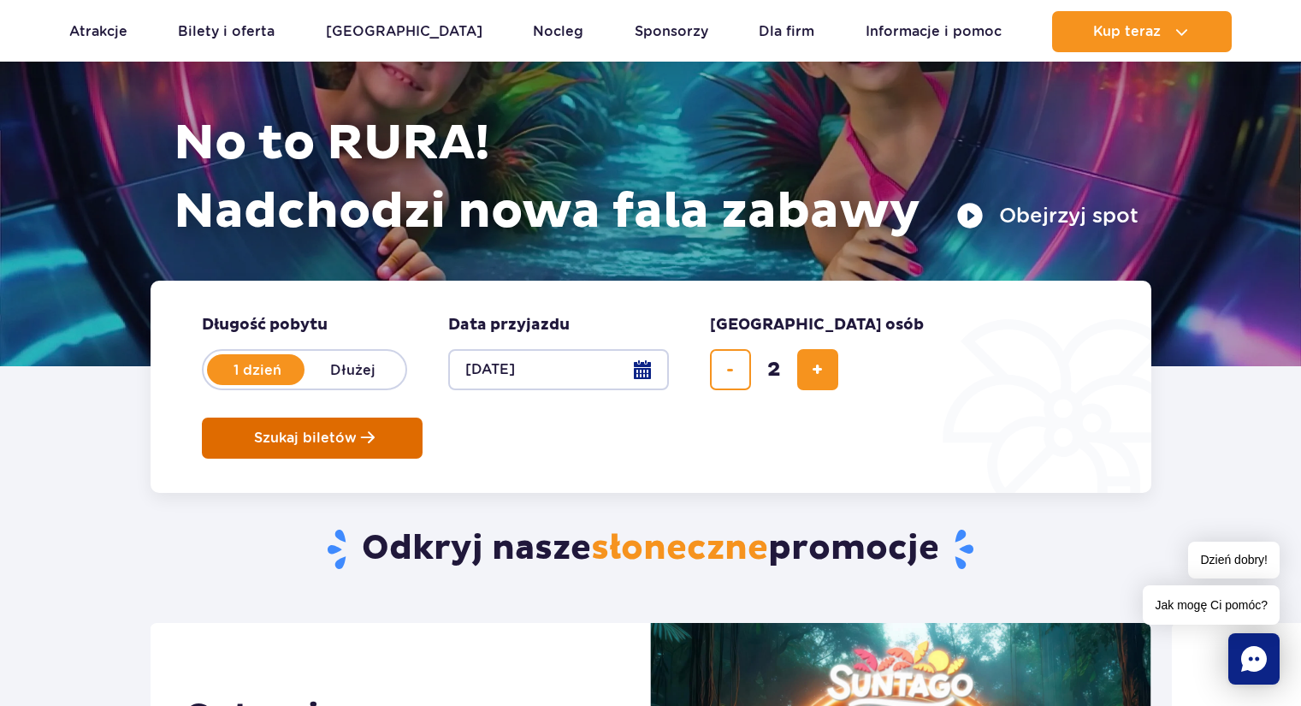
click at [423, 418] on button "Szukaj biletów" at bounding box center [312, 438] width 221 height 41
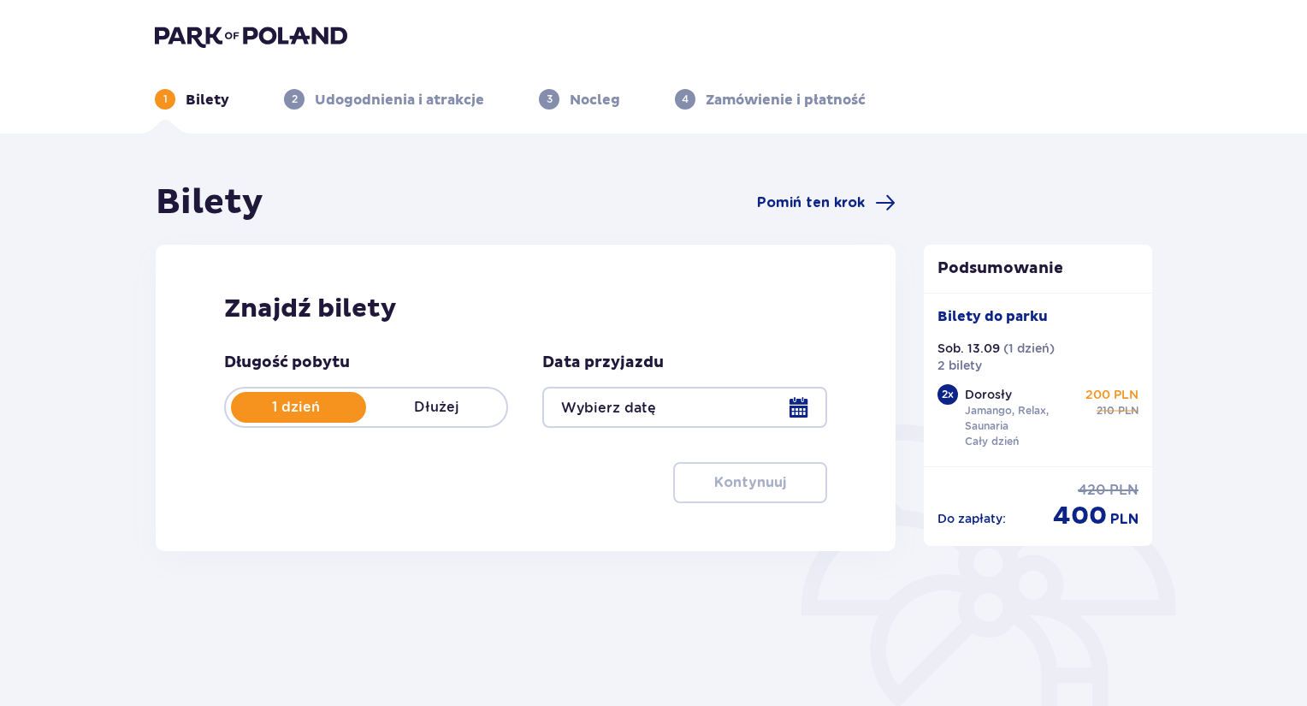
type input "[DATE]"
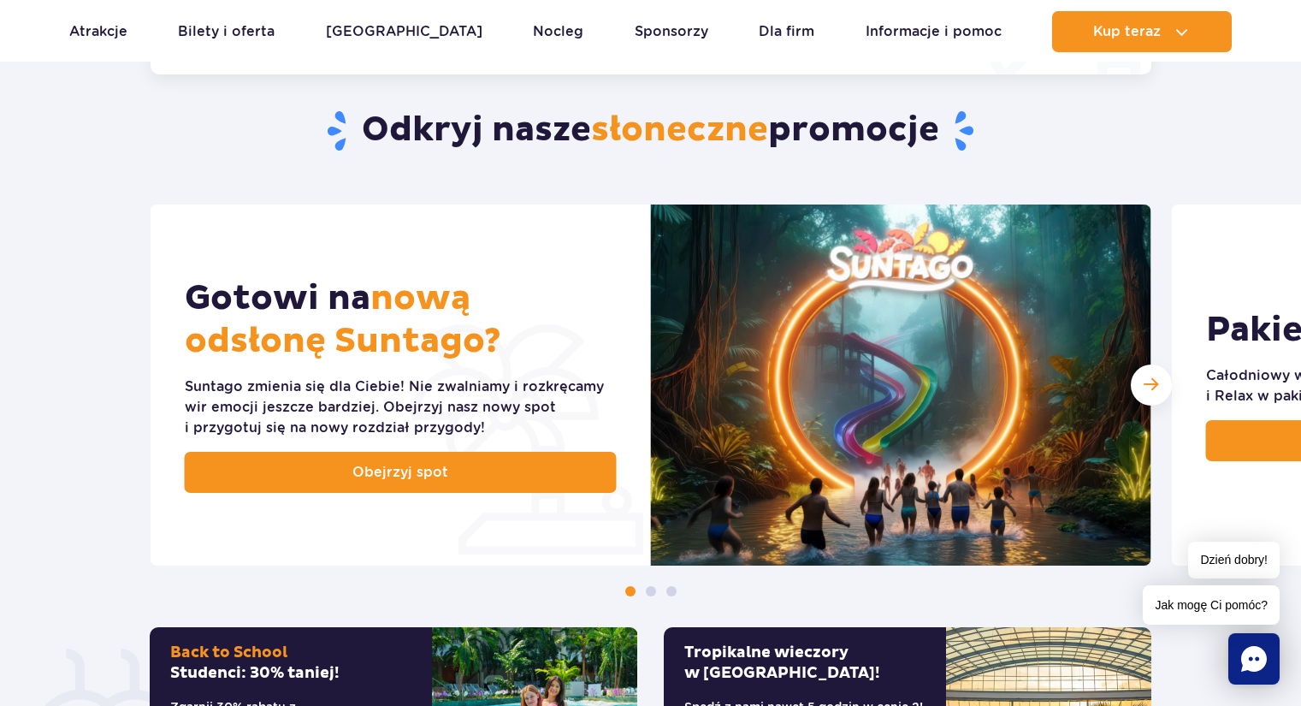
scroll to position [599, 0]
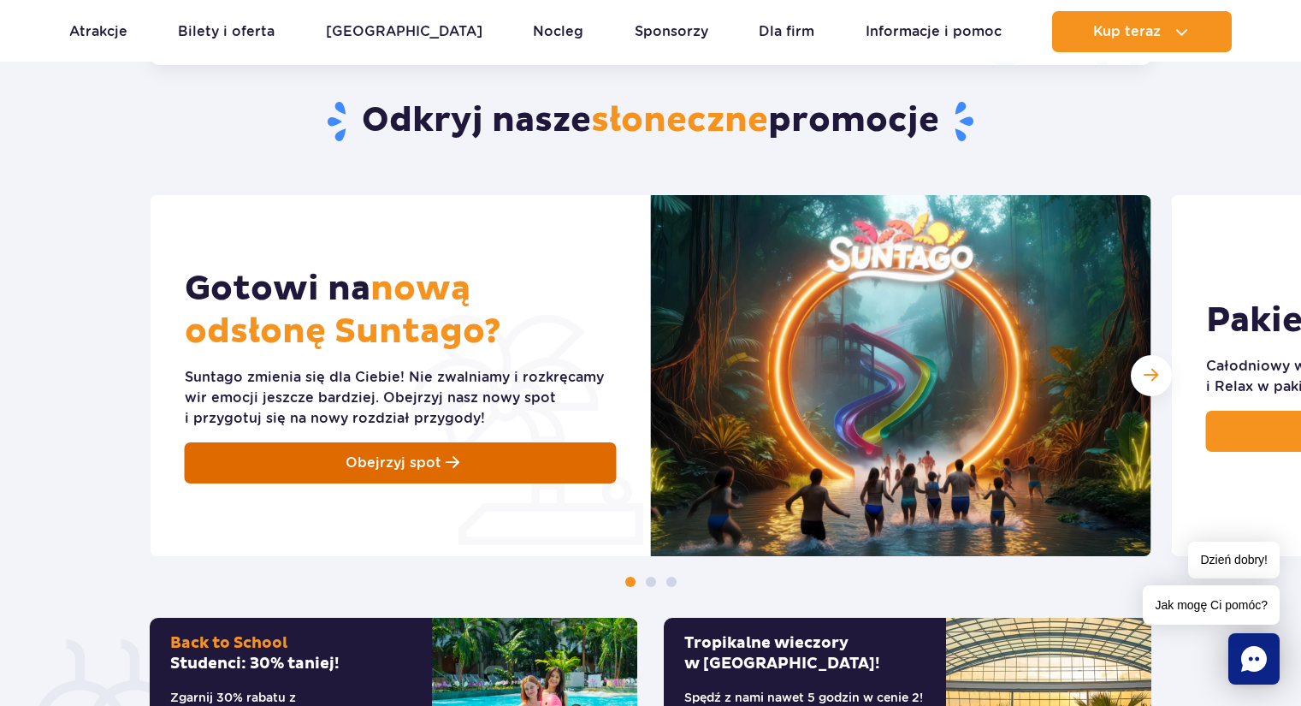
click at [532, 453] on link "Obejrzyj spot" at bounding box center [401, 462] width 432 height 41
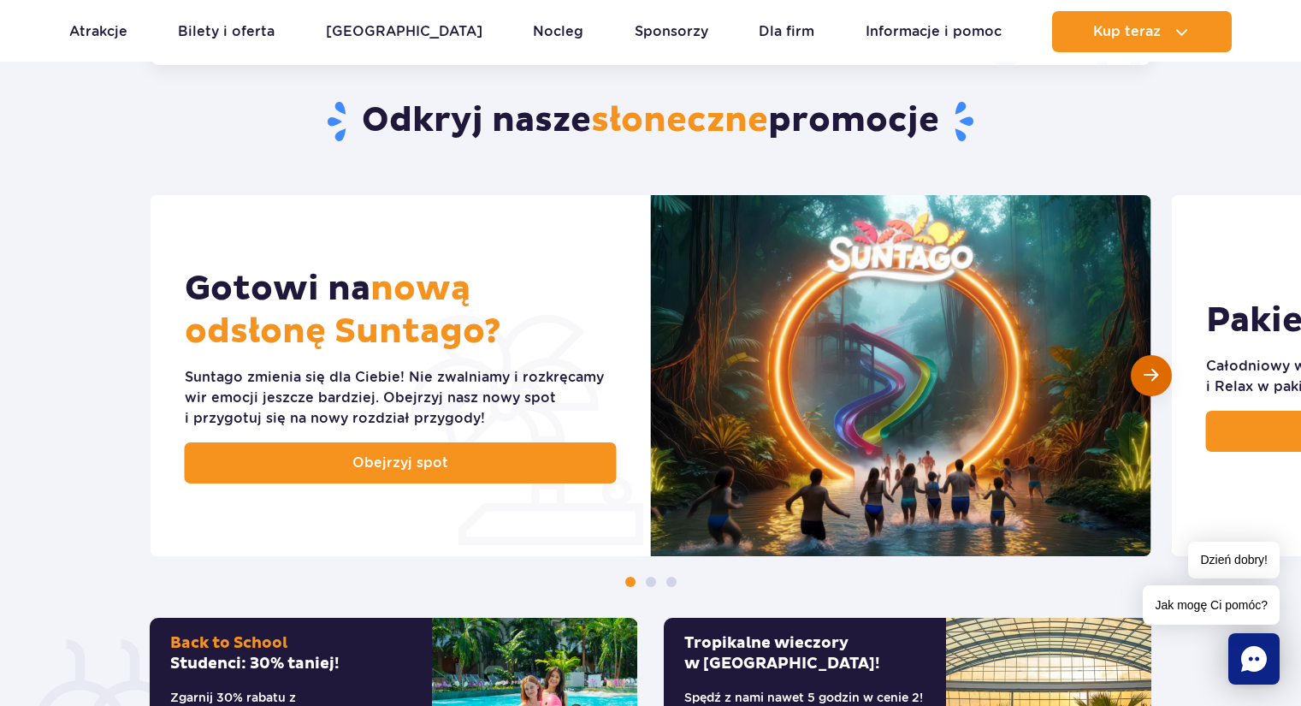
click at [1151, 377] on span "Następny slajd" at bounding box center [1151, 375] width 15 height 16
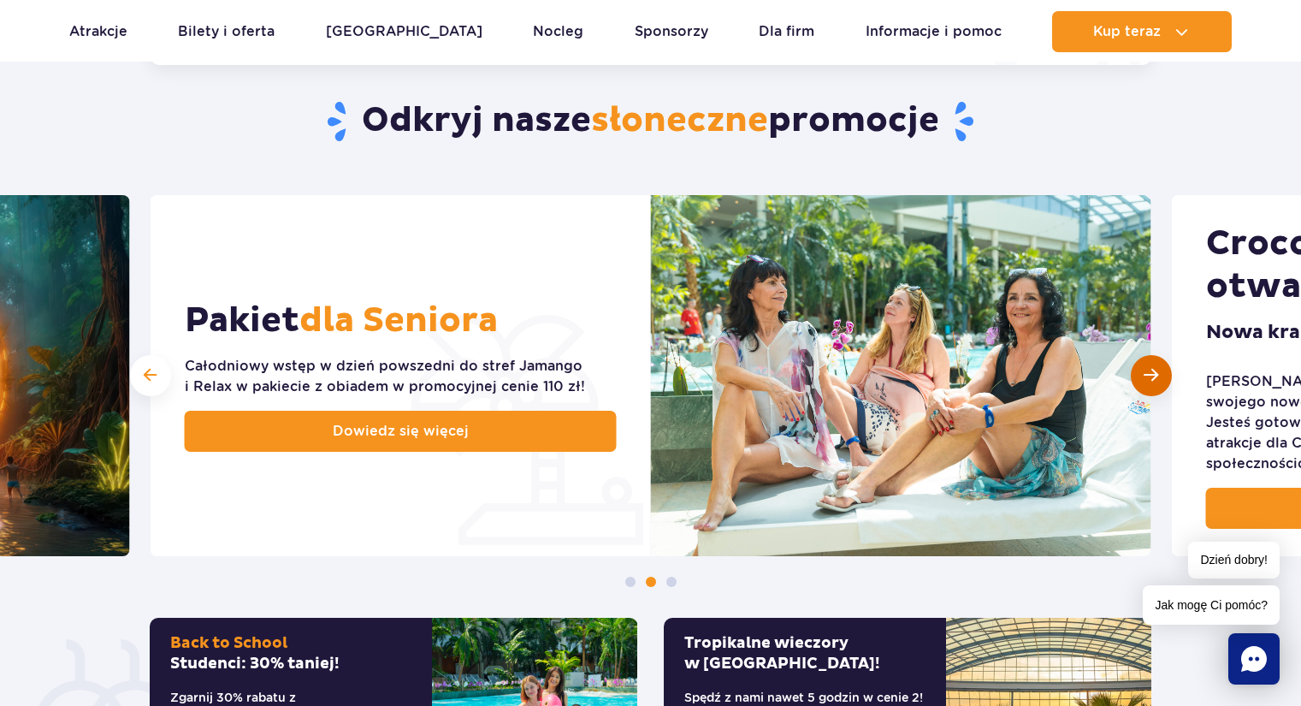
click at [1151, 377] on span "Następny slajd" at bounding box center [1151, 375] width 15 height 16
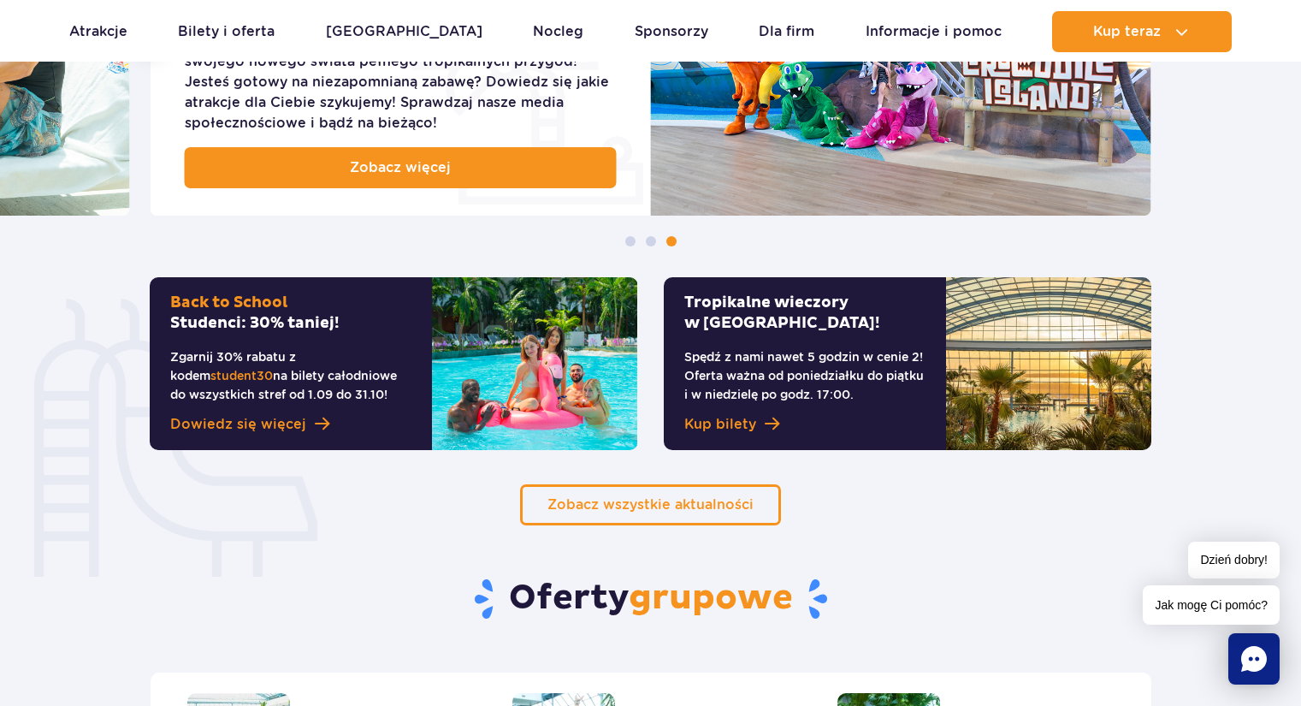
scroll to position [941, 0]
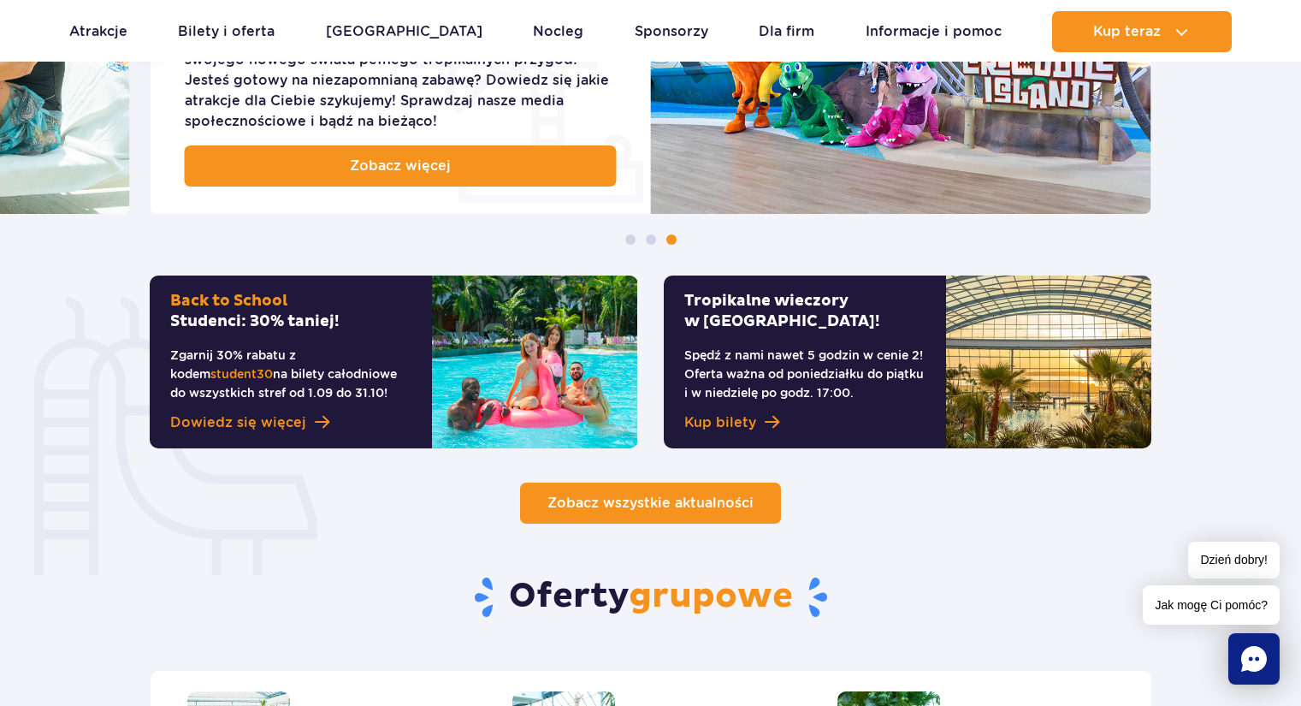
click at [702, 491] on link "Zobacz wszystkie aktualności" at bounding box center [650, 503] width 261 height 41
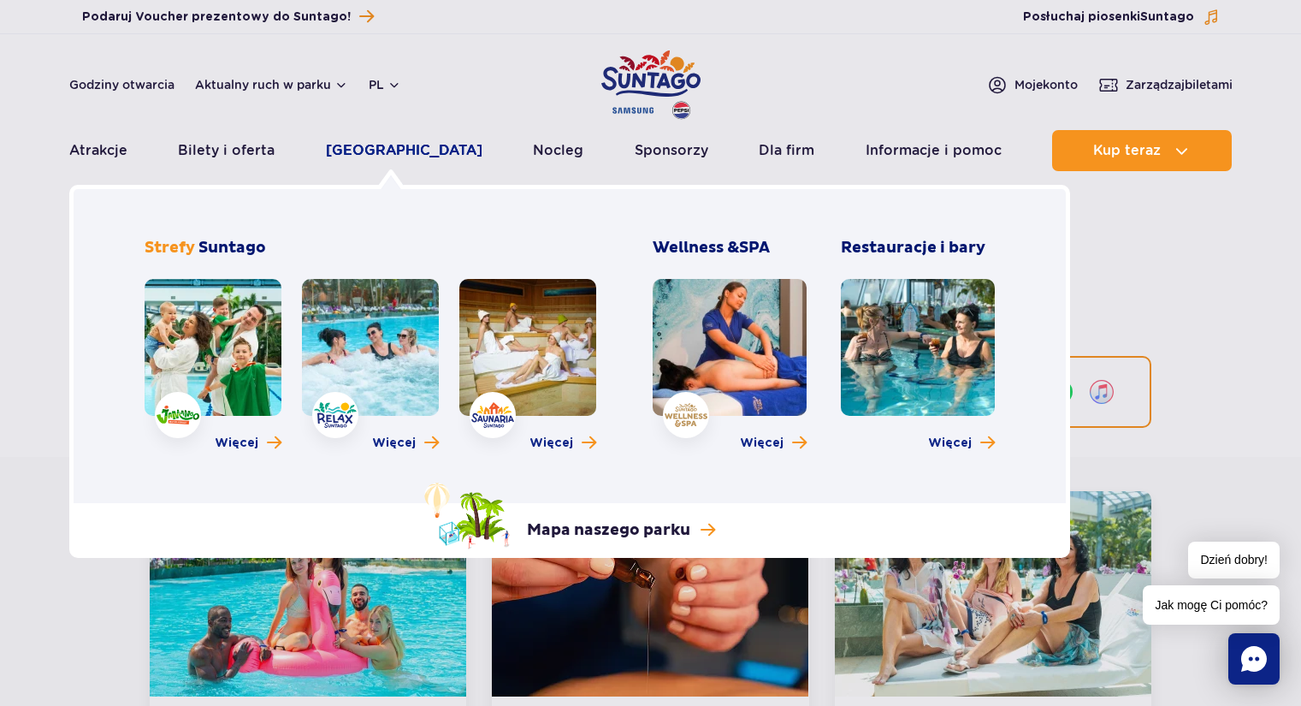
click at [397, 150] on link "[GEOGRAPHIC_DATA]" at bounding box center [404, 150] width 157 height 41
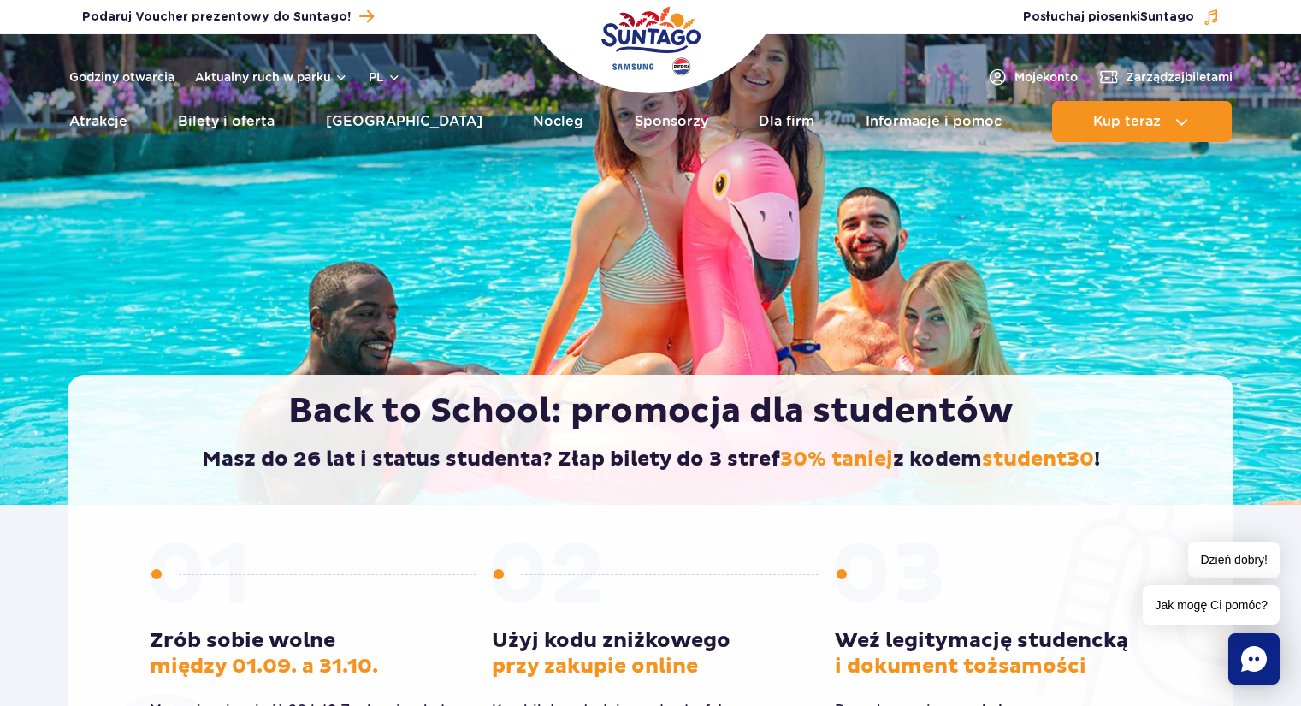
scroll to position [86, 0]
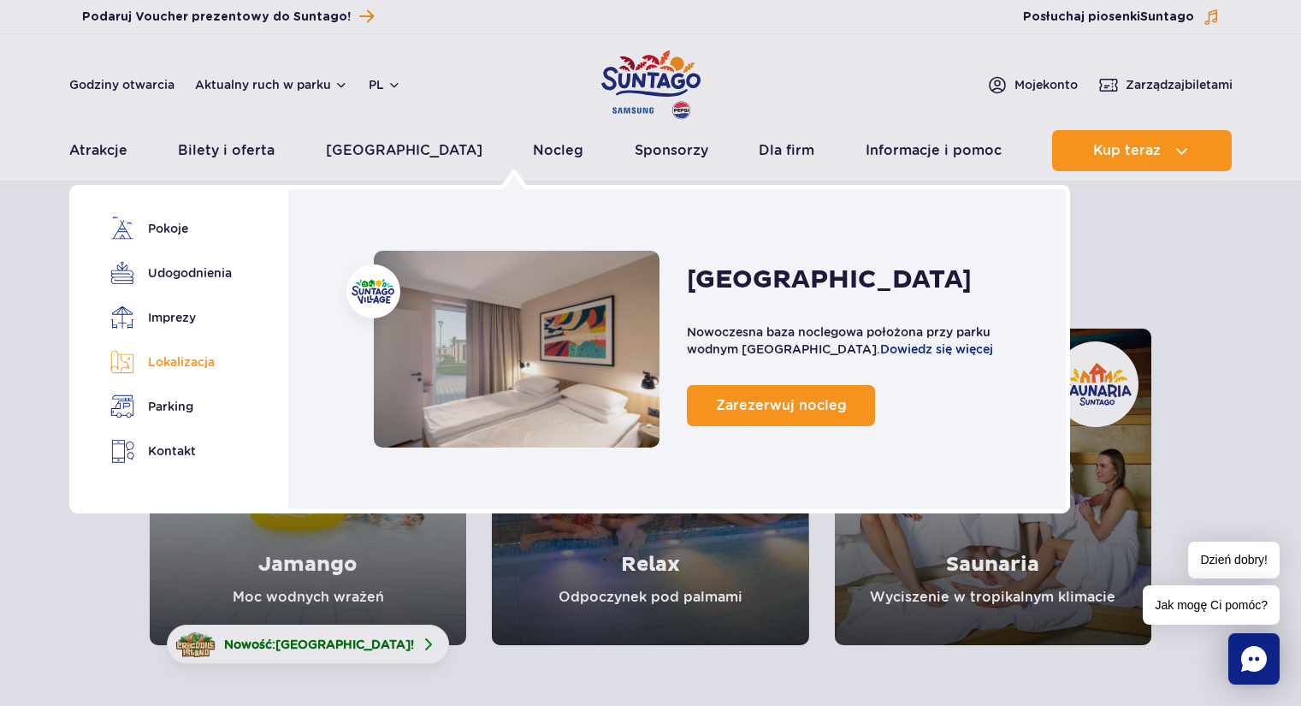
click at [193, 355] on link "Lokalizacja" at bounding box center [168, 362] width 116 height 24
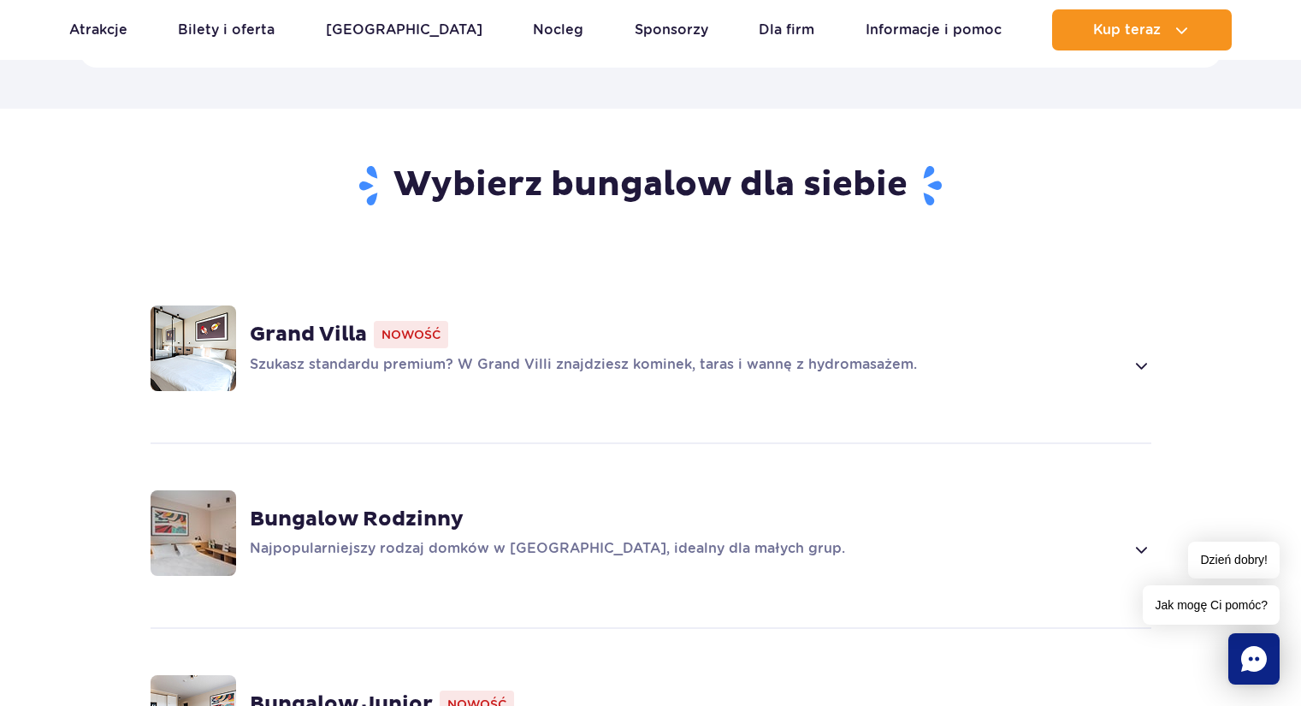
scroll to position [1052, 0]
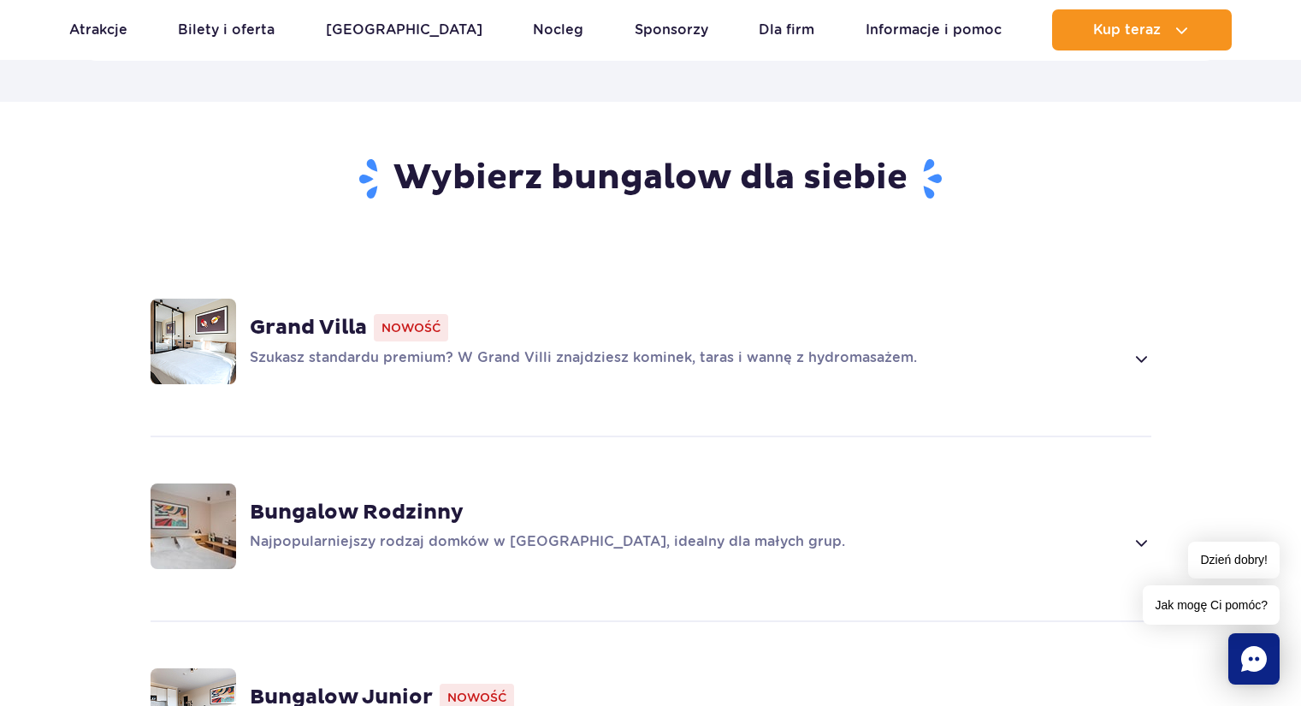
click at [1137, 348] on span at bounding box center [1141, 358] width 20 height 21
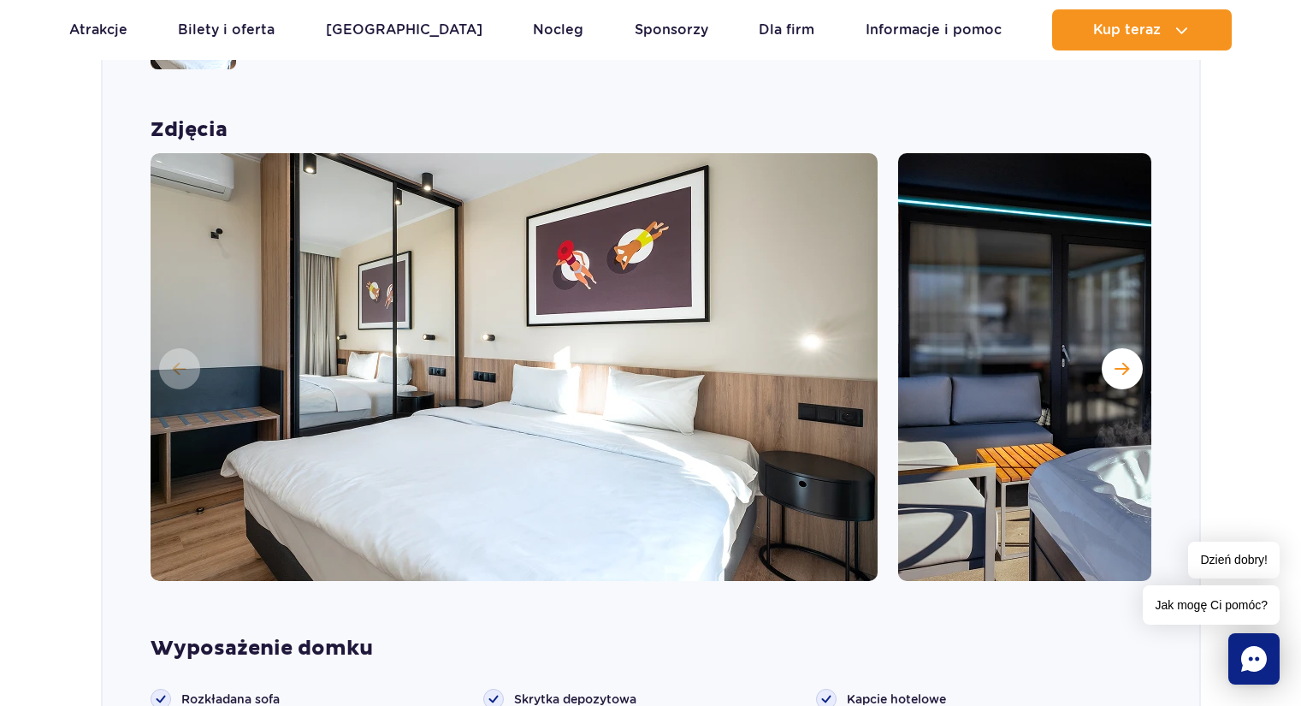
scroll to position [1370, 0]
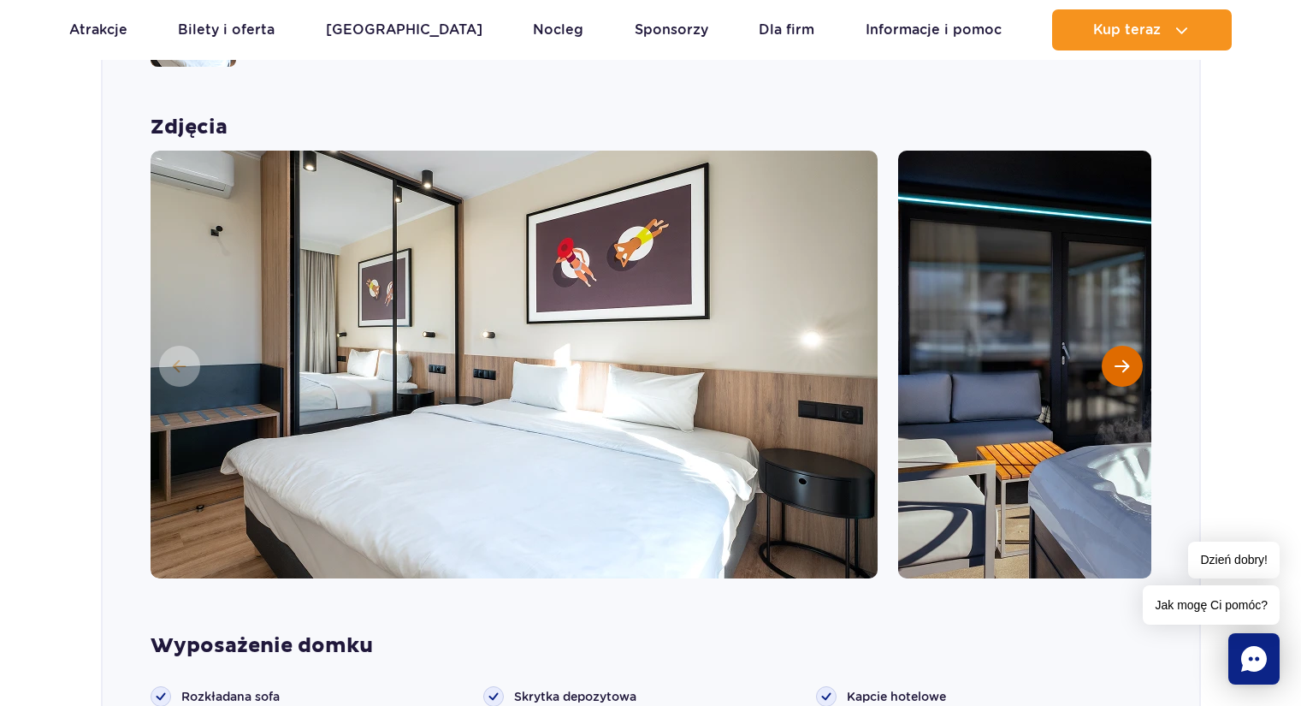
click at [1112, 346] on button "Następny slajd" at bounding box center [1122, 366] width 41 height 41
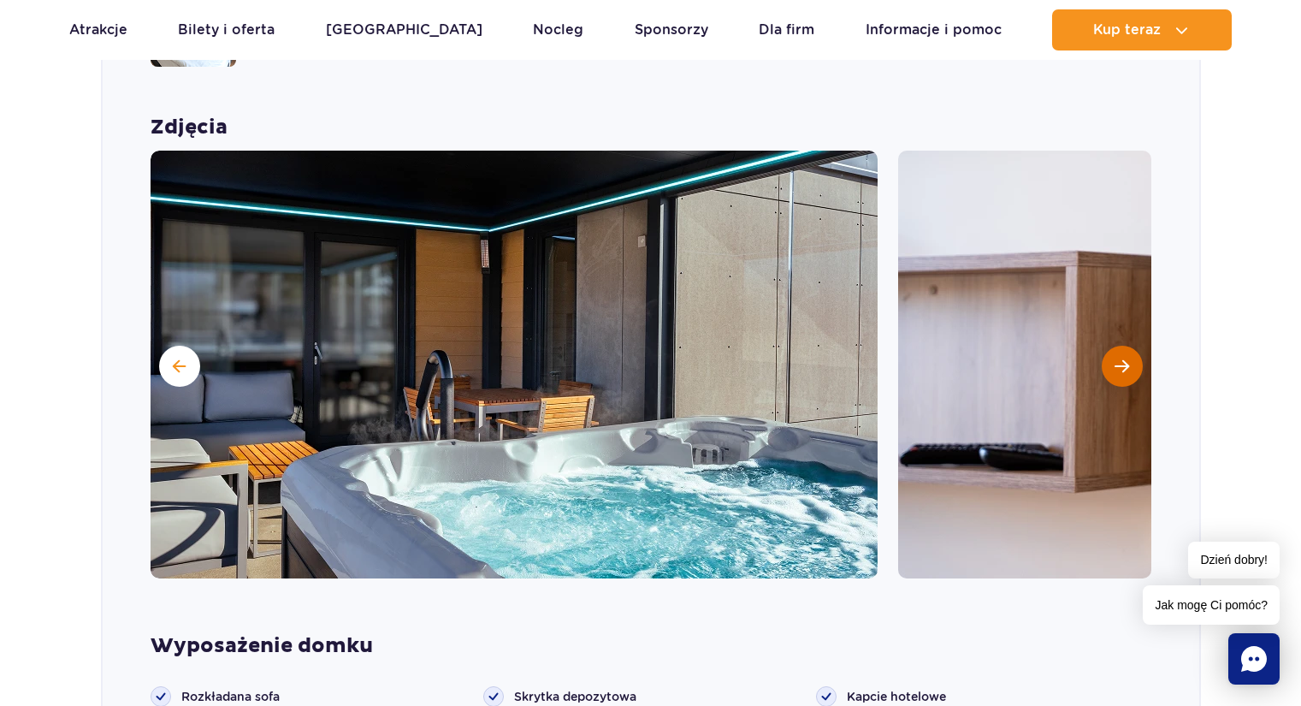
click at [1125, 359] on span "Następny slajd" at bounding box center [1122, 366] width 15 height 15
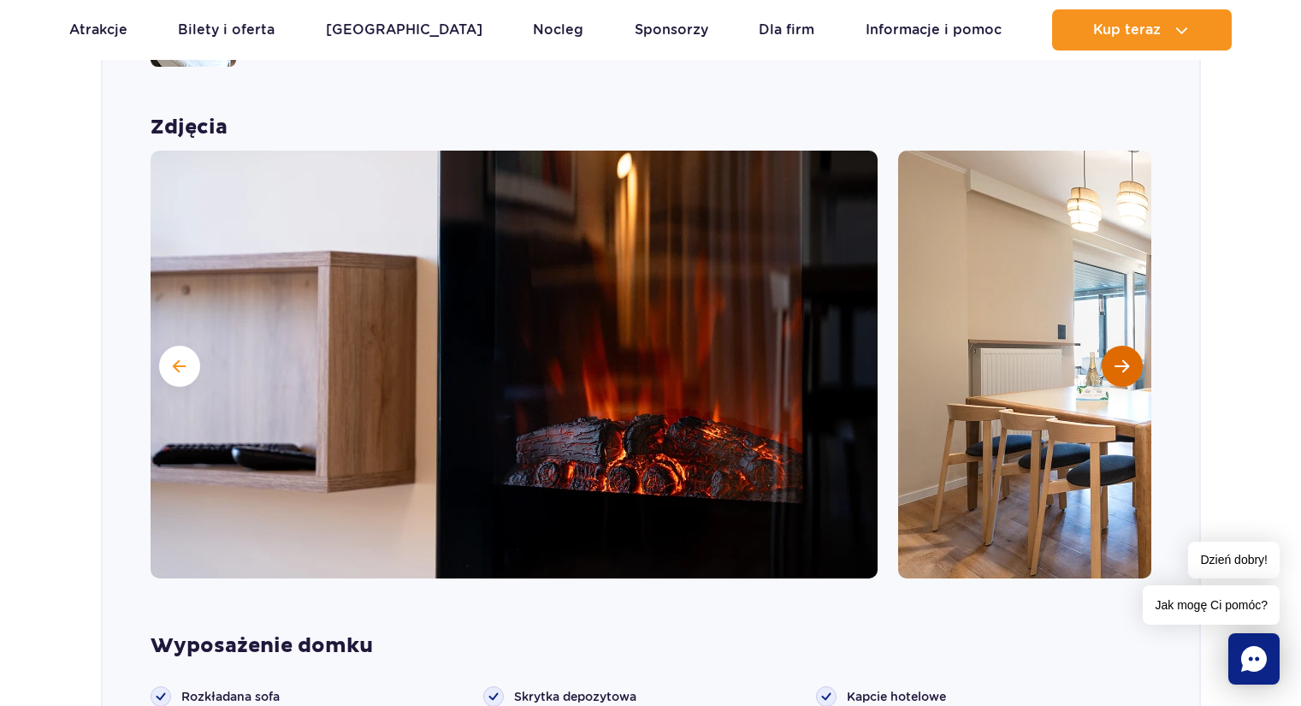
click at [1126, 359] on span "Następny slajd" at bounding box center [1122, 366] width 15 height 15
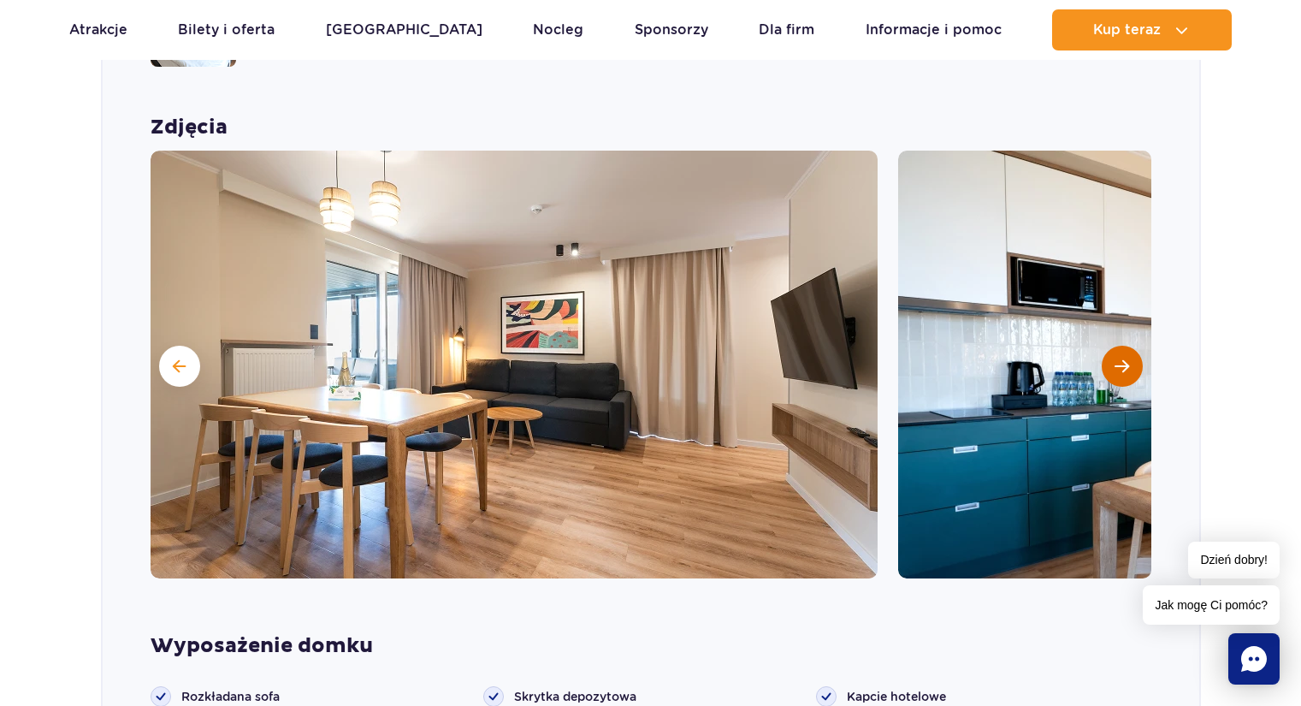
click at [1126, 359] on span "Następny slajd" at bounding box center [1122, 366] width 15 height 15
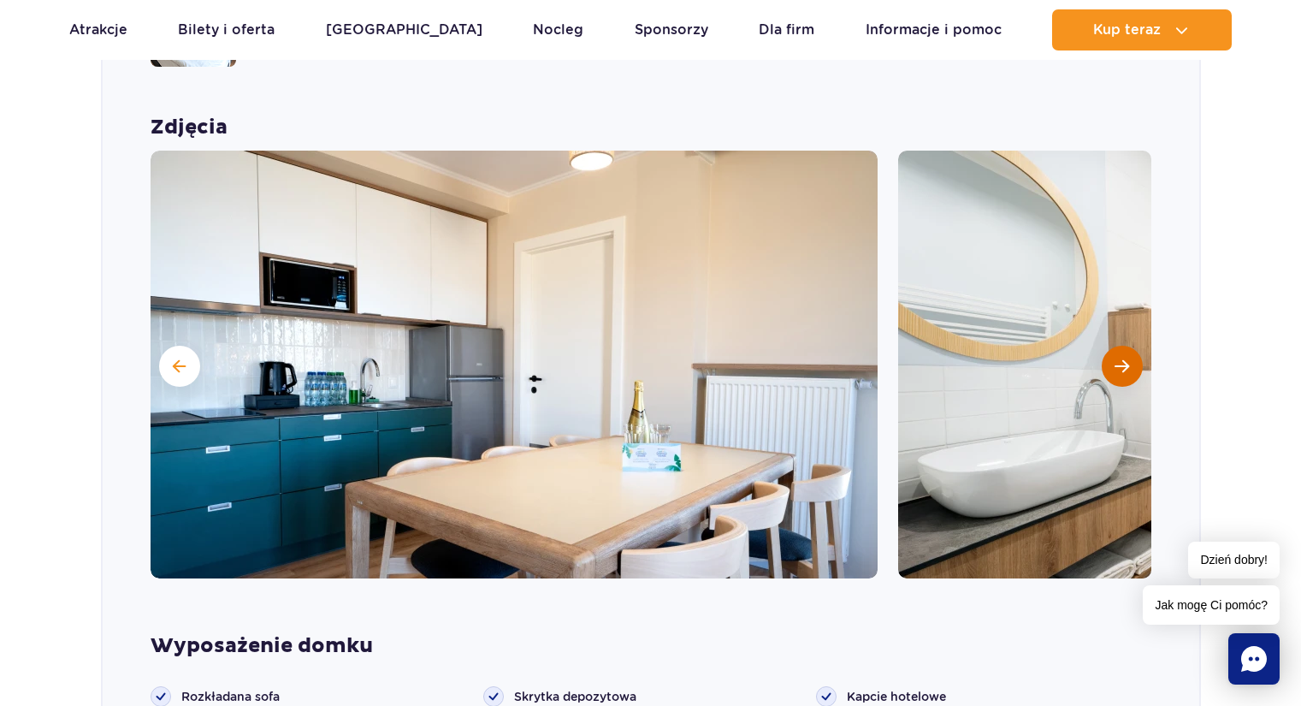
click at [1126, 359] on span "Następny slajd" at bounding box center [1122, 366] width 15 height 15
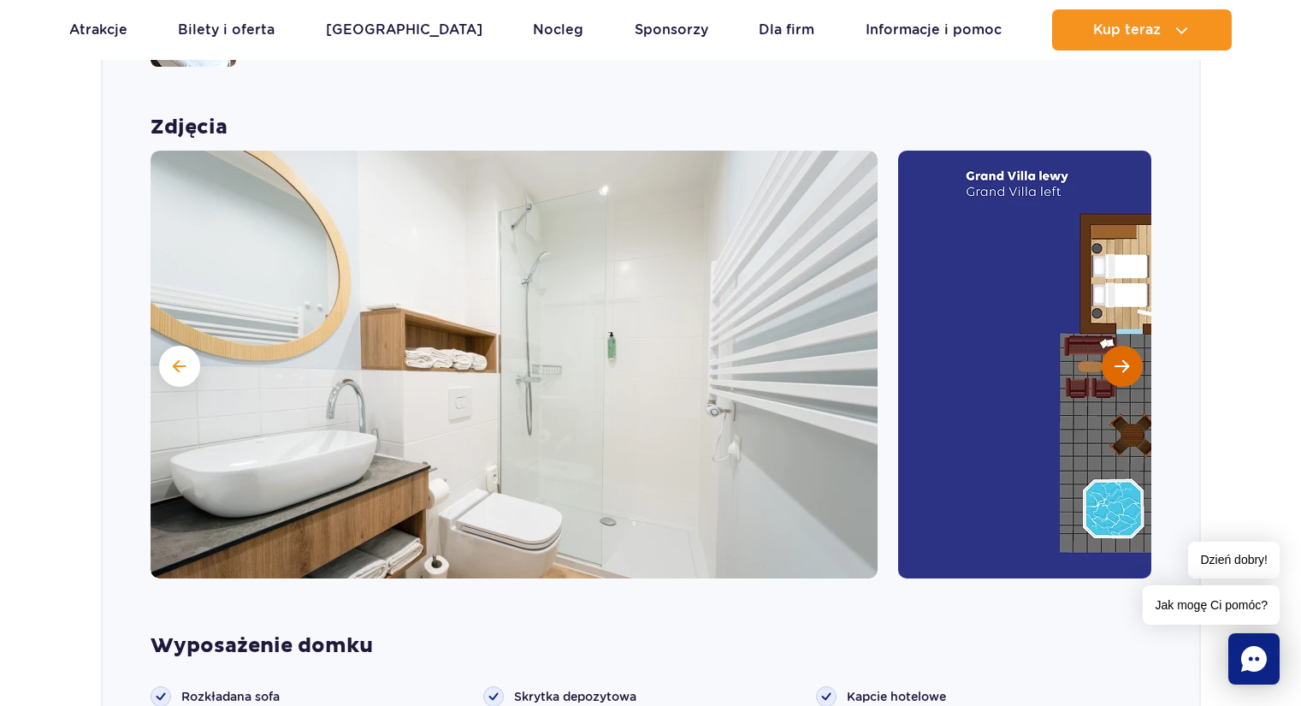
click at [1126, 359] on span "Następny slajd" at bounding box center [1122, 366] width 15 height 15
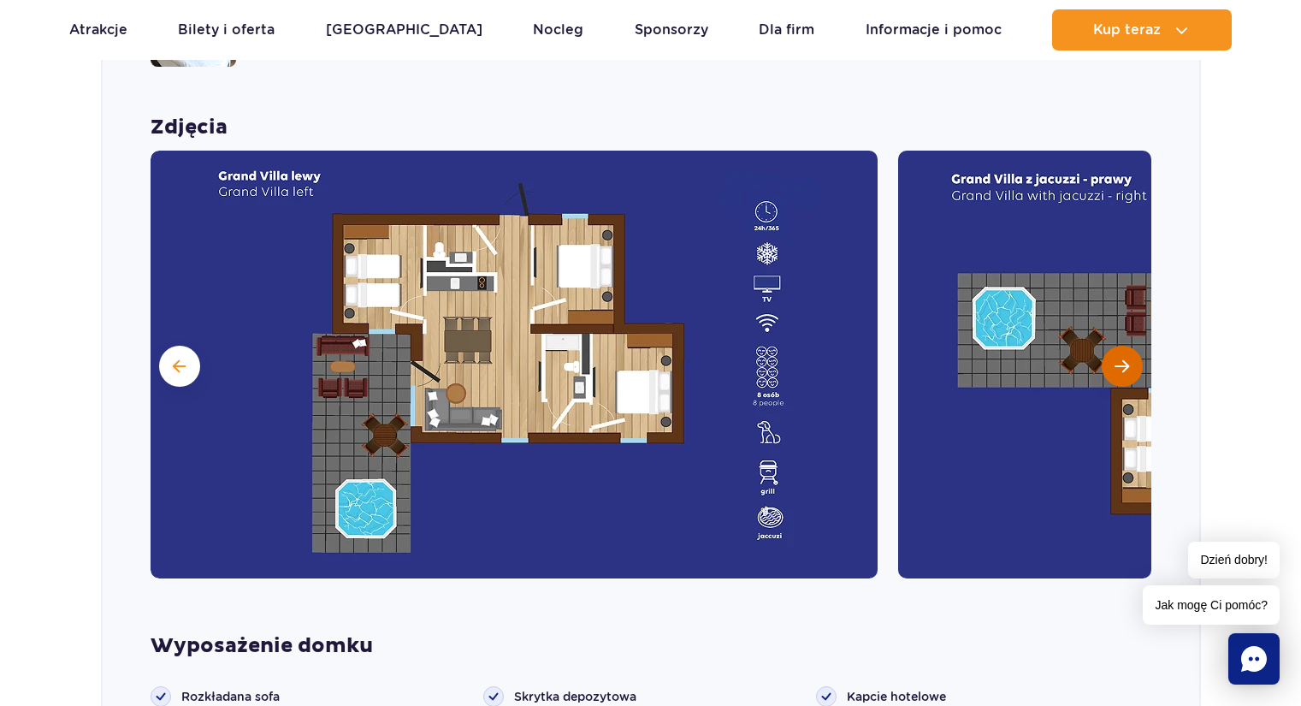
click at [1122, 359] on span "Następny slajd" at bounding box center [1122, 366] width 15 height 15
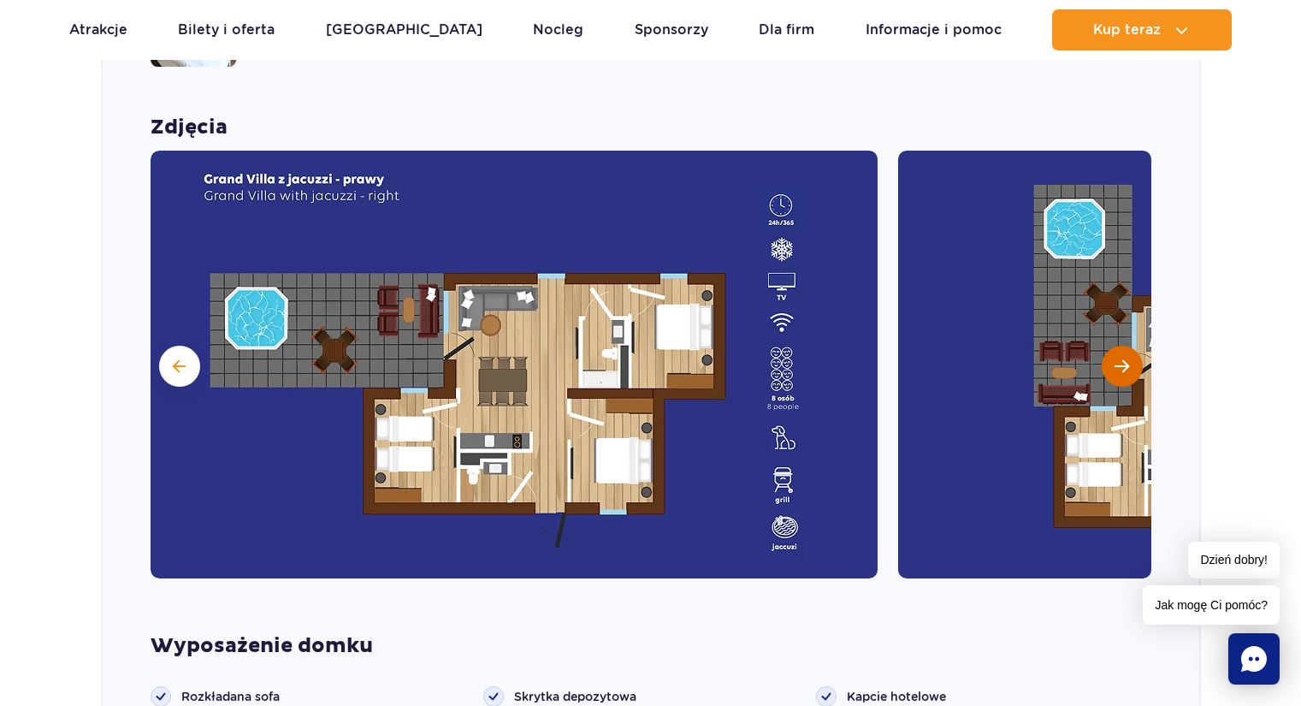
click at [1122, 359] on span "Następny slajd" at bounding box center [1122, 366] width 15 height 15
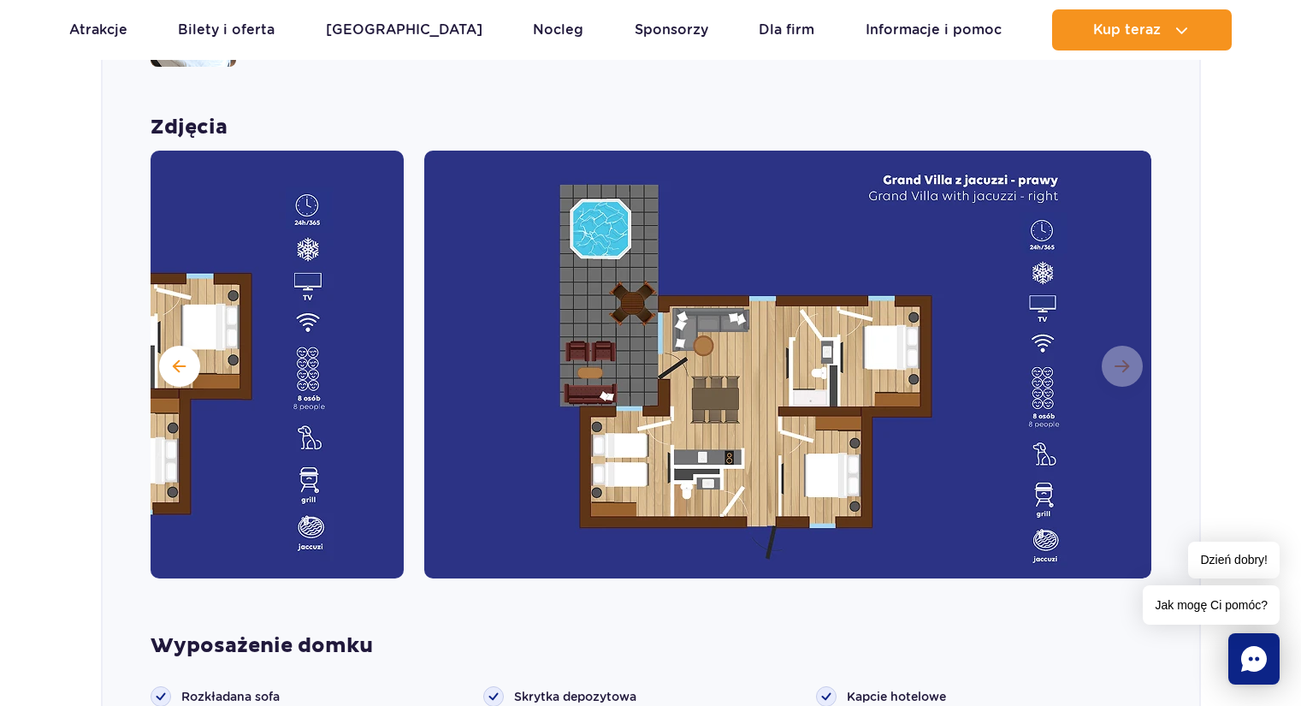
click at [1173, 324] on div "Zdjęcia" at bounding box center [651, 347] width 1097 height 464
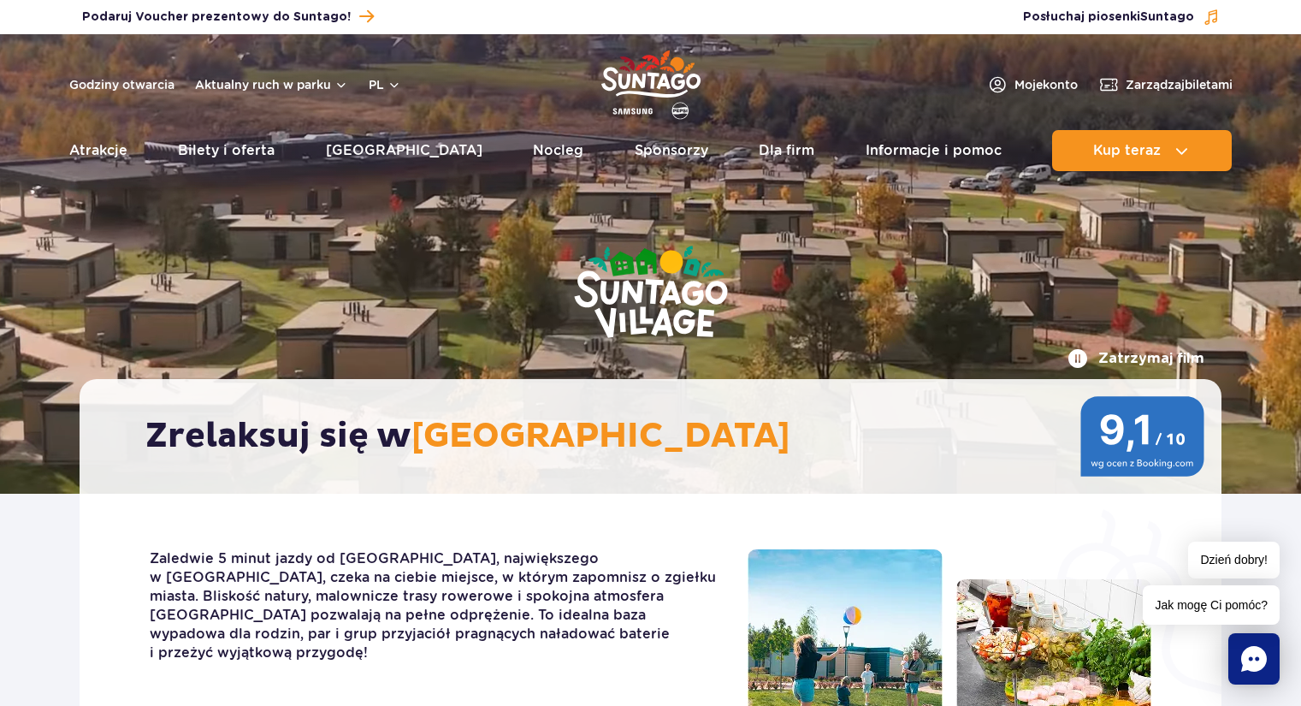
scroll to position [0, 0]
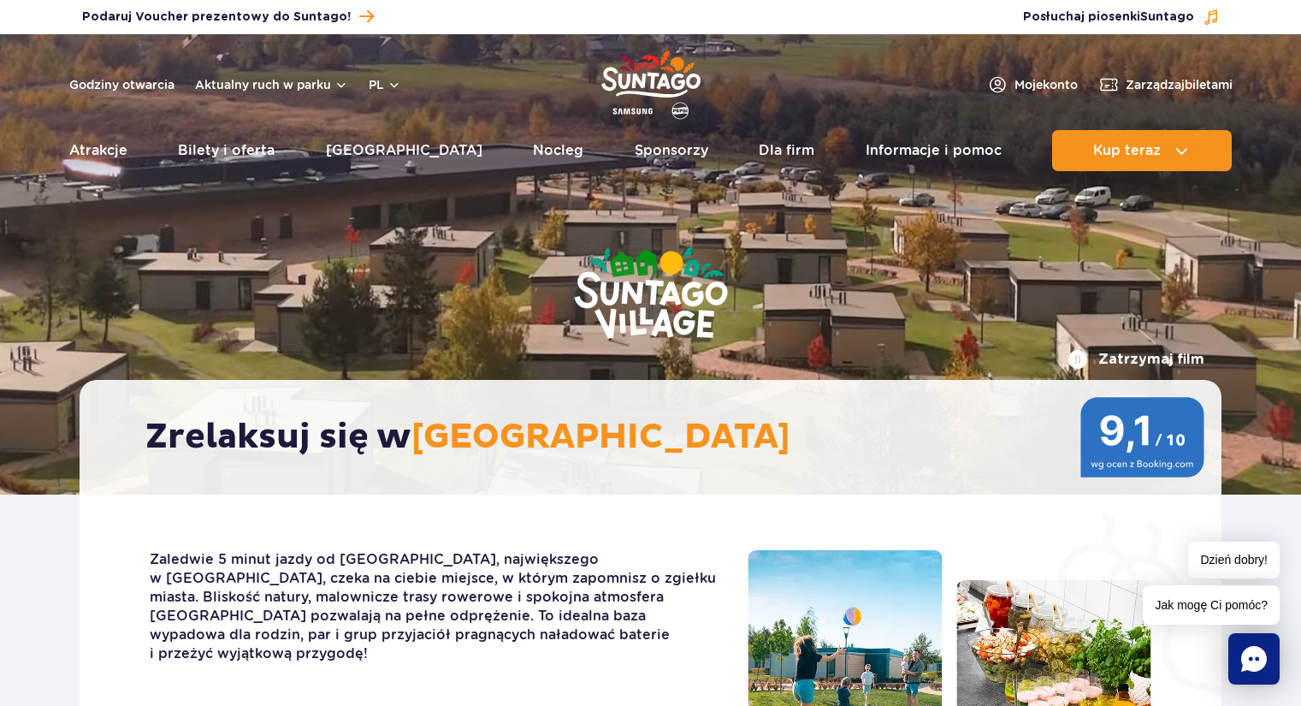
click at [830, 279] on div "Zatrzymaj film Zrelaksuj się w Suntago Village" at bounding box center [651, 264] width 1168 height 460
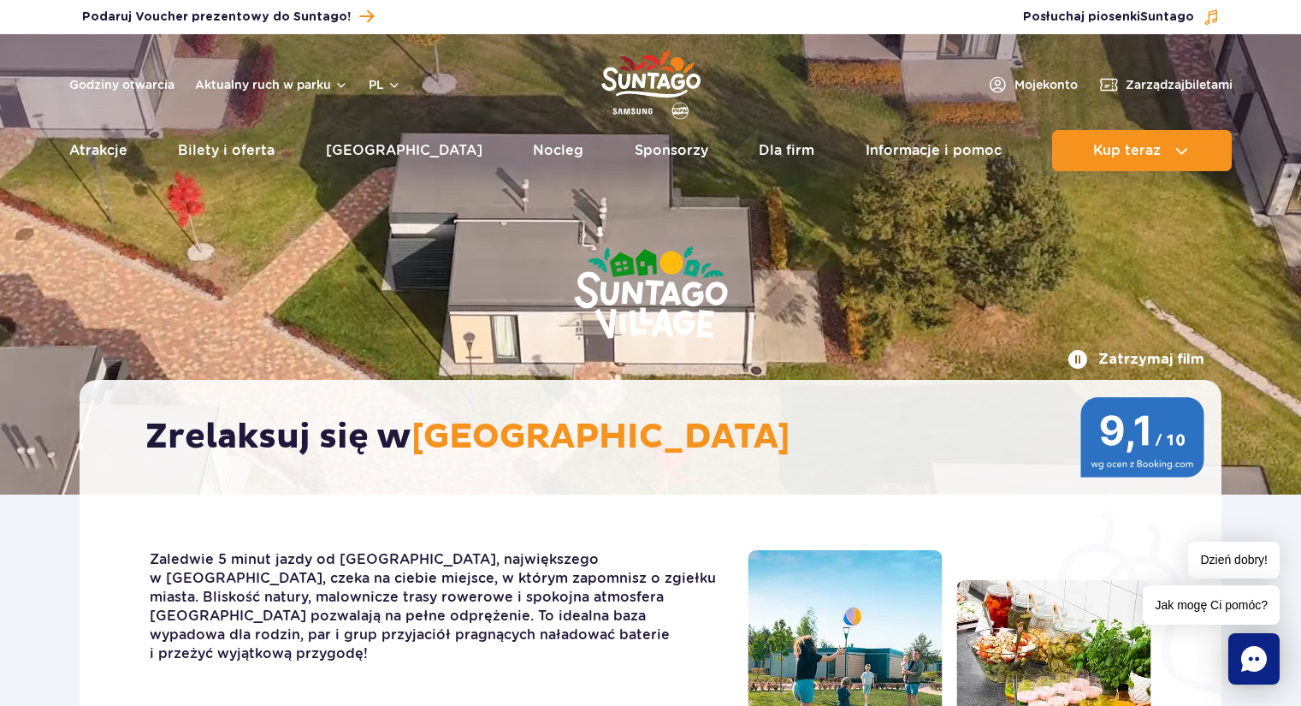
click at [1088, 359] on button "Zatrzymaj film" at bounding box center [1136, 359] width 137 height 21
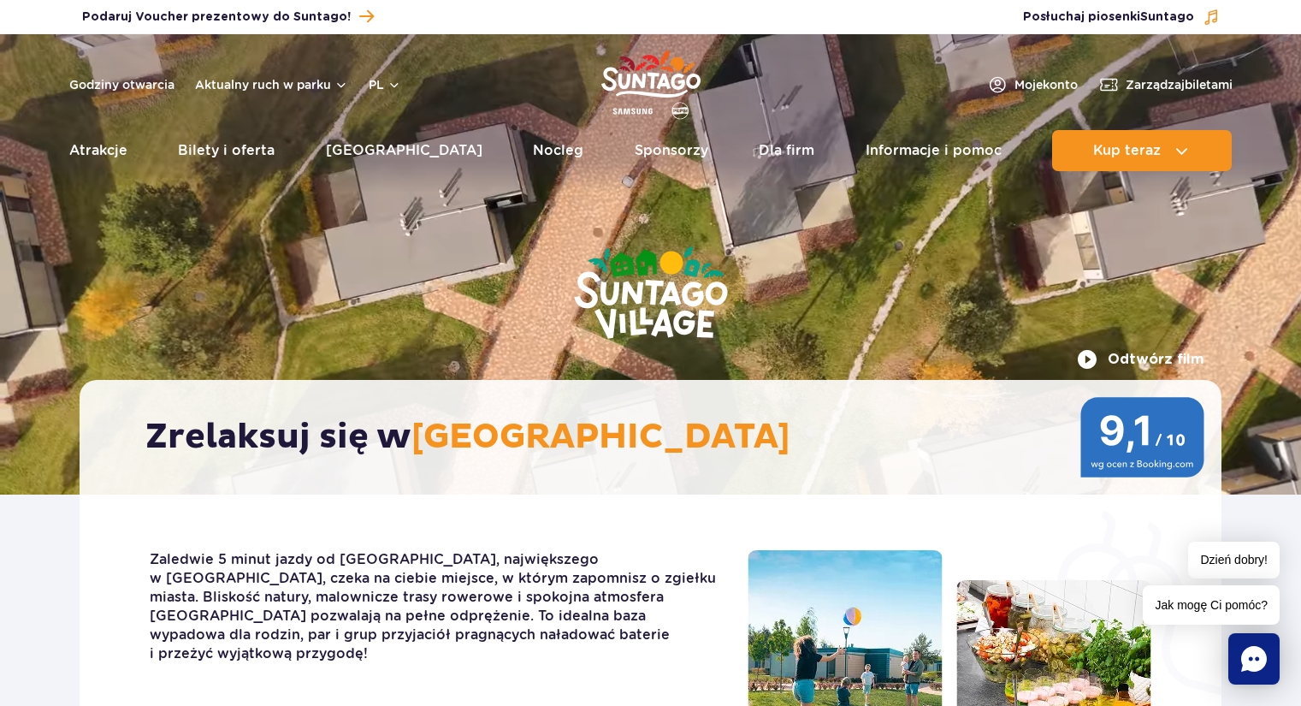
click at [1101, 357] on button "Odtwórz film" at bounding box center [1140, 359] width 127 height 21
